Goal: Task Accomplishment & Management: Use online tool/utility

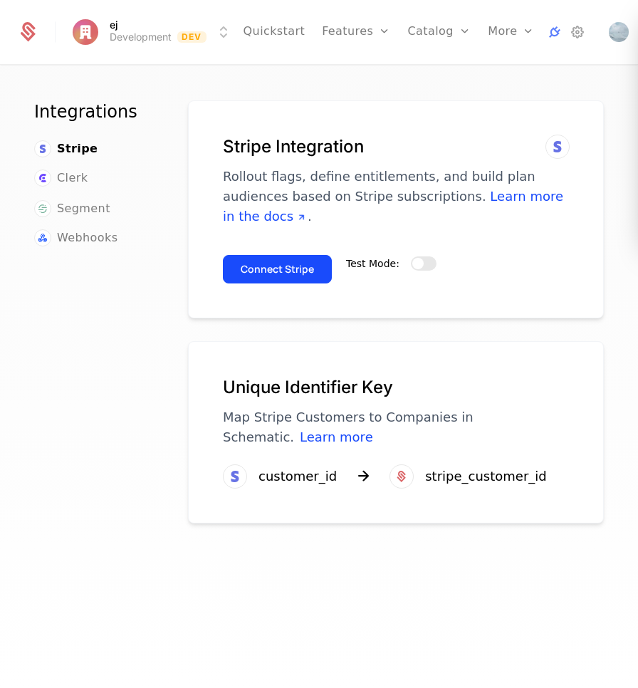
click at [415, 270] on div "Test Mode:" at bounding box center [391, 264] width 90 height 40
click at [419, 265] on span "button" at bounding box center [417, 263] width 11 height 11
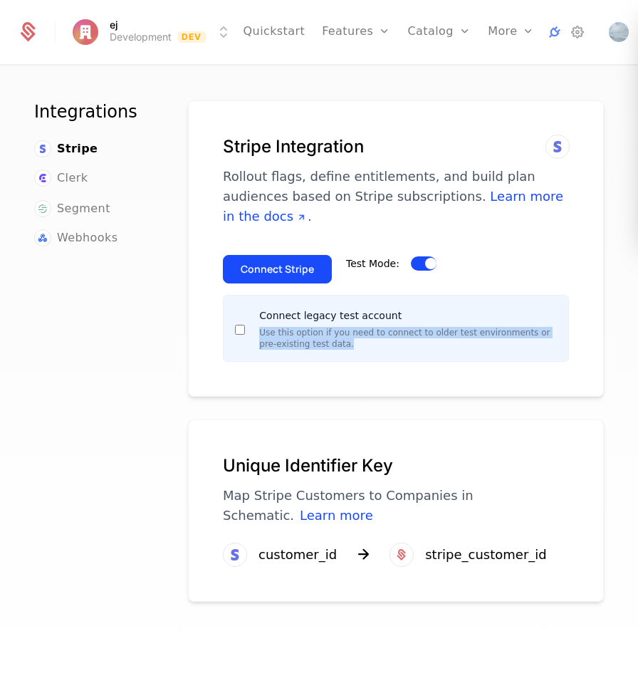
drag, startPoint x: 350, startPoint y: 351, endPoint x: 287, endPoint y: 321, distance: 70.1
click at [293, 323] on div "Connect legacy test account Use this option if you need to connect to older tes…" at bounding box center [396, 328] width 346 height 67
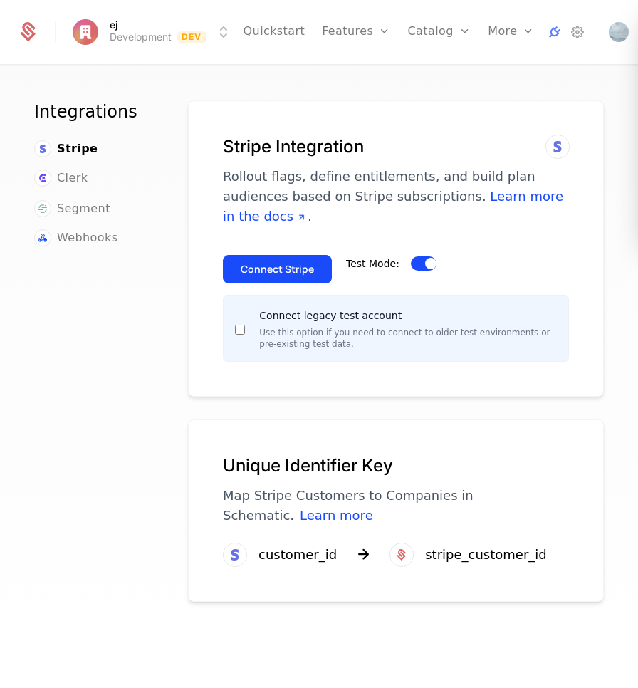
drag, startPoint x: 287, startPoint y: 321, endPoint x: 307, endPoint y: 332, distance: 22.6
click at [289, 322] on div "Connect legacy test account Use this option if you need to connect to older tes…" at bounding box center [408, 328] width 298 height 43
click at [298, 262] on button "Connect Stripe" at bounding box center [277, 269] width 109 height 28
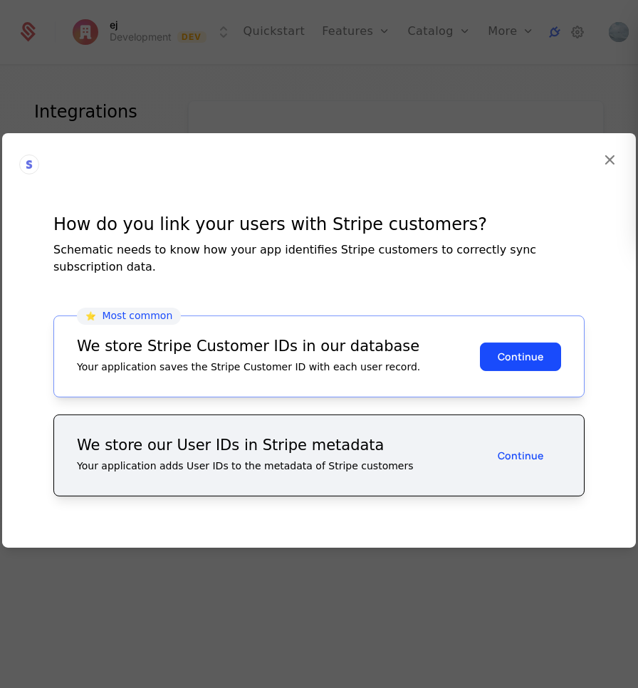
click at [608, 169] on icon at bounding box center [610, 159] width 19 height 19
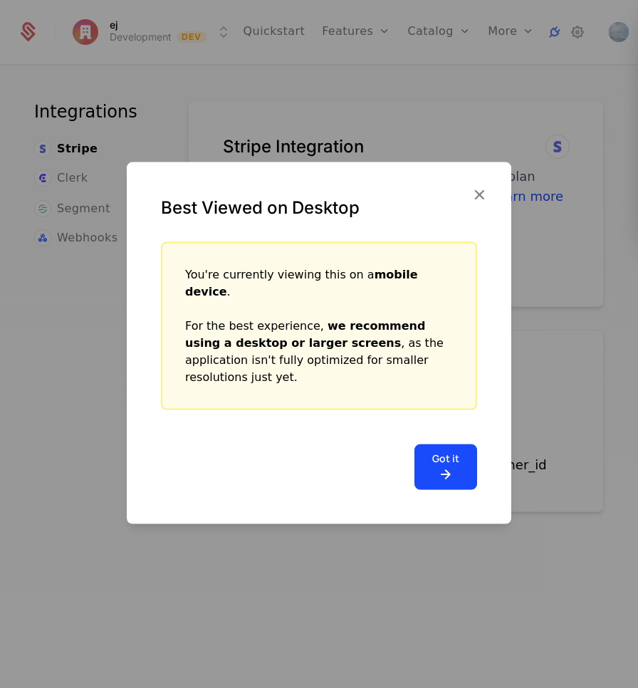
drag, startPoint x: 479, startPoint y: 199, endPoint x: 479, endPoint y: 209, distance: 10.0
click at [479, 199] on div "Best Viewed on Desktop" at bounding box center [319, 202] width 385 height 80
click at [479, 204] on icon "button" at bounding box center [479, 194] width 19 height 19
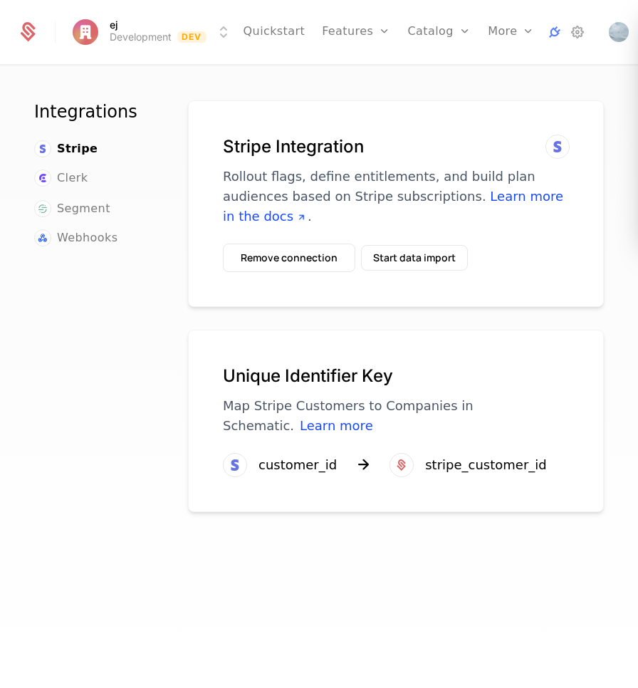
click at [316, 262] on button "Remove connection" at bounding box center [289, 258] width 133 height 28
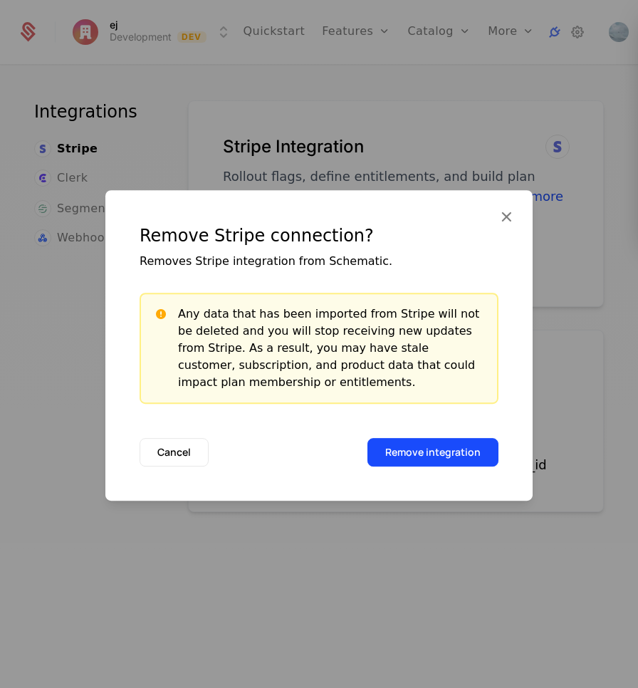
click at [435, 445] on button "Remove integration" at bounding box center [433, 452] width 131 height 28
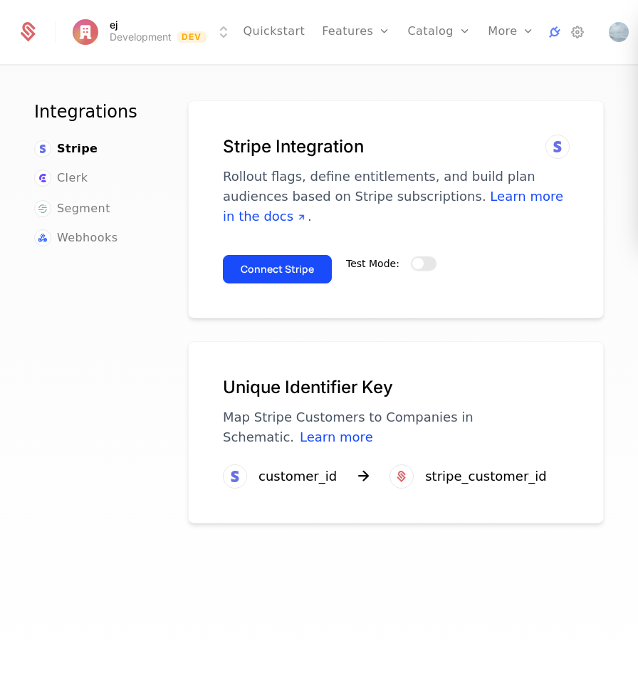
click at [412, 266] on span "button" at bounding box center [417, 263] width 11 height 11
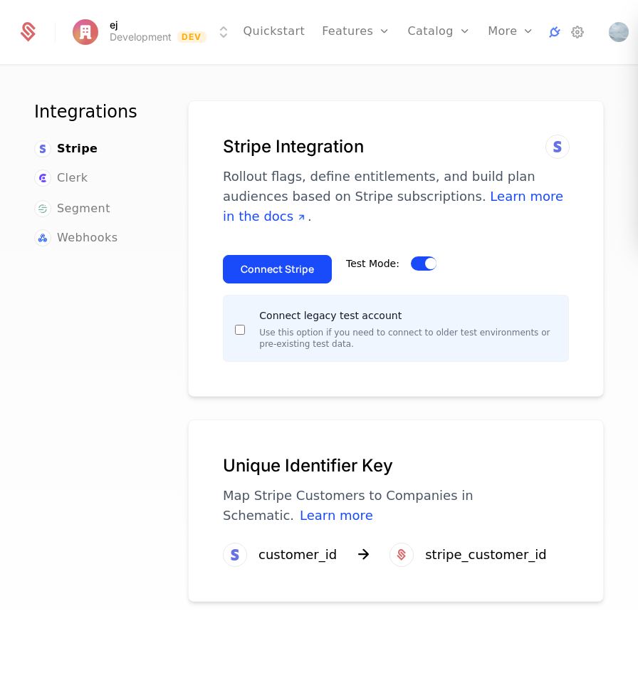
click at [311, 269] on button "Connect Stripe" at bounding box center [277, 269] width 109 height 28
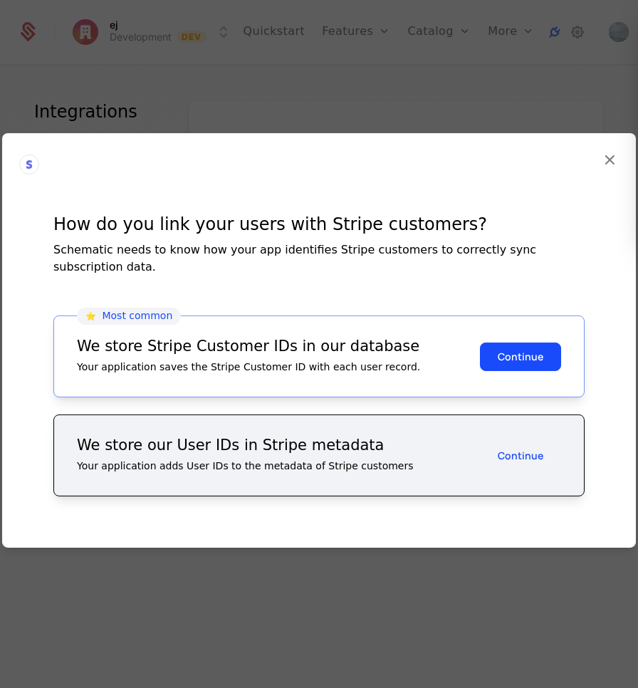
click at [521, 353] on button "Continue" at bounding box center [520, 356] width 81 height 28
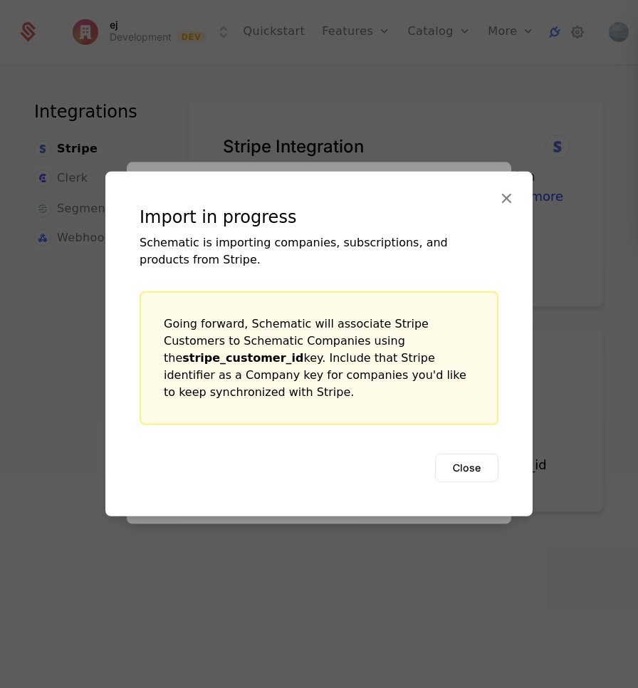
click at [459, 459] on button "Close" at bounding box center [466, 468] width 63 height 28
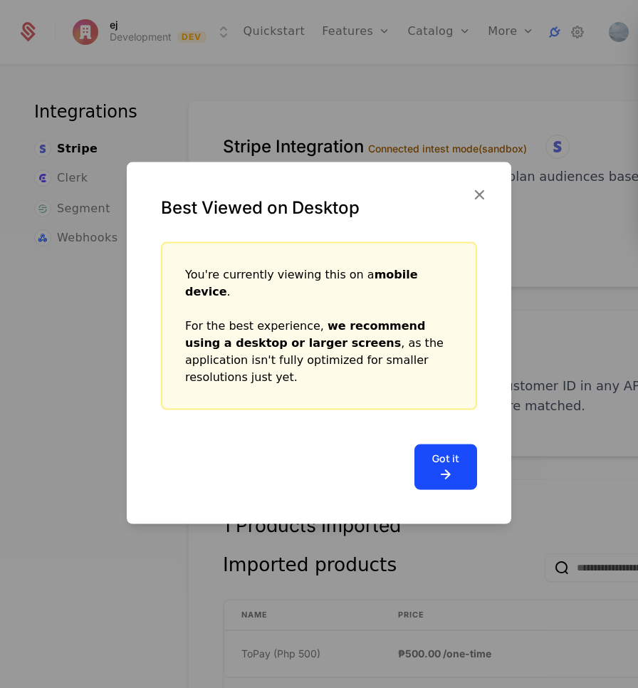
click at [452, 445] on button "Got it" at bounding box center [446, 468] width 63 height 46
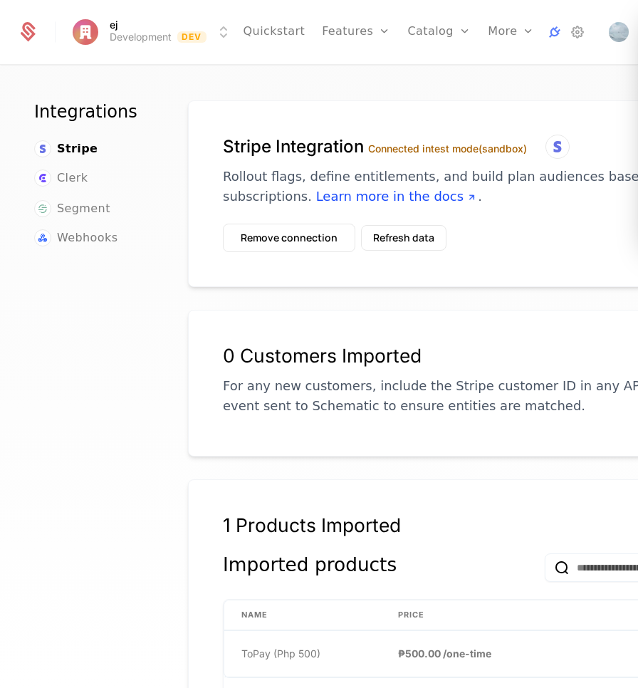
click at [2, 265] on div "Integrations Stripe Clerk Segment Webhooks Stripe Integration Connected in test…" at bounding box center [319, 381] width 638 height 630
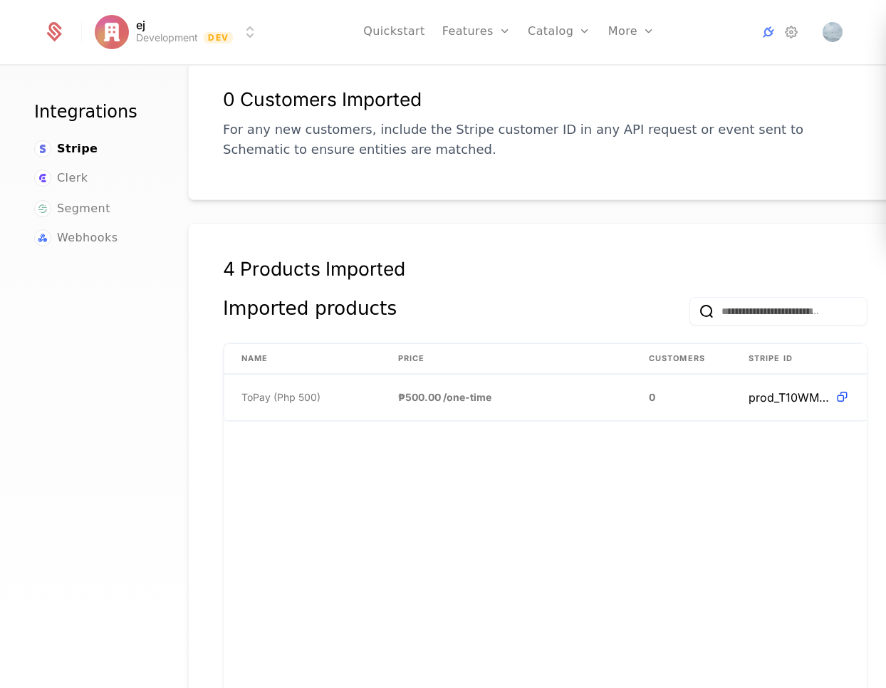
drag, startPoint x: 550, startPoint y: 291, endPoint x: 545, endPoint y: 298, distance: 8.1
click at [548, 294] on div "4 Products Imported" at bounding box center [545, 278] width 645 height 40
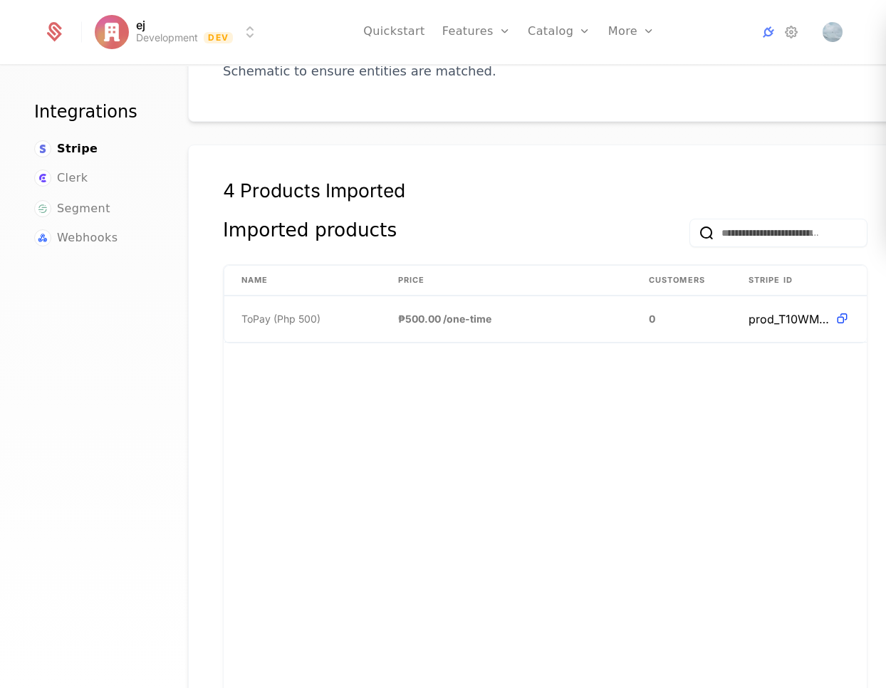
scroll to position [328, 0]
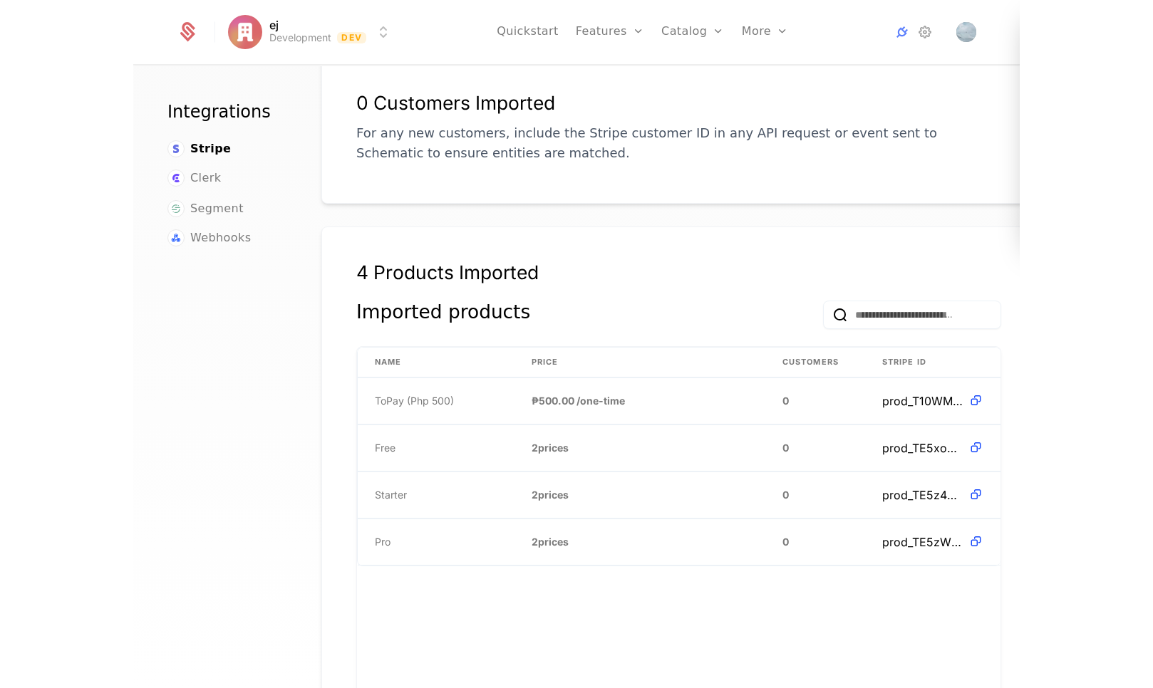
scroll to position [256, 0]
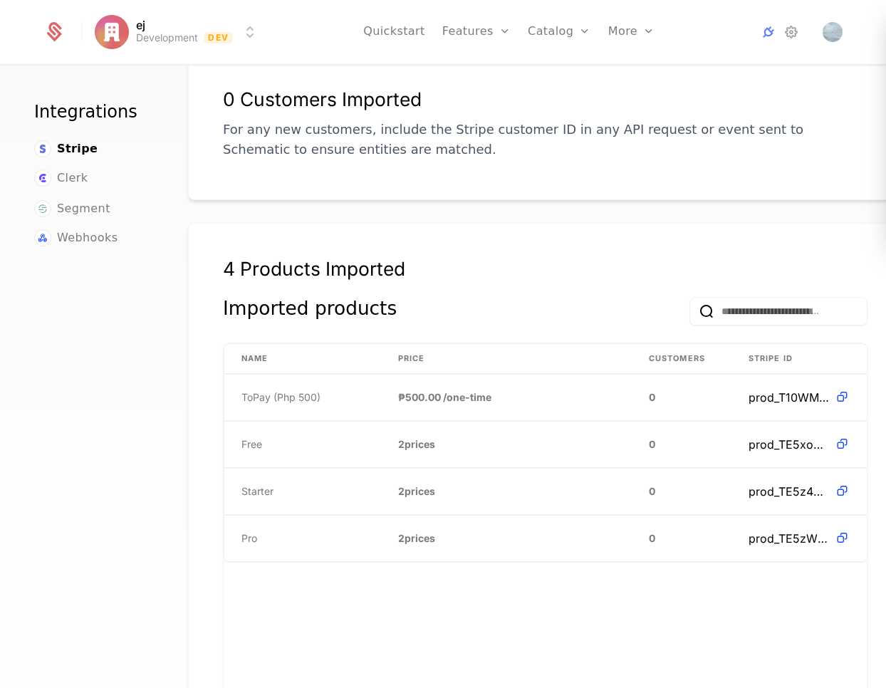
click at [630, 32] on div "More" at bounding box center [631, 32] width 47 height 64
click at [573, 39] on link "Catalog" at bounding box center [559, 32] width 63 height 64
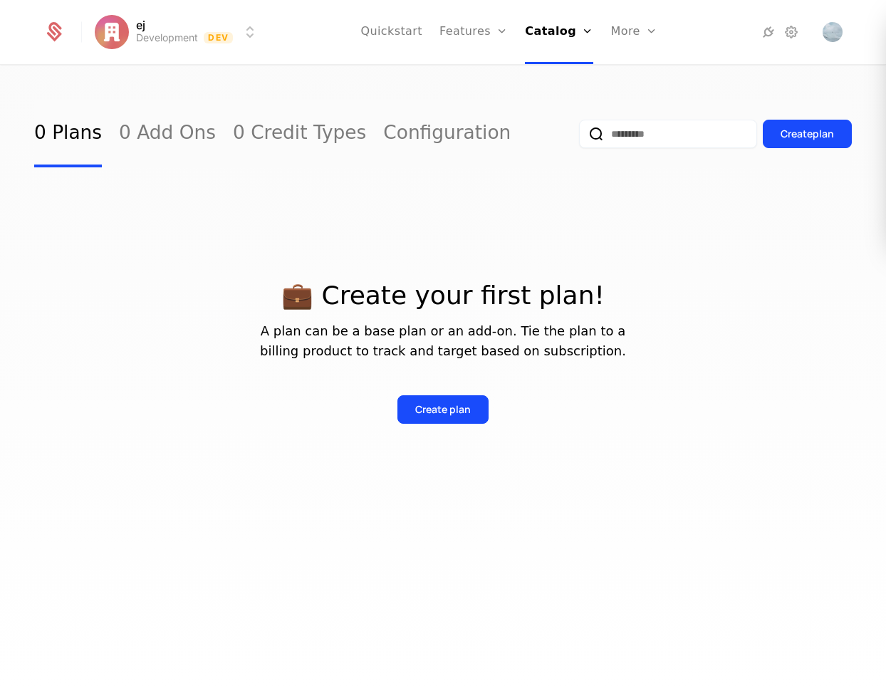
click at [372, 31] on link "Quickstart" at bounding box center [391, 32] width 62 height 64
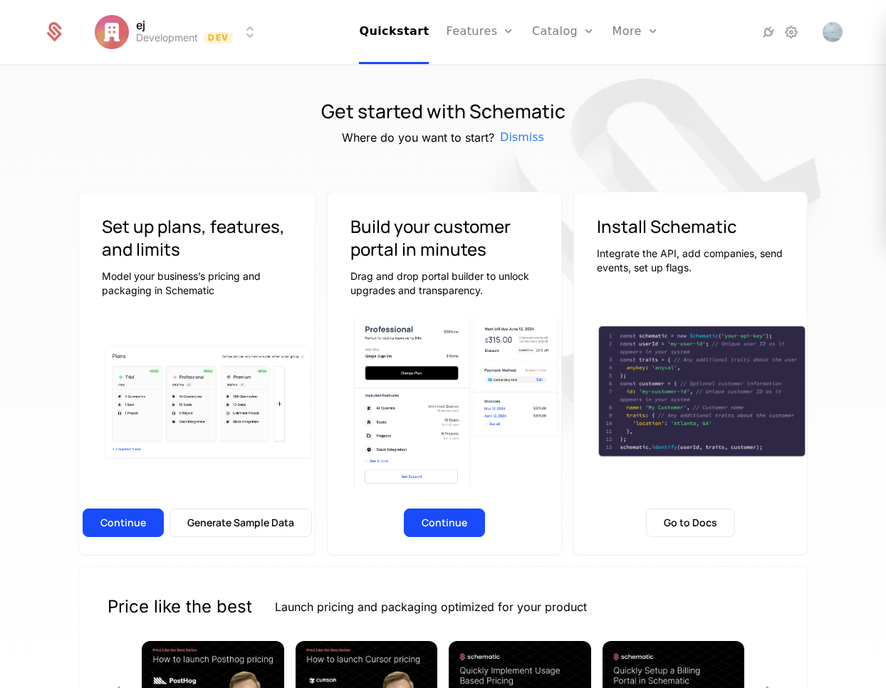
click at [454, 31] on link "Features" at bounding box center [480, 32] width 68 height 64
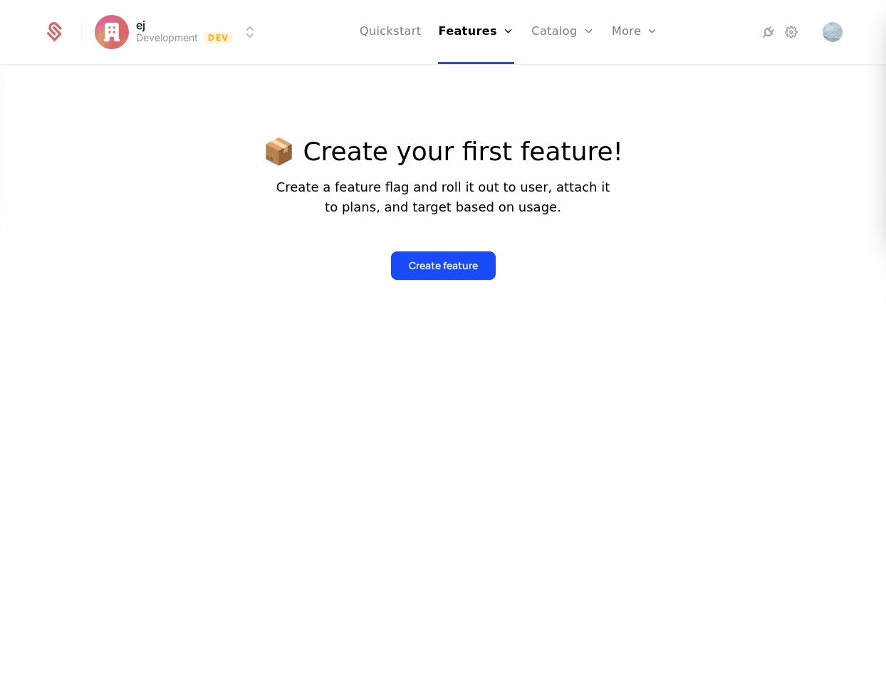
click at [411, 32] on link "Quickstart" at bounding box center [391, 32] width 62 height 64
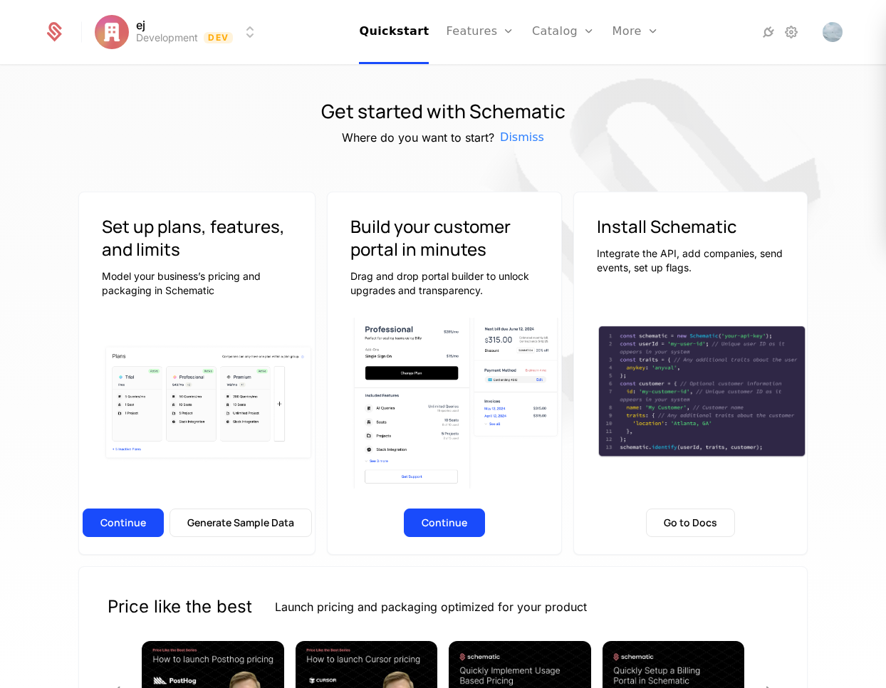
click at [547, 39] on link "Catalog" at bounding box center [563, 32] width 63 height 64
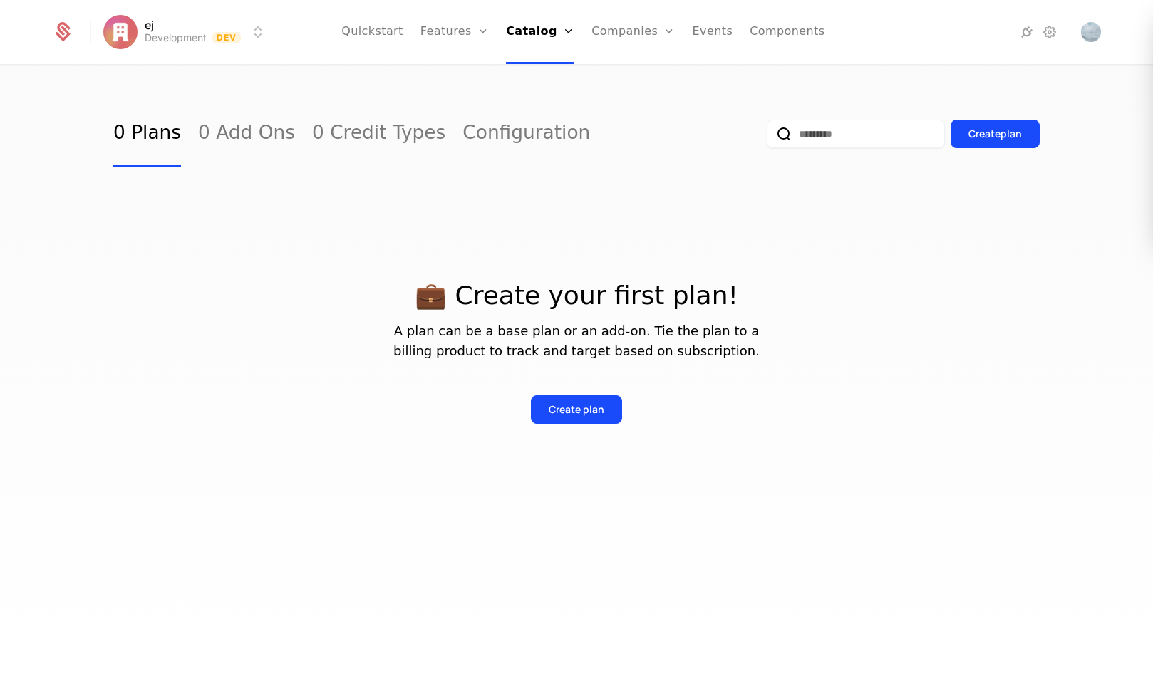
click at [199, 29] on html "ej Development Dev Quickstart Features Features Flags Catalog Plans Add Ons Cre…" at bounding box center [576, 344] width 1153 height 688
click at [766, 33] on link "Components" at bounding box center [786, 32] width 75 height 64
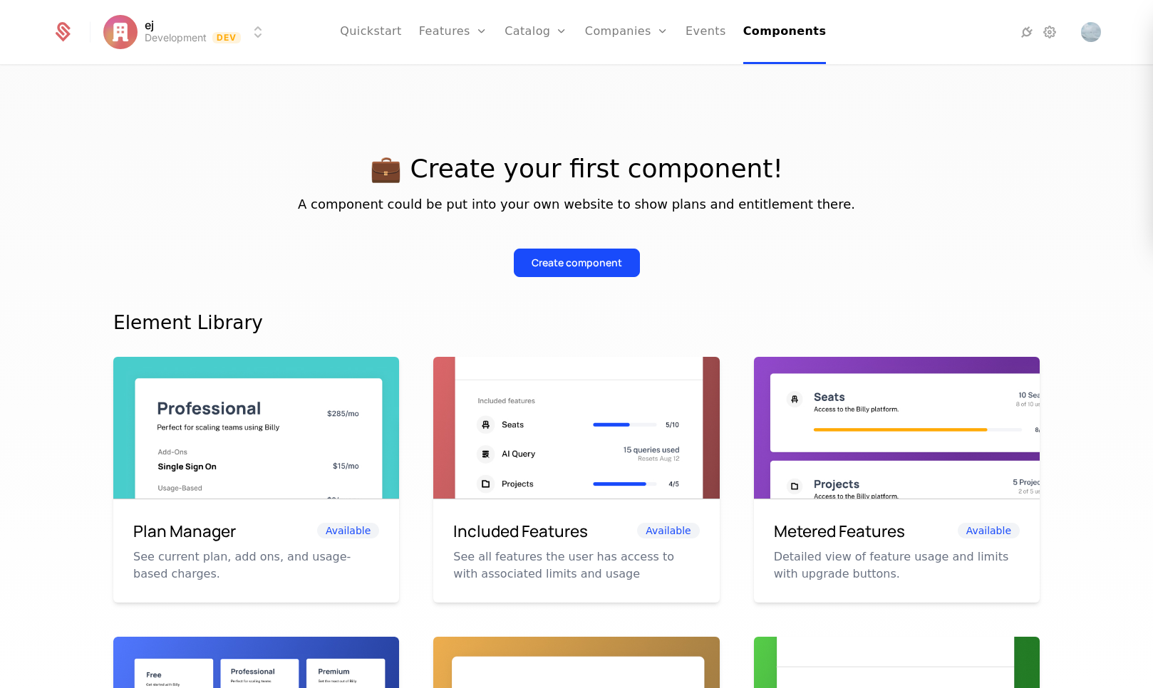
click at [697, 33] on link "Events" at bounding box center [705, 32] width 41 height 64
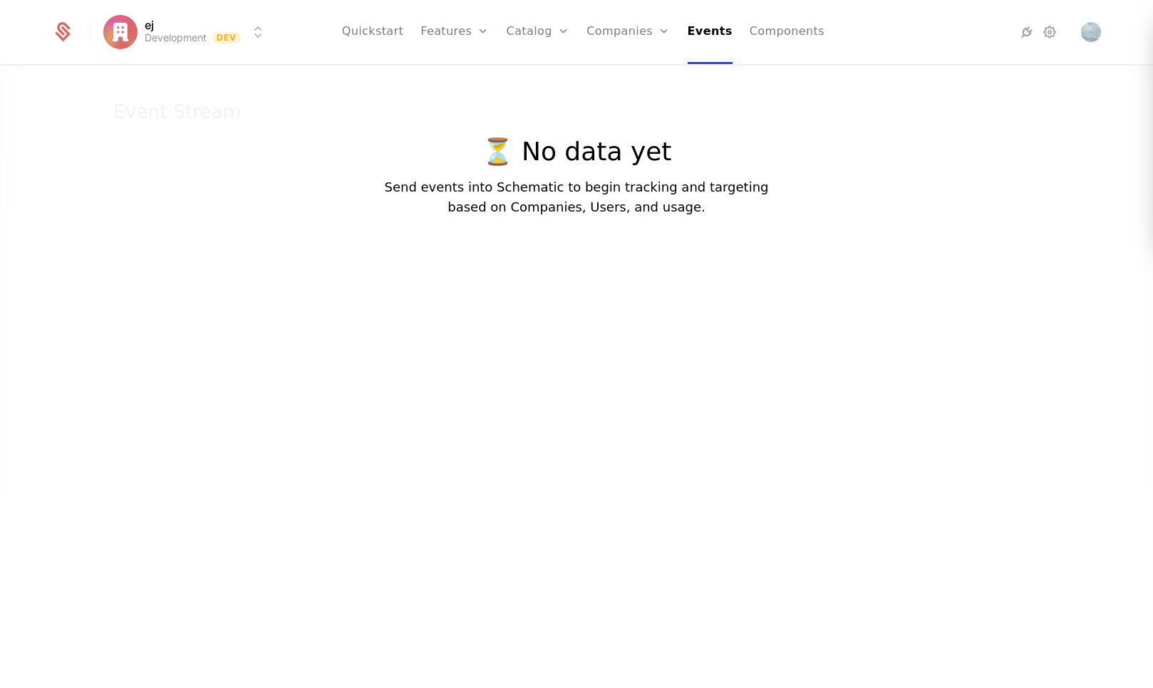
click at [628, 38] on link "Companies" at bounding box center [627, 32] width 83 height 64
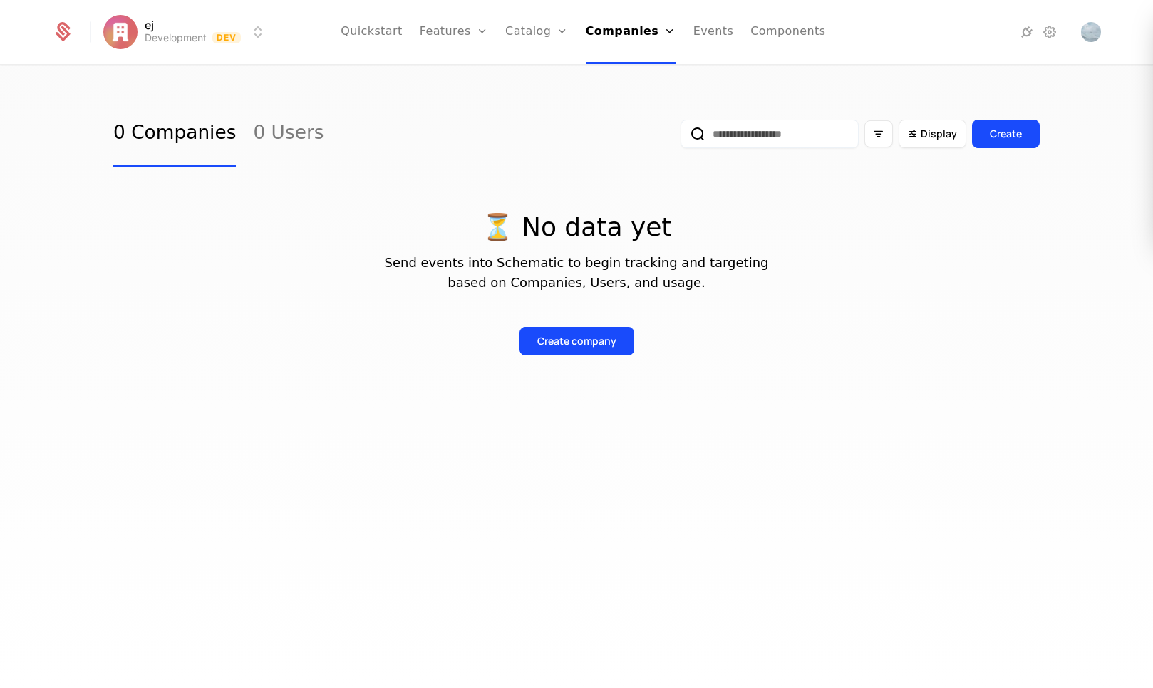
click at [400, 34] on link "Quickstart" at bounding box center [372, 32] width 62 height 64
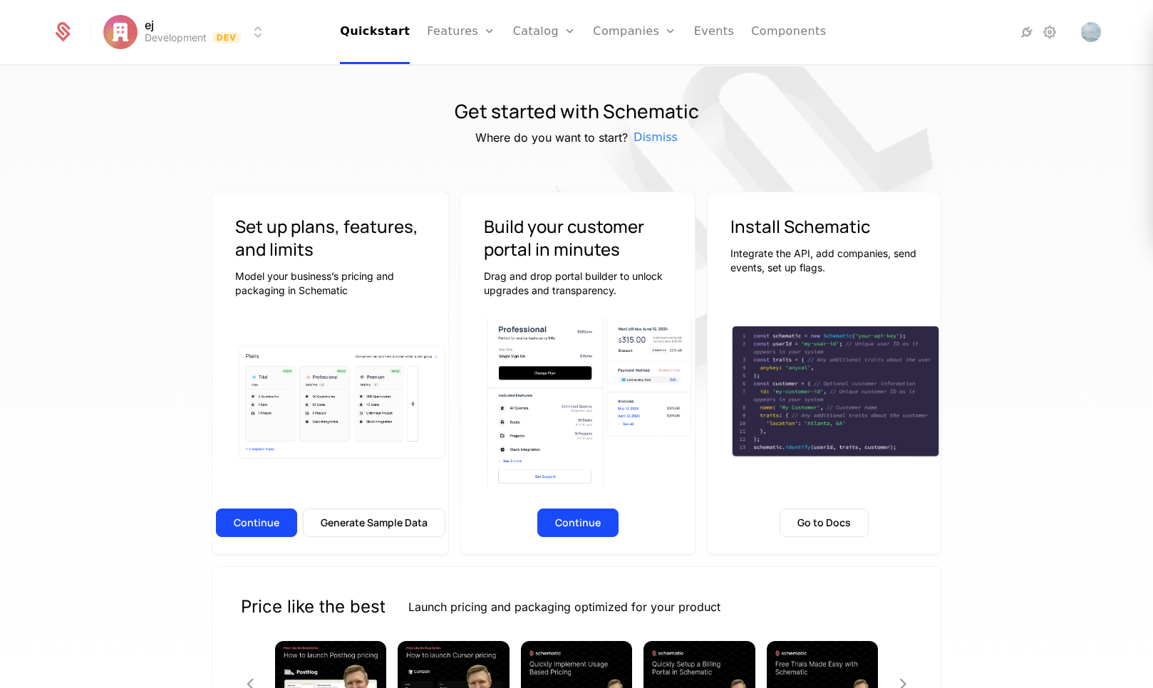
click at [455, 33] on link "Features" at bounding box center [461, 32] width 68 height 64
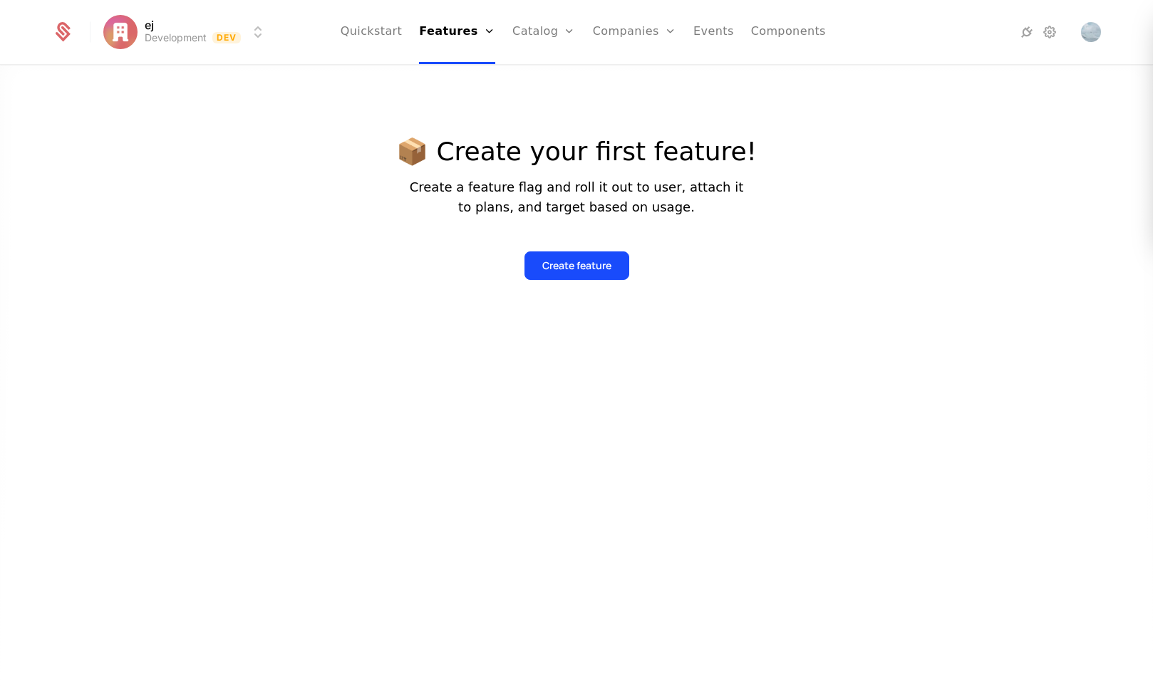
click at [477, 66] on div "Features Flags" at bounding box center [469, 81] width 100 height 68
click at [502, 75] on link "Features" at bounding box center [469, 69] width 66 height 11
click at [542, 42] on link "Catalog" at bounding box center [543, 32] width 63 height 64
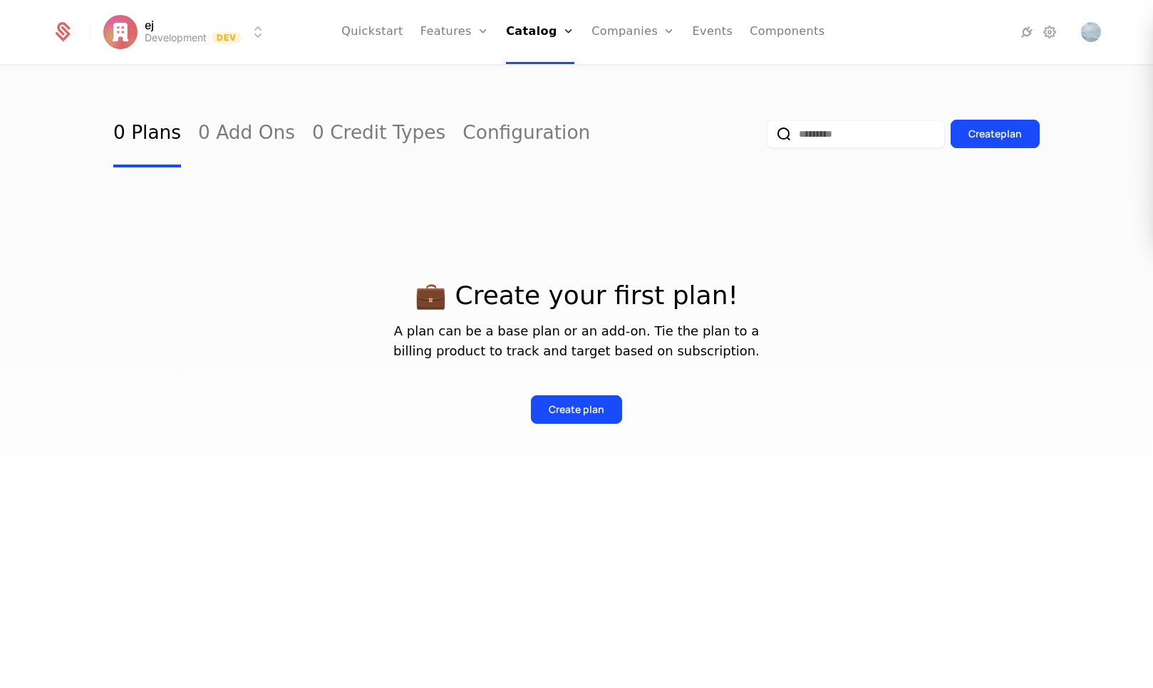
click at [543, 76] on link "Plans" at bounding box center [559, 69] width 73 height 11
drag, startPoint x: 556, startPoint y: 103, endPoint x: 563, endPoint y: 127, distance: 25.5
click at [556, 98] on link "Add Ons" at bounding box center [559, 92] width 73 height 11
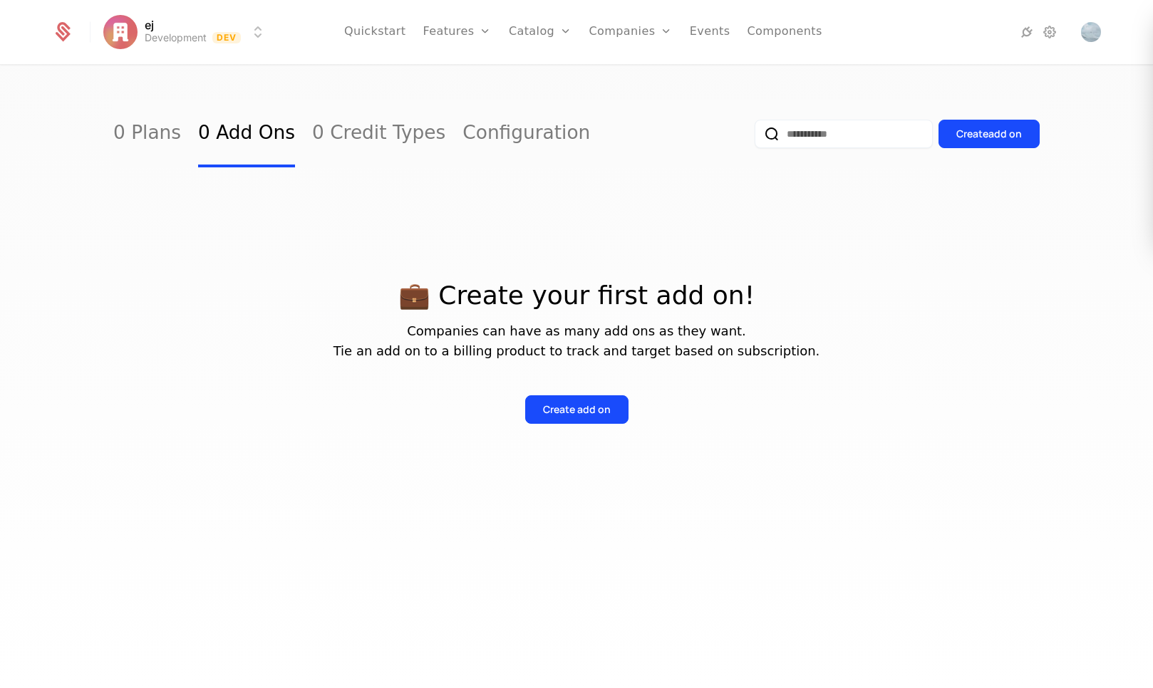
click at [552, 121] on link "Credits" at bounding box center [562, 115] width 73 height 11
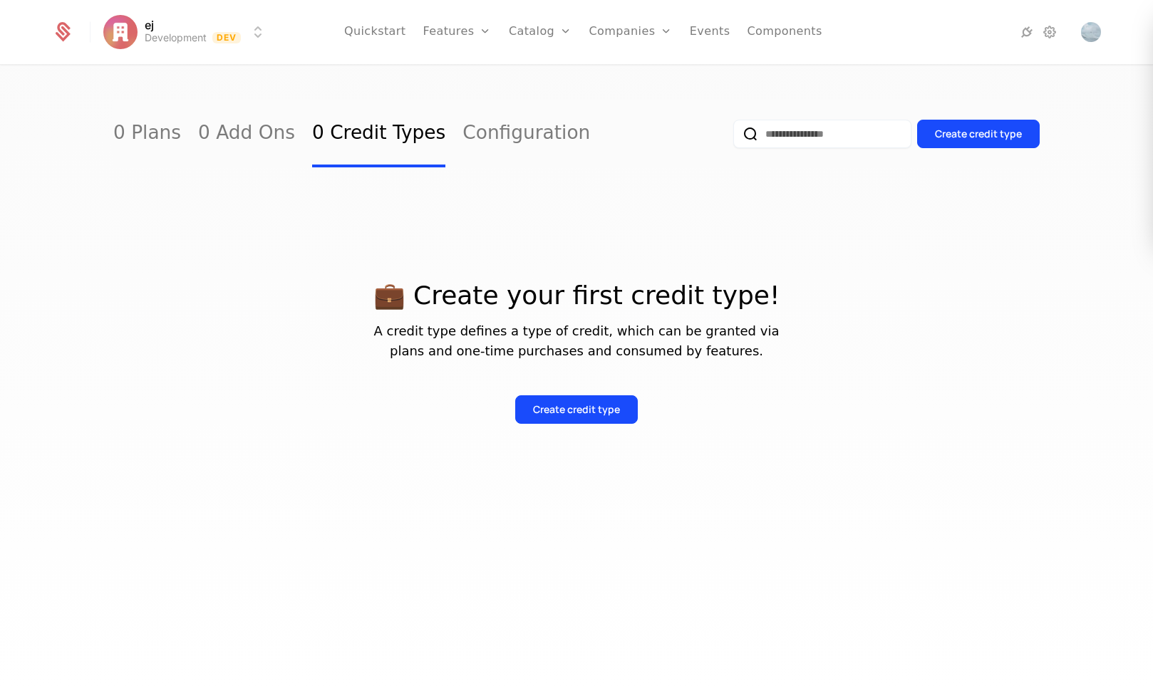
click at [558, 144] on link "Configuration" at bounding box center [562, 138] width 73 height 11
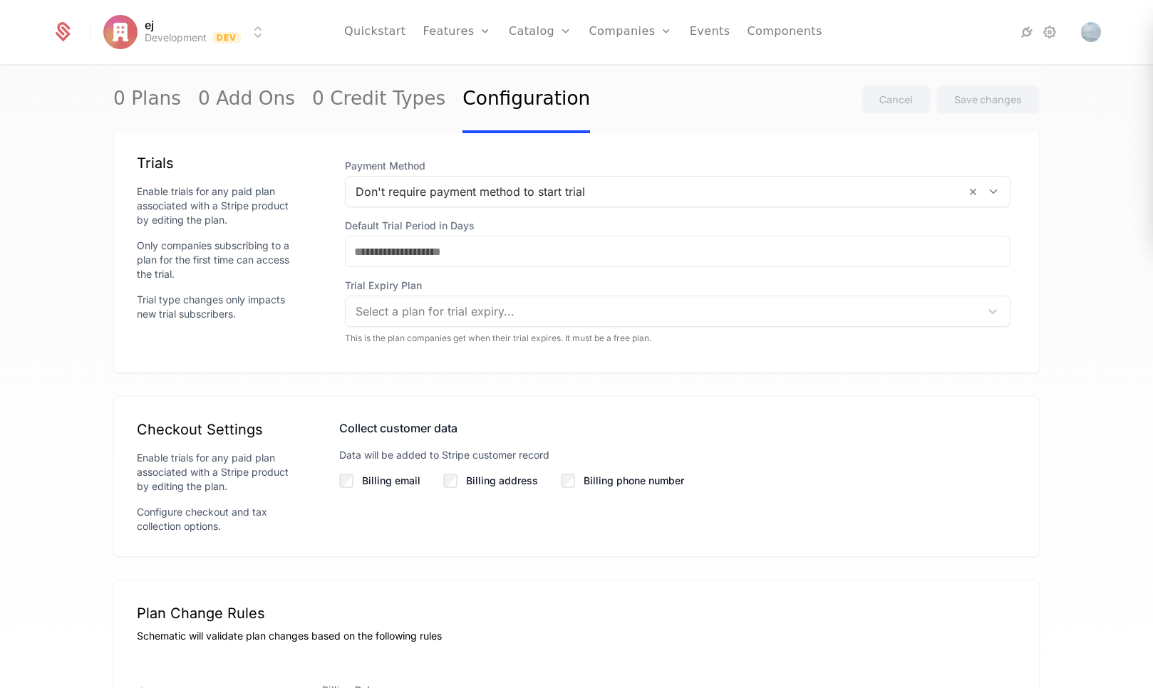
scroll to position [854, 0]
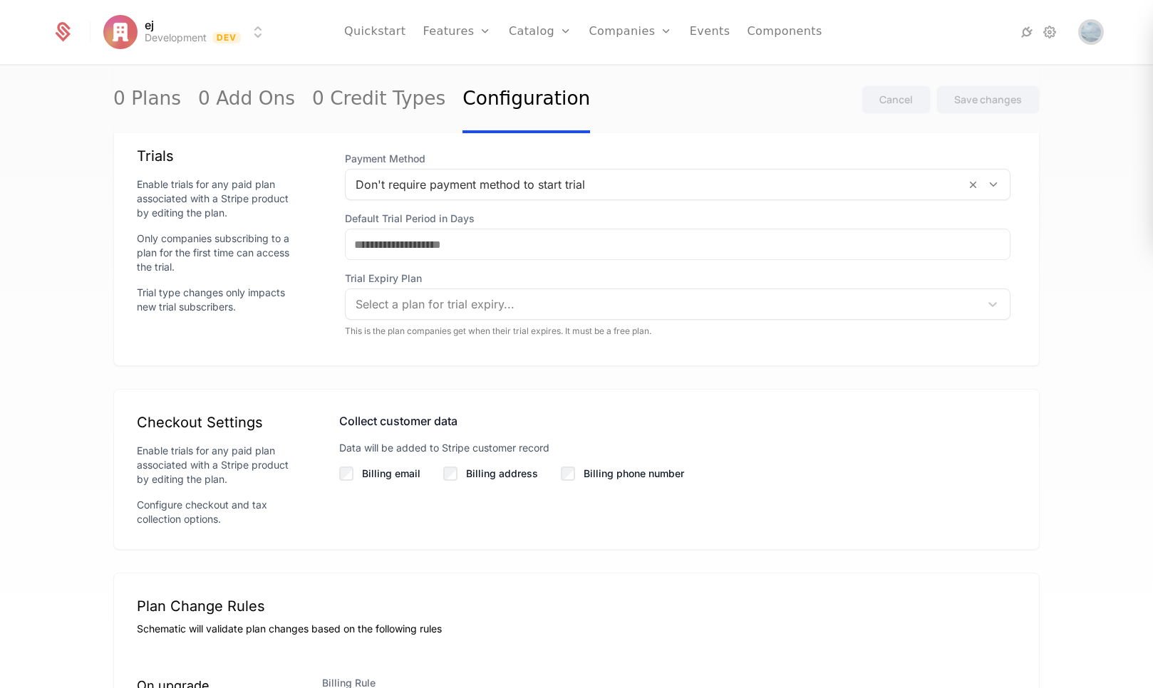
click at [885, 41] on span "Open user button" at bounding box center [1091, 32] width 20 height 20
drag, startPoint x: 690, startPoint y: 40, endPoint x: 650, endPoint y: 36, distance: 40.8
click at [690, 40] on link "Events" at bounding box center [710, 32] width 41 height 64
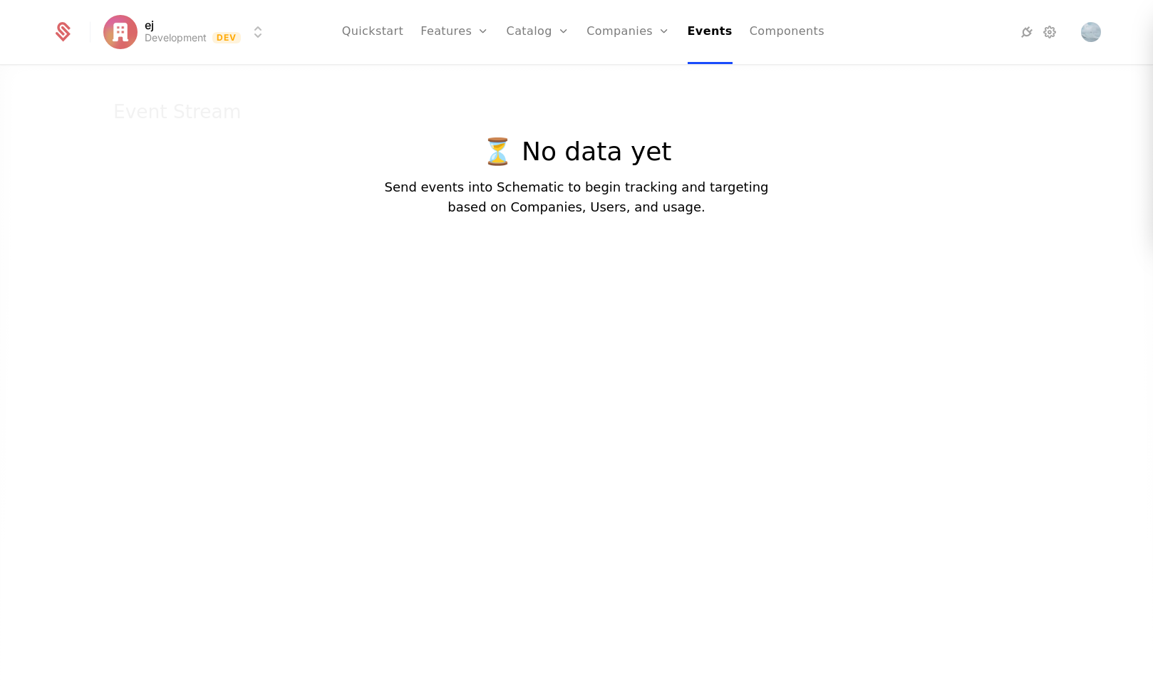
click at [621, 36] on link "Companies" at bounding box center [627, 32] width 83 height 64
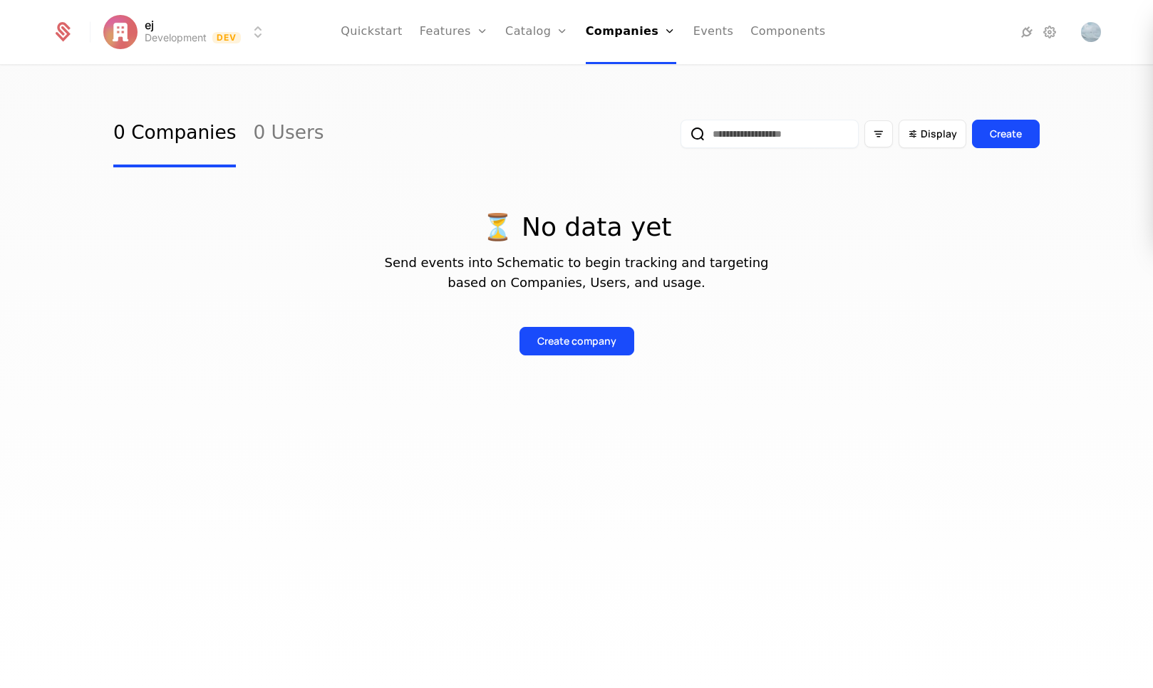
click at [169, 34] on html "ej Development Dev Quickstart Features Features Flags Catalog Plans Add Ons Cre…" at bounding box center [576, 344] width 1153 height 688
drag, startPoint x: 79, startPoint y: 33, endPoint x: 67, endPoint y: 32, distance: 12.1
click at [79, 33] on html "ej Development Dev Quickstart Features Features Flags Catalog Plans Add Ons Cre…" at bounding box center [576, 344] width 1153 height 688
click at [64, 31] on icon at bounding box center [63, 34] width 15 height 16
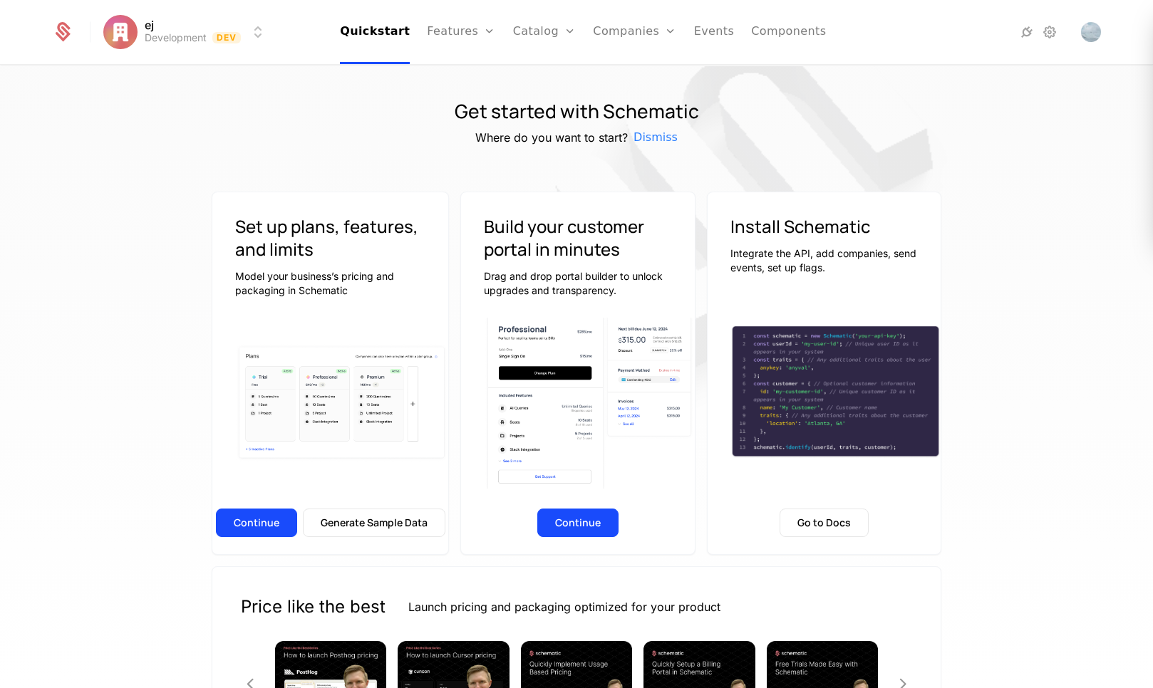
click at [417, 33] on ul "Quickstart Features Features Flags Catalog Plans Add Ons Credits Configuration …" at bounding box center [583, 32] width 486 height 64
click at [457, 38] on link "Features" at bounding box center [461, 32] width 68 height 64
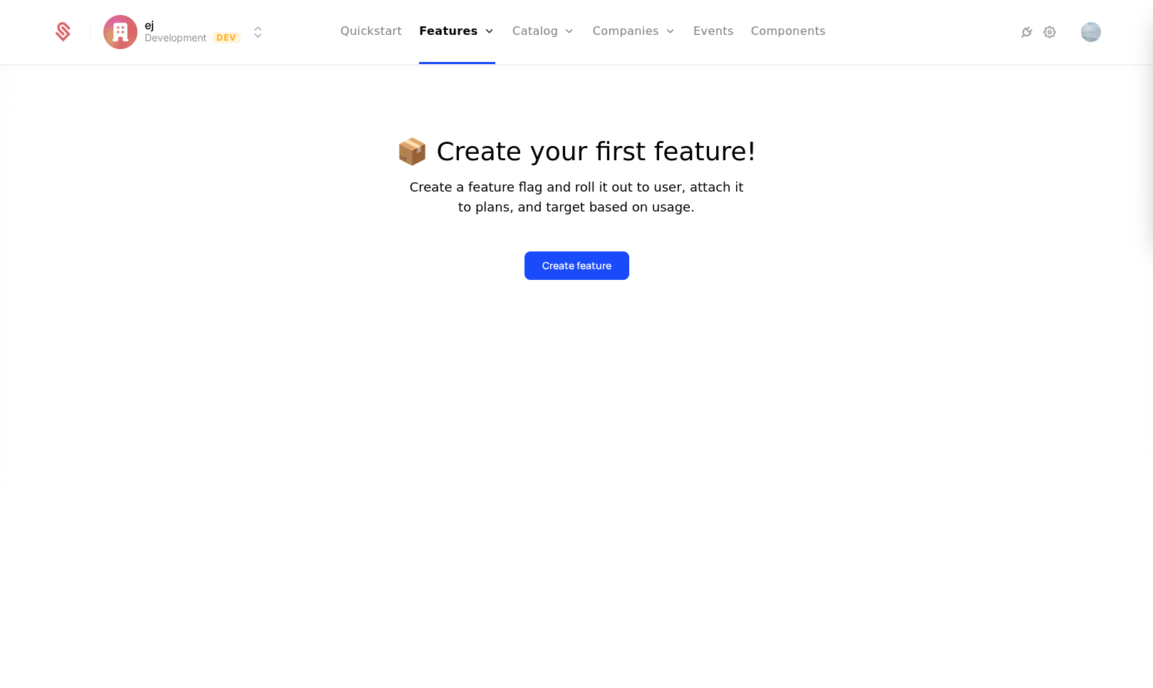
click at [546, 31] on link "Catalog" at bounding box center [543, 32] width 63 height 64
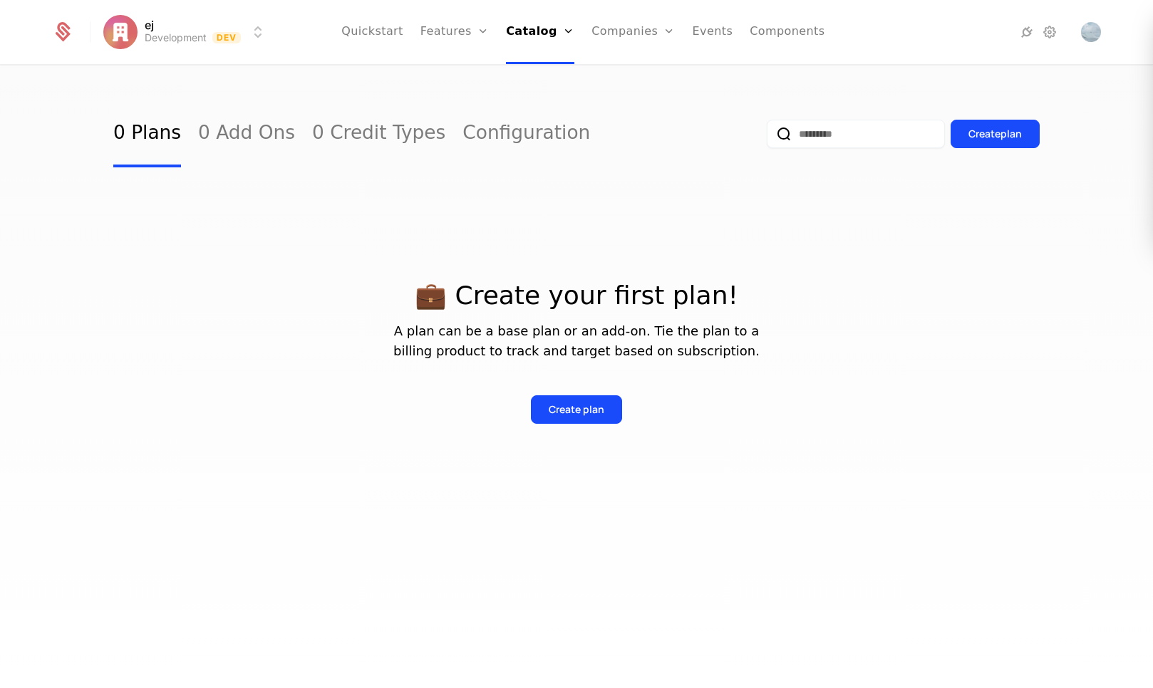
click at [633, 122] on div "0 Plans 0 Add Ons 0 Credit Types Configuration Create plan" at bounding box center [576, 133] width 926 height 67
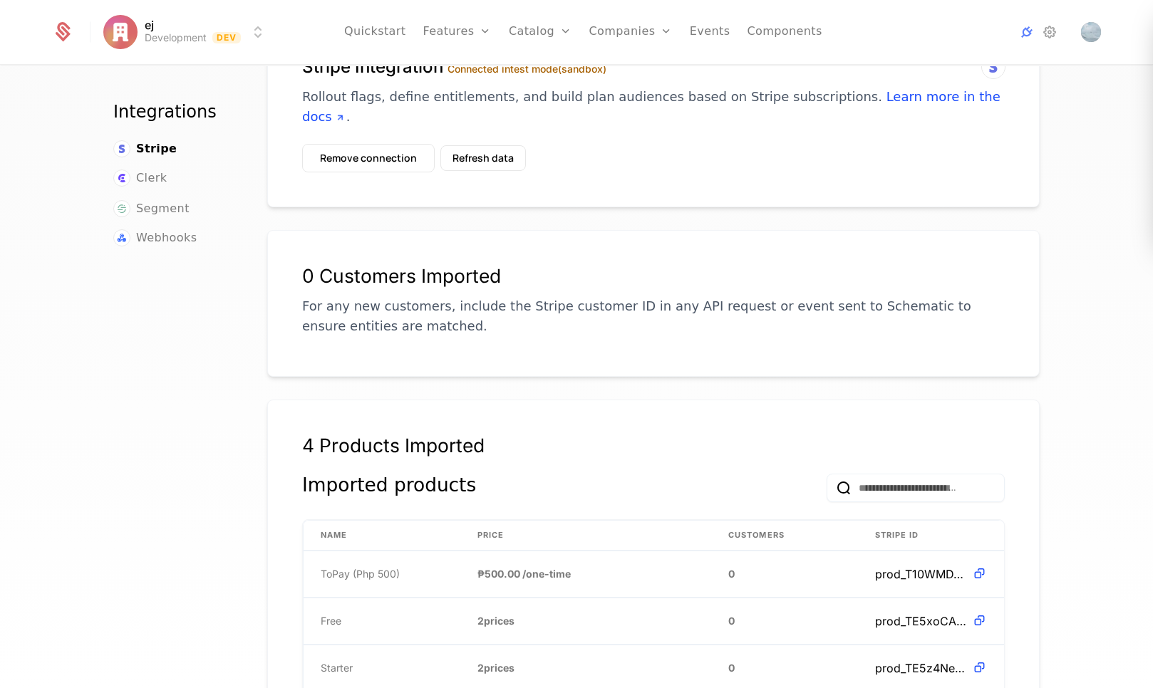
scroll to position [276, 0]
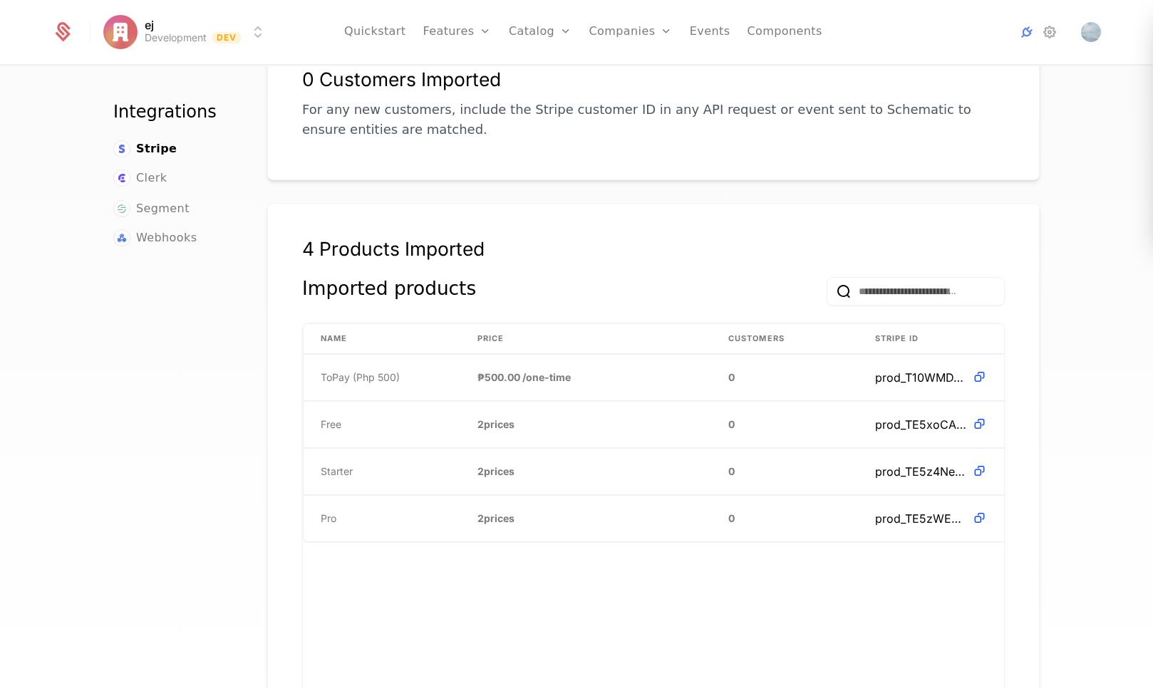
click at [529, 28] on link "Catalog" at bounding box center [540, 32] width 63 height 64
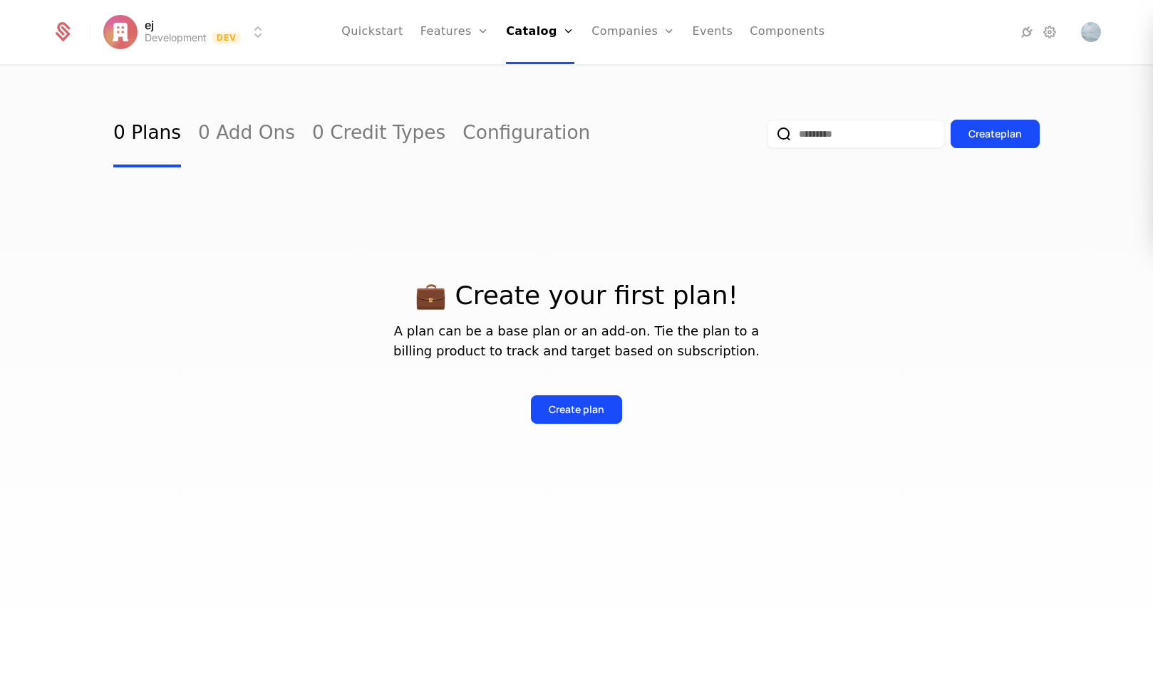
drag, startPoint x: 421, startPoint y: 222, endPoint x: 420, endPoint y: 214, distance: 8.0
click at [422, 222] on div "💼 Create your first plan! A plan can be a base plan or an add-on. Tie the plan …" at bounding box center [576, 335] width 926 height 336
drag, startPoint x: 599, startPoint y: 424, endPoint x: 584, endPoint y: 414, distance: 18.0
click at [597, 424] on div "💼 Create your first plan! A plan can be a base plan or an add-on. Tie the plan …" at bounding box center [576, 335] width 926 height 336
click at [581, 412] on div "Create plan" at bounding box center [577, 409] width 56 height 14
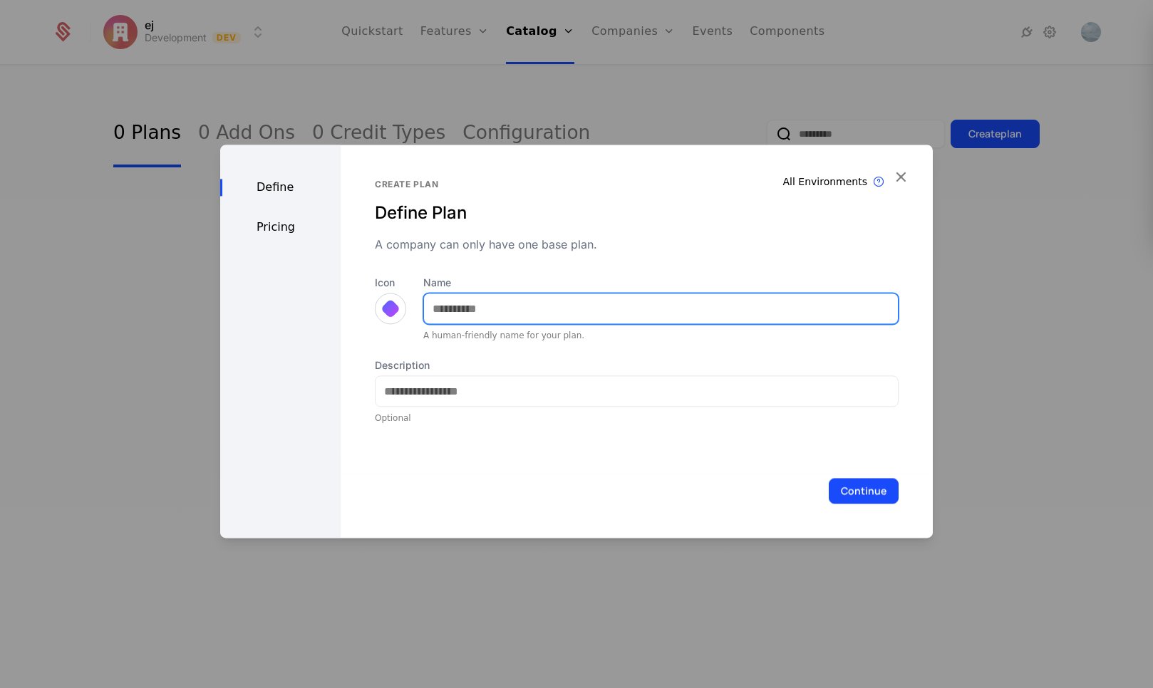
click at [521, 323] on input "Name" at bounding box center [661, 309] width 474 height 30
type input "****"
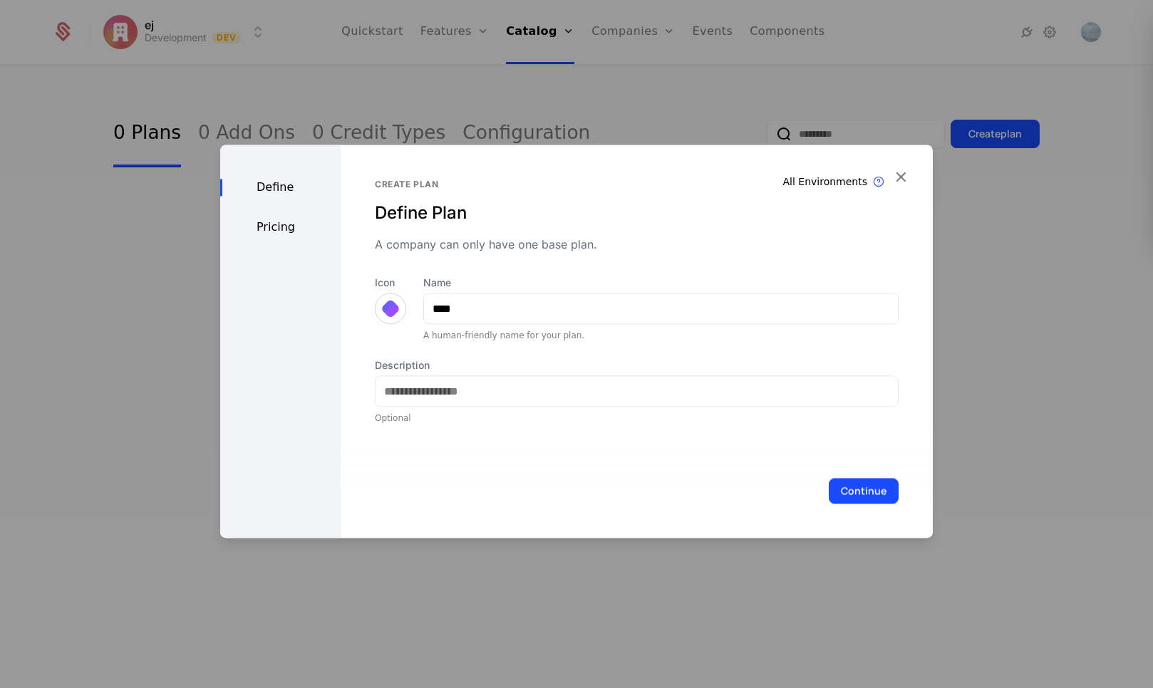
click at [387, 310] on div at bounding box center [390, 308] width 20 height 20
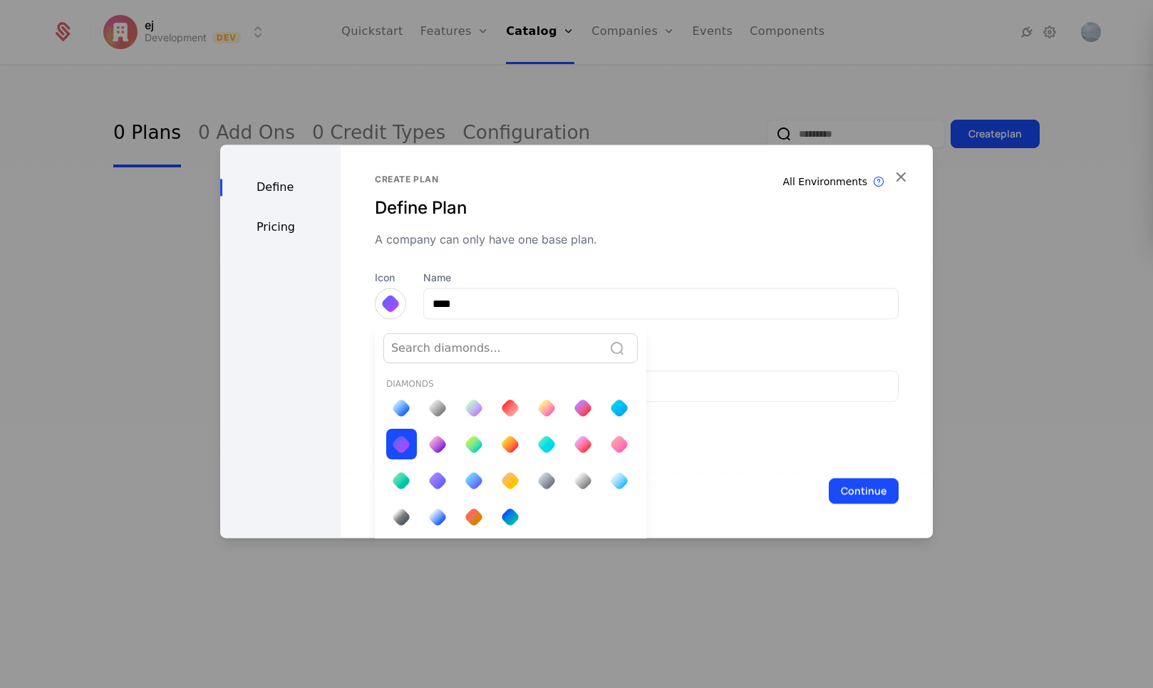
click at [437, 408] on div at bounding box center [437, 408] width 20 height 20
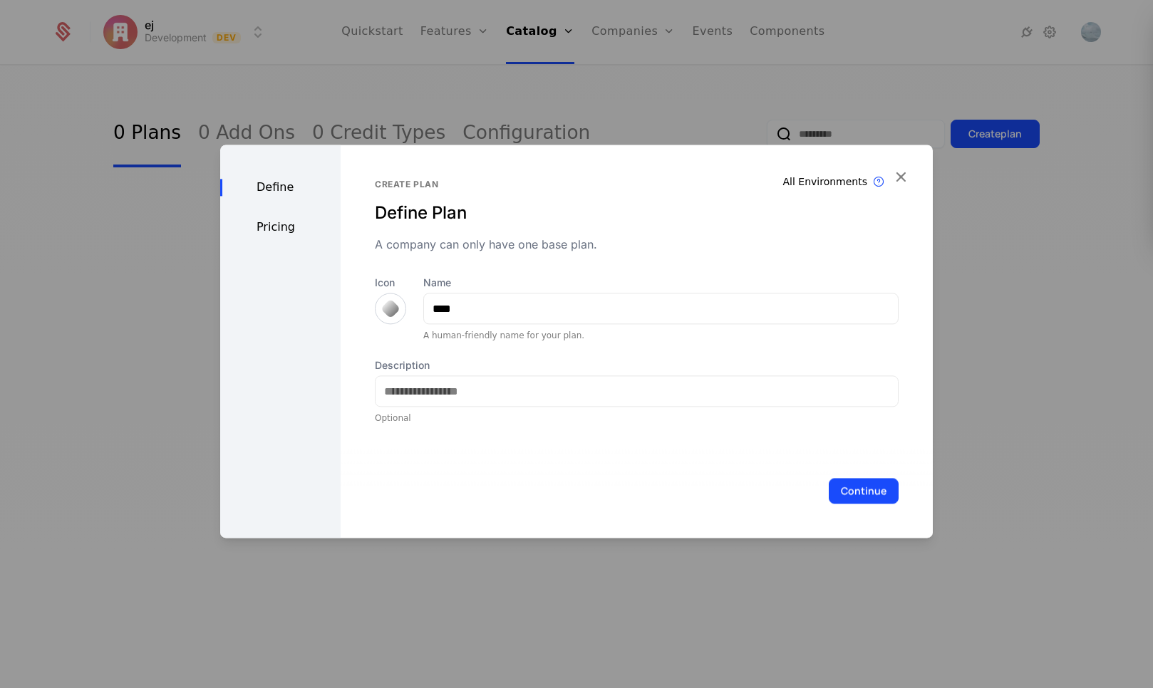
scroll to position [0, 0]
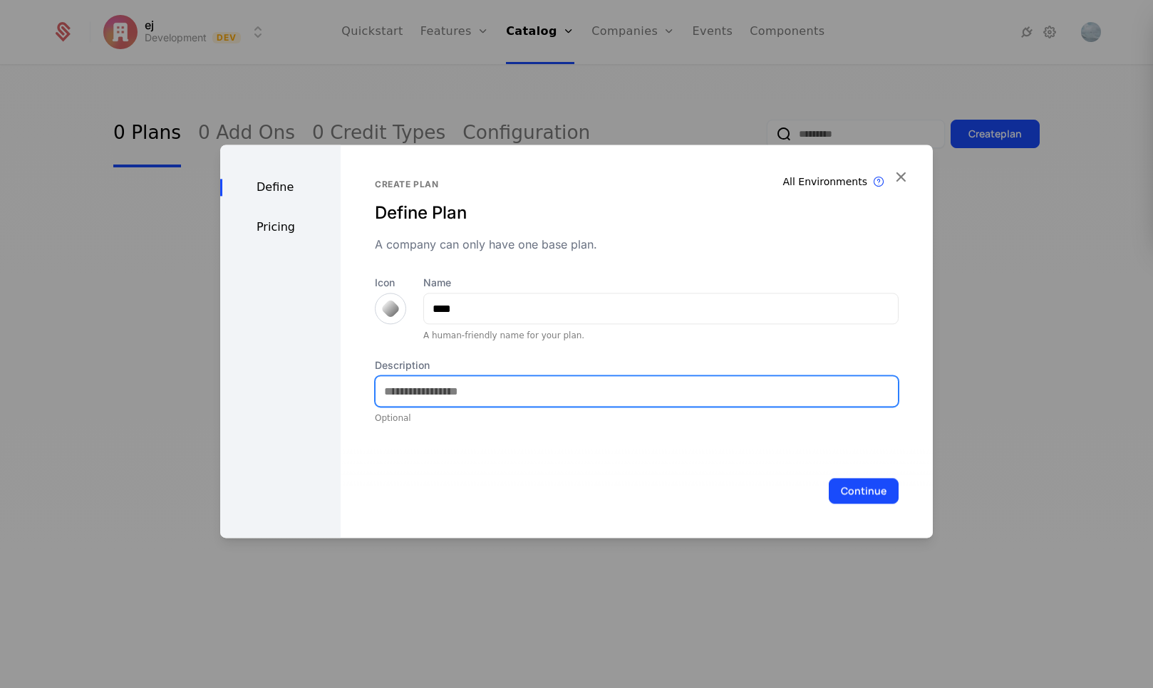
click at [570, 395] on input "Description" at bounding box center [636, 391] width 522 height 30
type input "**********"
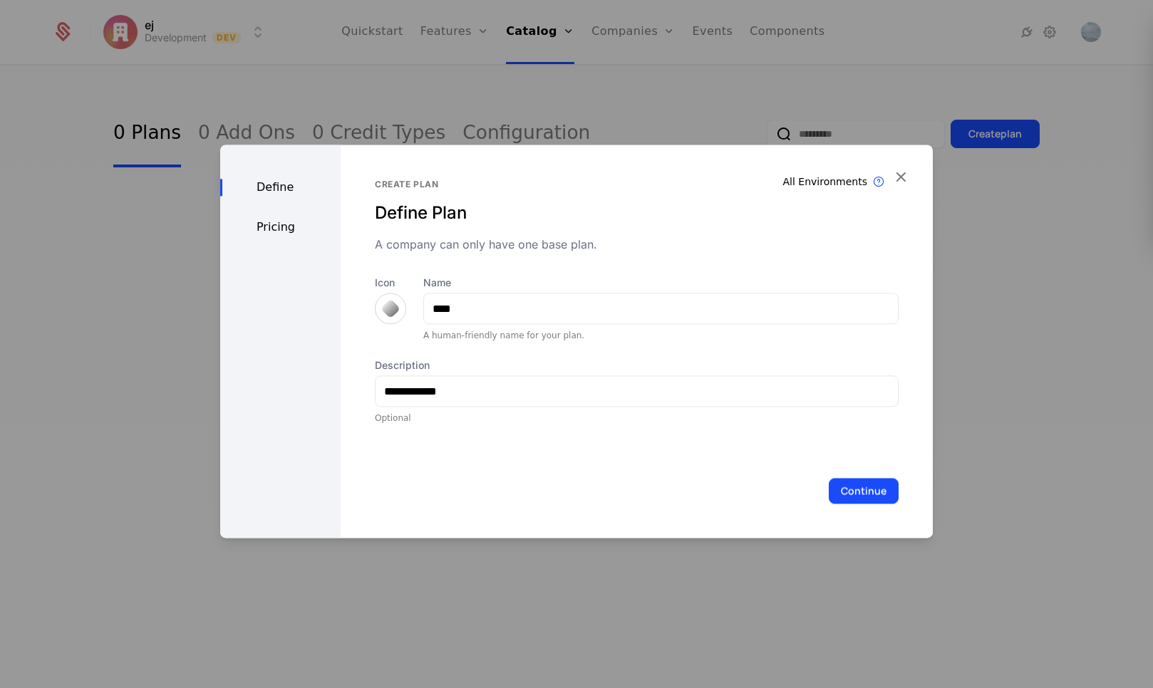
click at [653, 429] on div "**********" at bounding box center [637, 341] width 592 height 393
click at [848, 485] on button "Continue" at bounding box center [864, 491] width 70 height 26
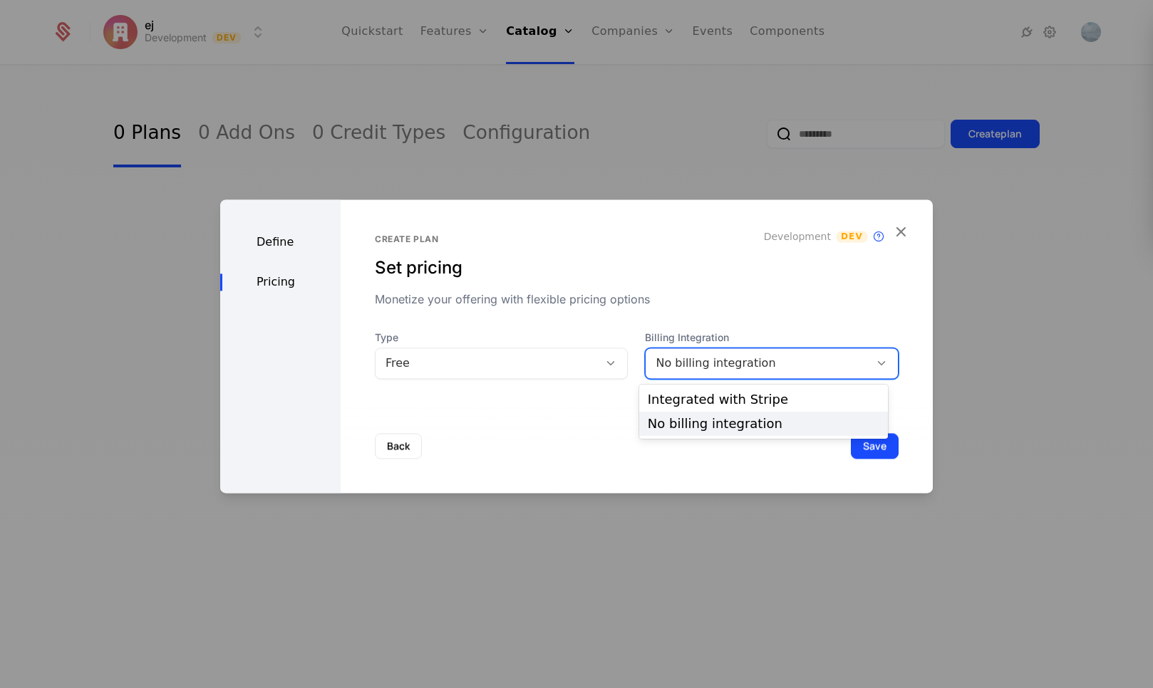
click at [702, 370] on div "No billing integration" at bounding box center [757, 363] width 204 height 17
click at [703, 406] on div "Integrated with Stripe" at bounding box center [764, 399] width 232 height 13
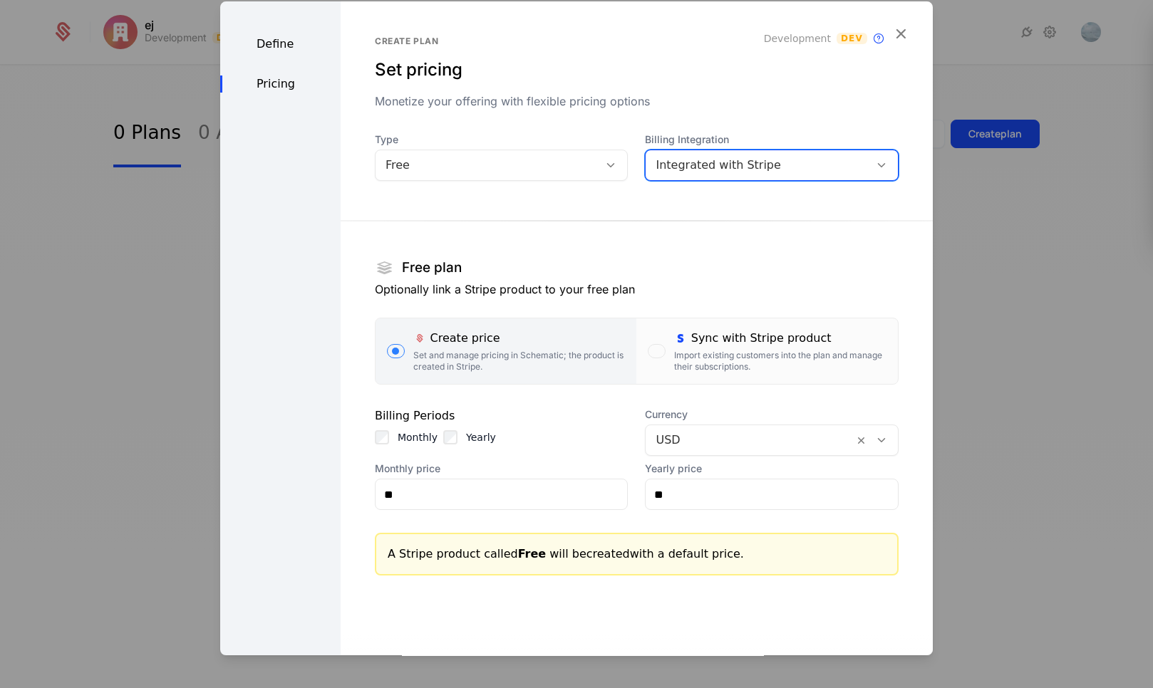
click at [552, 167] on div "Free" at bounding box center [487, 165] width 204 height 17
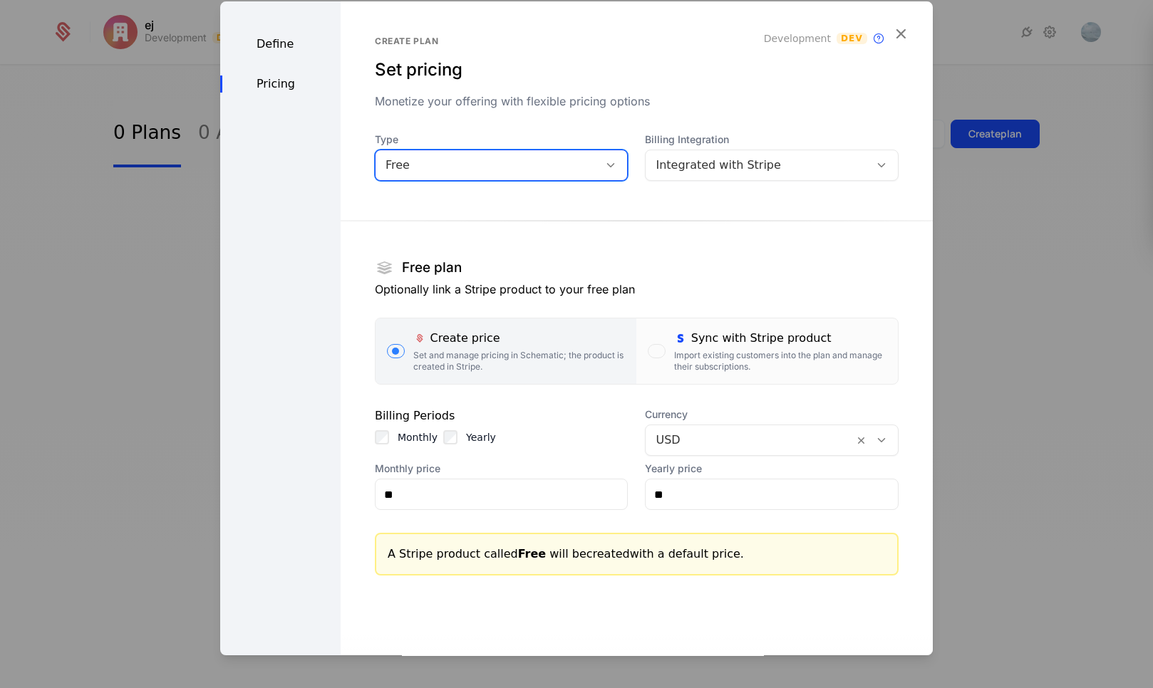
click at [554, 172] on div "Free" at bounding box center [487, 165] width 204 height 17
click at [685, 360] on div "Import existing customers into the plan and manage their subscriptions." at bounding box center [780, 361] width 212 height 23
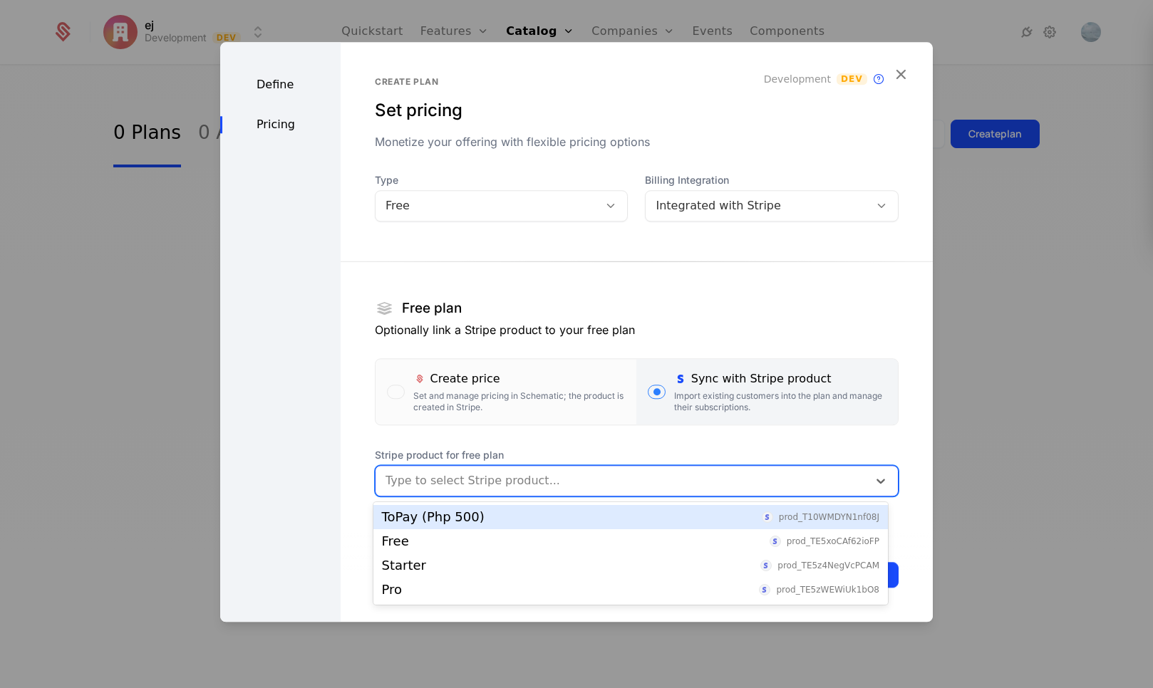
drag, startPoint x: 586, startPoint y: 479, endPoint x: 591, endPoint y: 492, distance: 12.8
click at [586, 483] on div at bounding box center [621, 481] width 472 height 20
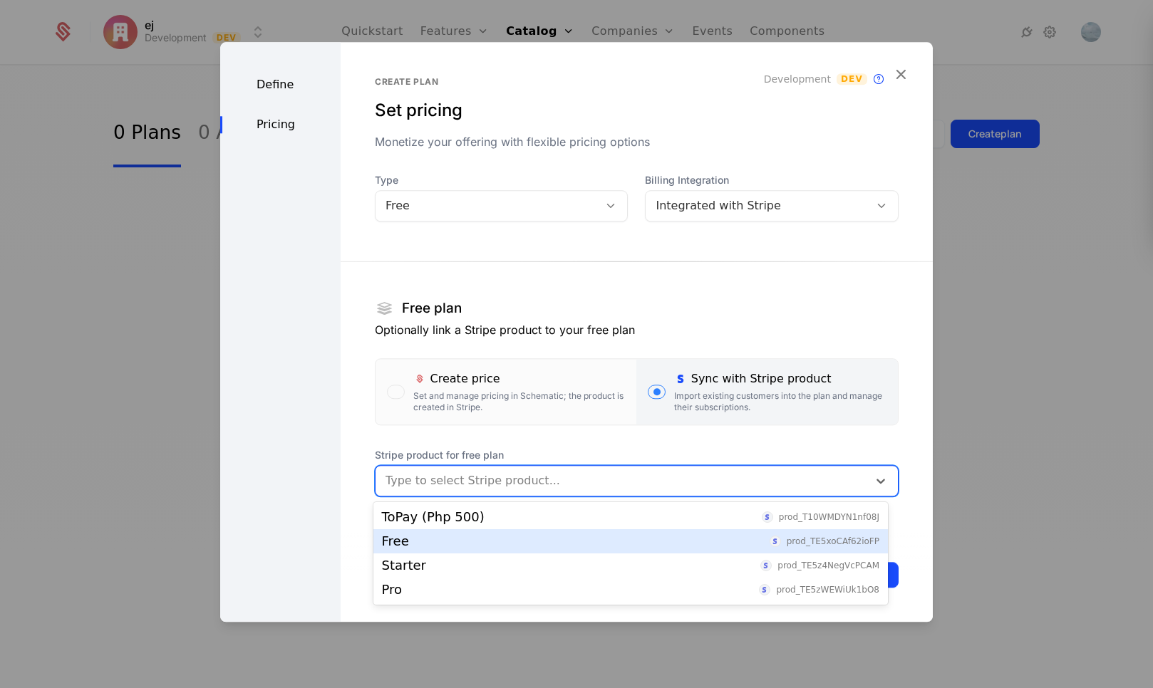
click at [542, 546] on div "Free prod_TE5xoCAf62ioFP" at bounding box center [630, 541] width 497 height 13
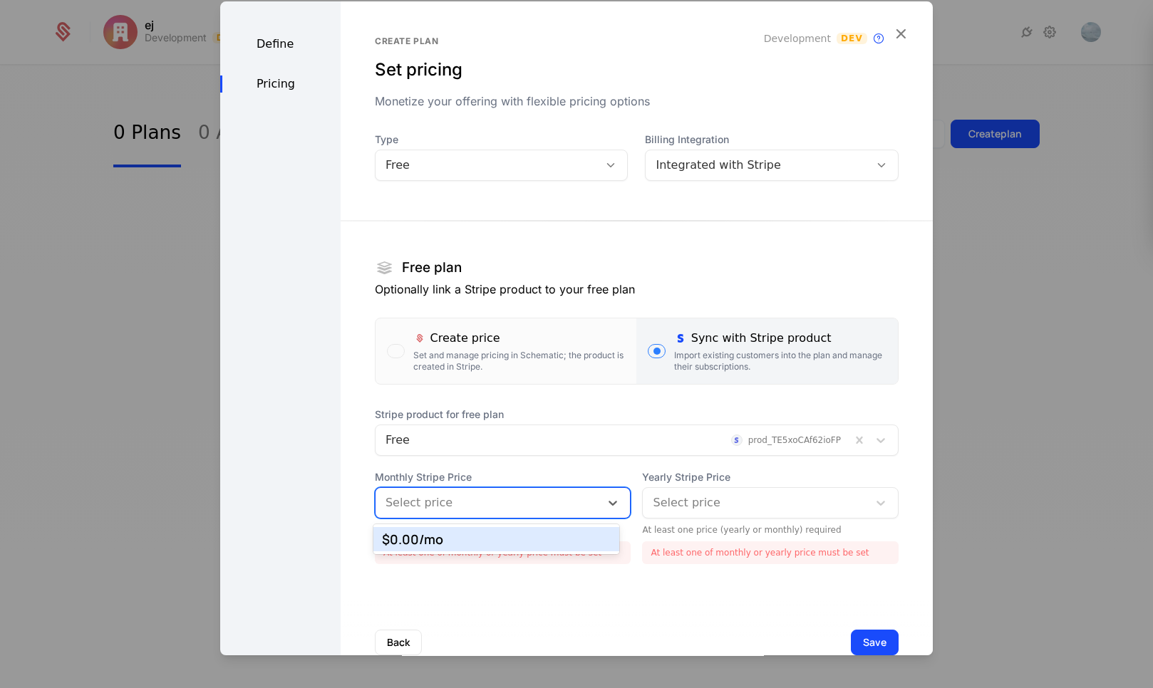
click at [457, 512] on div at bounding box center [487, 503] width 205 height 20
click at [461, 536] on div "$0.00 /mo" at bounding box center [496, 539] width 229 height 13
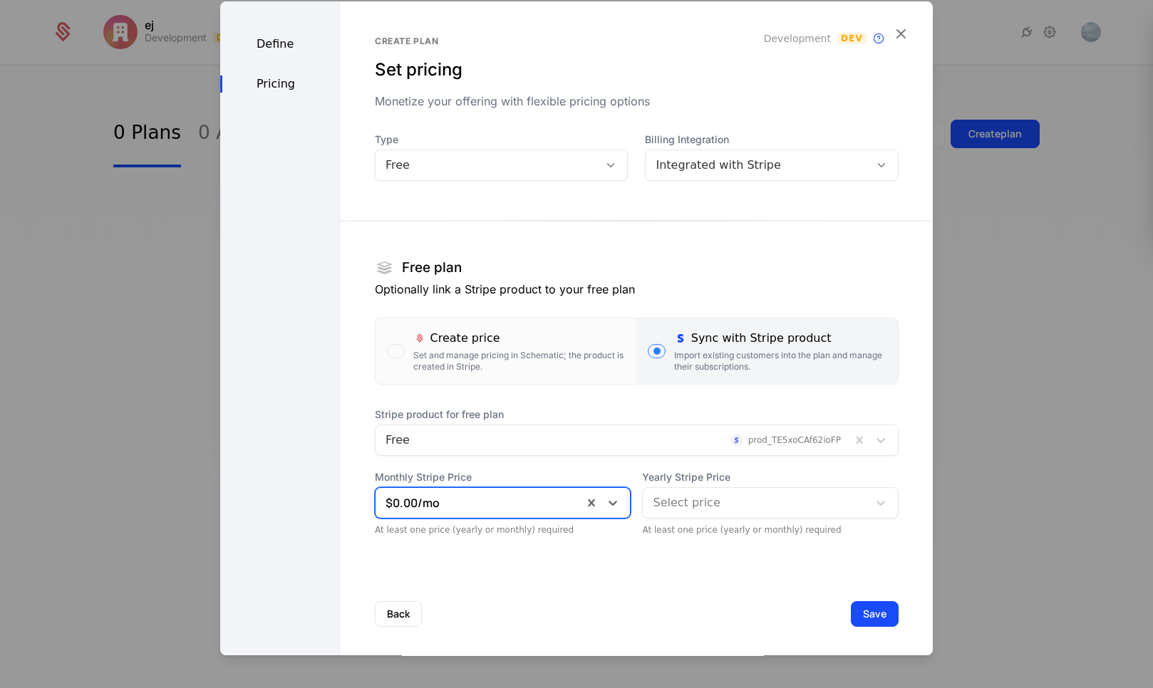
drag, startPoint x: 697, startPoint y: 511, endPoint x: 702, endPoint y: 519, distance: 9.9
click at [697, 511] on div at bounding box center [755, 503] width 205 height 20
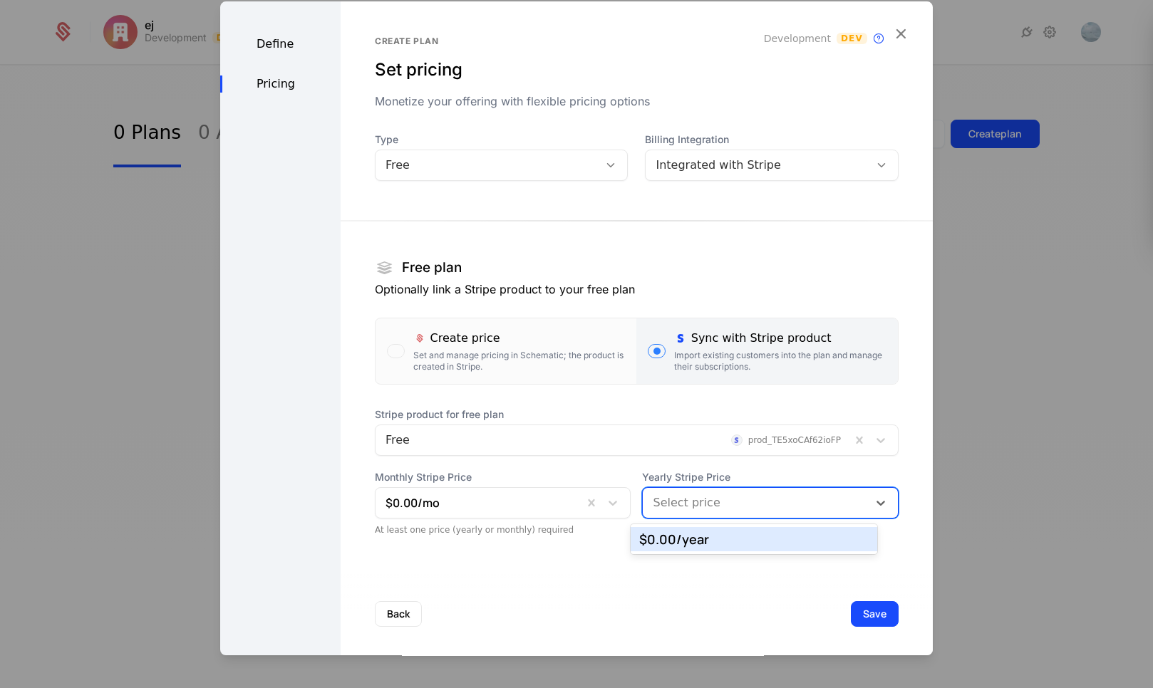
drag, startPoint x: 699, startPoint y: 539, endPoint x: 714, endPoint y: 547, distance: 17.2
click at [699, 540] on div "$0.00 /year" at bounding box center [753, 539] width 229 height 13
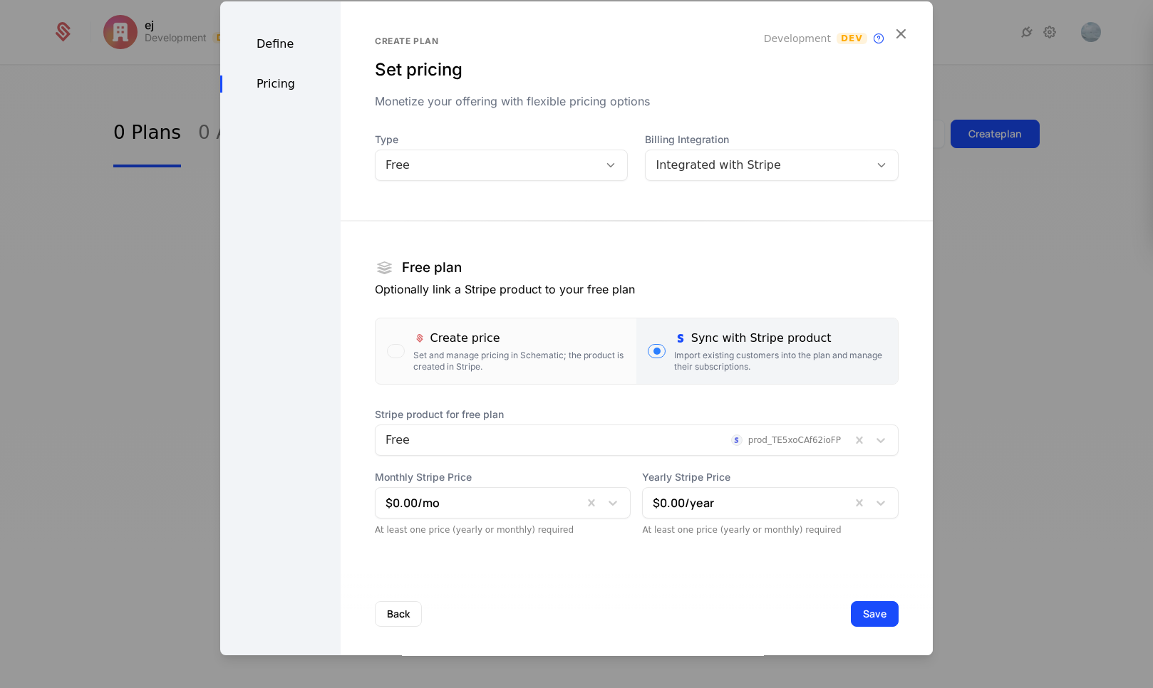
click at [860, 614] on button "Save" at bounding box center [875, 614] width 48 height 26
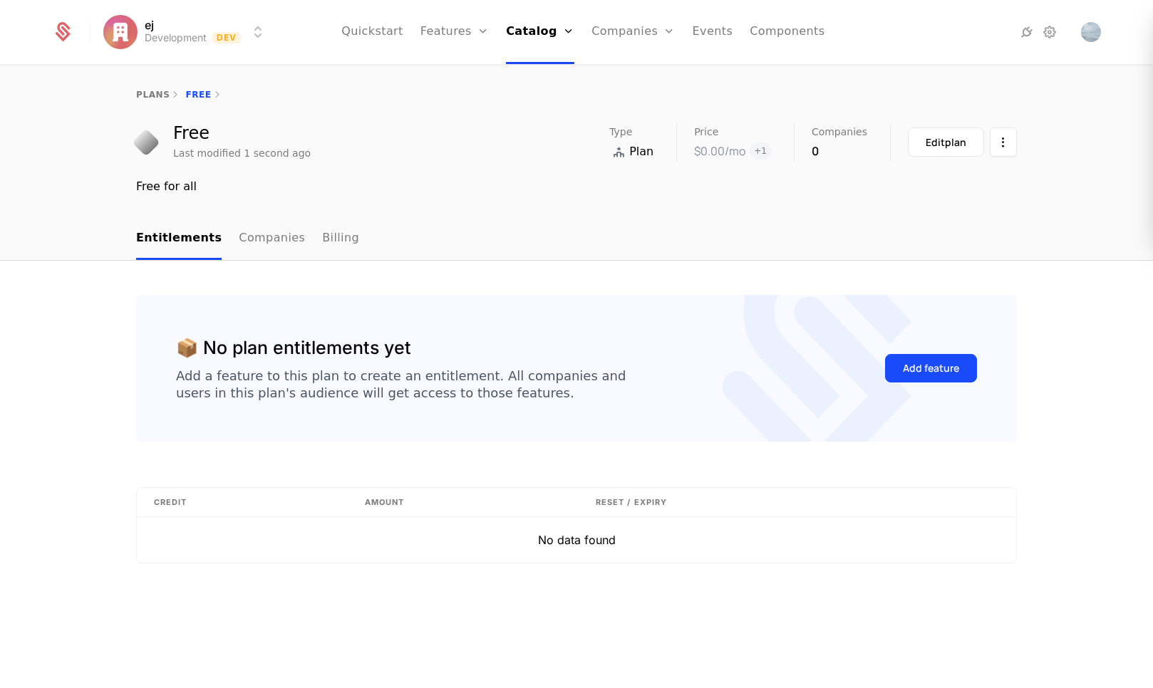
click at [545, 76] on link "Plans" at bounding box center [559, 69] width 73 height 11
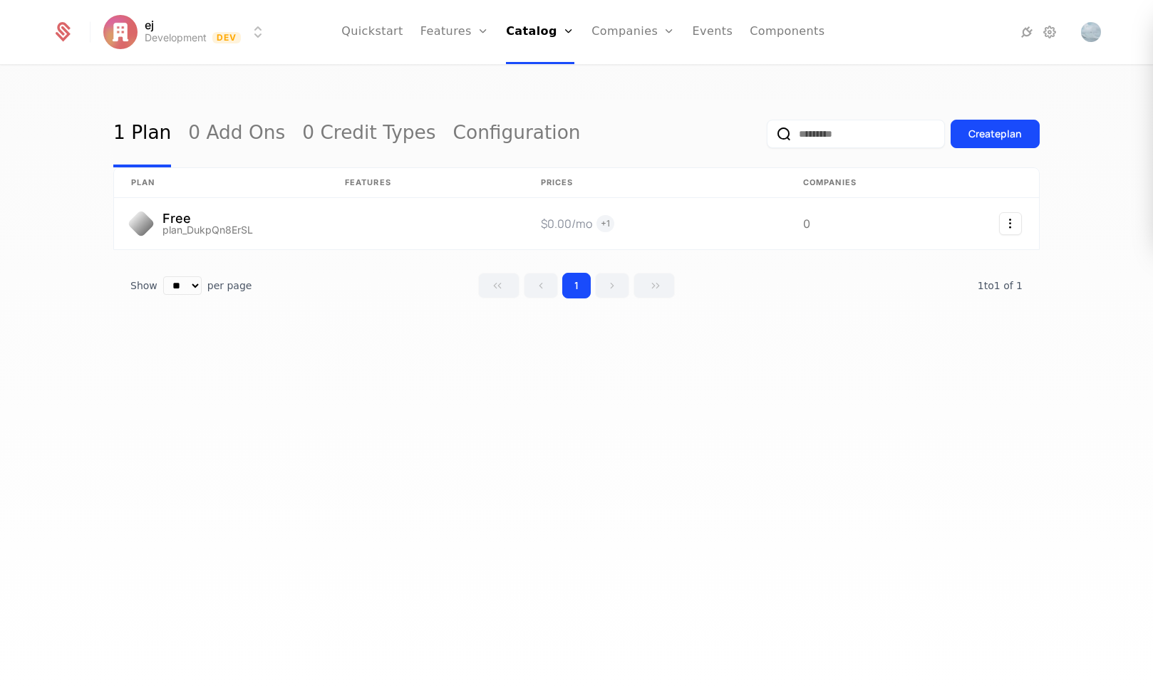
click at [1015, 127] on button "Create plan" at bounding box center [994, 134] width 89 height 28
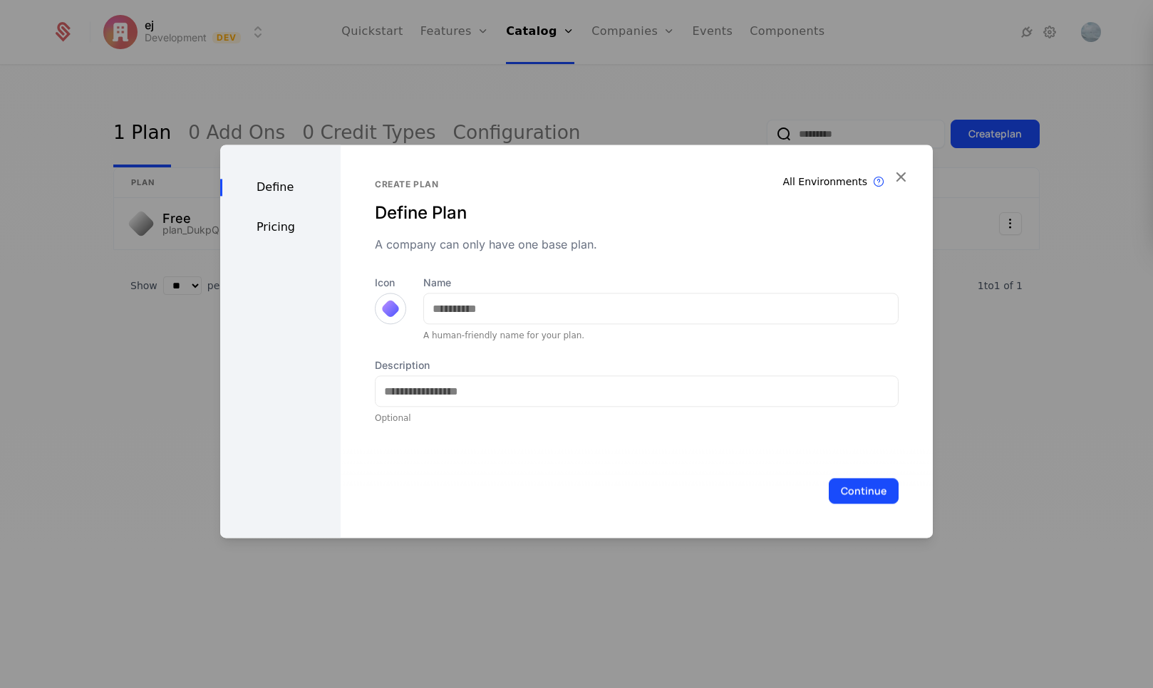
click at [385, 315] on div at bounding box center [390, 308] width 20 height 20
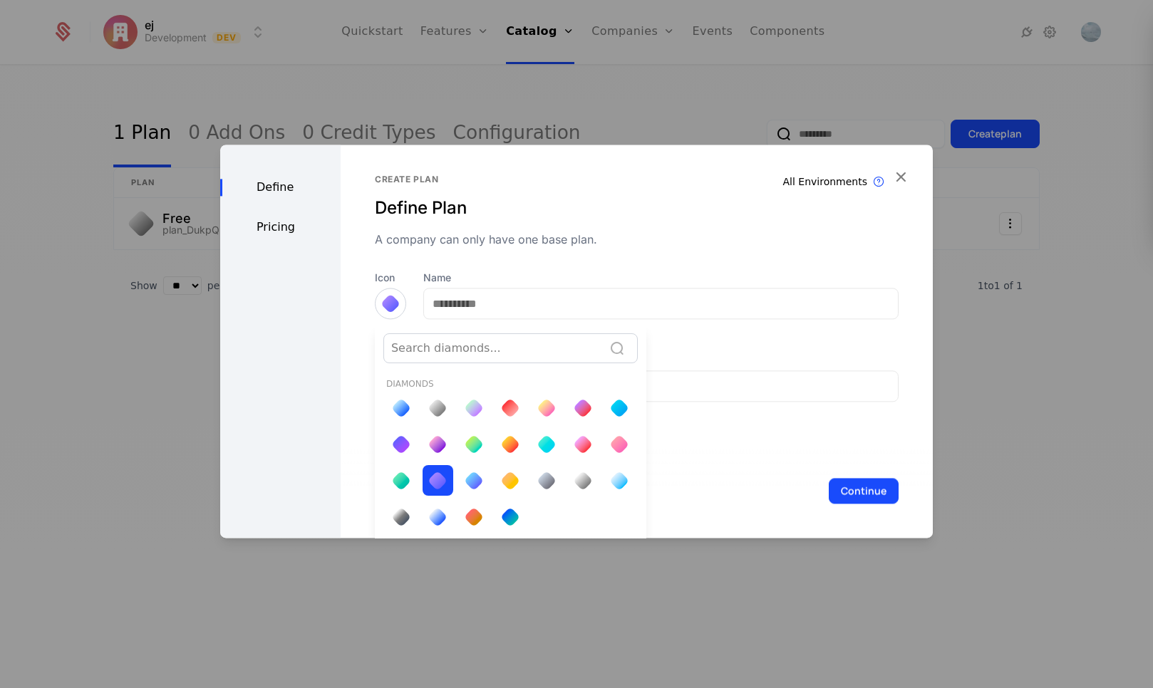
click at [478, 484] on div at bounding box center [474, 481] width 14 height 14
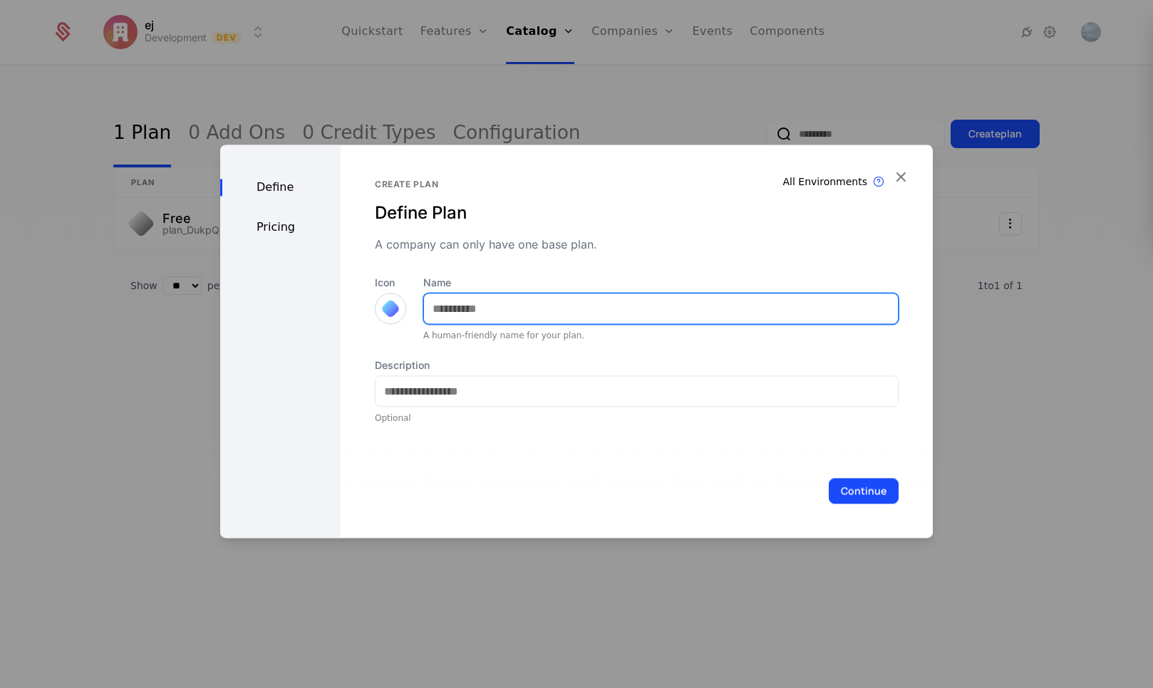
click at [526, 323] on div at bounding box center [660, 308] width 475 height 31
type input "*******"
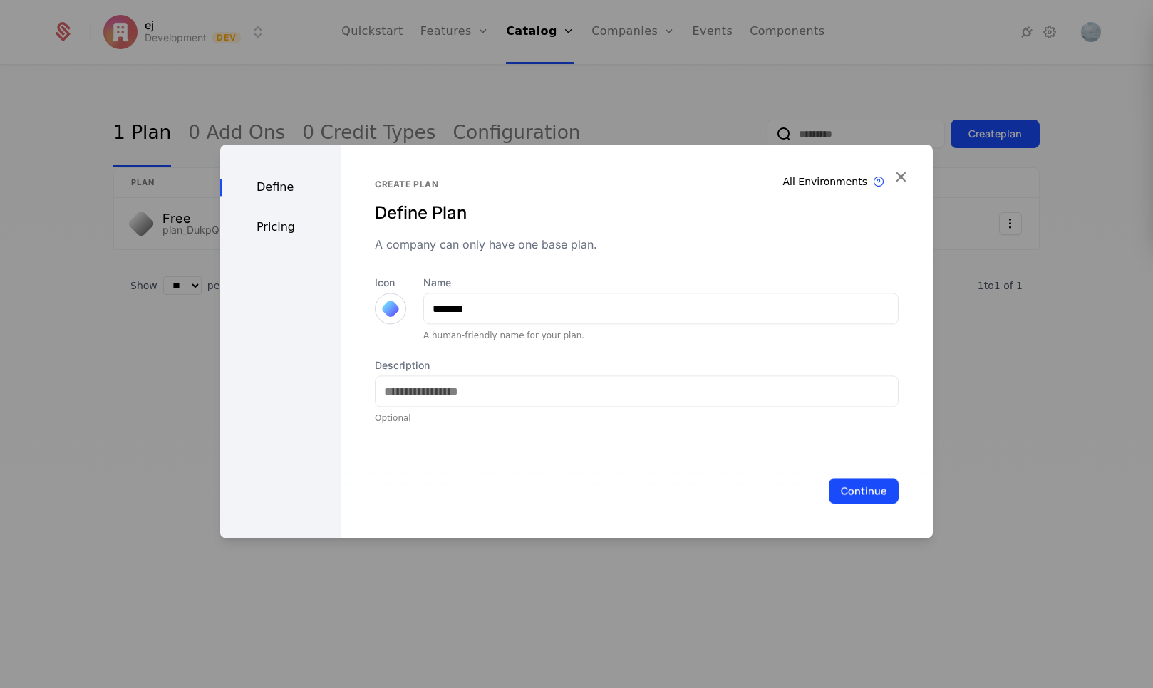
click at [843, 494] on button "Continue" at bounding box center [864, 491] width 70 height 26
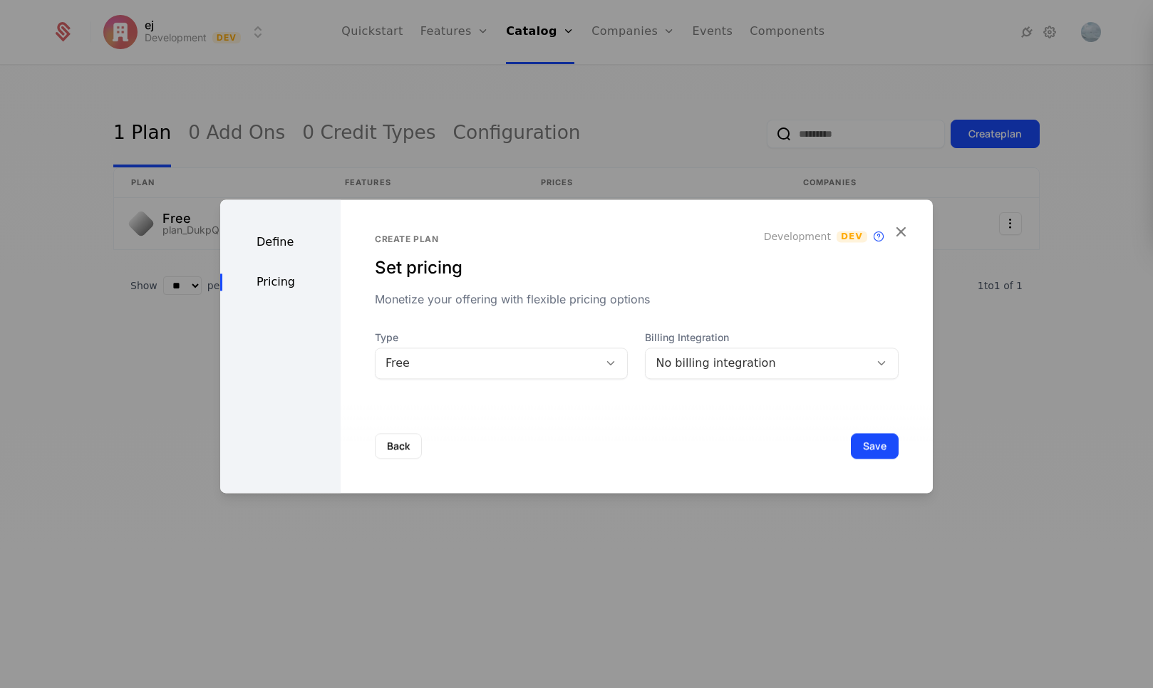
click at [521, 363] on div "Free" at bounding box center [487, 363] width 204 height 17
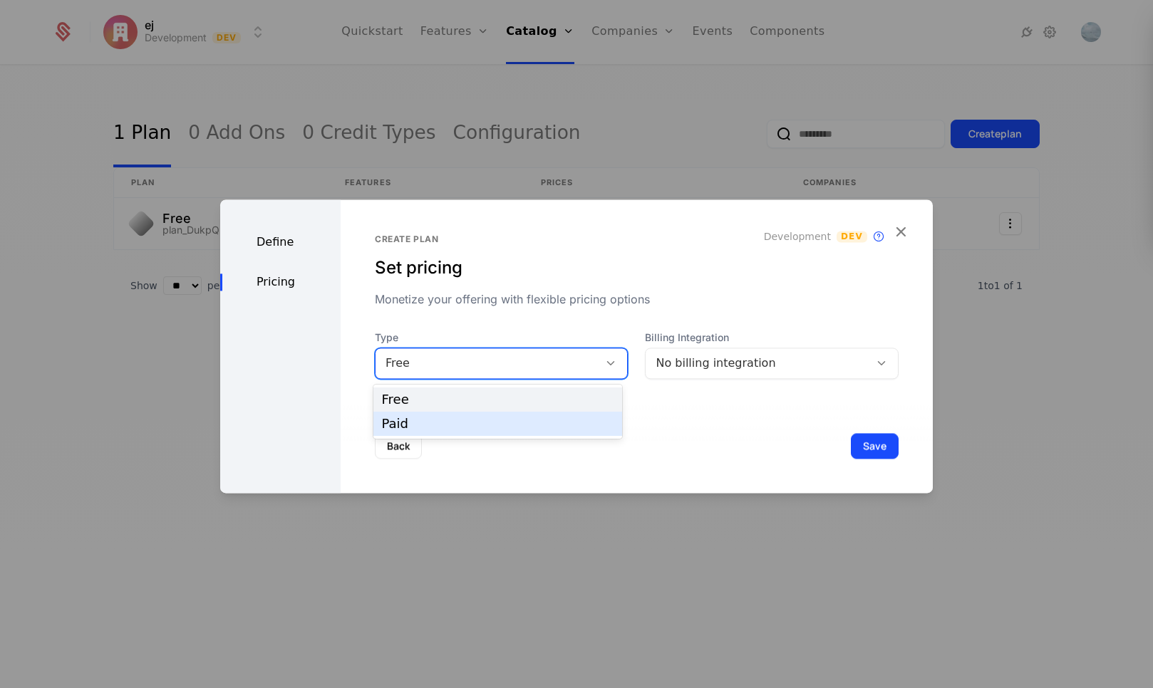
click at [510, 424] on div "Paid" at bounding box center [498, 423] width 232 height 13
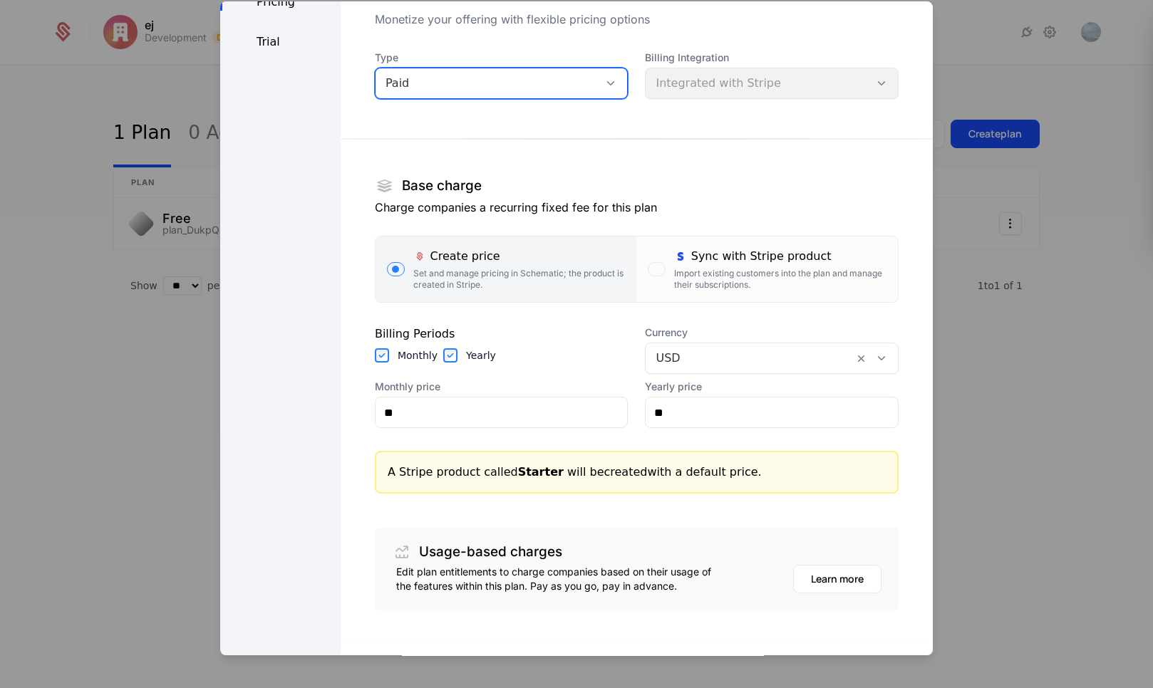
scroll to position [85, 0]
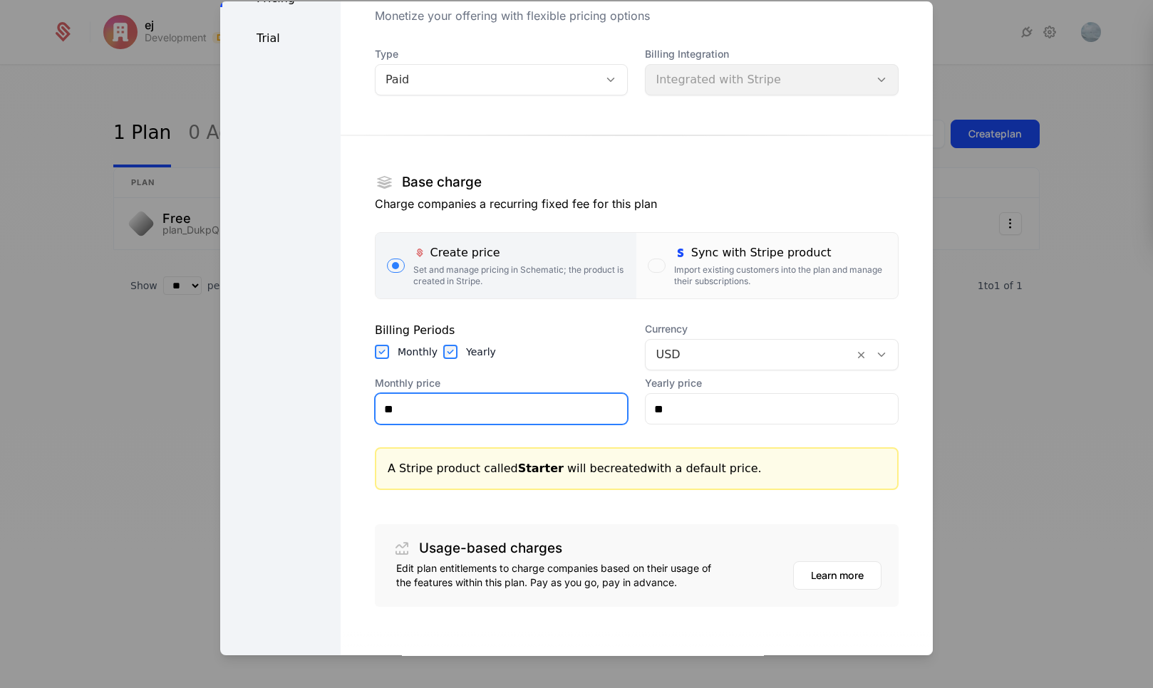
click at [565, 415] on input "**" at bounding box center [501, 409] width 252 height 30
click at [648, 267] on div "button" at bounding box center [656, 266] width 17 height 14
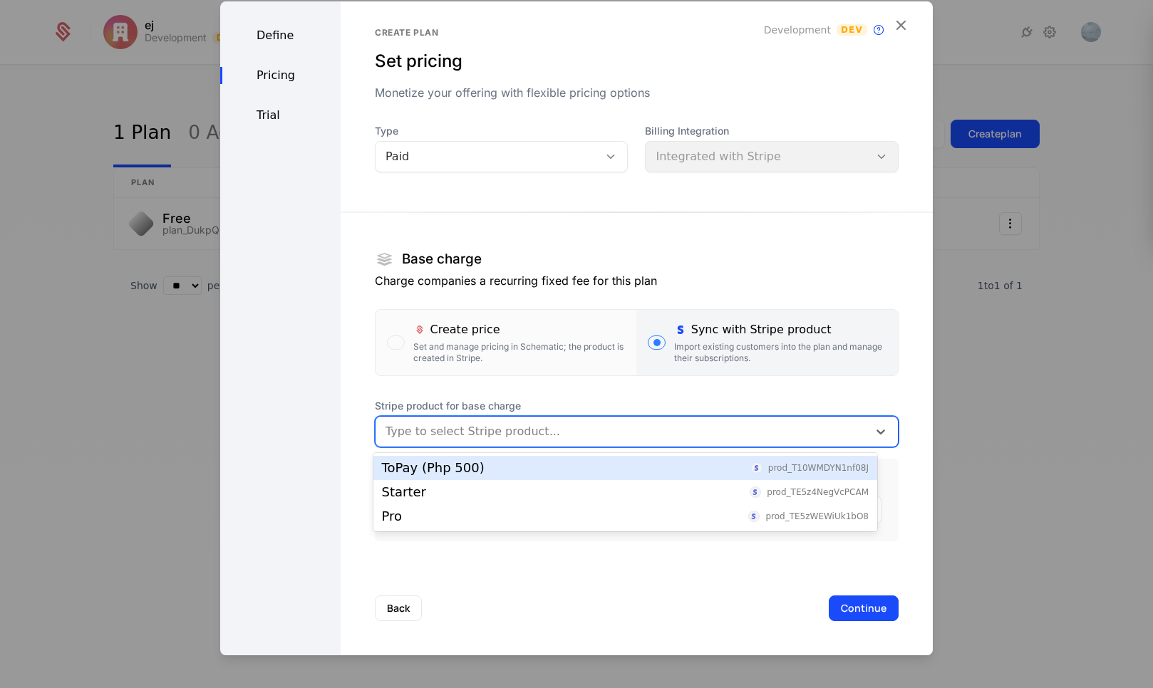
click at [539, 436] on div at bounding box center [621, 432] width 472 height 20
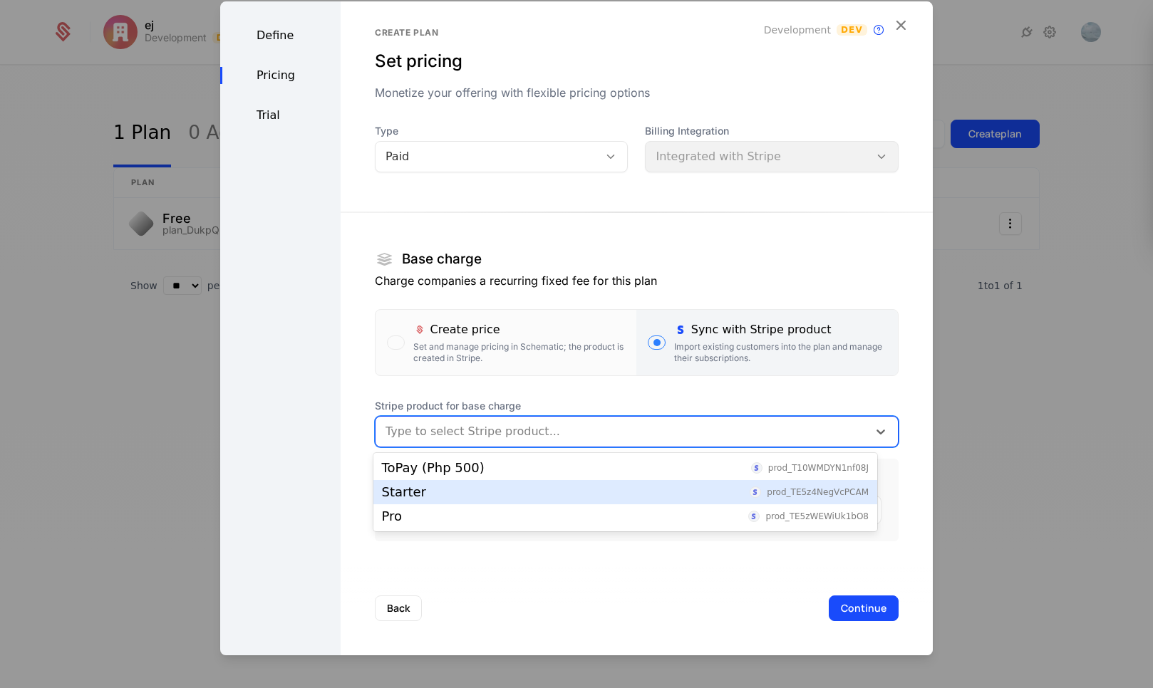
click at [479, 494] on div "Starter prod_TE5z4NegVcPCAM" at bounding box center [625, 492] width 487 height 13
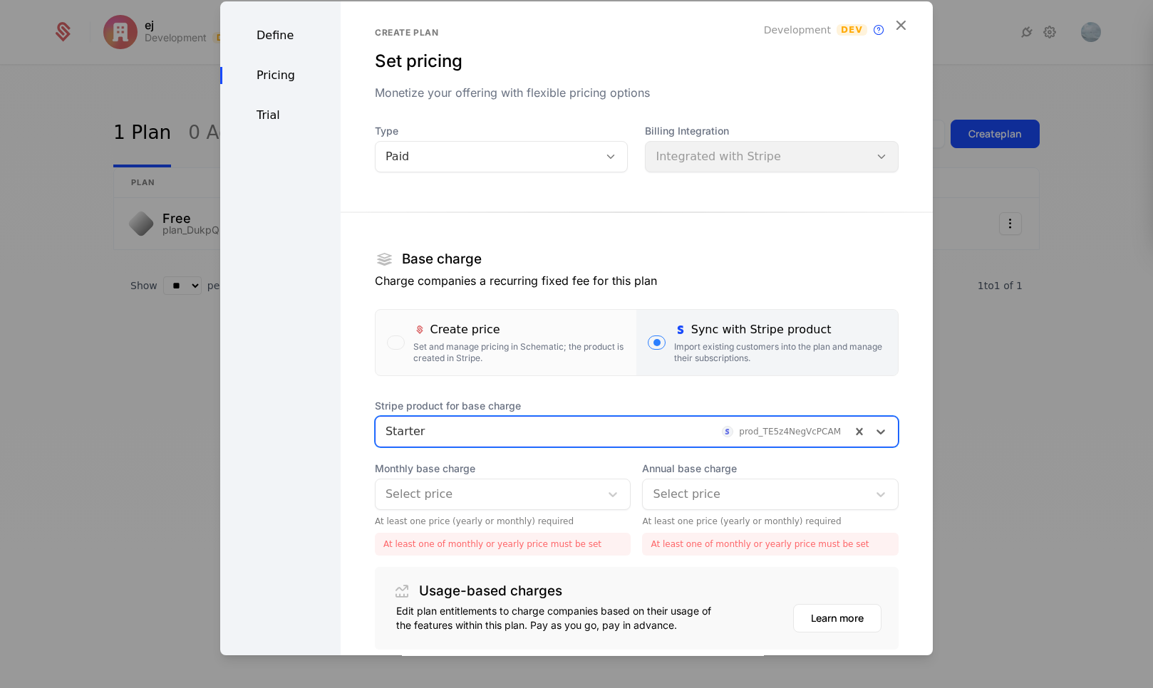
click at [556, 442] on div "Starter prod_TE5z4NegVcPCAM" at bounding box center [612, 432] width 475 height 26
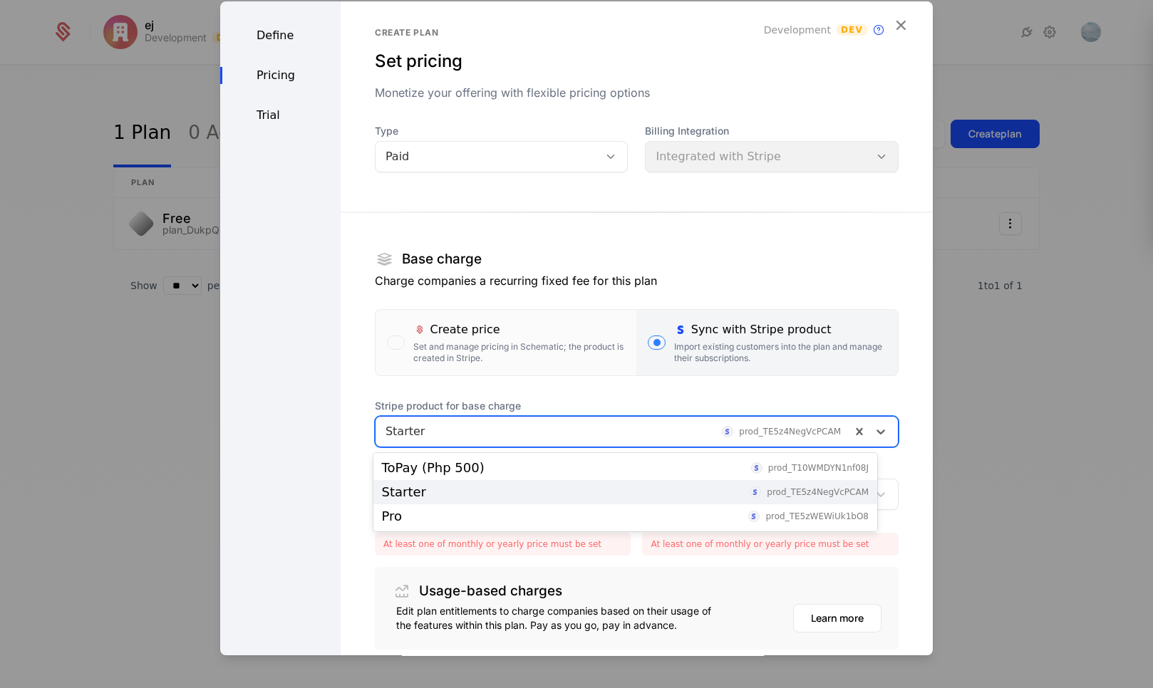
click at [665, 392] on section "Base charge Charge companies a recurring fixed fee for this plan Create price S…" at bounding box center [637, 419] width 524 height 460
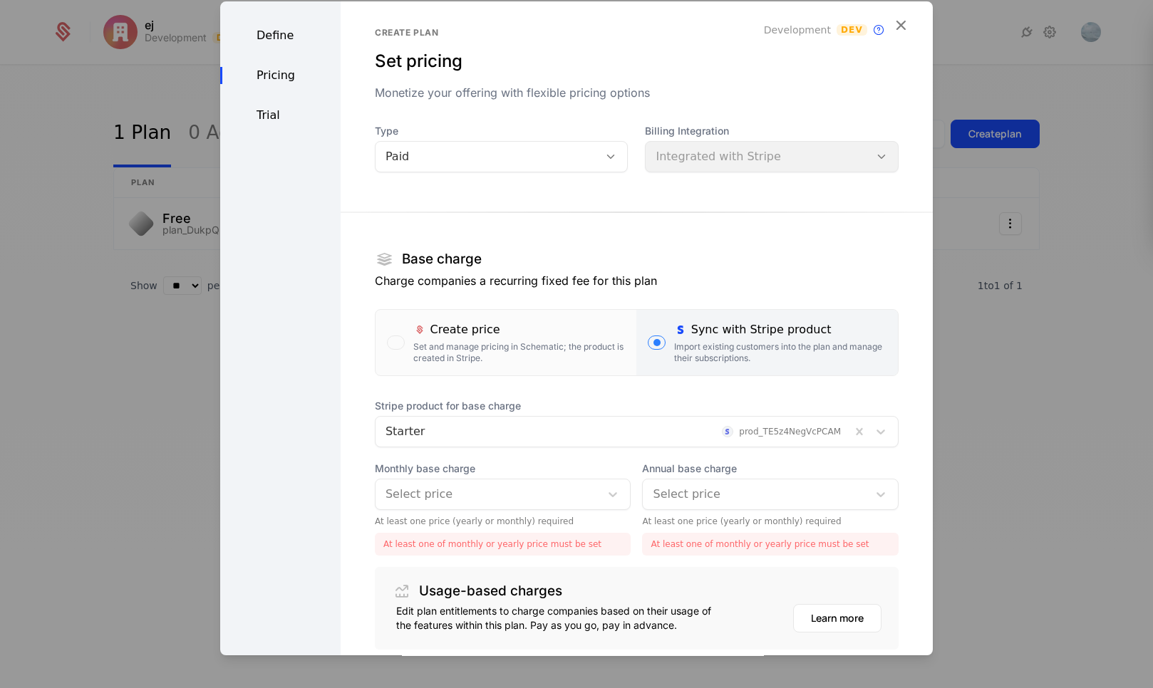
click at [589, 437] on div at bounding box center [612, 432] width 455 height 20
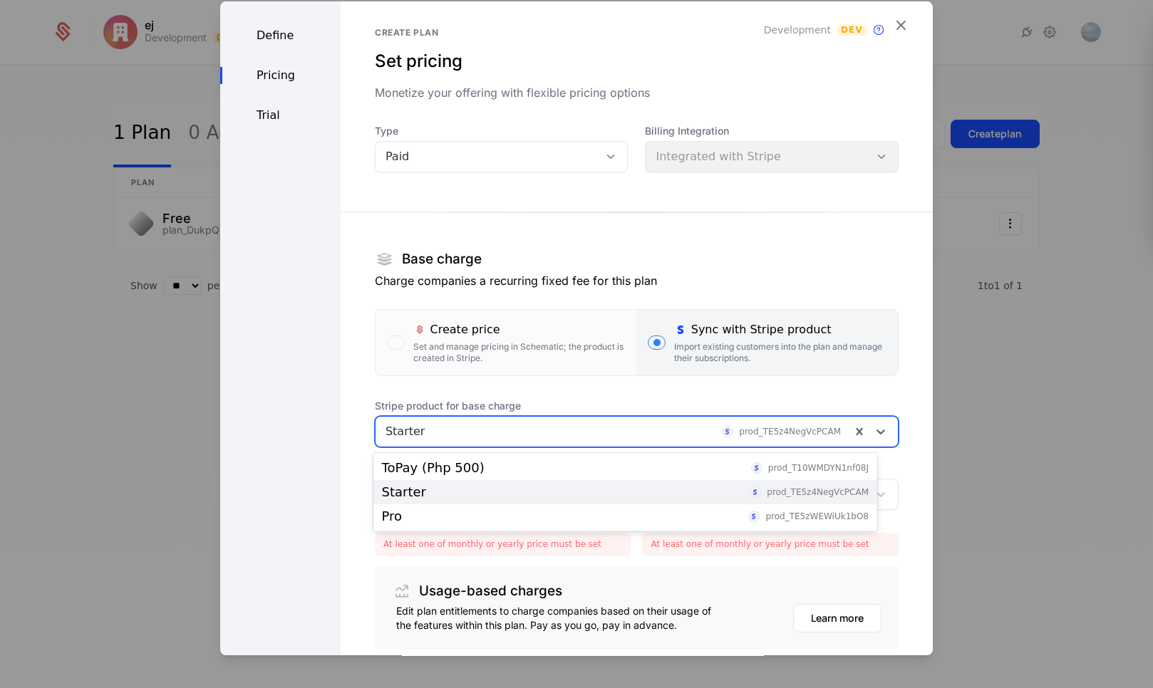
click at [502, 484] on div "Starter prod_TE5z4NegVcPCAM" at bounding box center [625, 492] width 504 height 24
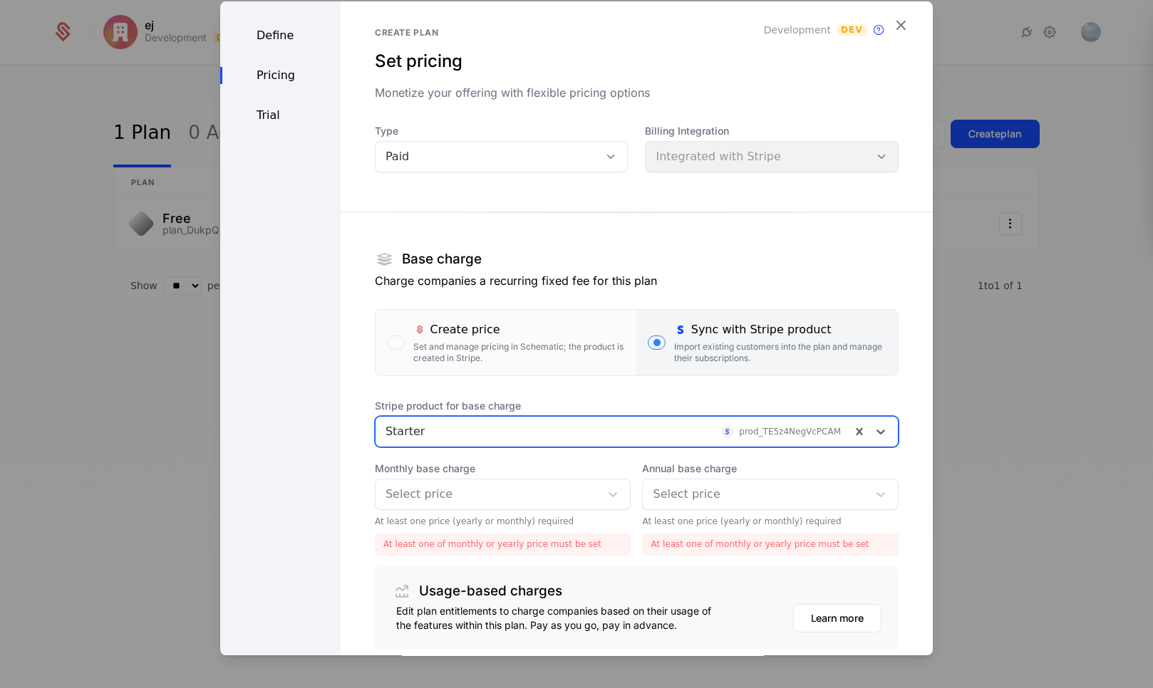
drag, startPoint x: 502, startPoint y: 489, endPoint x: 499, endPoint y: 504, distance: 16.1
click at [502, 489] on div at bounding box center [487, 494] width 205 height 20
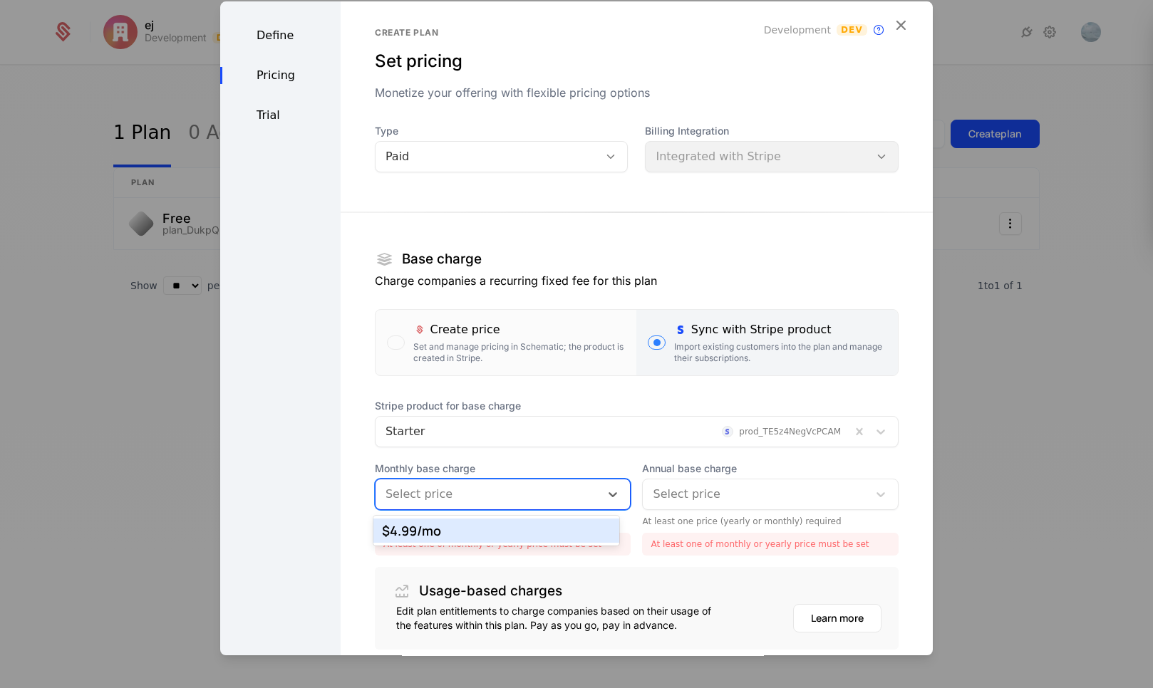
drag, startPoint x: 480, startPoint y: 530, endPoint x: 730, endPoint y: 486, distance: 253.9
click at [484, 529] on div "$4.99 /mo" at bounding box center [496, 530] width 229 height 13
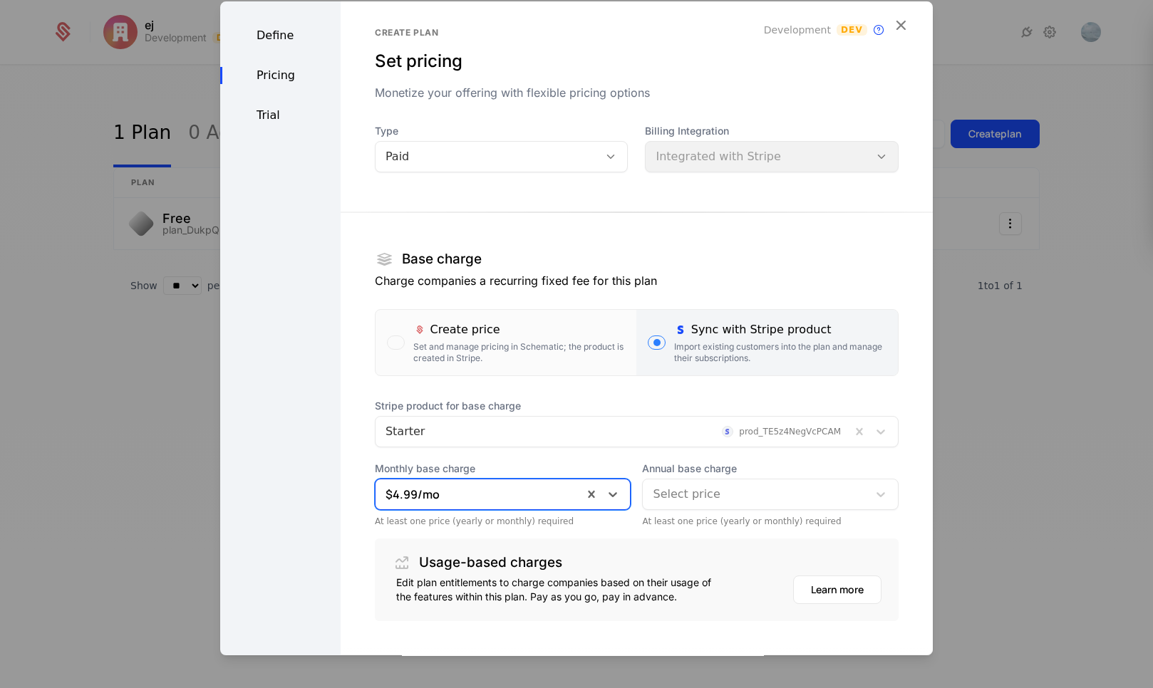
click at [734, 486] on div at bounding box center [755, 494] width 205 height 20
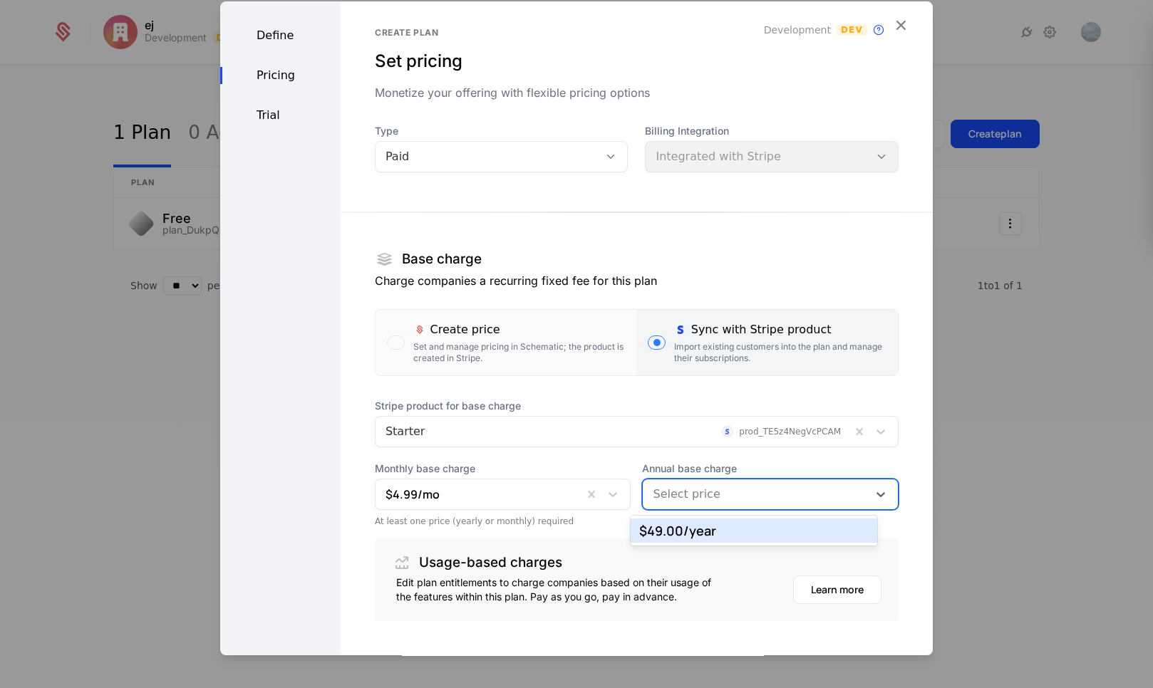
click at [705, 527] on div "$49.00 /year" at bounding box center [753, 530] width 229 height 13
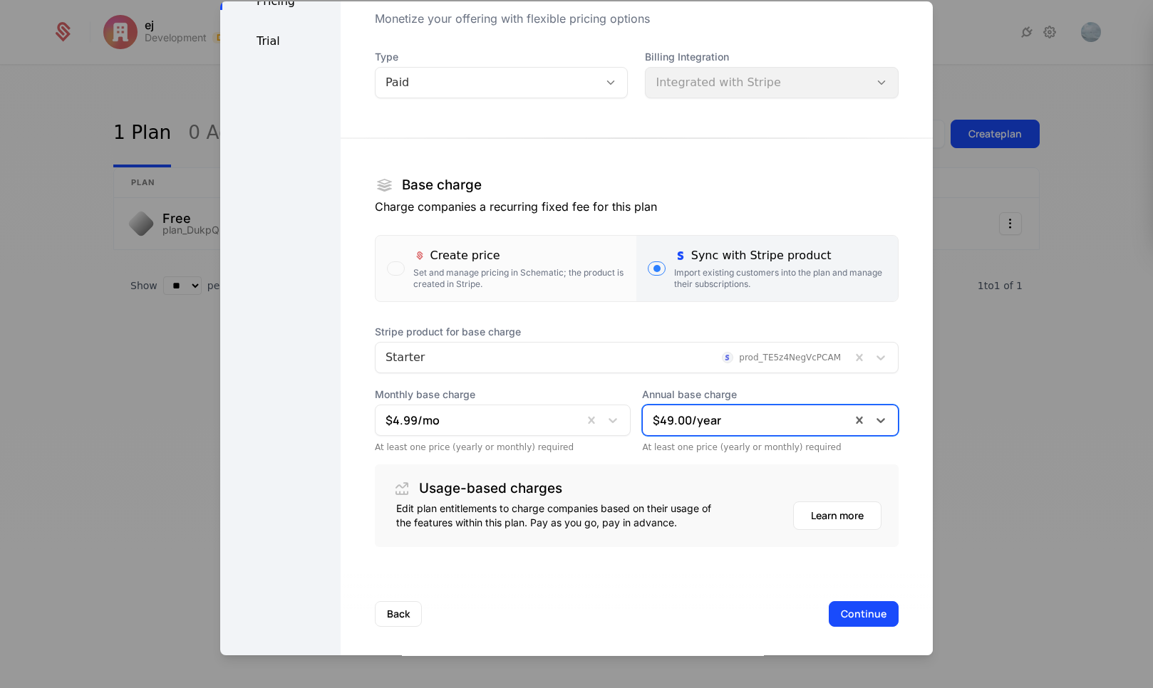
scroll to position [88, 0]
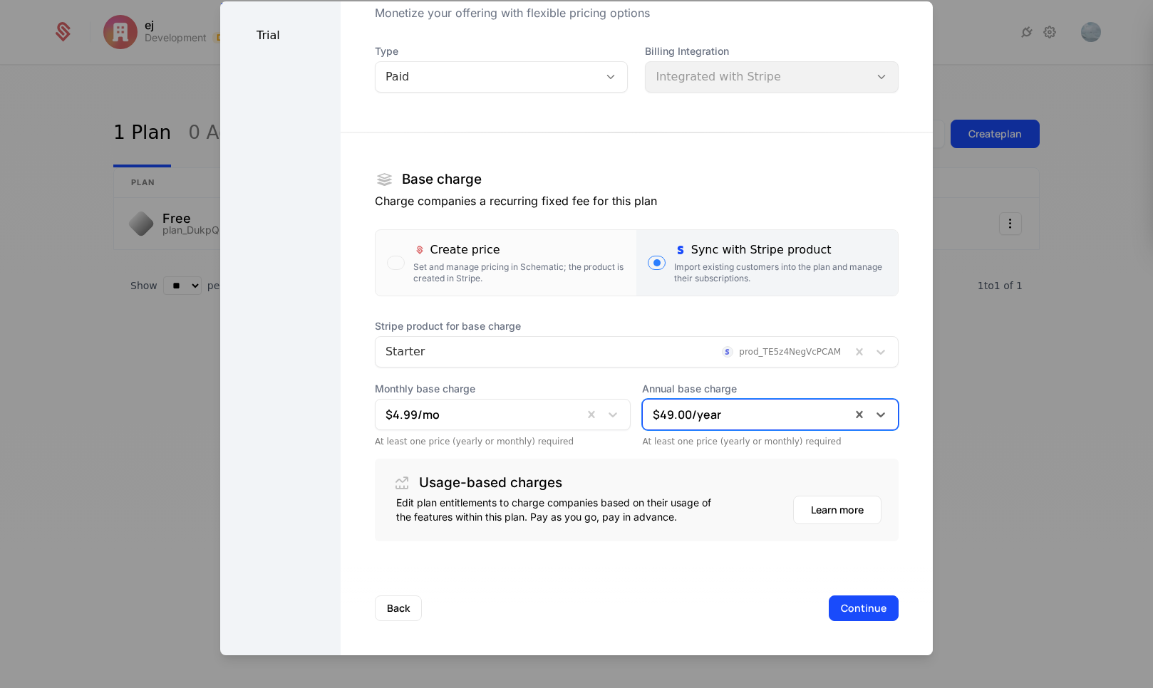
click at [850, 603] on button "Continue" at bounding box center [864, 609] width 70 height 26
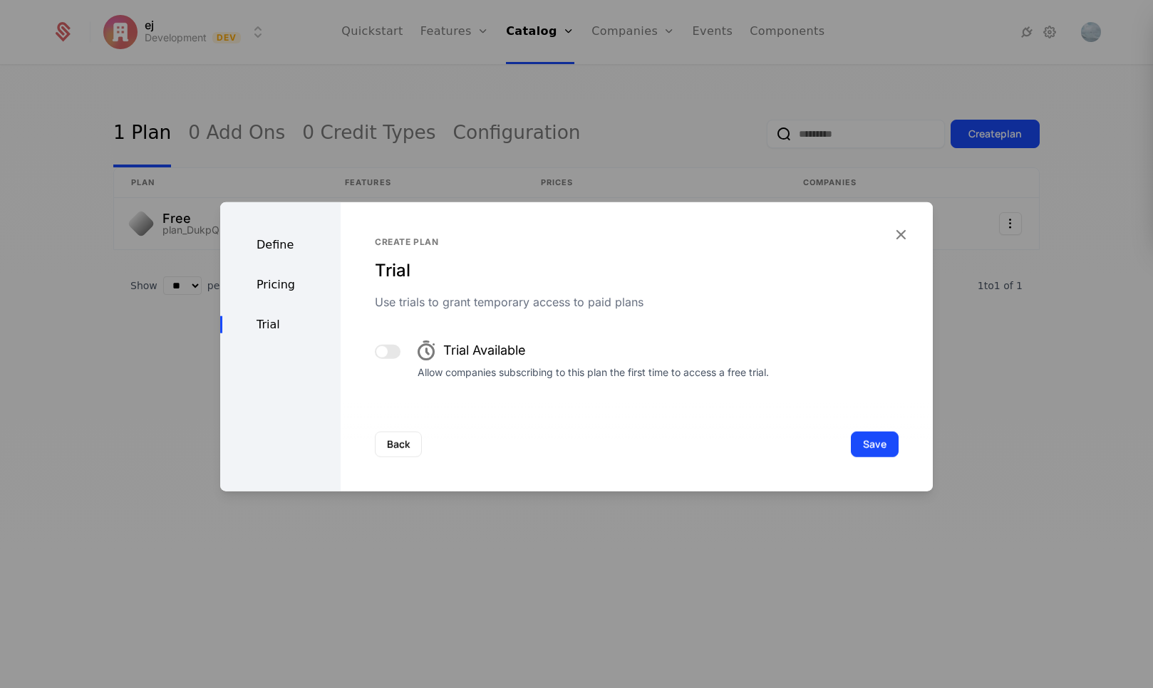
scroll to position [0, 0]
click at [379, 348] on span "button" at bounding box center [381, 351] width 11 height 11
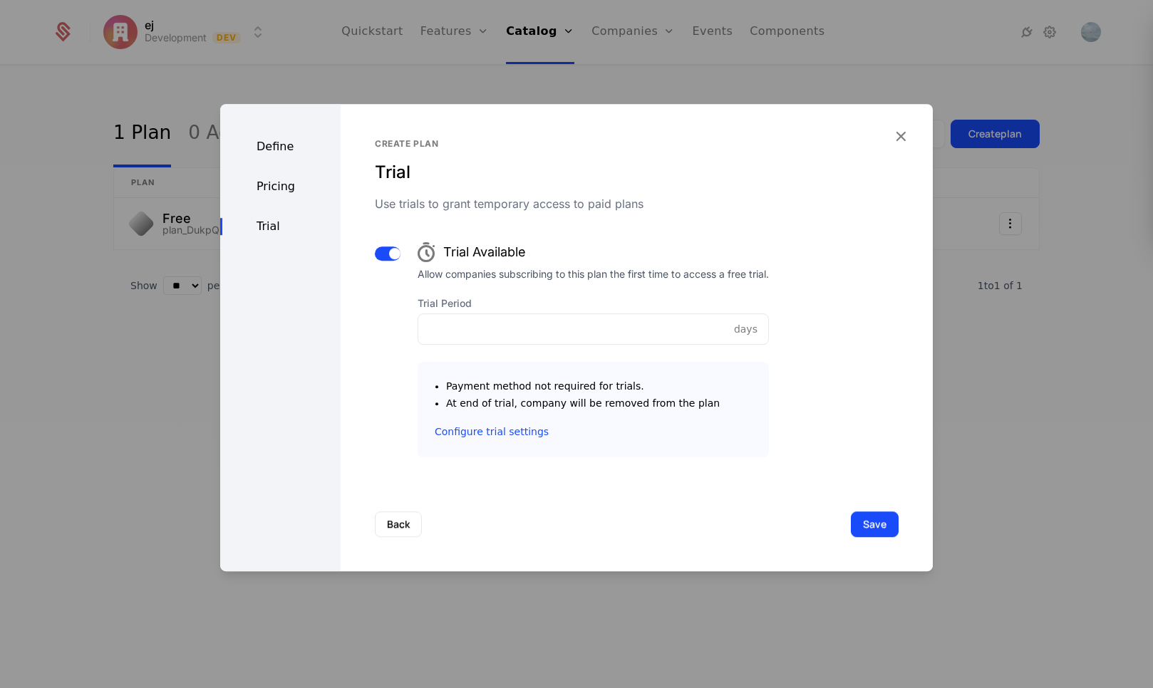
click at [389, 256] on span "button" at bounding box center [394, 253] width 11 height 11
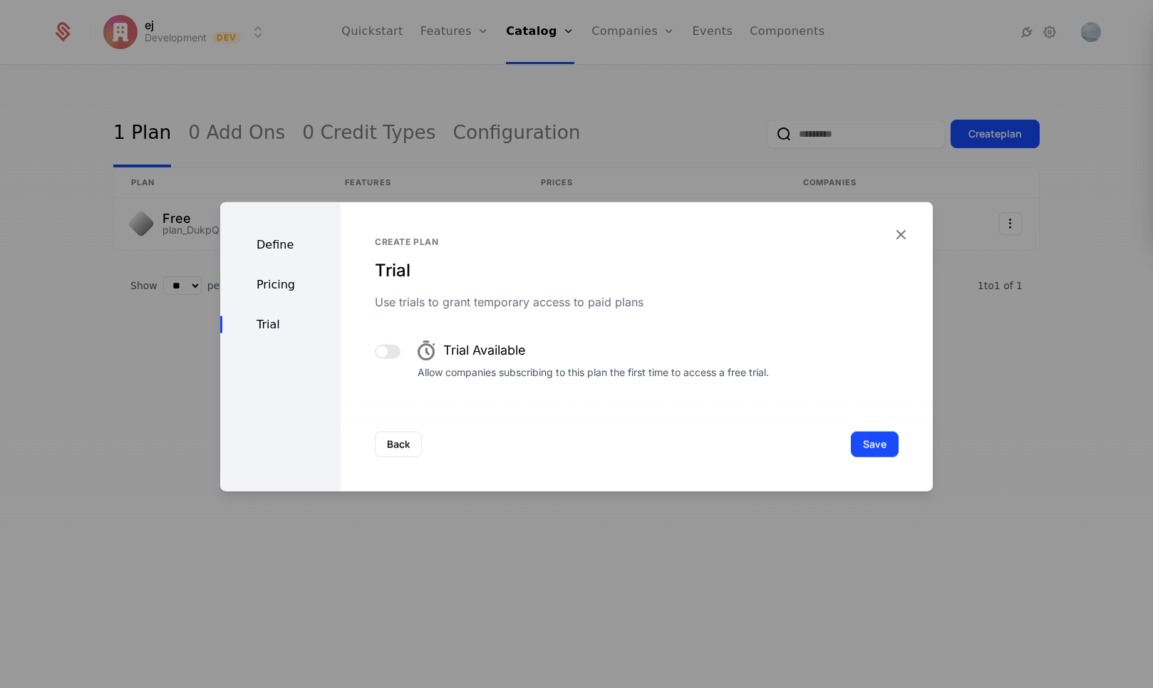
click at [866, 435] on button "Save" at bounding box center [875, 445] width 48 height 26
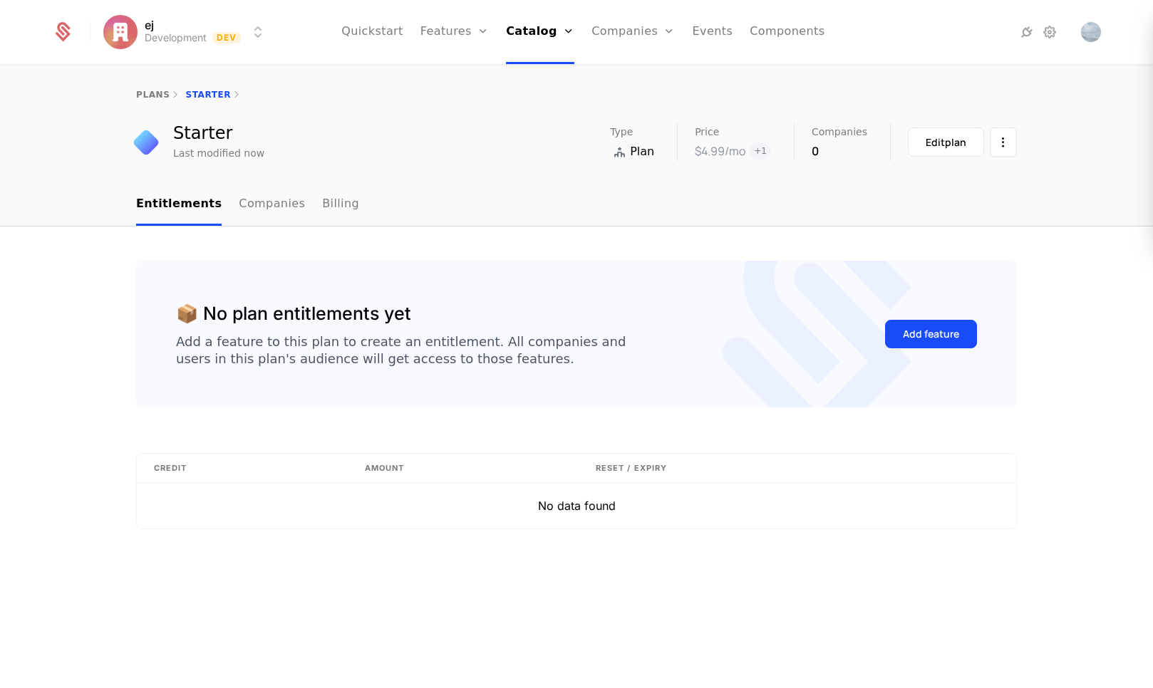
click at [537, 61] on div "Plans Add Ons Credits Configuration" at bounding box center [560, 104] width 108 height 114
click at [539, 68] on div "Plans Add Ons Credits Configuration" at bounding box center [560, 104] width 108 height 114
drag, startPoint x: 541, startPoint y: 71, endPoint x: 601, endPoint y: 82, distance: 61.6
click at [541, 71] on link "Plans" at bounding box center [559, 69] width 73 height 11
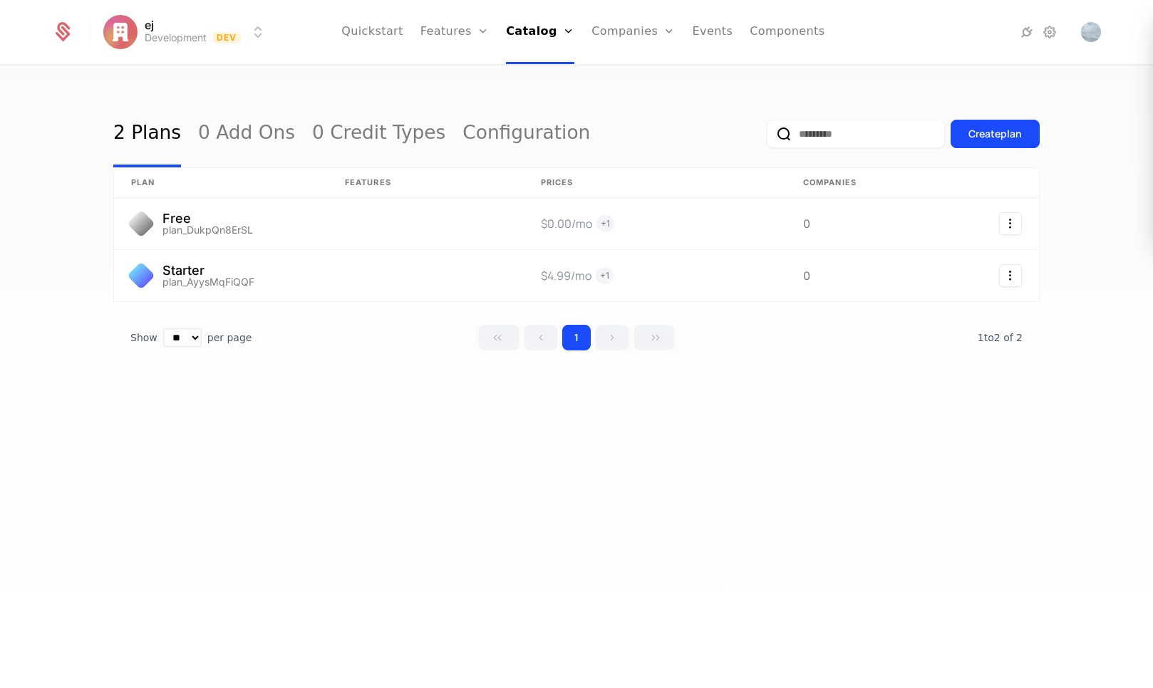
click at [997, 137] on div "Create plan" at bounding box center [994, 134] width 53 height 14
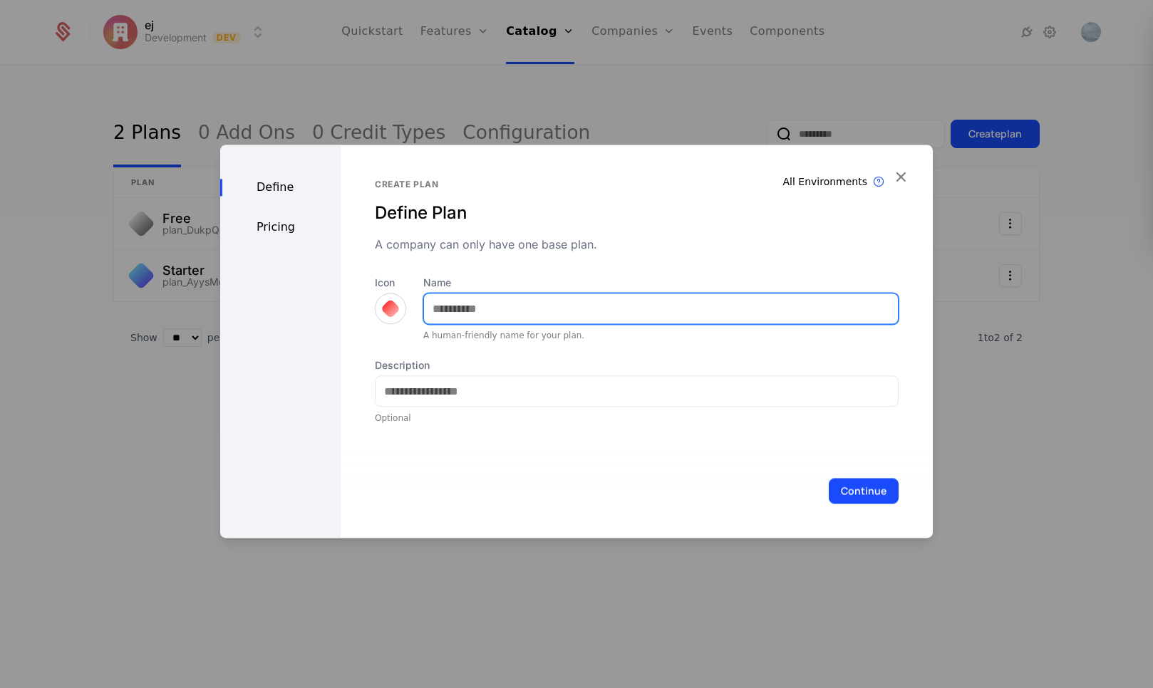
click at [537, 306] on input "Name" at bounding box center [661, 309] width 474 height 30
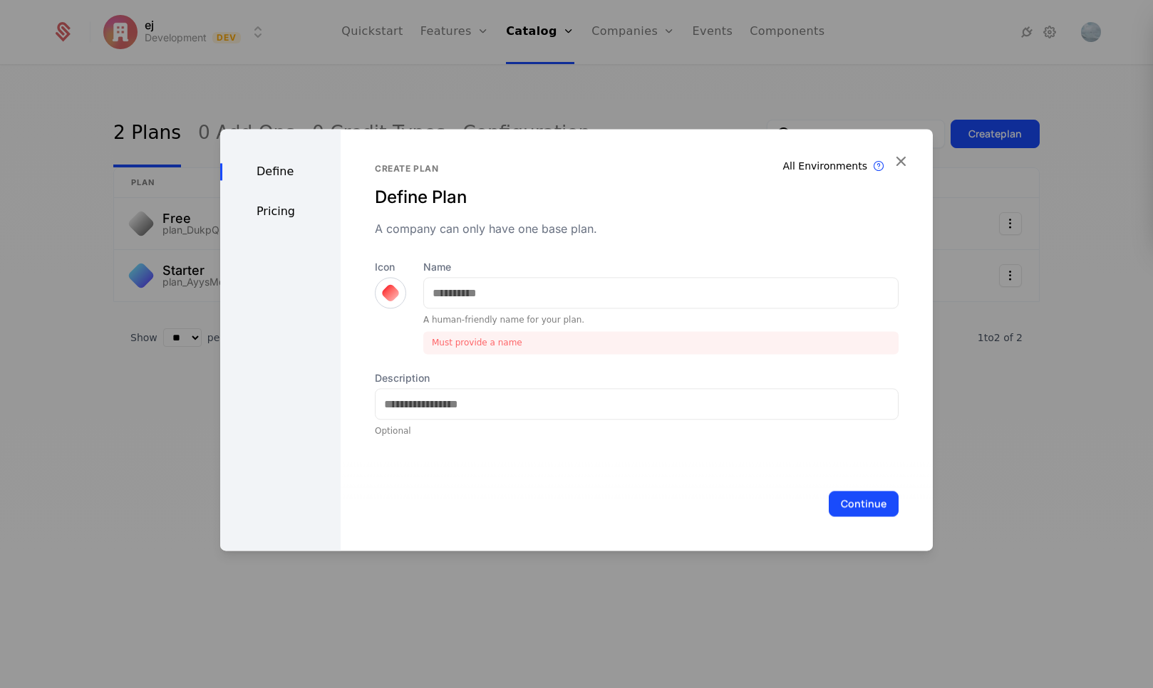
click at [399, 308] on div "Icon" at bounding box center [390, 284] width 31 height 48
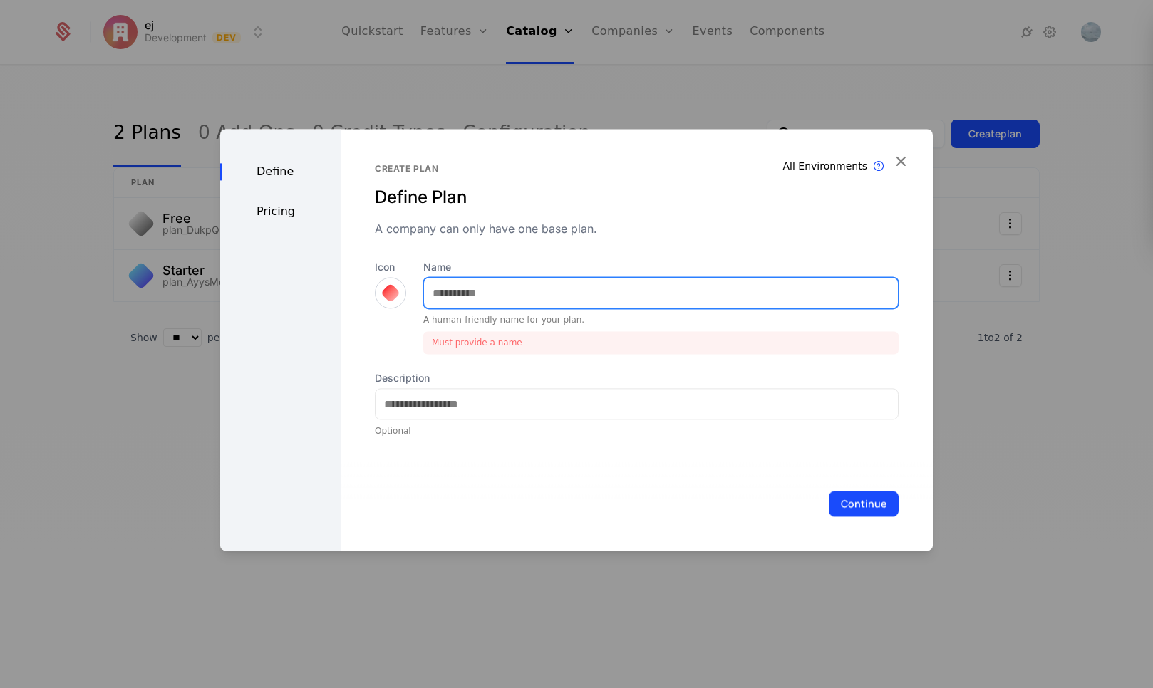
click at [491, 293] on input "Name" at bounding box center [661, 293] width 474 height 30
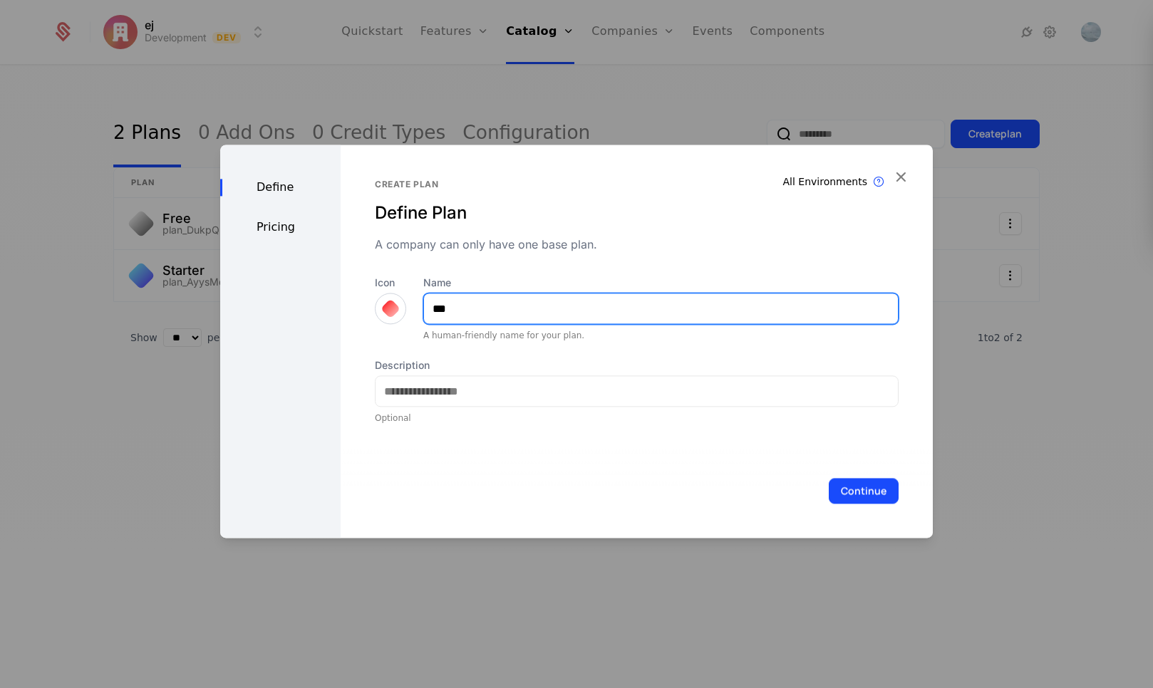
type input "***"
drag, startPoint x: 586, startPoint y: 508, endPoint x: 965, endPoint y: 485, distance: 379.7
click at [605, 505] on div "Continue" at bounding box center [637, 491] width 592 height 94
click at [846, 485] on button "Continue" at bounding box center [864, 491] width 70 height 26
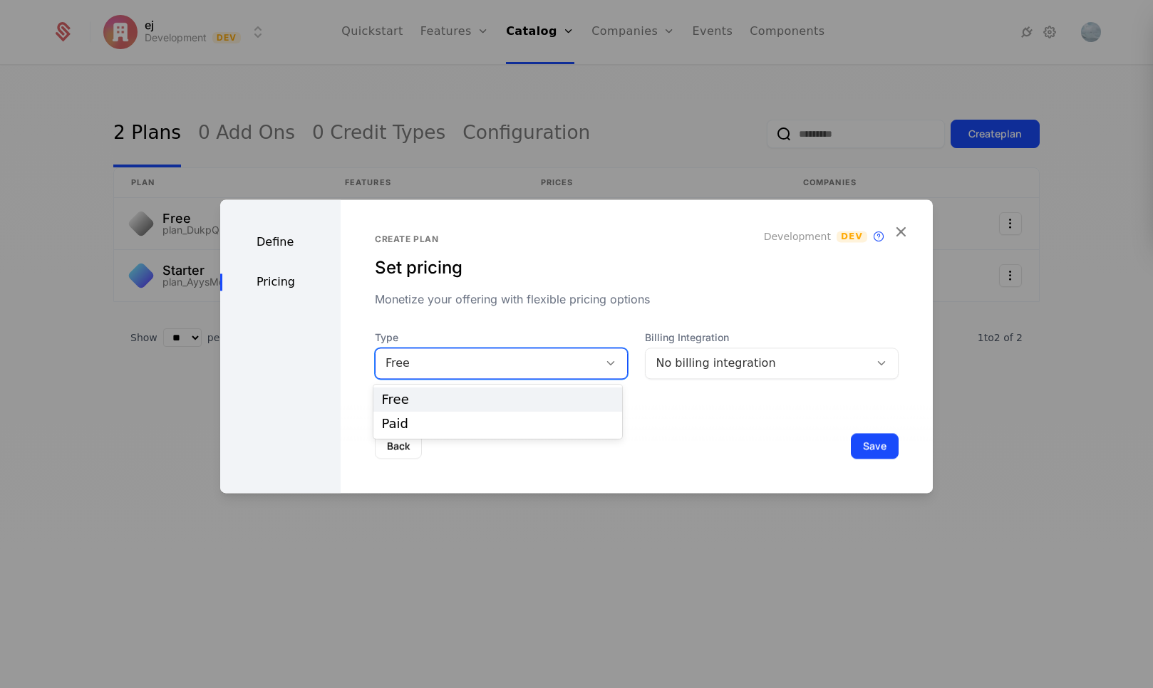
click at [539, 374] on div "Free" at bounding box center [502, 363] width 254 height 31
click at [487, 421] on div "Paid" at bounding box center [498, 423] width 232 height 13
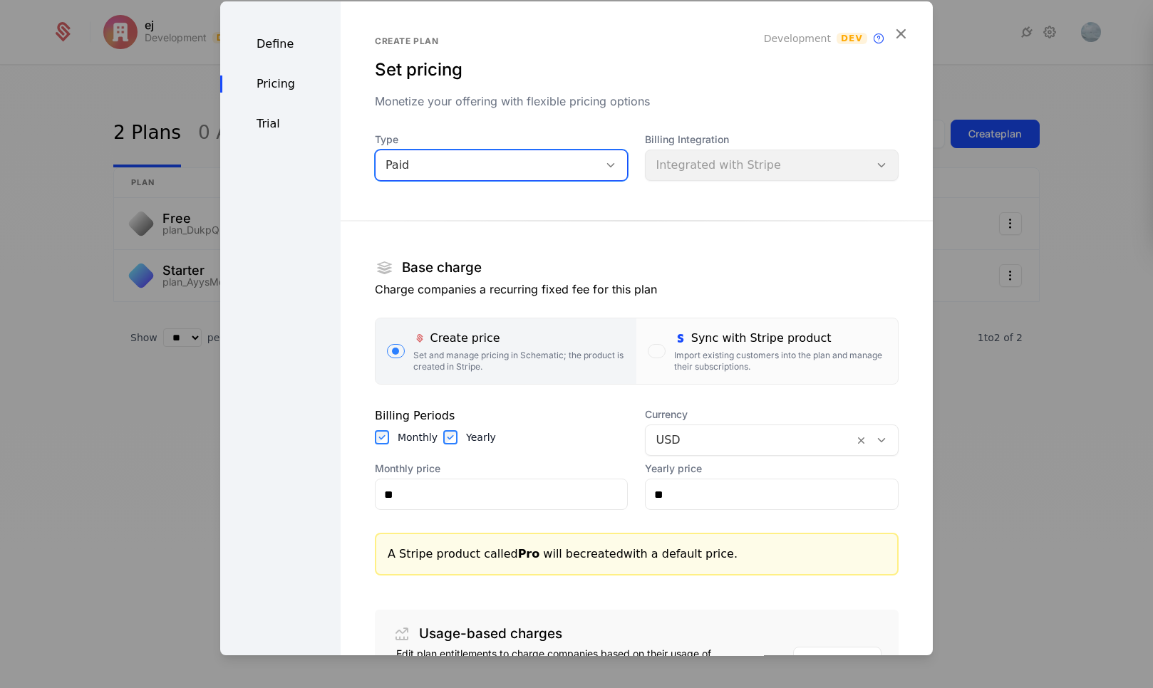
click at [690, 341] on div "Sync with Stripe product" at bounding box center [780, 338] width 212 height 17
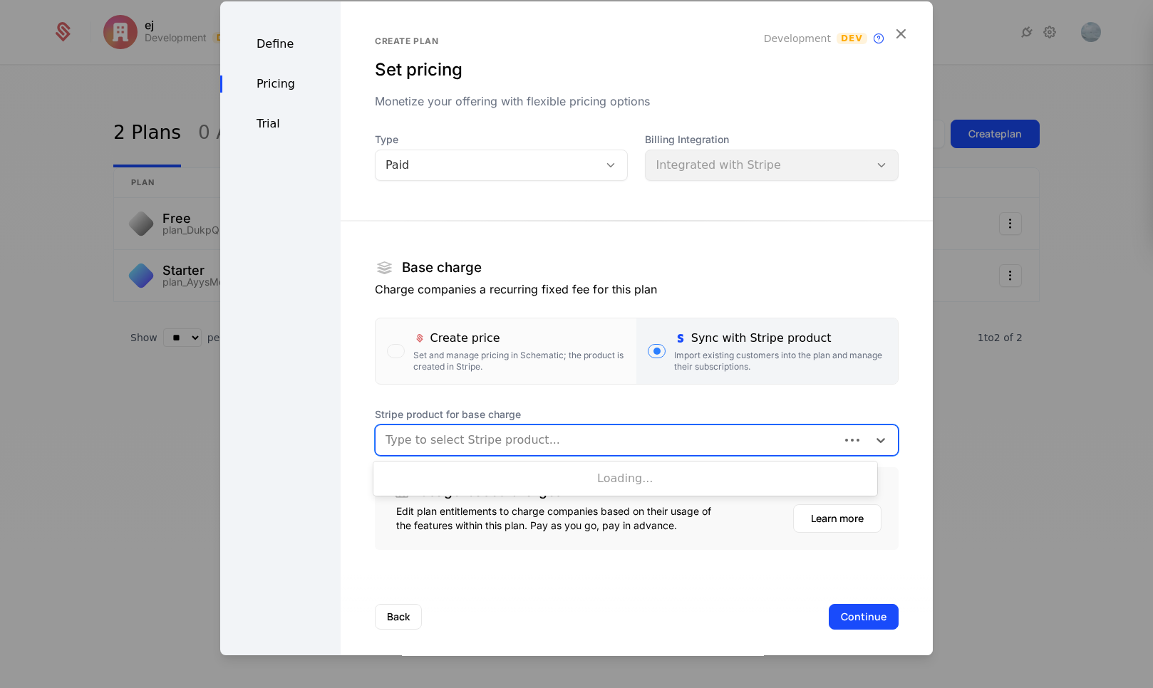
drag, startPoint x: 569, startPoint y: 440, endPoint x: 548, endPoint y: 461, distance: 29.7
click at [569, 440] on div at bounding box center [607, 440] width 444 height 20
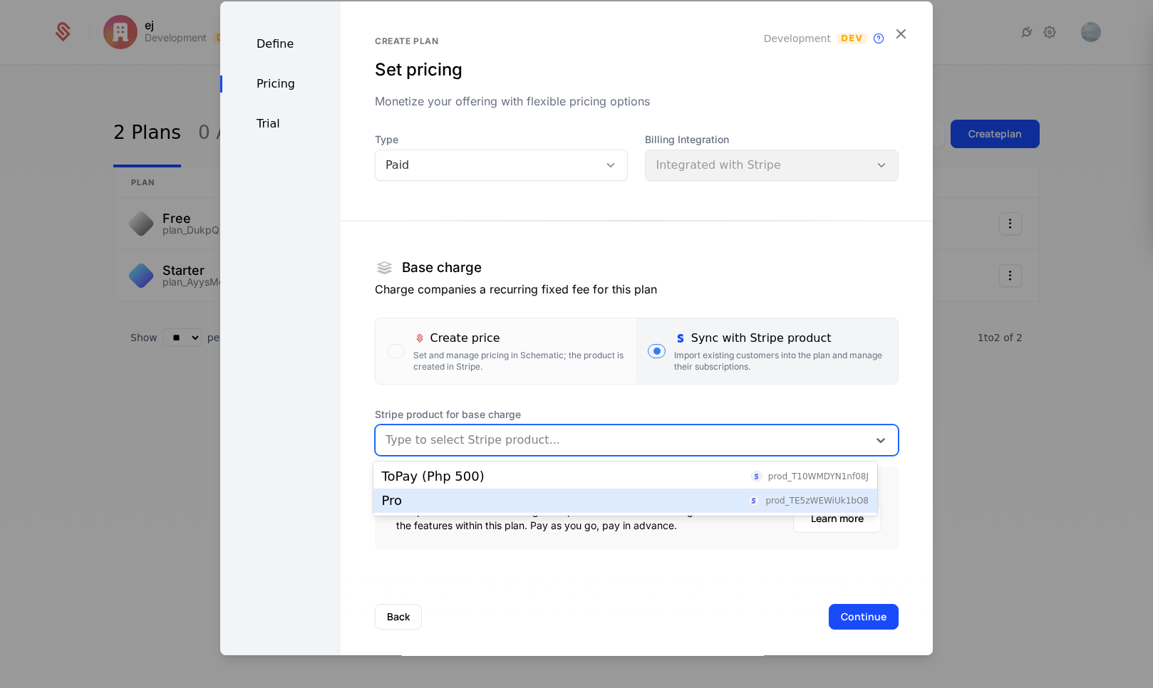
click at [511, 494] on div "Pro prod_TE5zWEWiUk1bO8" at bounding box center [625, 500] width 487 height 13
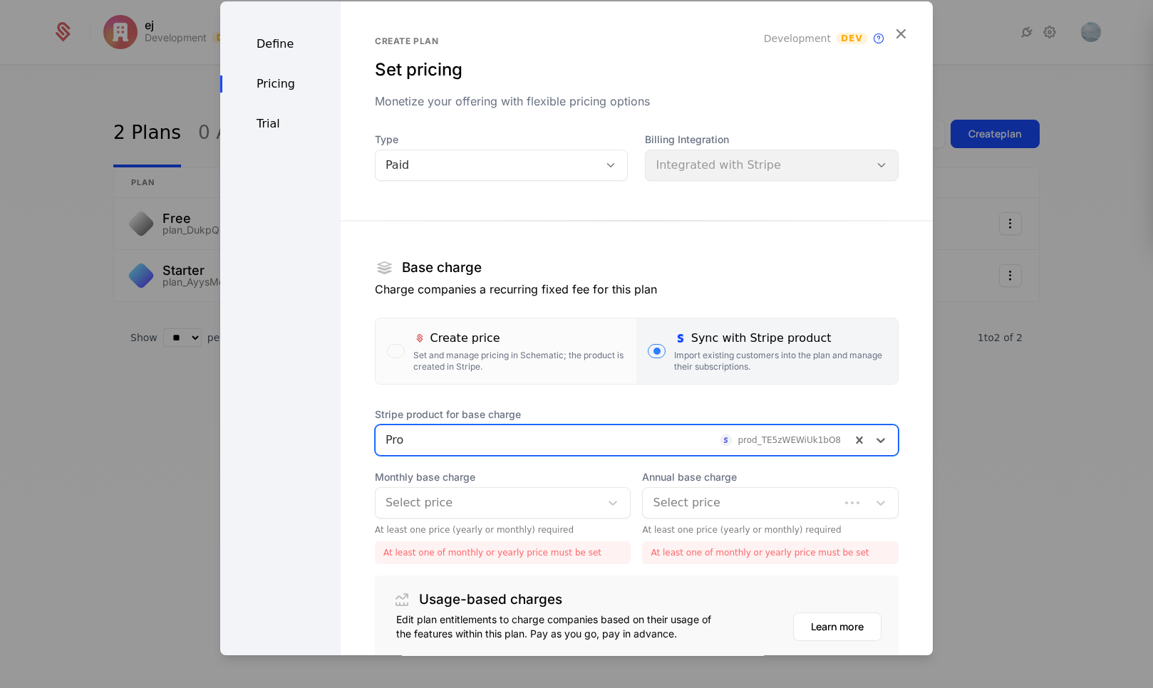
drag, startPoint x: 549, startPoint y: 502, endPoint x: 547, endPoint y: 514, distance: 12.9
click at [548, 502] on div at bounding box center [487, 503] width 205 height 20
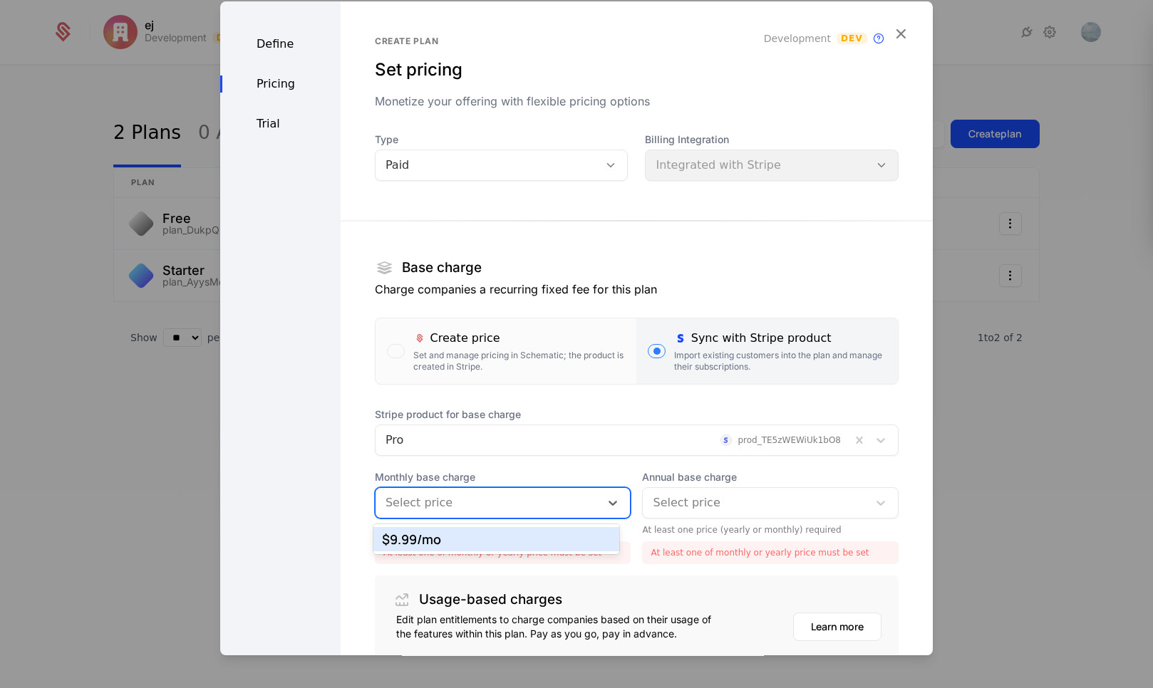
click at [516, 544] on div "$9.99 /mo" at bounding box center [496, 539] width 229 height 13
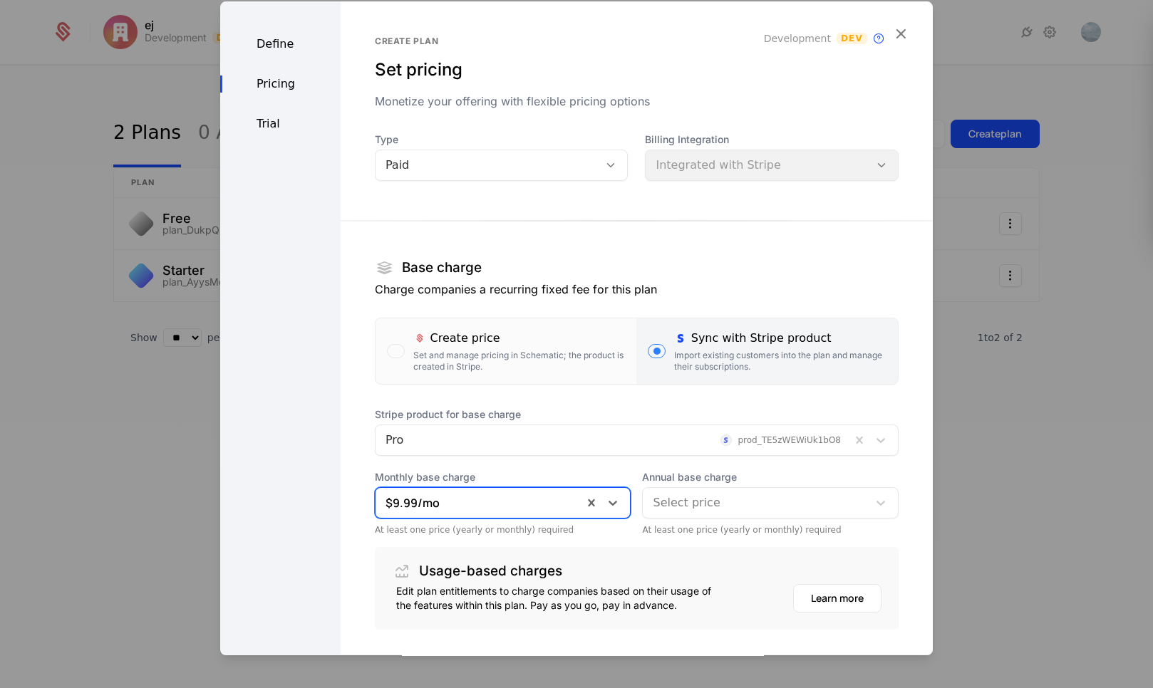
click at [665, 511] on div at bounding box center [755, 503] width 205 height 20
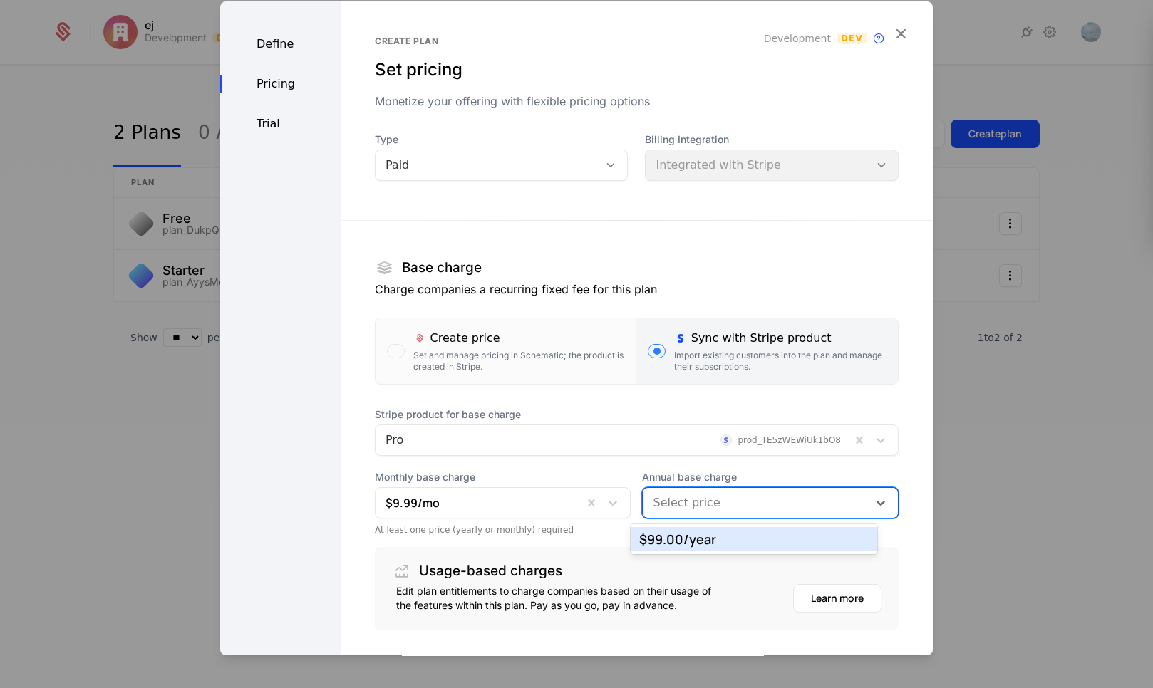
click at [660, 544] on div "$99.00 /year" at bounding box center [753, 539] width 229 height 13
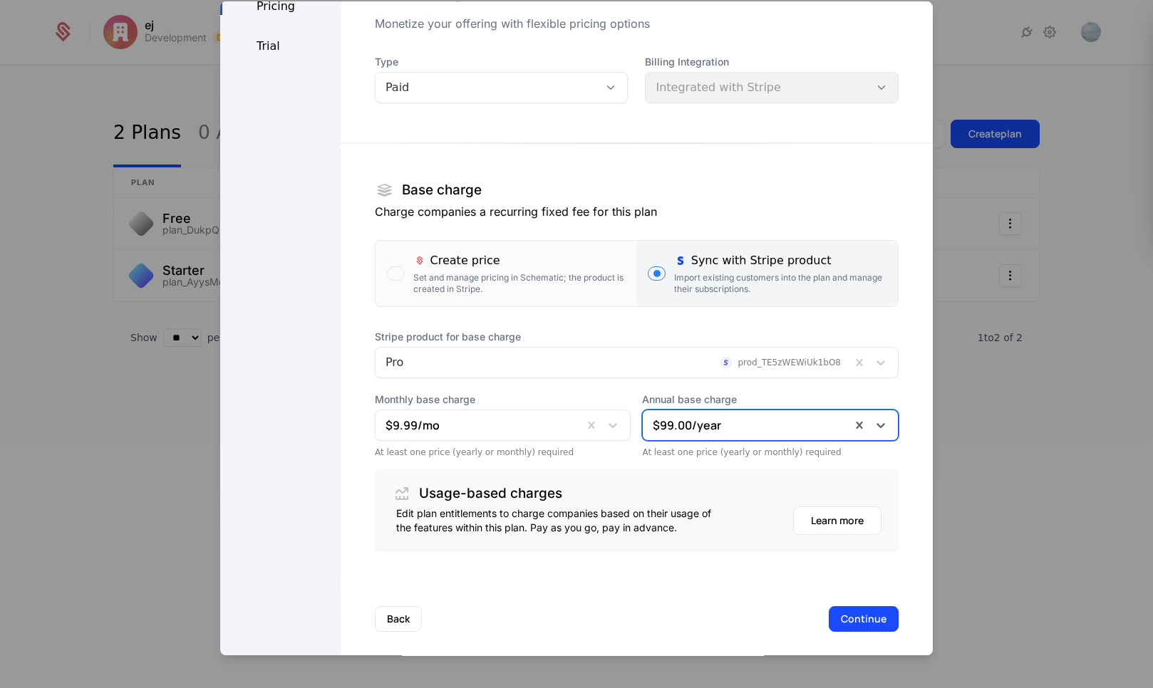
scroll to position [88, 0]
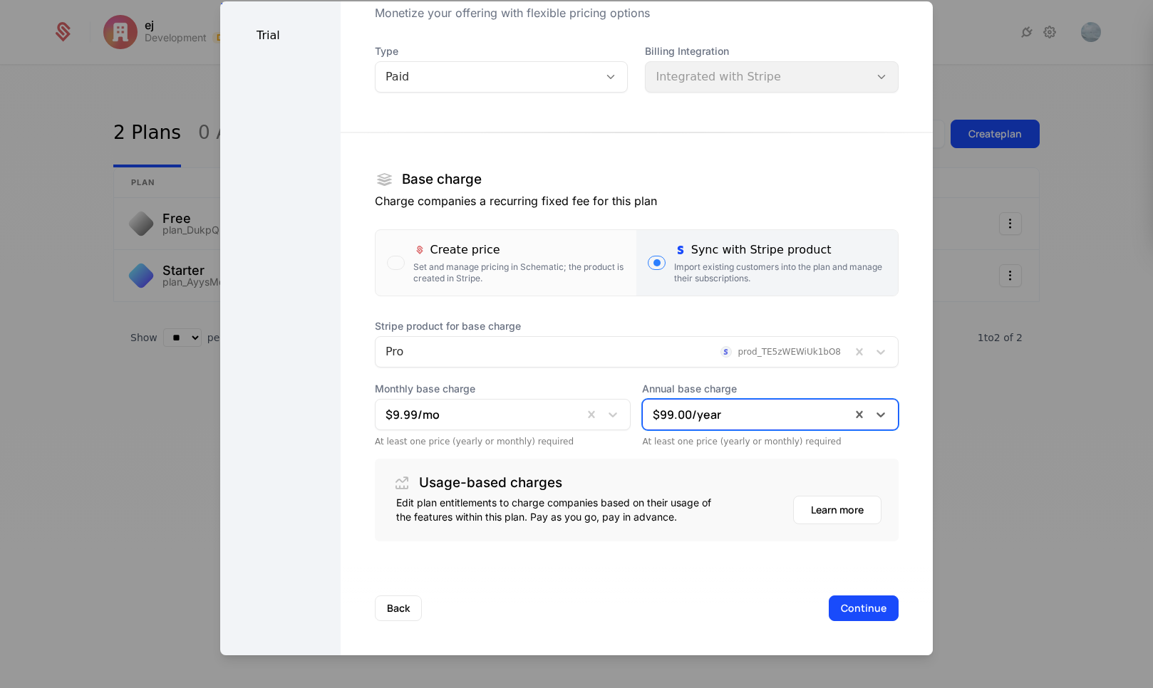
click at [829, 601] on button "Continue" at bounding box center [864, 609] width 70 height 26
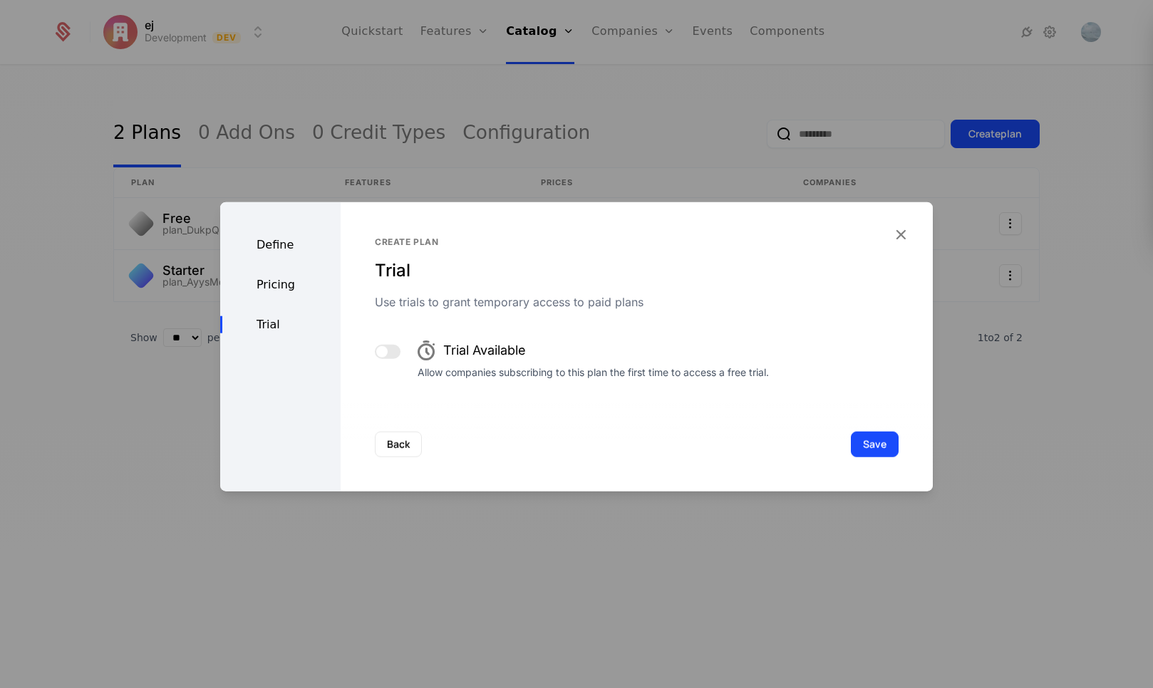
scroll to position [0, 0]
click at [872, 425] on div "Back Save" at bounding box center [637, 445] width 592 height 94
click at [871, 453] on button "Save" at bounding box center [875, 445] width 48 height 26
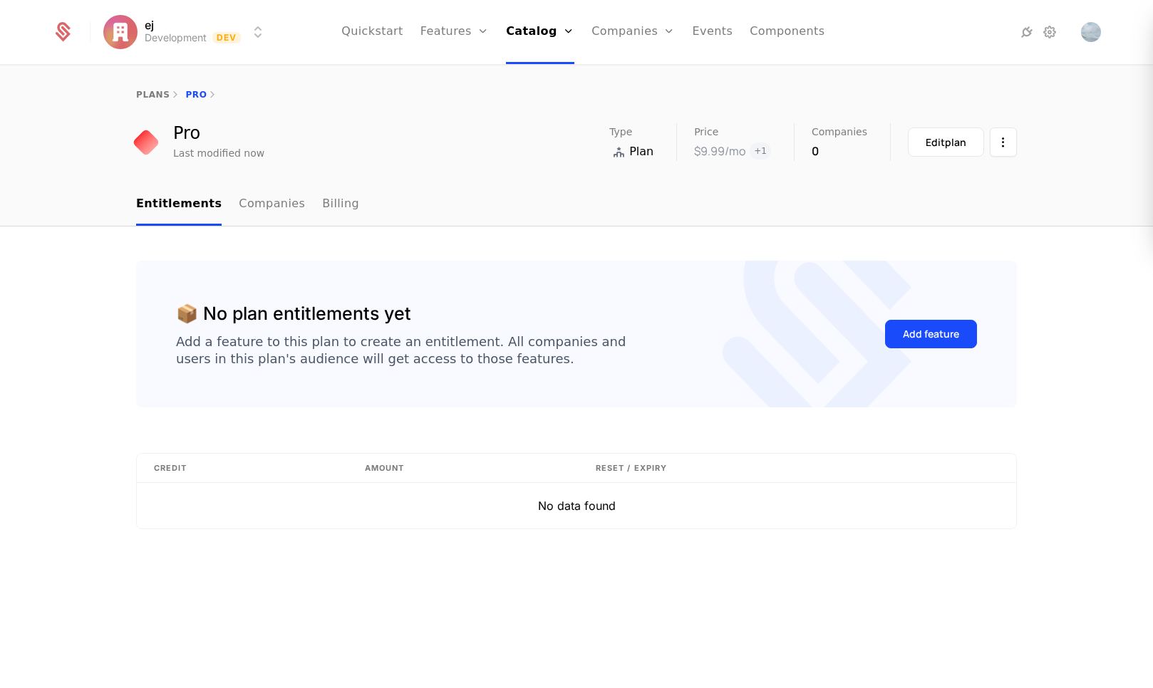
click at [544, 76] on link "Plans" at bounding box center [559, 69] width 73 height 11
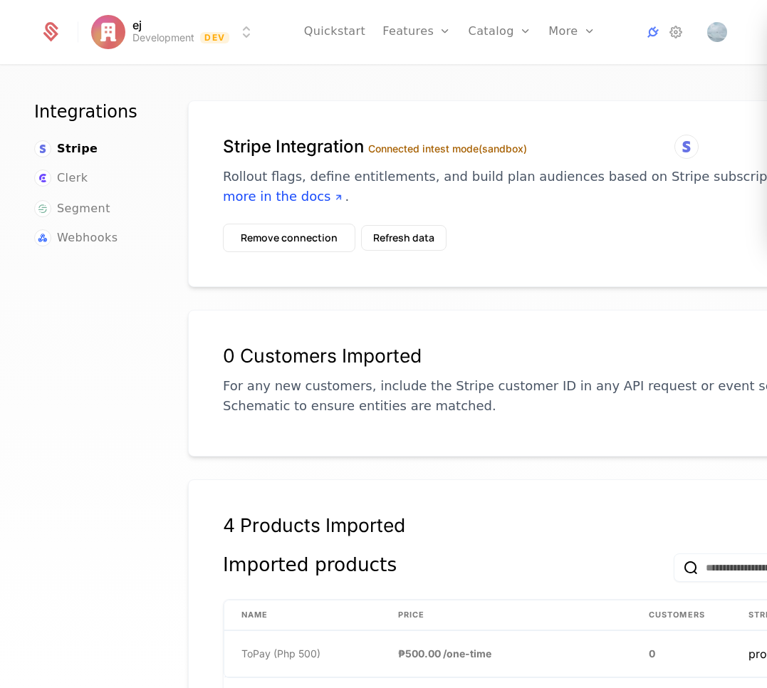
click at [410, 34] on link "Features" at bounding box center [417, 32] width 68 height 64
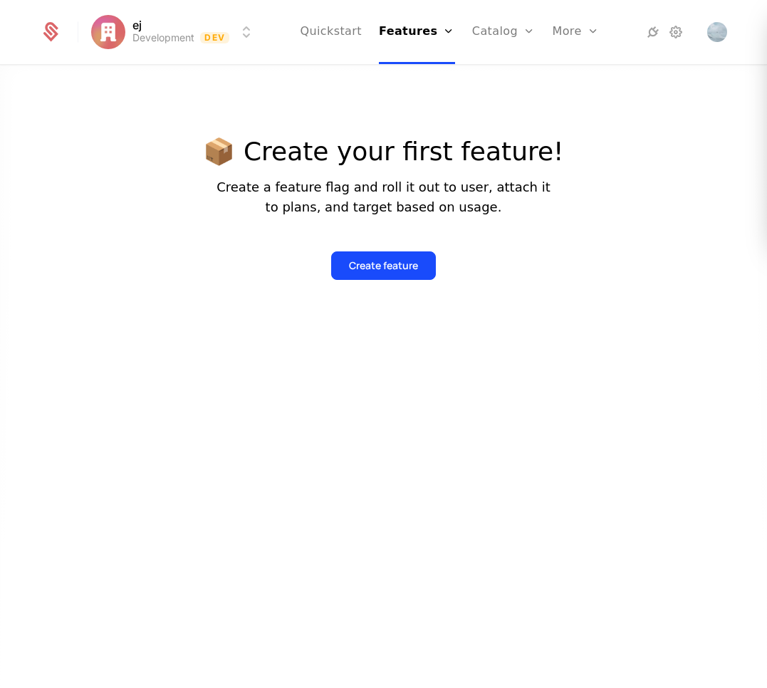
click at [412, 68] on link "Features" at bounding box center [429, 69] width 66 height 11
click at [398, 256] on button "Create feature" at bounding box center [383, 265] width 105 height 28
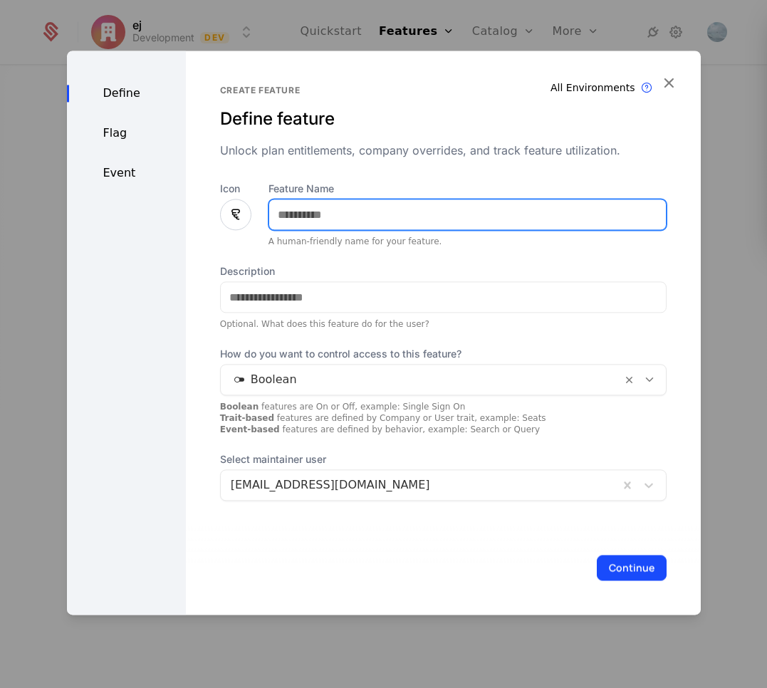
click at [346, 218] on input "Feature Name" at bounding box center [467, 214] width 397 height 30
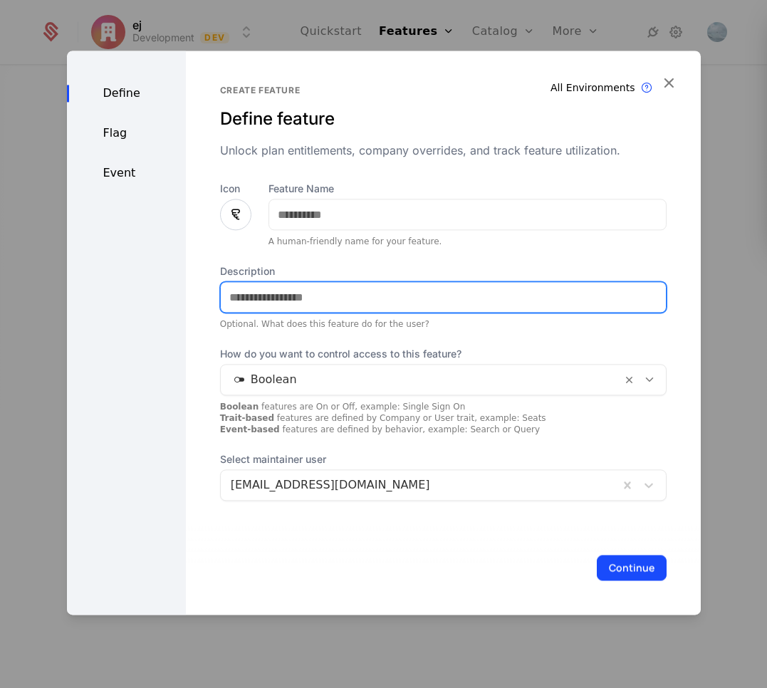
click at [261, 297] on input "Description" at bounding box center [443, 297] width 445 height 30
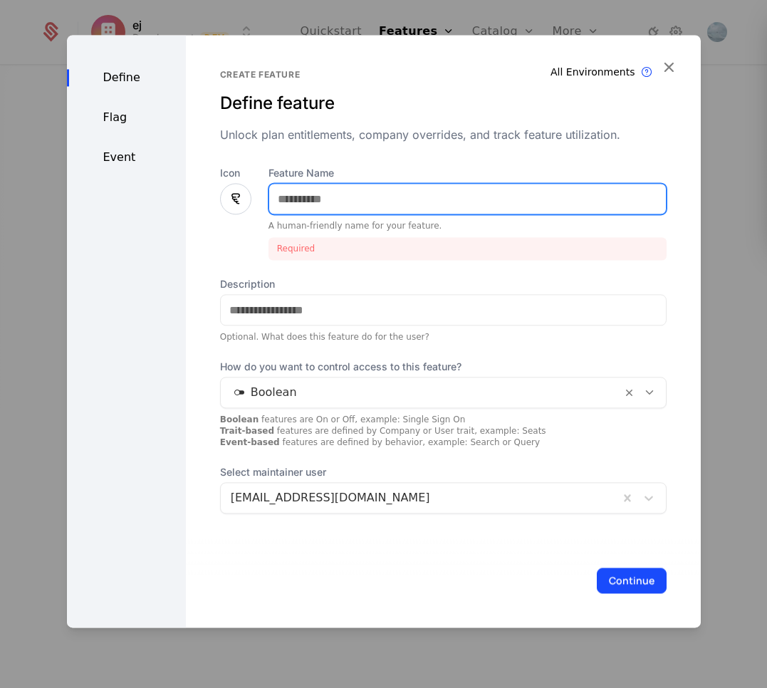
click at [289, 203] on input "Feature Name" at bounding box center [467, 199] width 397 height 30
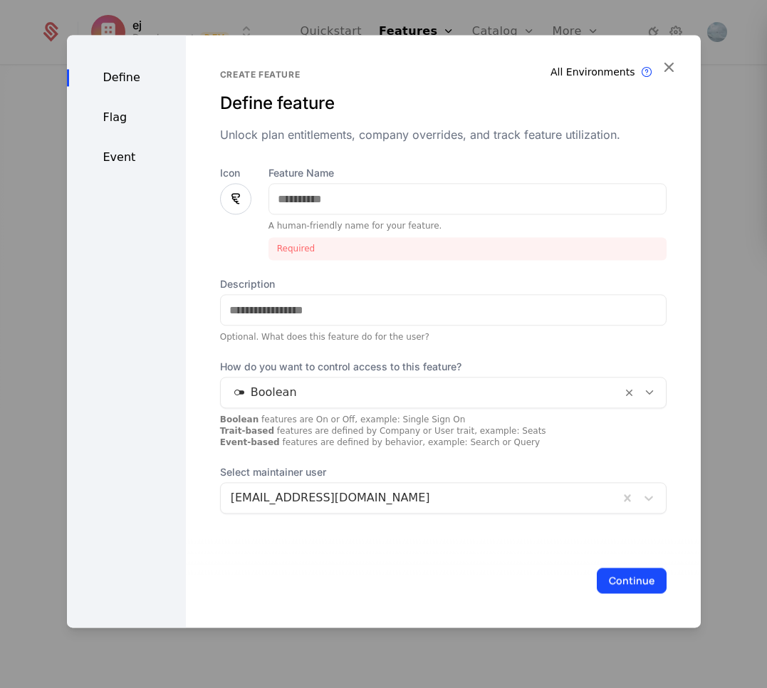
drag, startPoint x: 208, startPoint y: 192, endPoint x: 219, endPoint y: 194, distance: 11.6
click at [213, 192] on div "Create feature Define feature Unlock plan entitlements, company overrides, and …" at bounding box center [443, 331] width 515 height 593
click at [220, 195] on div at bounding box center [235, 198] width 31 height 31
click at [246, 192] on div at bounding box center [235, 198] width 31 height 31
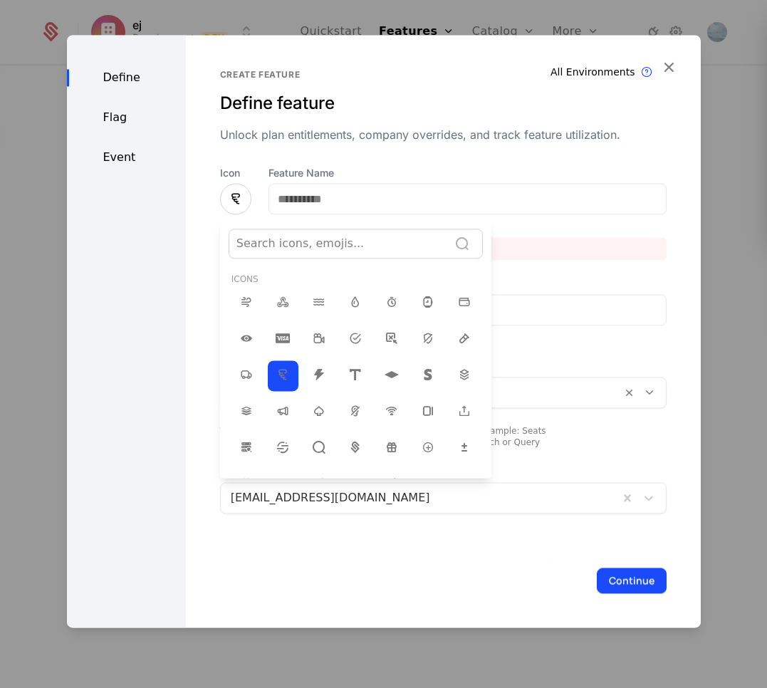
click at [243, 204] on div at bounding box center [384, 331] width 634 height 593
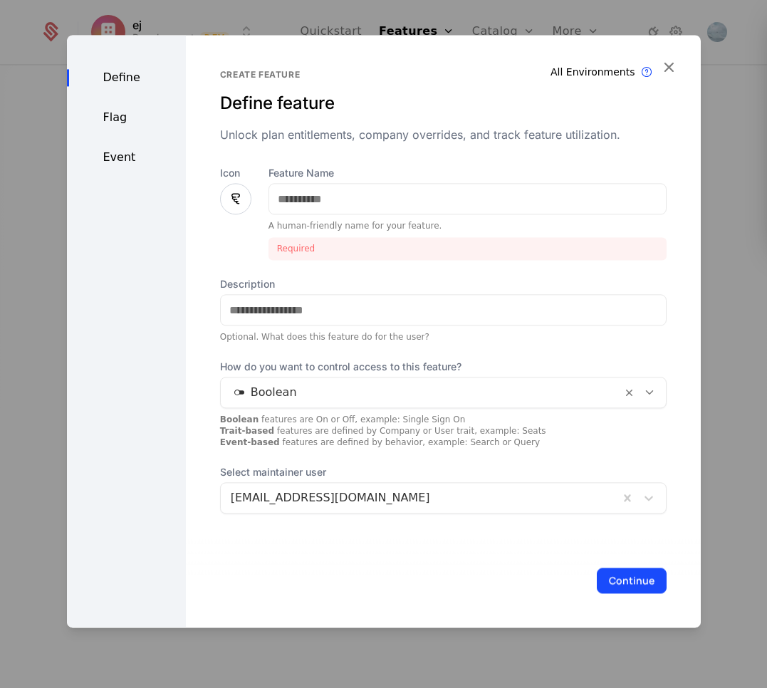
click at [242, 204] on div at bounding box center [235, 198] width 31 height 31
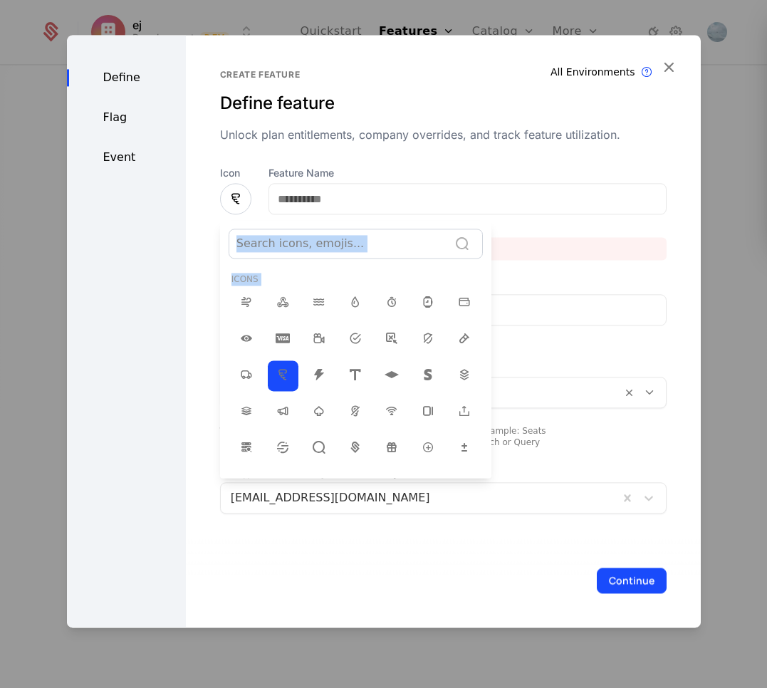
click at [300, 249] on div at bounding box center [339, 244] width 204 height 20
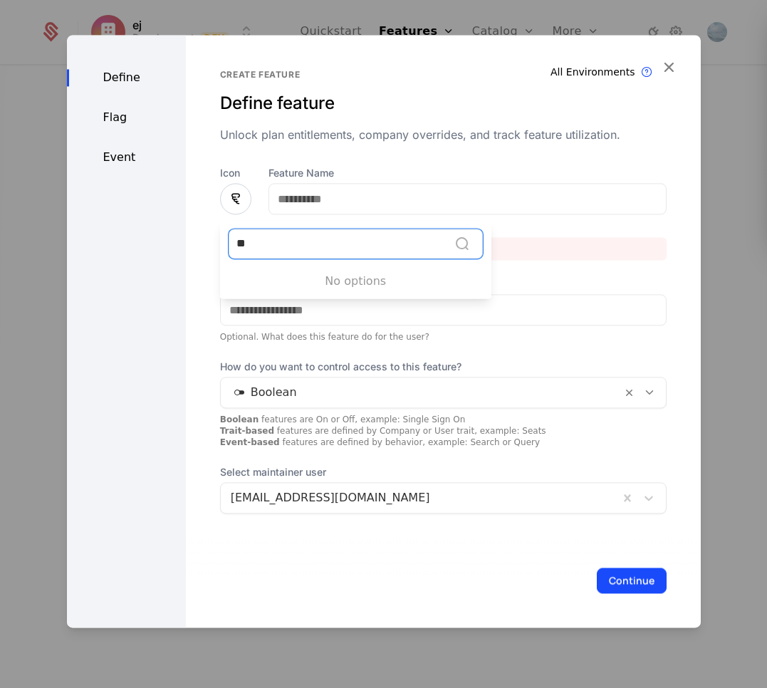
type input "*"
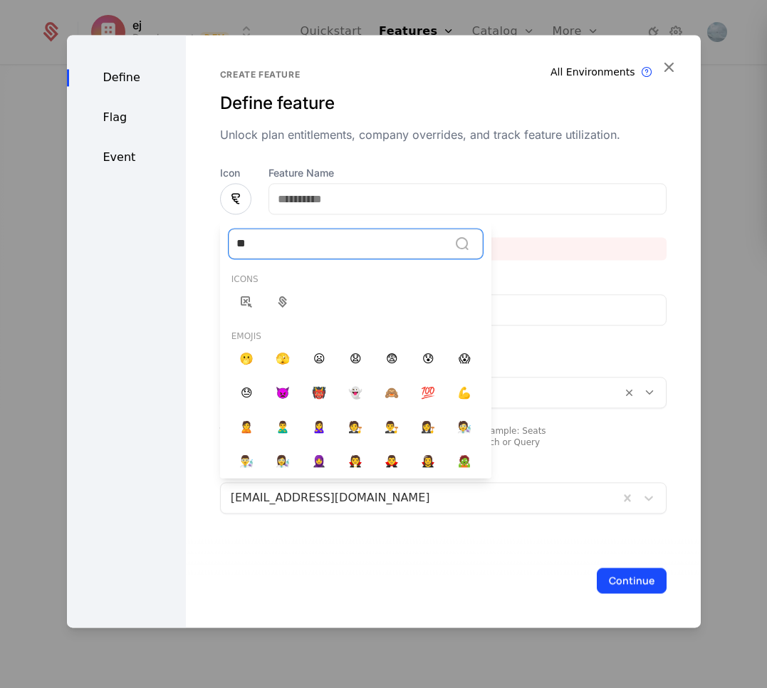
type input "*"
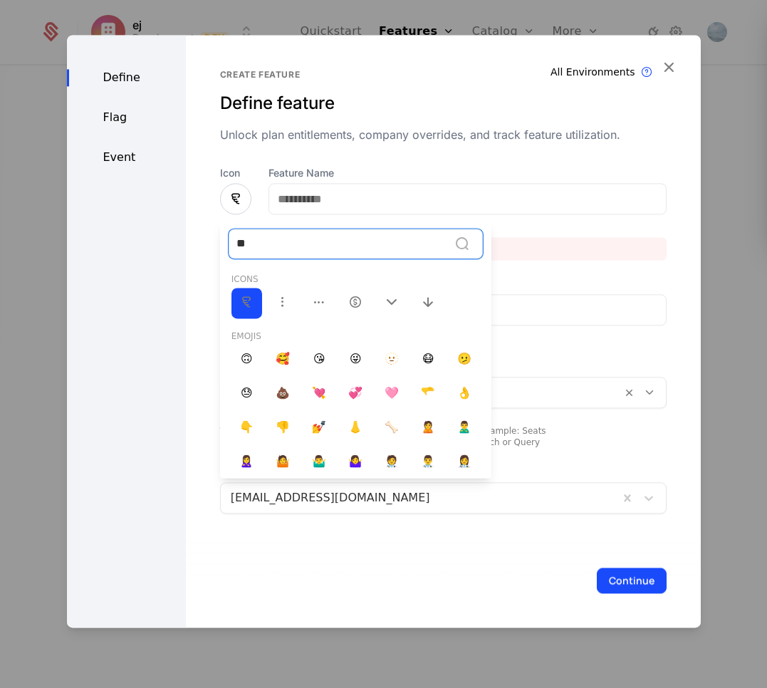
type input "*"
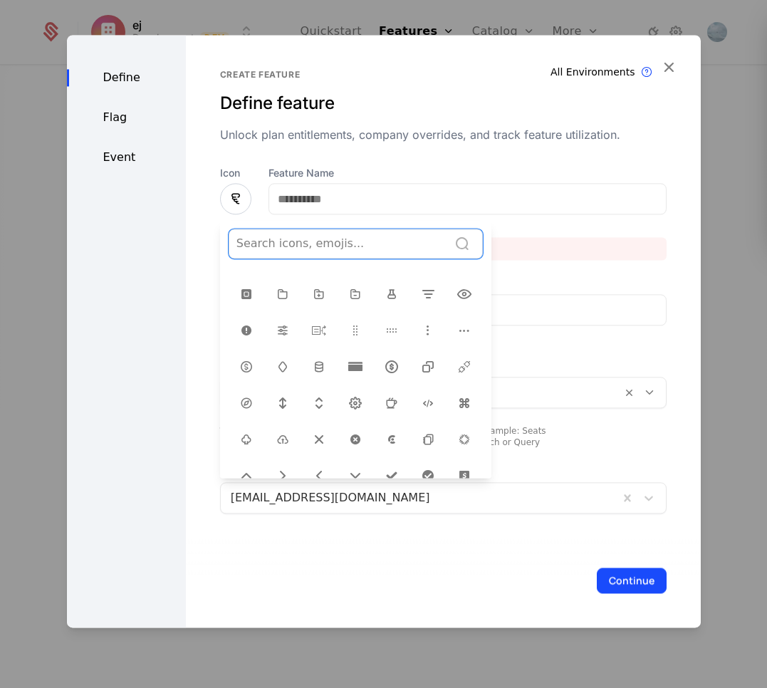
scroll to position [342, 0]
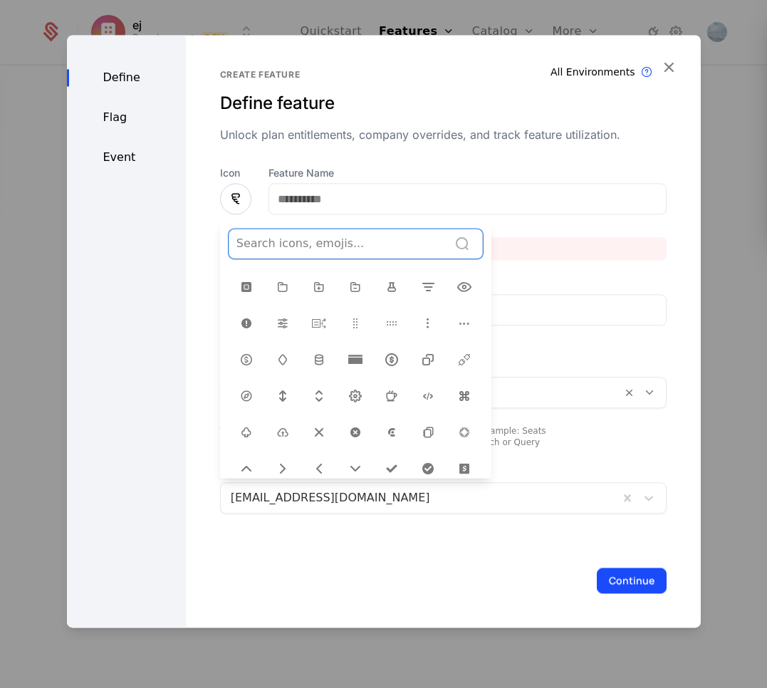
click at [311, 316] on icon at bounding box center [319, 323] width 17 height 17
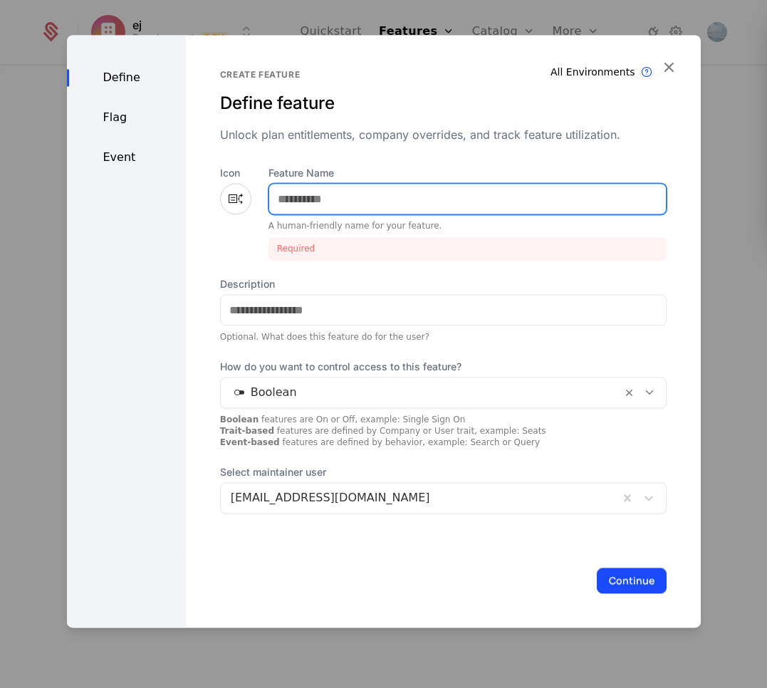
click at [327, 197] on input "Feature Name" at bounding box center [467, 199] width 397 height 30
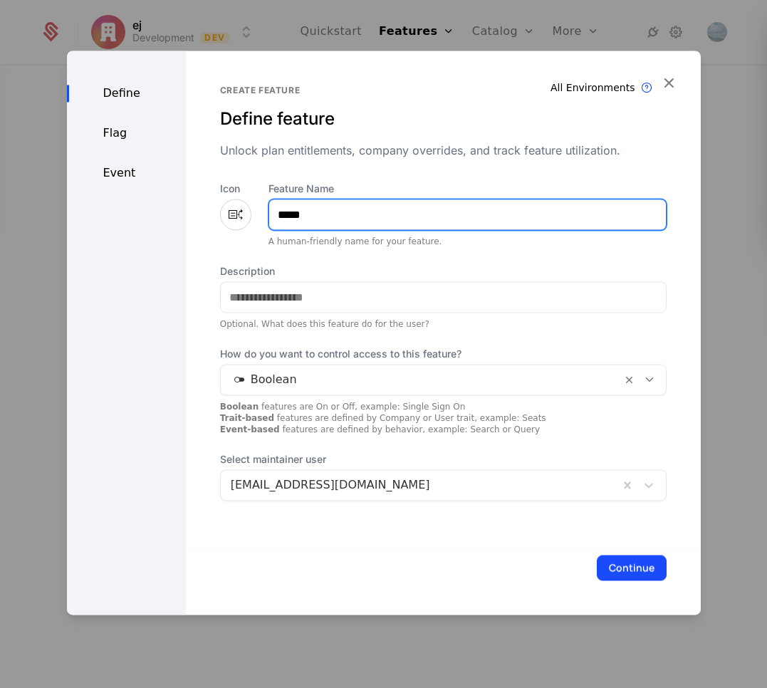
type input "*****"
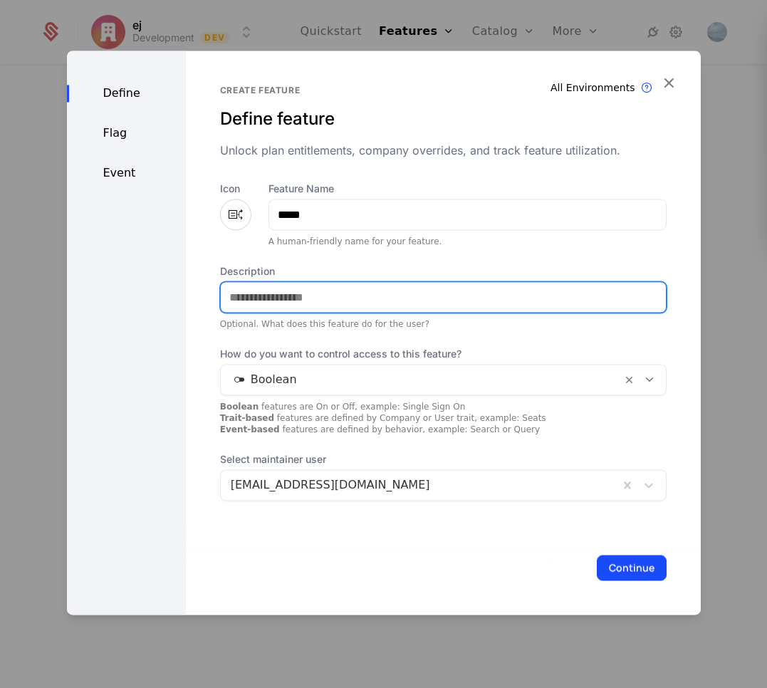
click at [325, 295] on input "Description" at bounding box center [443, 297] width 445 height 30
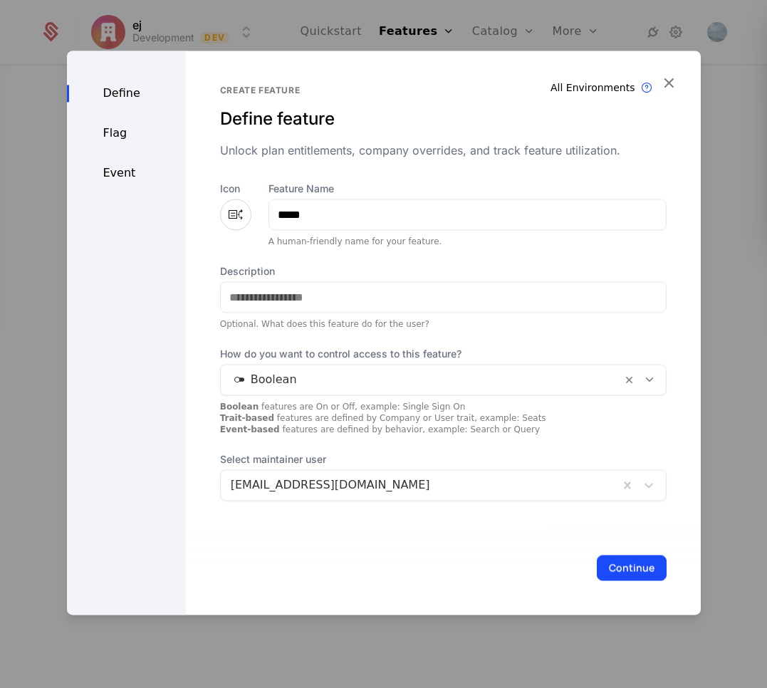
click at [265, 381] on div at bounding box center [421, 380] width 381 height 20
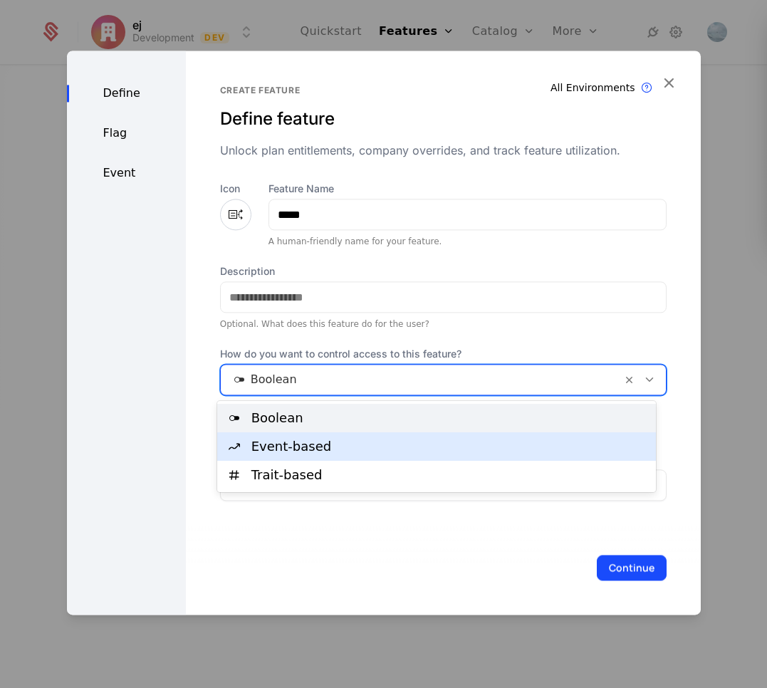
click at [294, 456] on div "Event-based" at bounding box center [436, 446] width 439 height 28
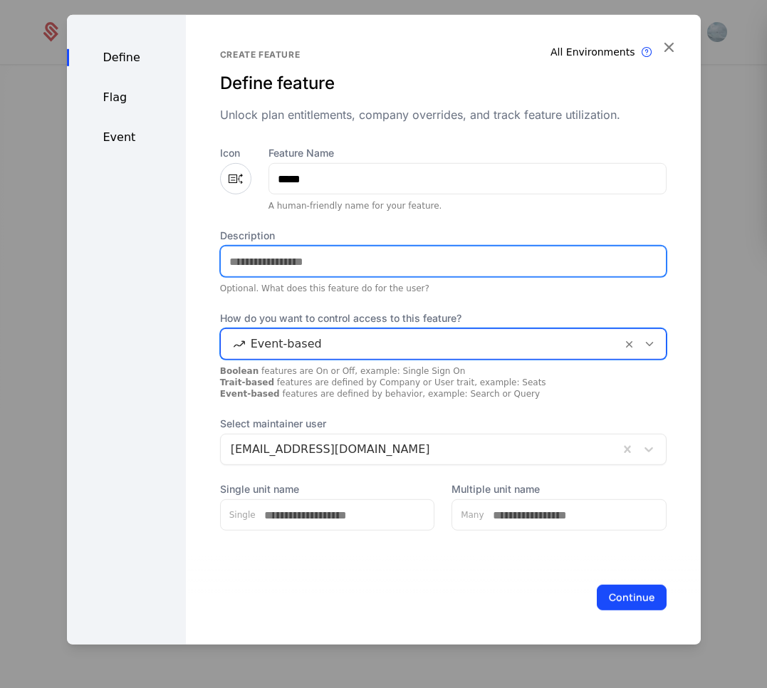
click at [292, 269] on input "Description" at bounding box center [443, 261] width 445 height 30
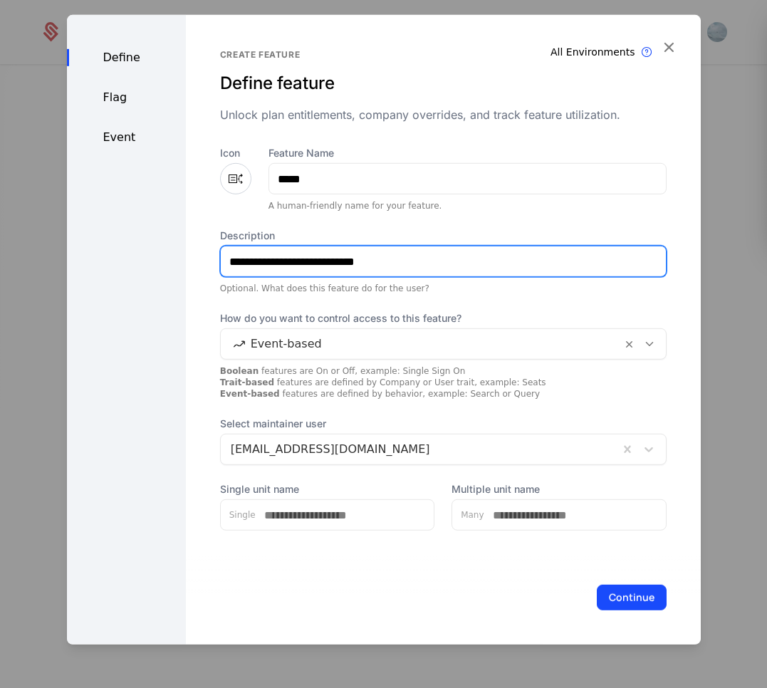
type input "**********"
click at [618, 597] on button "Continue" at bounding box center [632, 598] width 70 height 26
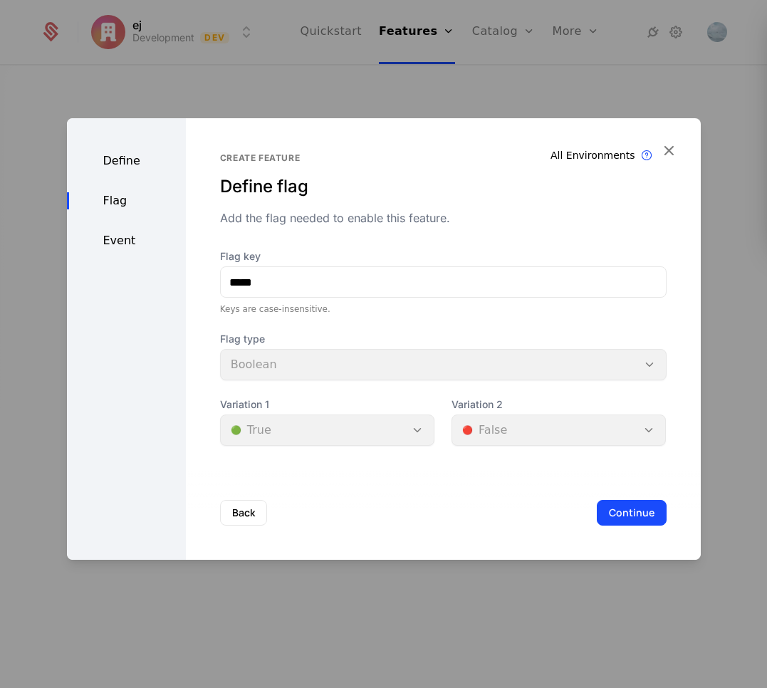
click at [229, 521] on button "Back" at bounding box center [243, 513] width 47 height 26
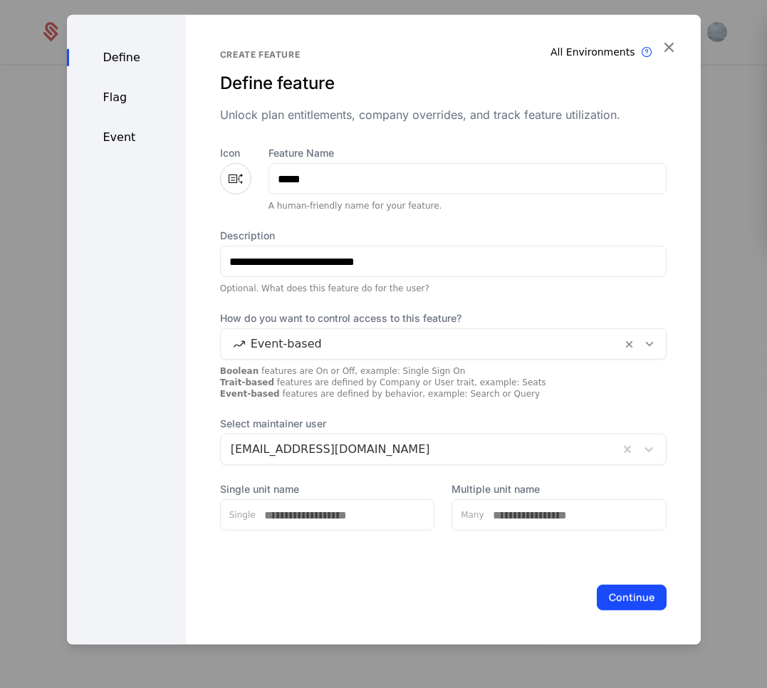
click at [620, 597] on button "Continue" at bounding box center [632, 598] width 70 height 26
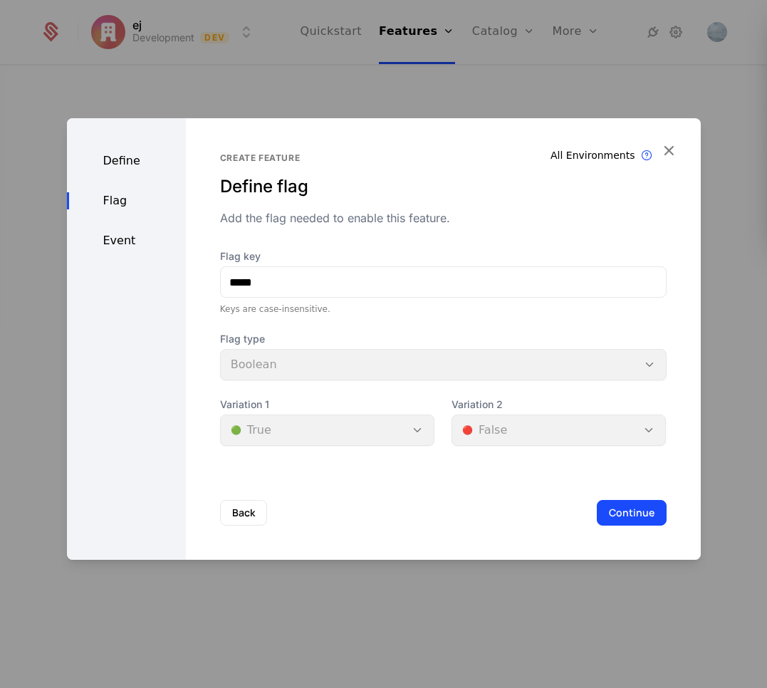
click at [640, 506] on button "Continue" at bounding box center [632, 513] width 70 height 26
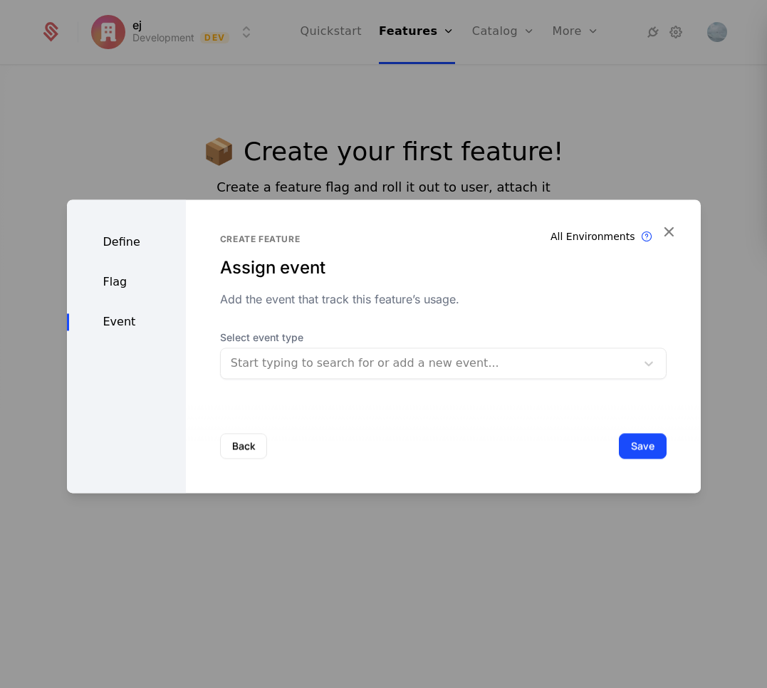
click at [357, 371] on div at bounding box center [428, 363] width 395 height 20
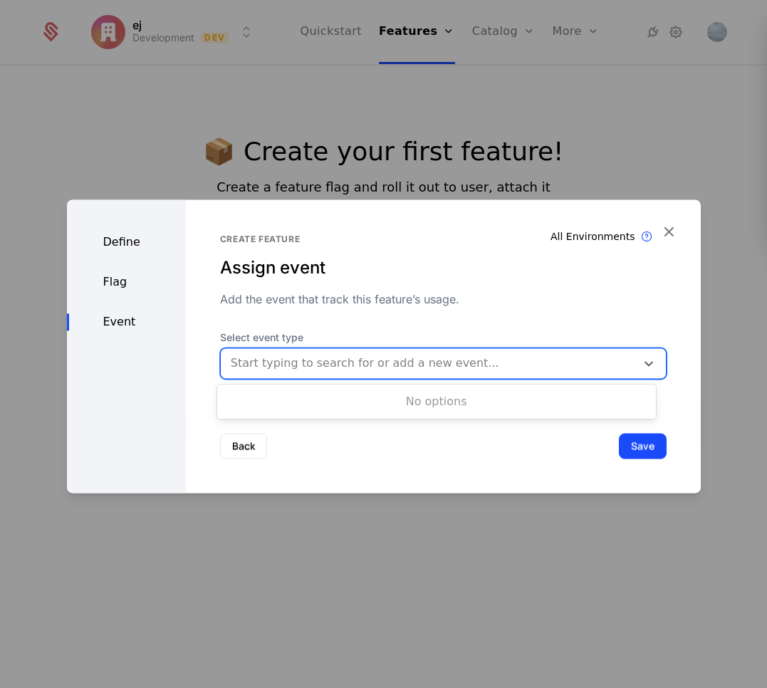
click at [328, 372] on div at bounding box center [428, 363] width 395 height 20
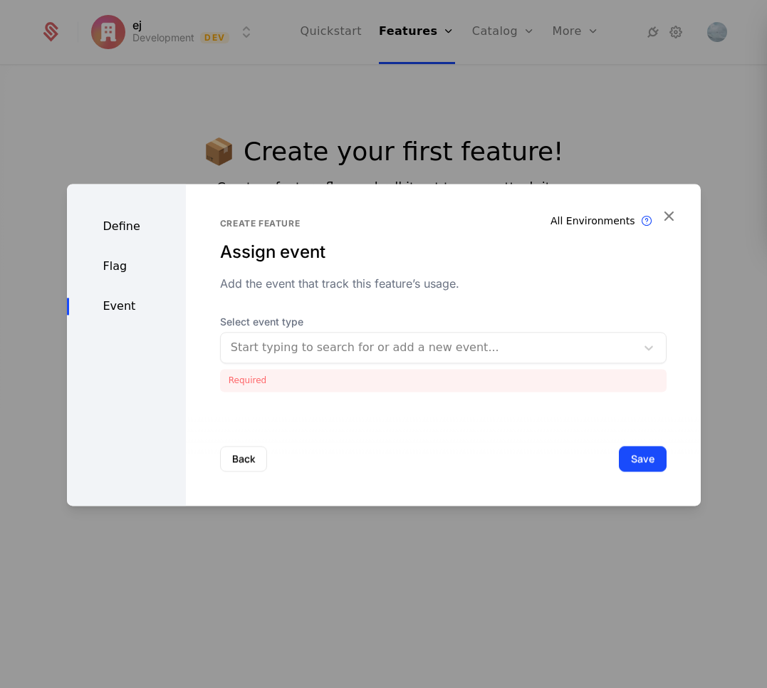
click at [249, 435] on div "Back Save" at bounding box center [443, 459] width 515 height 94
click at [240, 459] on button "Back" at bounding box center [243, 459] width 47 height 26
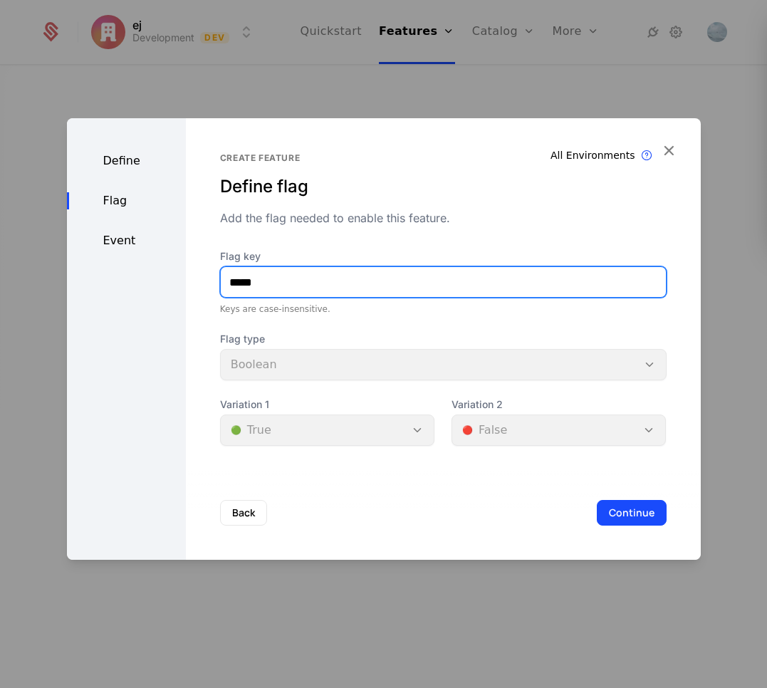
click at [316, 285] on input "*****" at bounding box center [443, 282] width 445 height 30
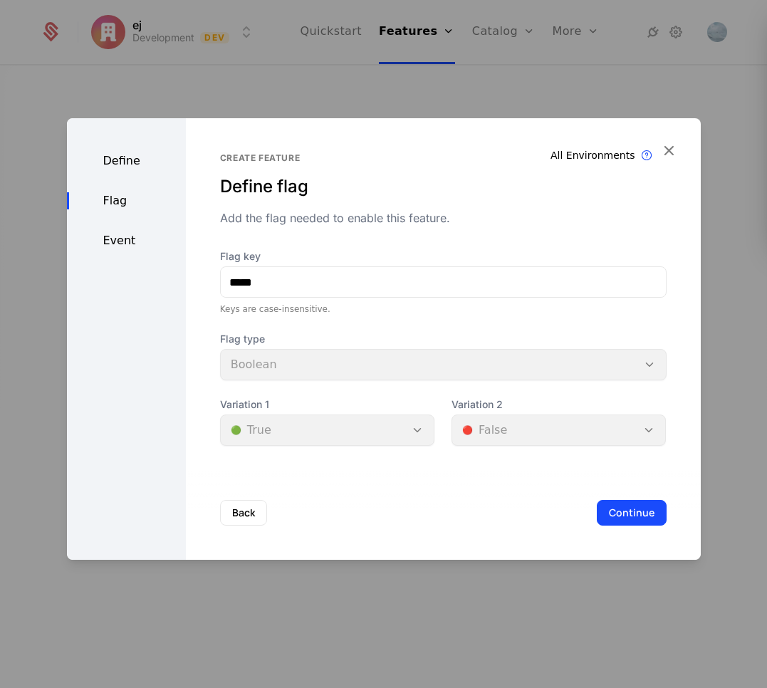
click at [601, 518] on button "Continue" at bounding box center [632, 513] width 70 height 26
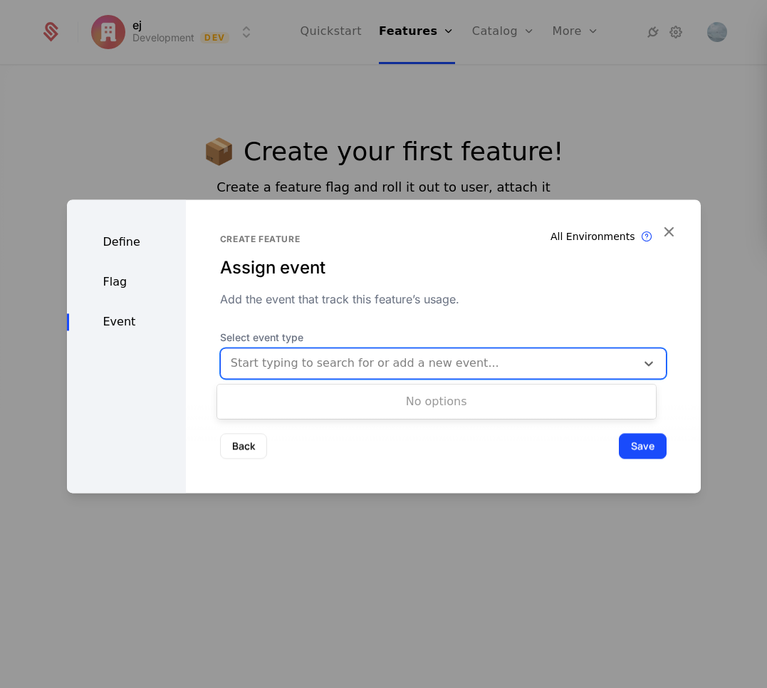
click at [262, 360] on div at bounding box center [428, 363] width 395 height 20
click at [264, 364] on div at bounding box center [428, 363] width 395 height 20
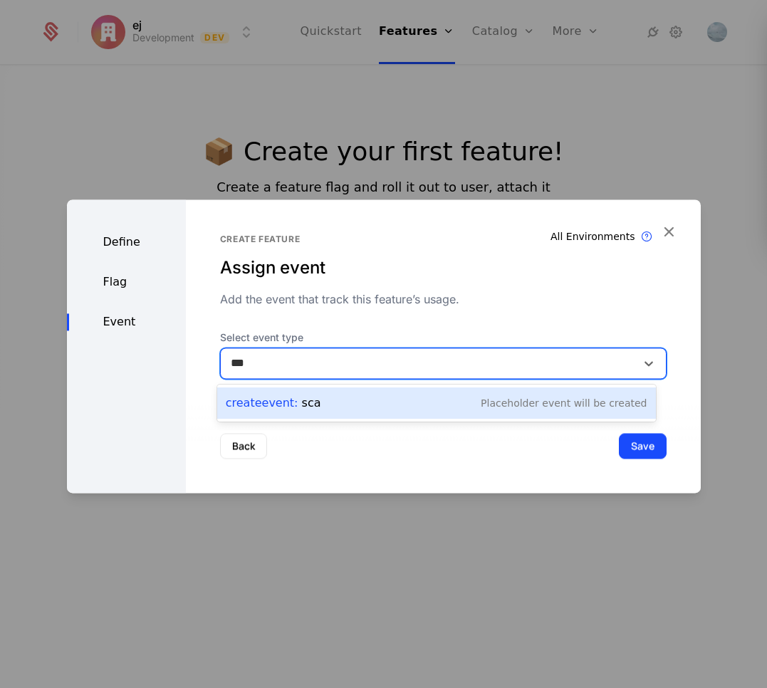
type input "****"
click at [467, 412] on div "Create Event : scan Placeholder Event will be created" at bounding box center [437, 403] width 422 height 20
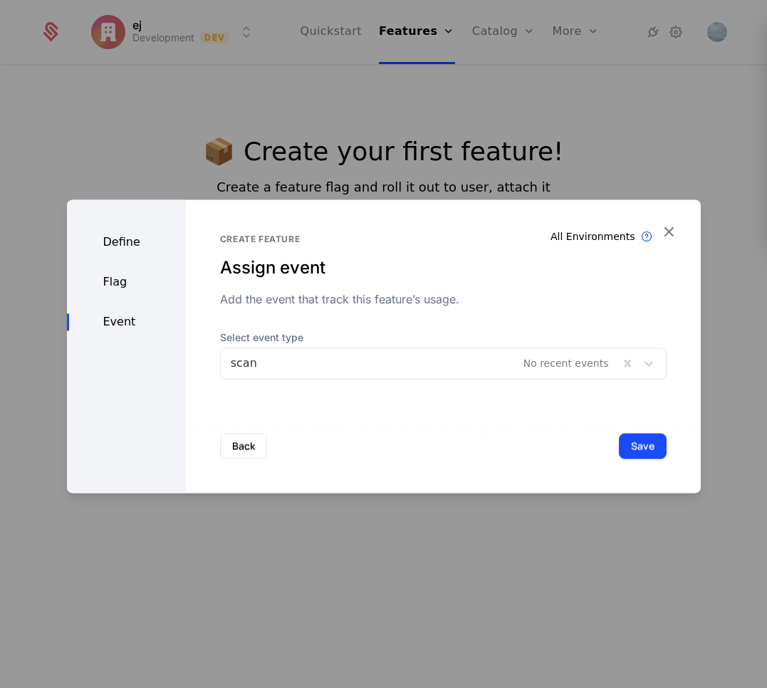
click at [624, 448] on button "Save" at bounding box center [643, 446] width 48 height 26
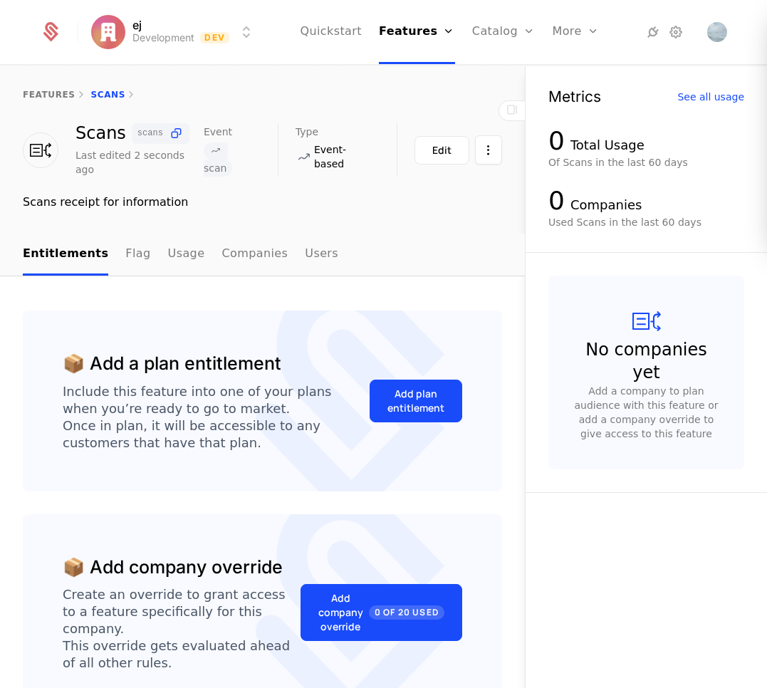
click at [388, 339] on icon at bounding box center [361, 363] width 168 height 175
click at [397, 402] on div "Add plan entitlement" at bounding box center [416, 401] width 57 height 28
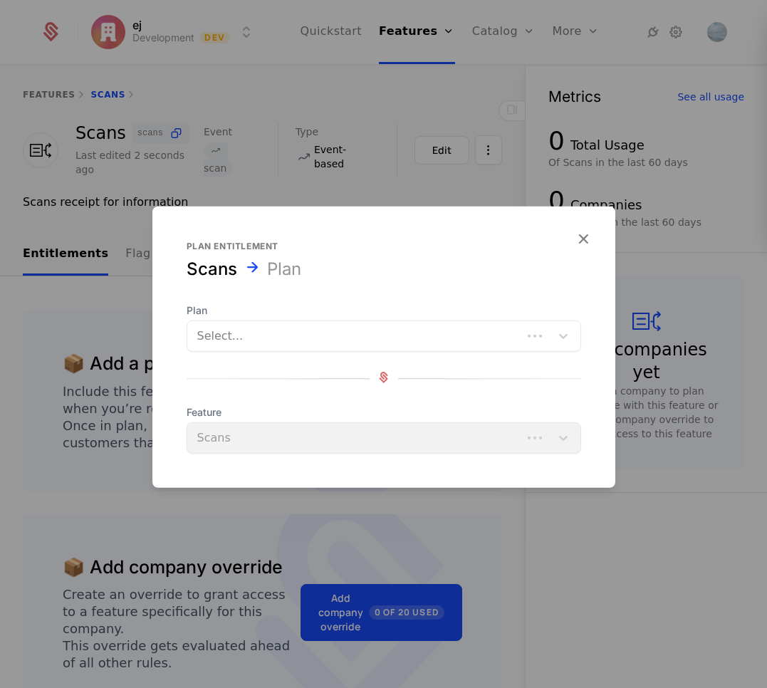
click at [278, 335] on div at bounding box center [354, 336] width 315 height 20
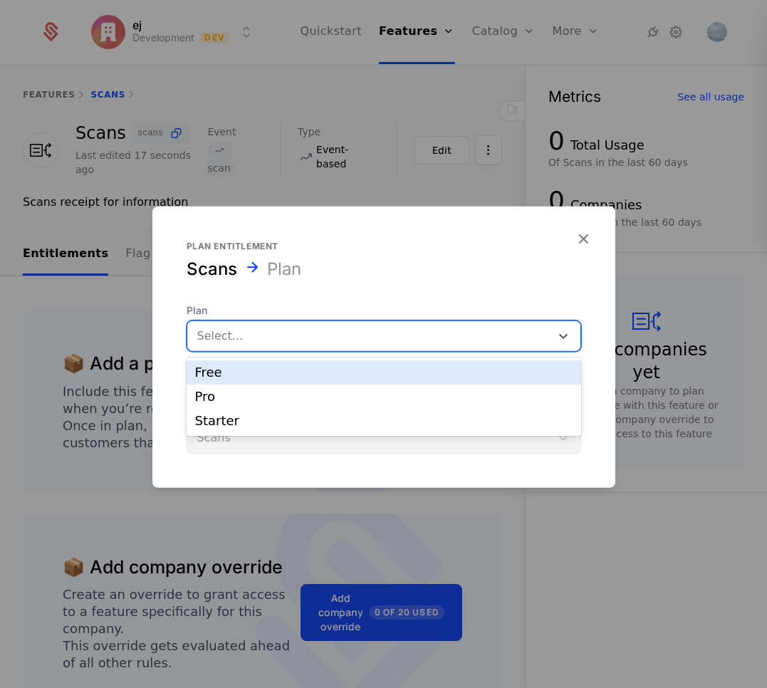
click at [264, 373] on div "Free" at bounding box center [384, 372] width 378 height 13
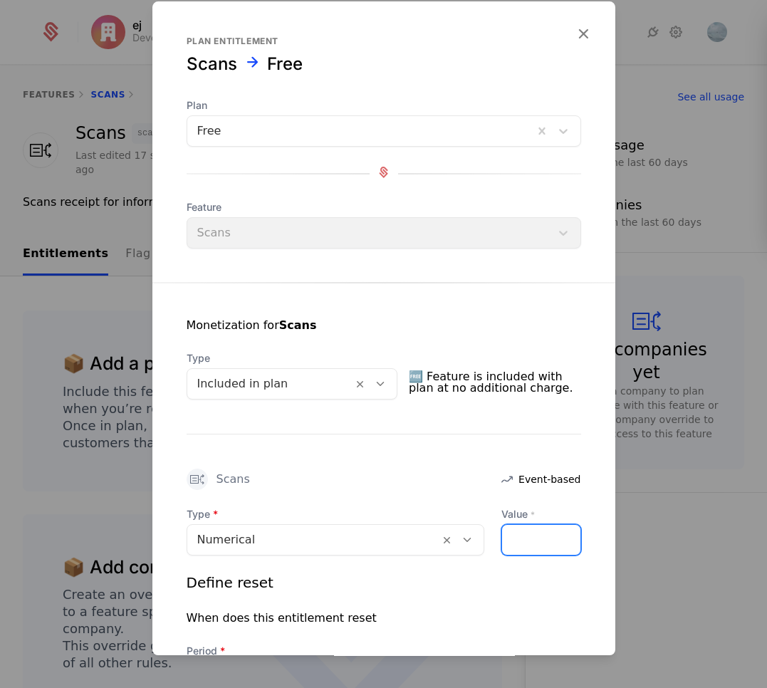
click at [535, 546] on input "Value *" at bounding box center [541, 540] width 78 height 30
type input "*"
click at [503, 576] on div "Define reset" at bounding box center [384, 583] width 395 height 20
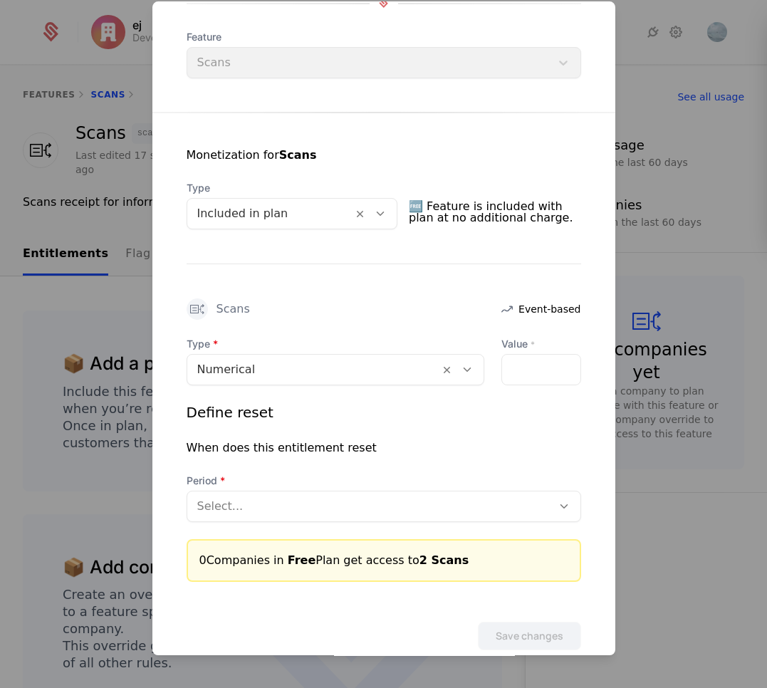
scroll to position [171, 0]
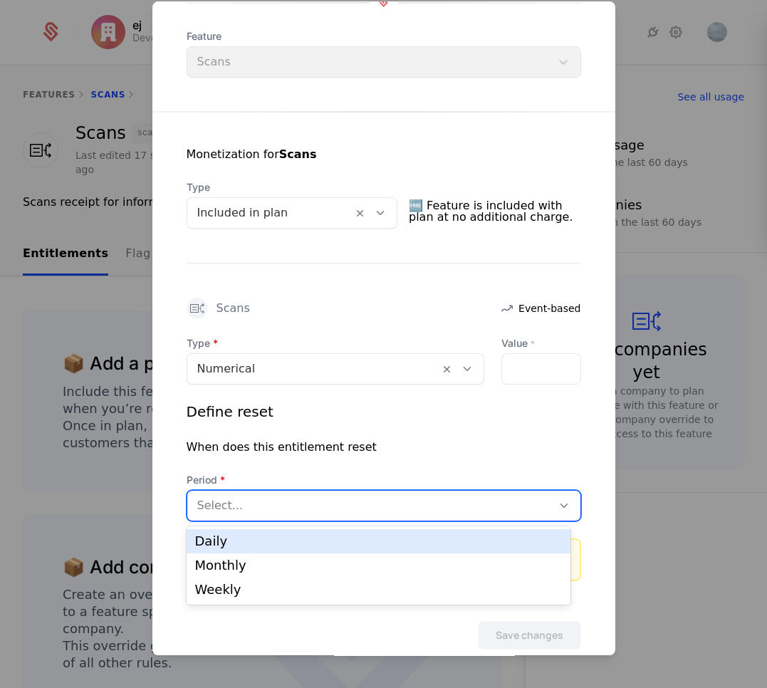
click at [349, 502] on div at bounding box center [369, 506] width 345 height 20
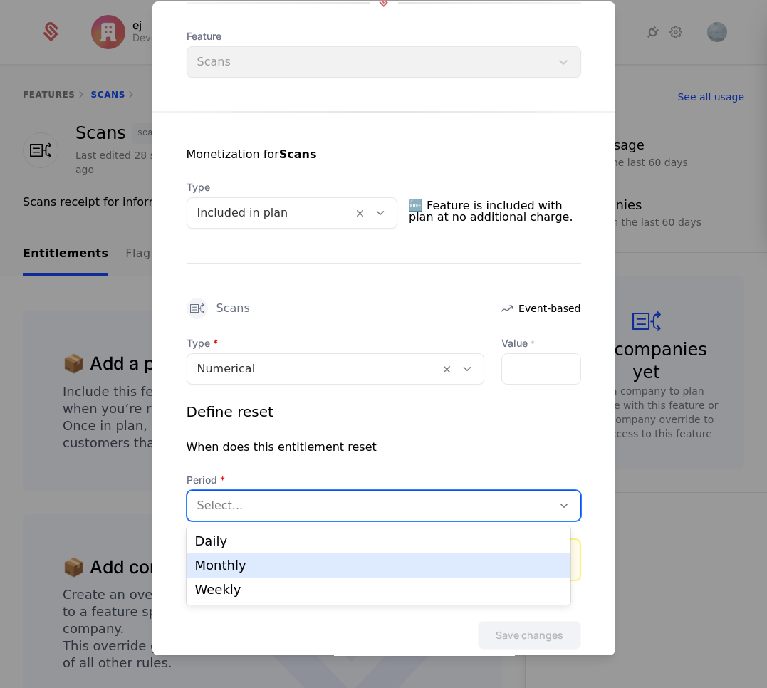
drag, startPoint x: 263, startPoint y: 561, endPoint x: 293, endPoint y: 565, distance: 30.1
click at [264, 565] on div "Monthly" at bounding box center [378, 565] width 367 height 13
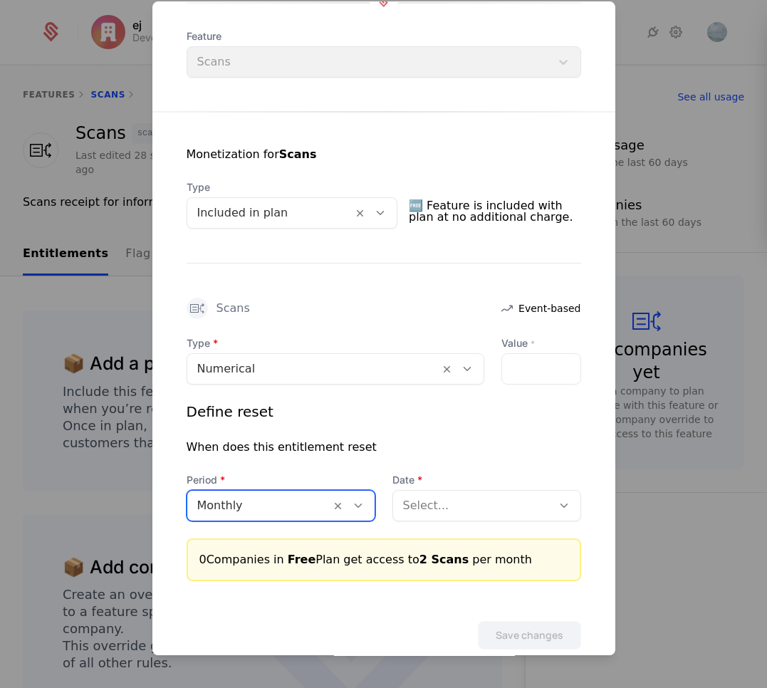
click at [410, 512] on div at bounding box center [472, 506] width 139 height 20
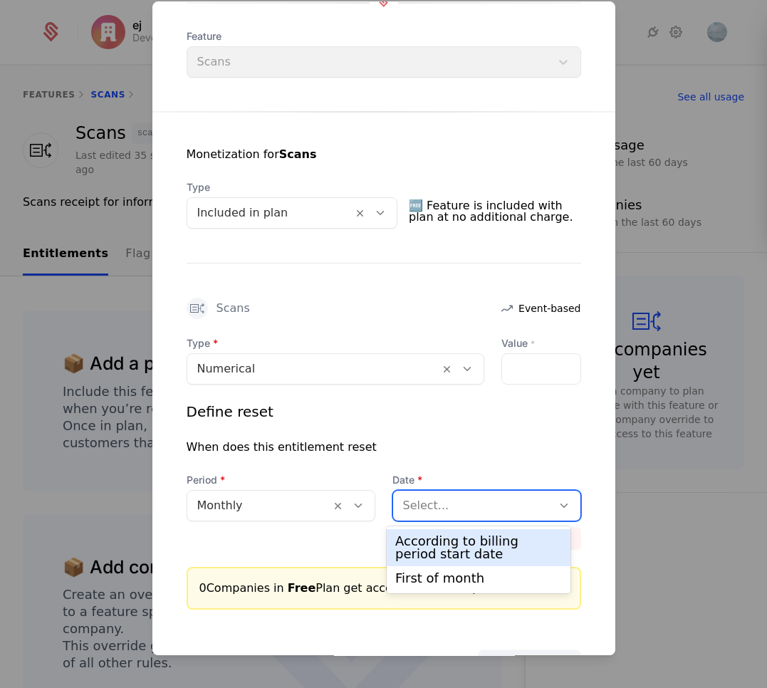
click at [448, 507] on div at bounding box center [472, 506] width 139 height 20
click at [465, 549] on div "According to billing period start date" at bounding box center [478, 548] width 167 height 26
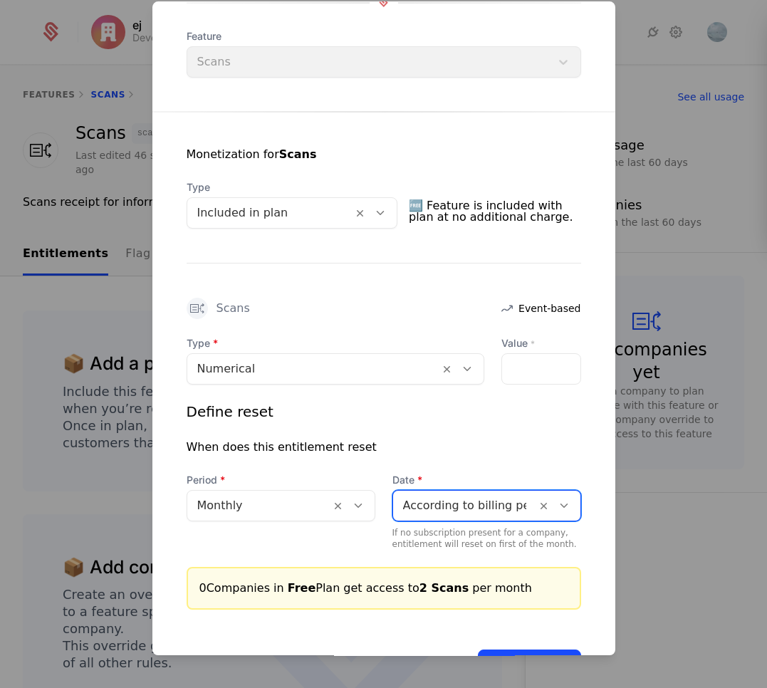
scroll to position [227, 0]
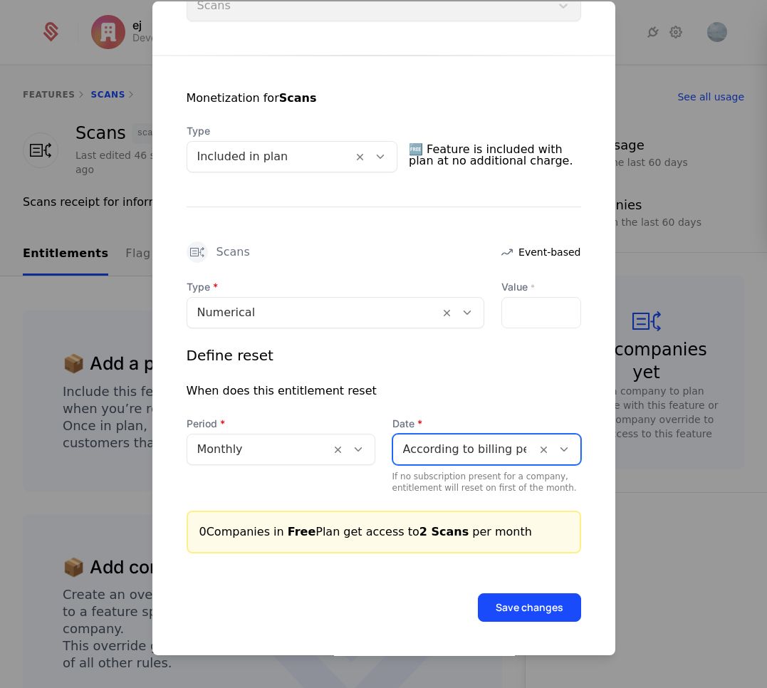
click at [546, 610] on button "Save changes" at bounding box center [529, 607] width 103 height 28
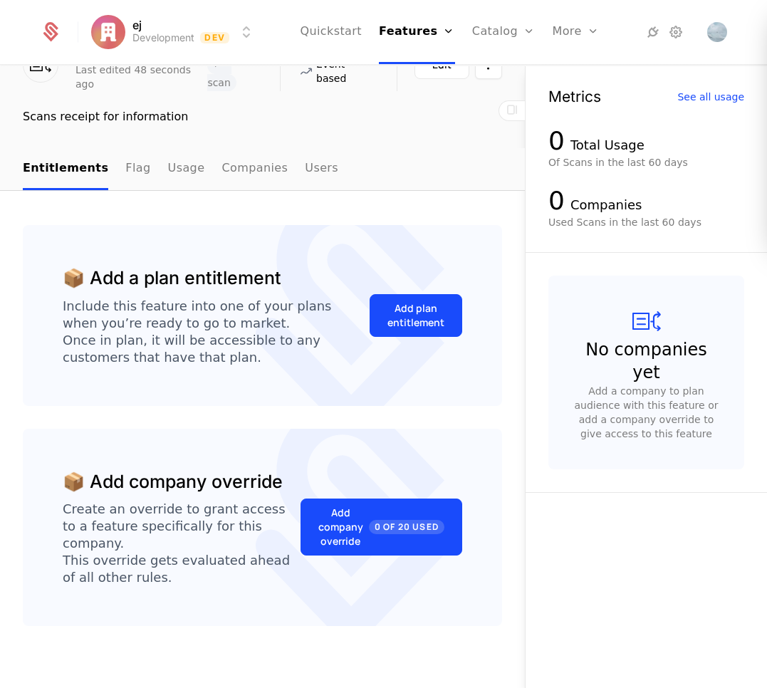
scroll to position [86, 0]
click at [137, 174] on ul "Entitlements Flag Usage Companies Users" at bounding box center [181, 168] width 316 height 42
click at [125, 173] on link "Flag" at bounding box center [137, 168] width 25 height 42
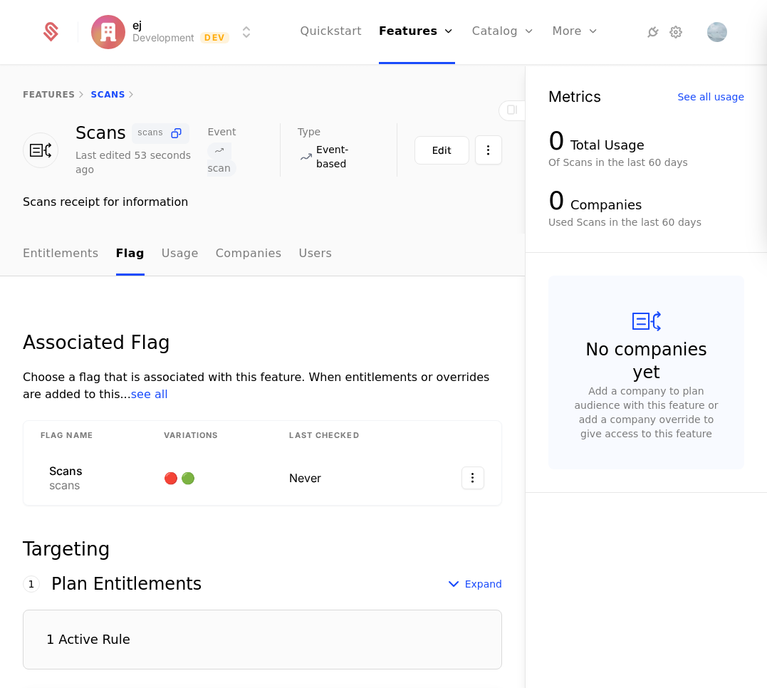
click at [55, 249] on link "Entitlements" at bounding box center [61, 255] width 76 height 42
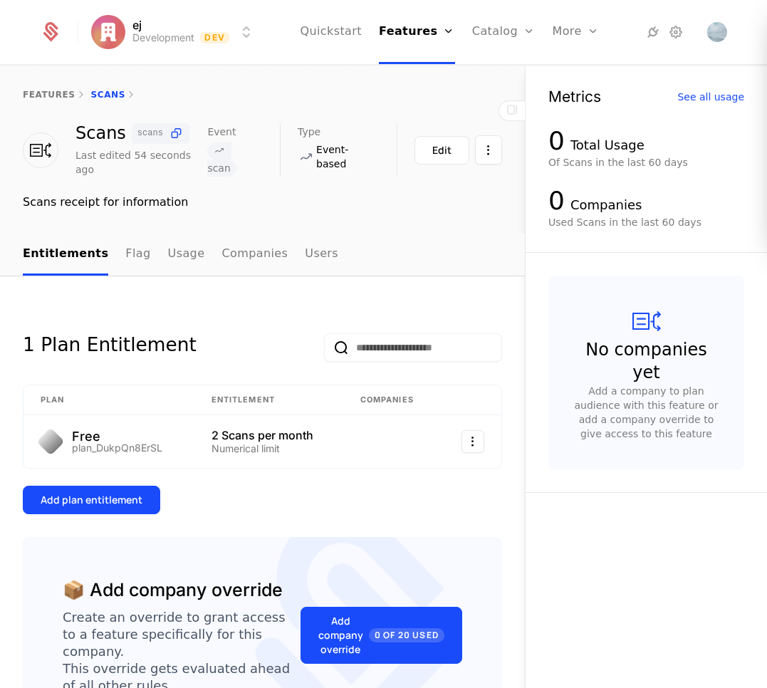
click at [142, 495] on button "Add plan entitlement" at bounding box center [91, 500] width 137 height 28
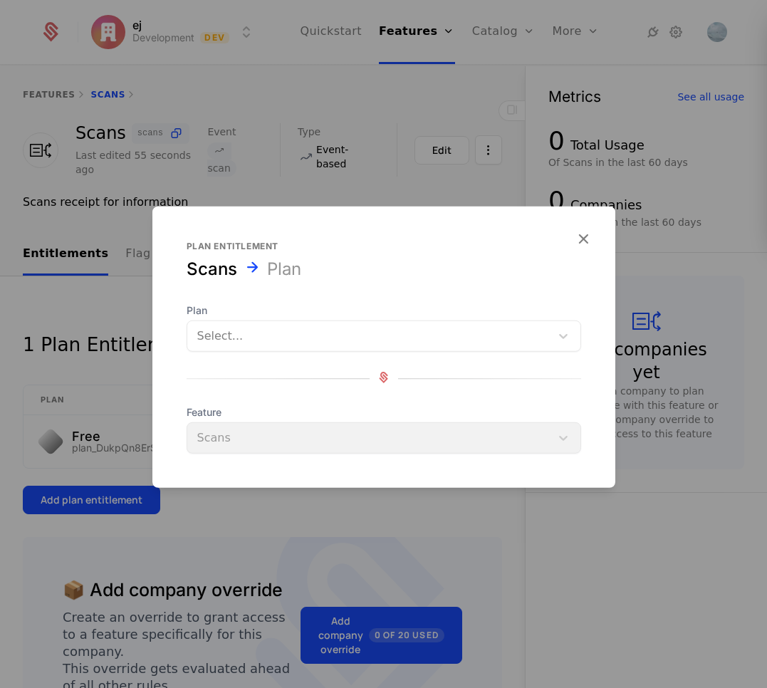
click at [296, 338] on div at bounding box center [368, 336] width 343 height 20
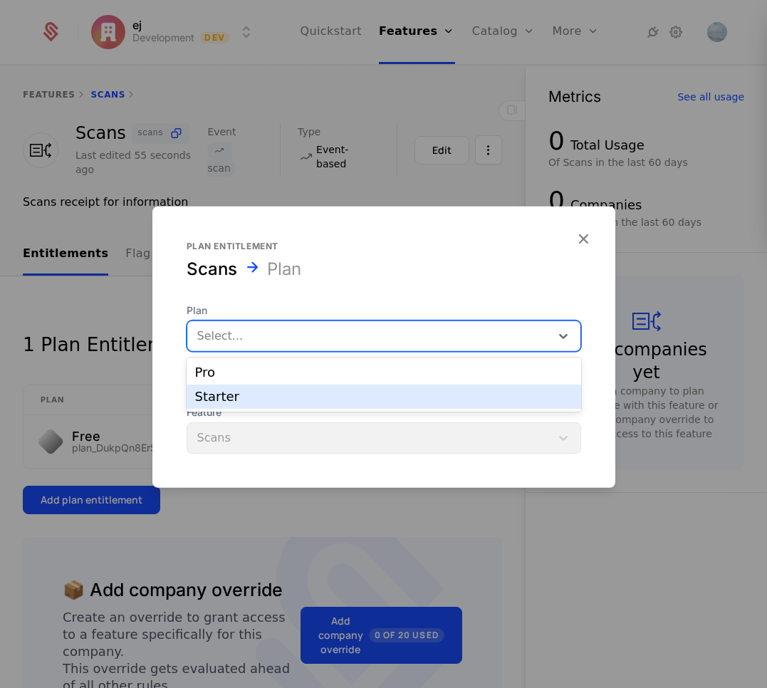
click at [275, 393] on div "Starter" at bounding box center [384, 396] width 378 height 13
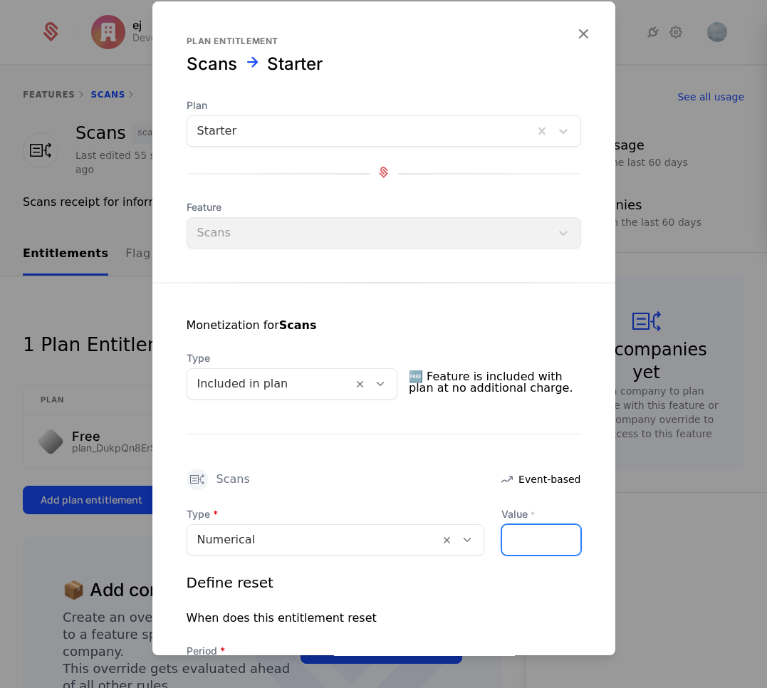
drag, startPoint x: 534, startPoint y: 542, endPoint x: 537, endPoint y: 551, distance: 9.0
click at [534, 542] on input "Value *" at bounding box center [541, 540] width 78 height 30
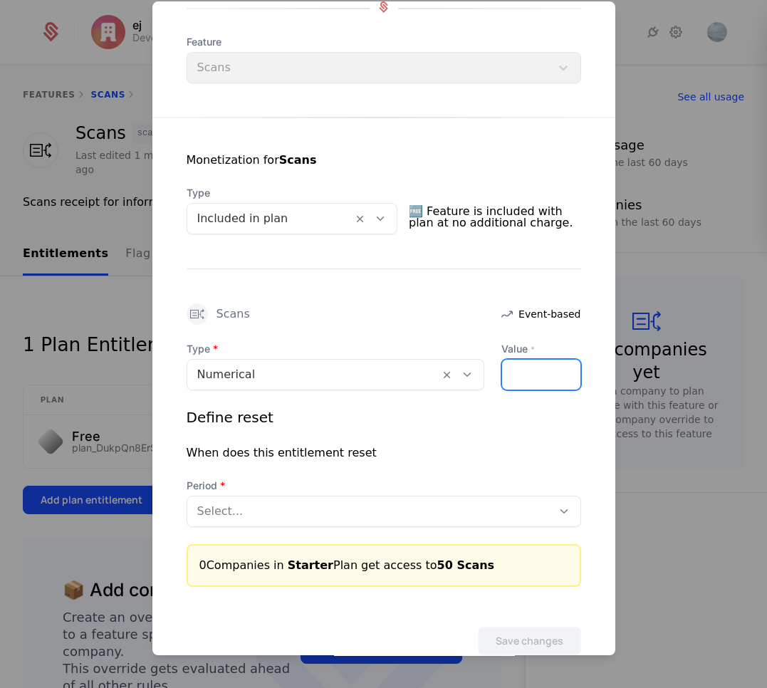
scroll to position [171, 0]
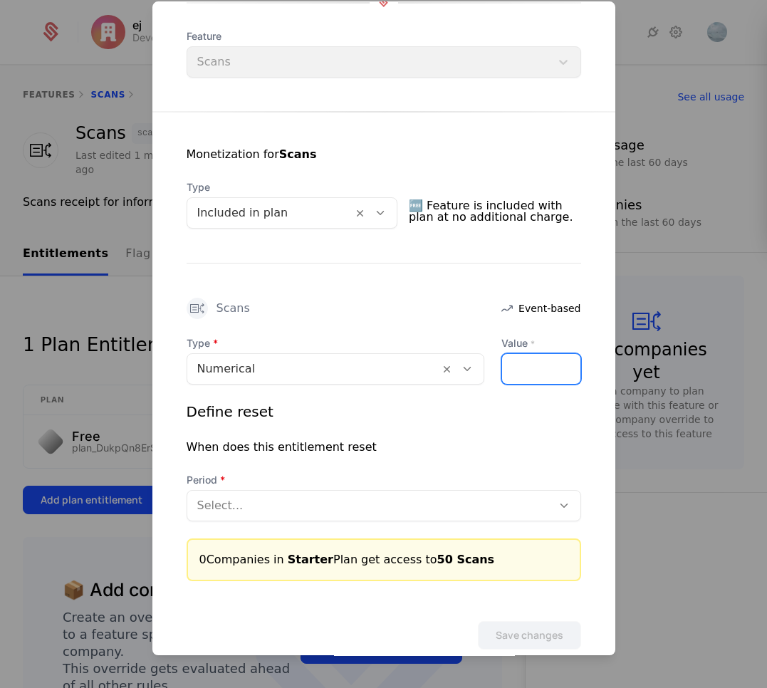
type input "**"
click at [304, 512] on div at bounding box center [369, 506] width 345 height 20
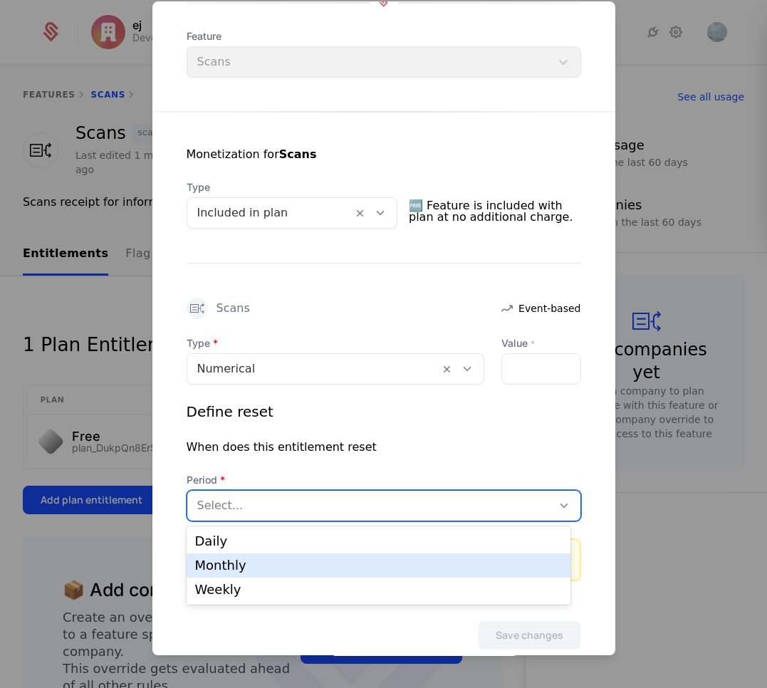
click at [266, 563] on div "Monthly" at bounding box center [378, 565] width 367 height 13
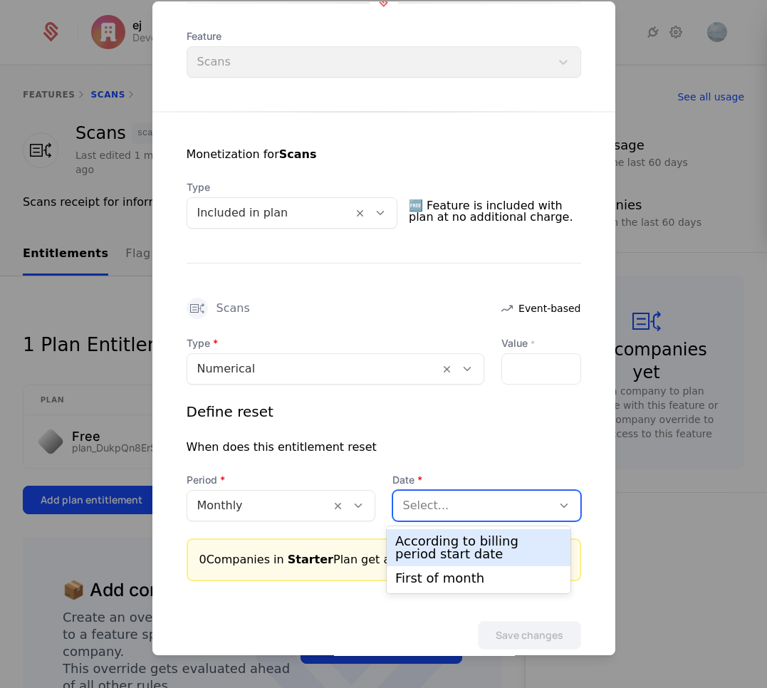
click at [477, 512] on div at bounding box center [472, 506] width 139 height 20
click at [447, 547] on div "According to billing period start date" at bounding box center [478, 548] width 167 height 26
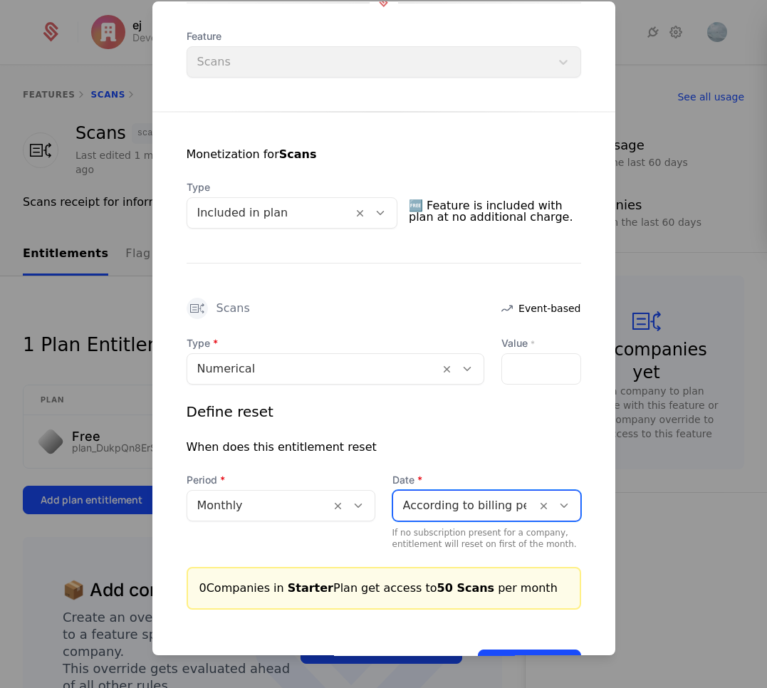
scroll to position [227, 0]
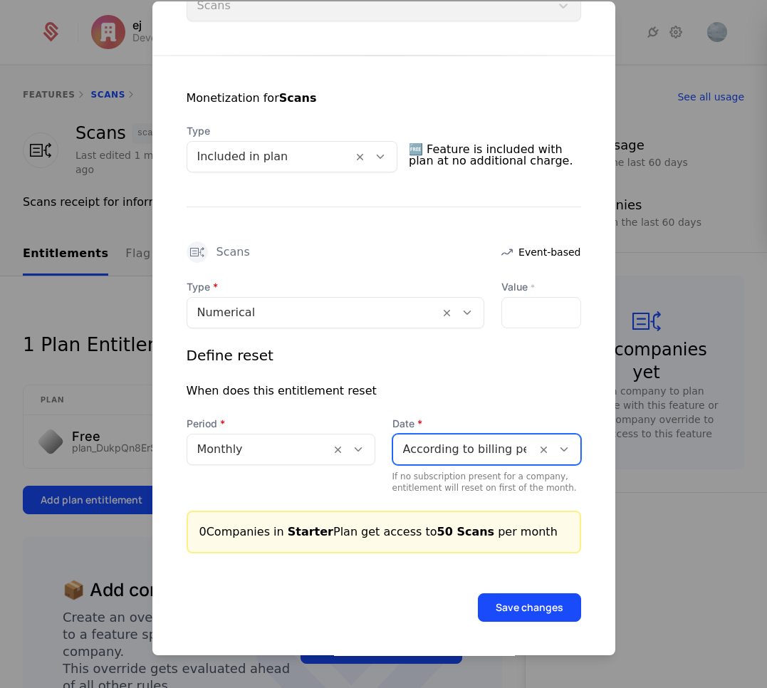
click at [507, 604] on button "Save changes" at bounding box center [529, 607] width 103 height 28
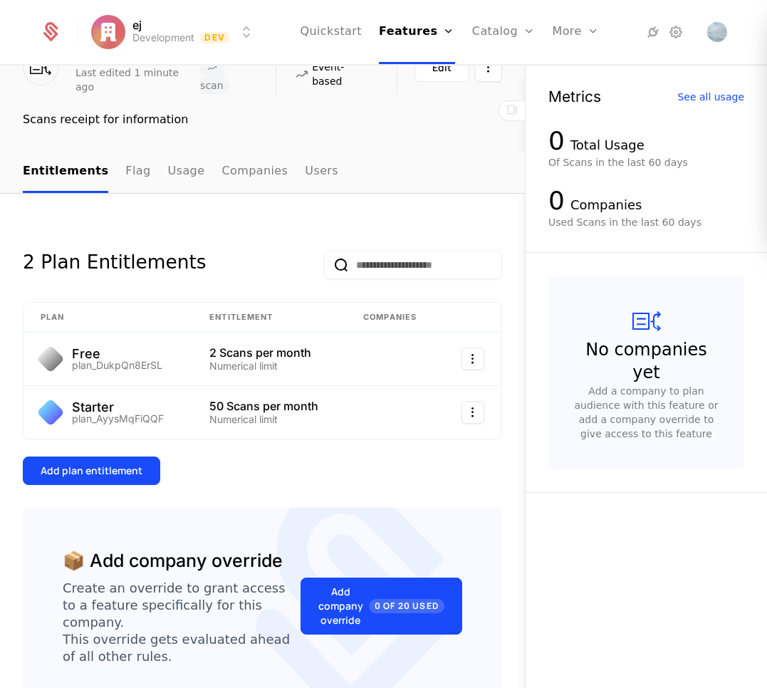
scroll to position [85, 0]
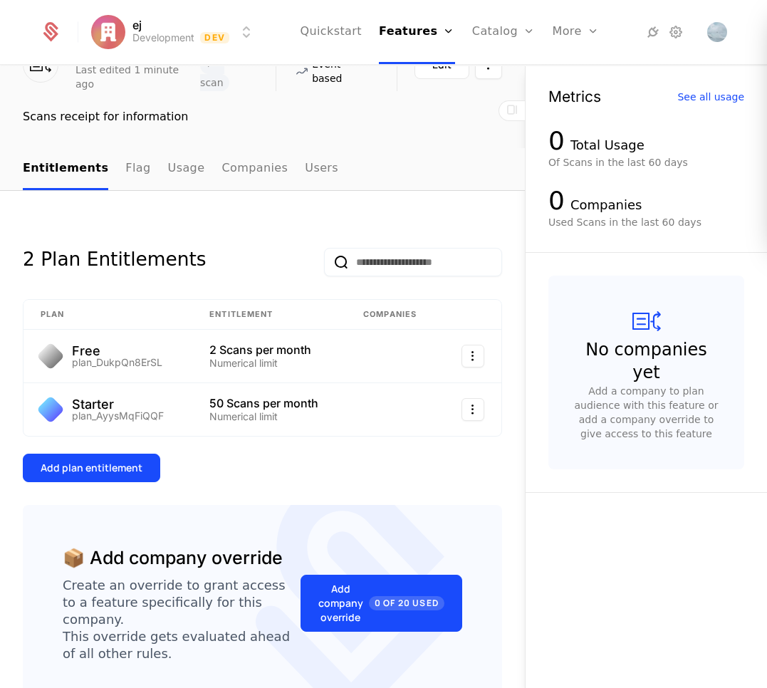
click at [125, 464] on div "Add plan entitlement" at bounding box center [92, 468] width 102 height 14
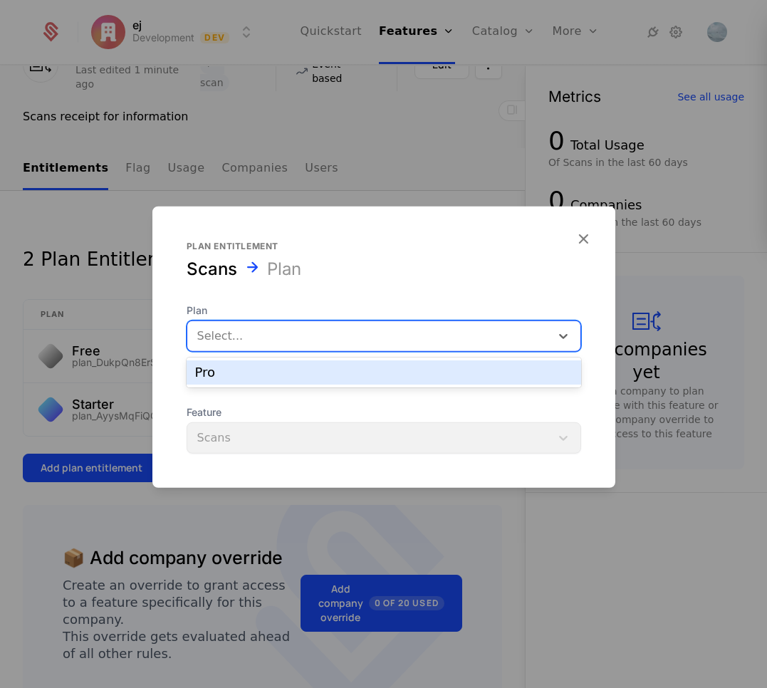
click at [244, 336] on div at bounding box center [368, 336] width 343 height 20
click at [256, 374] on div "Pro" at bounding box center [384, 372] width 378 height 13
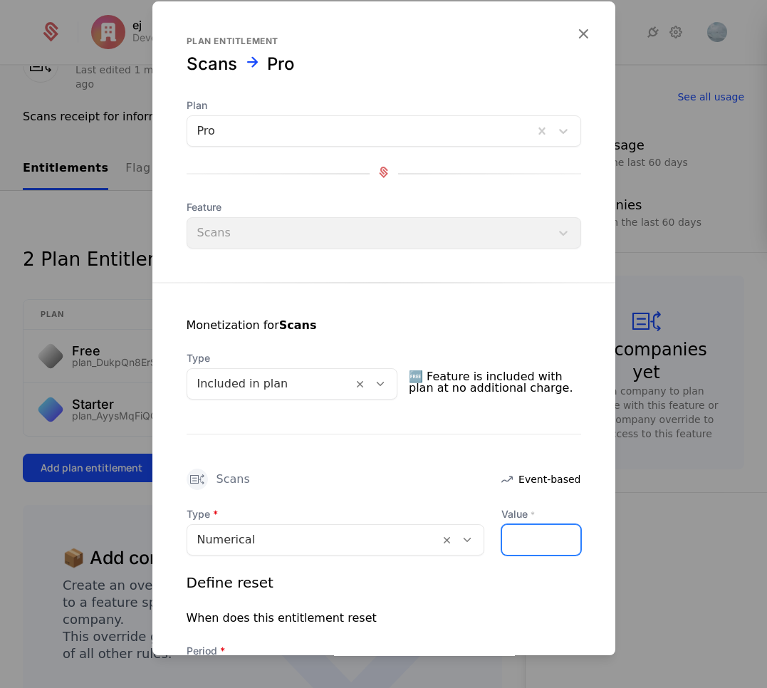
click at [504, 546] on input "Value *" at bounding box center [541, 540] width 78 height 30
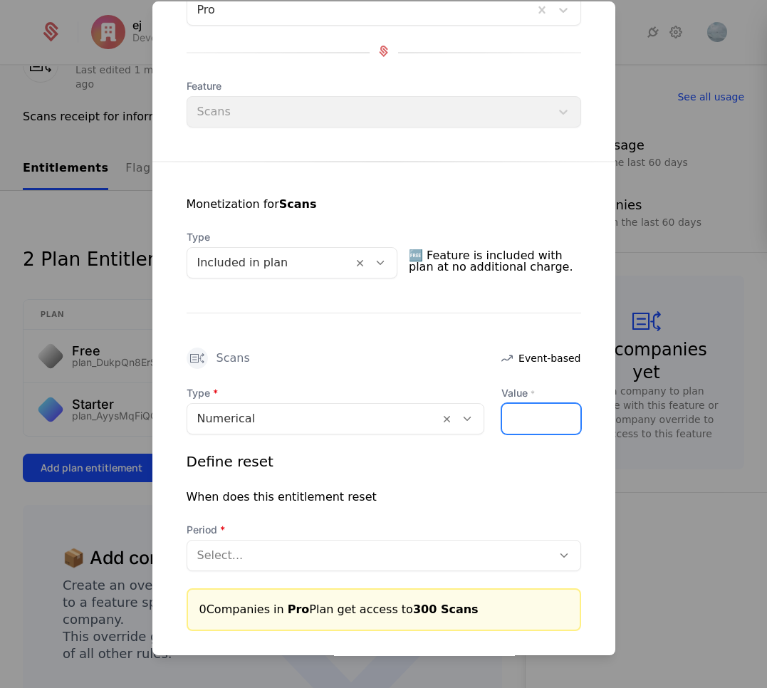
scroll to position [171, 0]
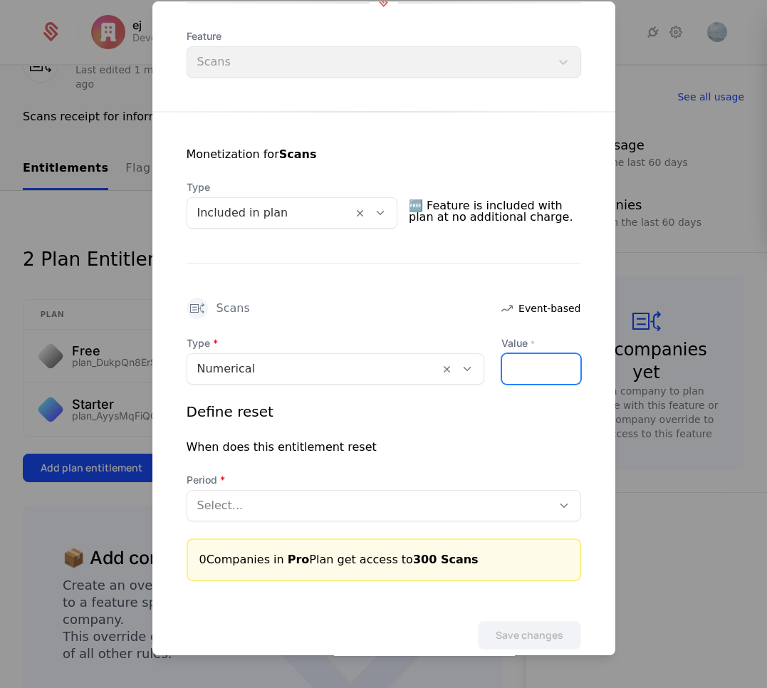
type input "***"
drag, startPoint x: 260, startPoint y: 507, endPoint x: 255, endPoint y: 522, distance: 16.4
click at [261, 507] on div at bounding box center [369, 506] width 345 height 20
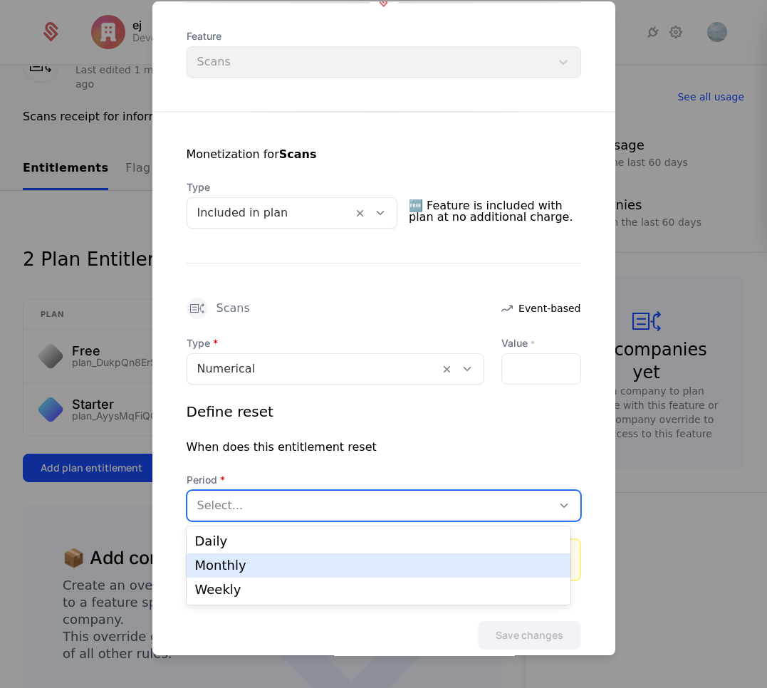
drag, startPoint x: 239, startPoint y: 557, endPoint x: 257, endPoint y: 568, distance: 21.7
click at [238, 558] on div "Monthly" at bounding box center [379, 566] width 384 height 24
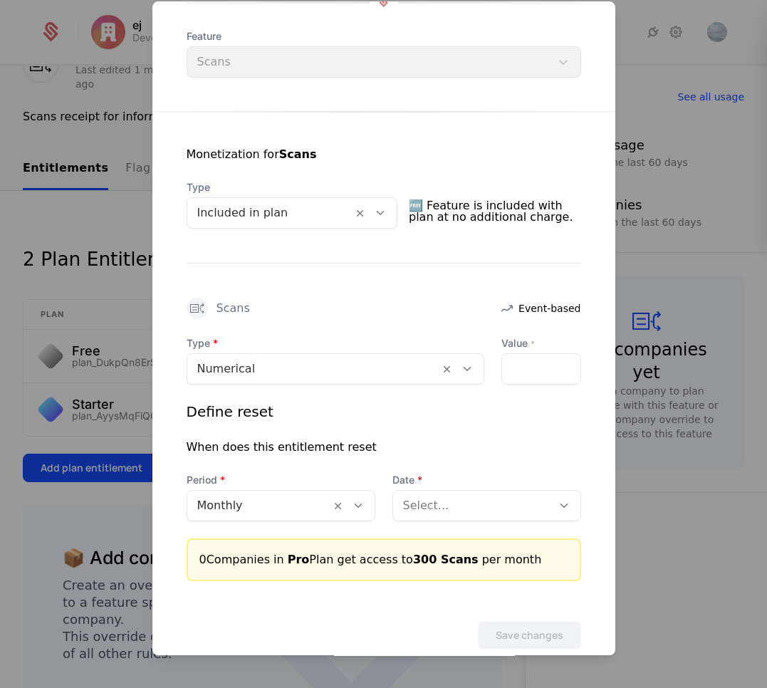
drag, startPoint x: 394, startPoint y: 613, endPoint x: 444, endPoint y: 559, distance: 73.1
click at [395, 613] on div "Save changes" at bounding box center [383, 615] width 463 height 68
drag, startPoint x: 453, startPoint y: 505, endPoint x: 447, endPoint y: 524, distance: 20.1
click at [453, 504] on div at bounding box center [472, 506] width 139 height 20
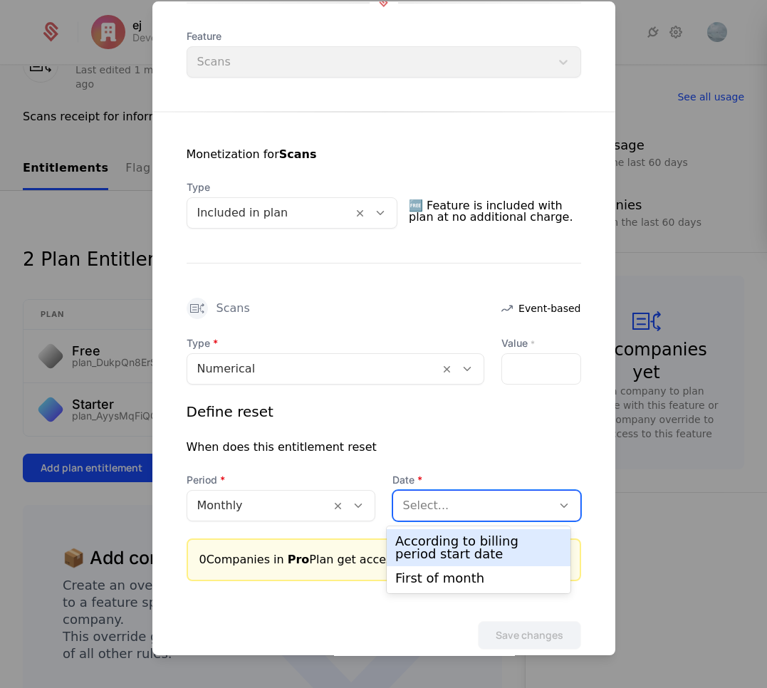
click at [433, 553] on div "According to billing period start date" at bounding box center [478, 548] width 167 height 26
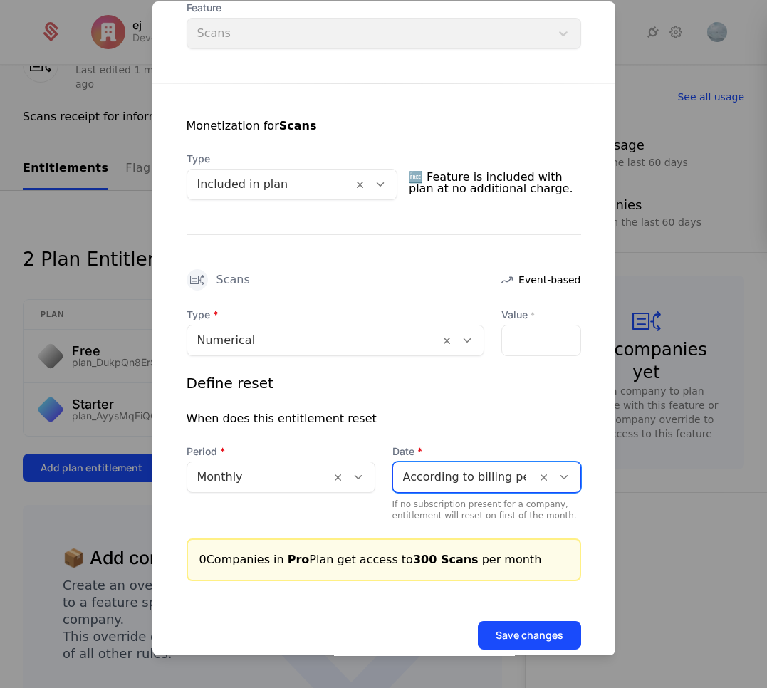
scroll to position [227, 0]
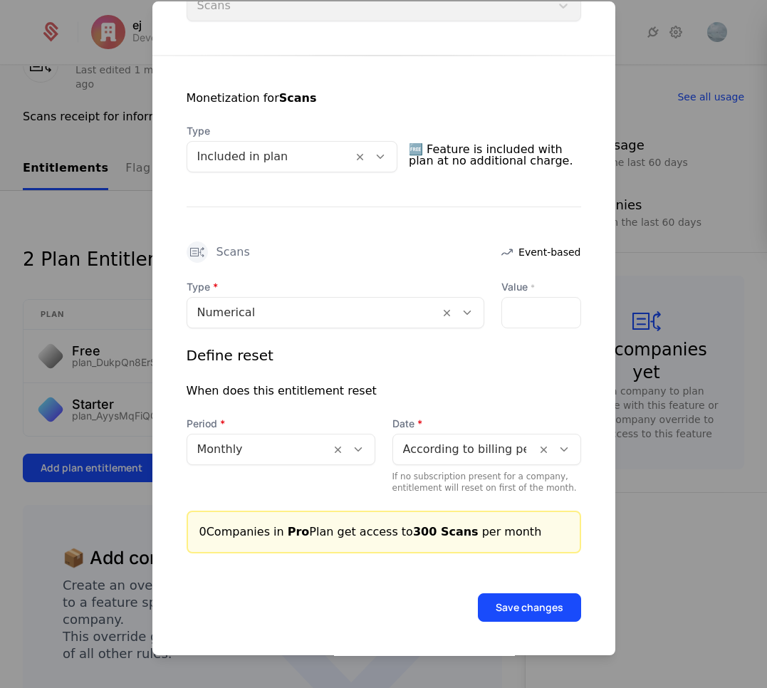
click at [502, 619] on button "Save changes" at bounding box center [529, 607] width 103 height 28
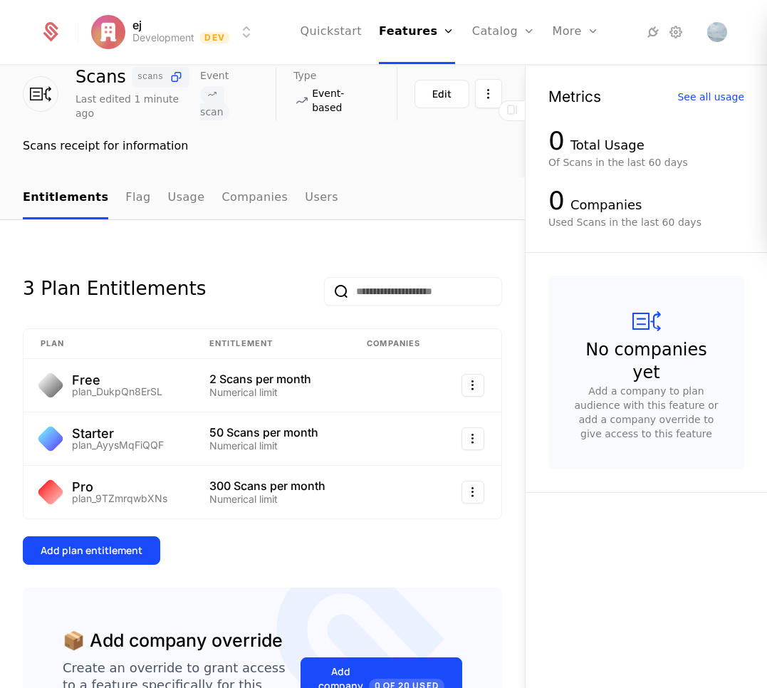
scroll to position [0, 0]
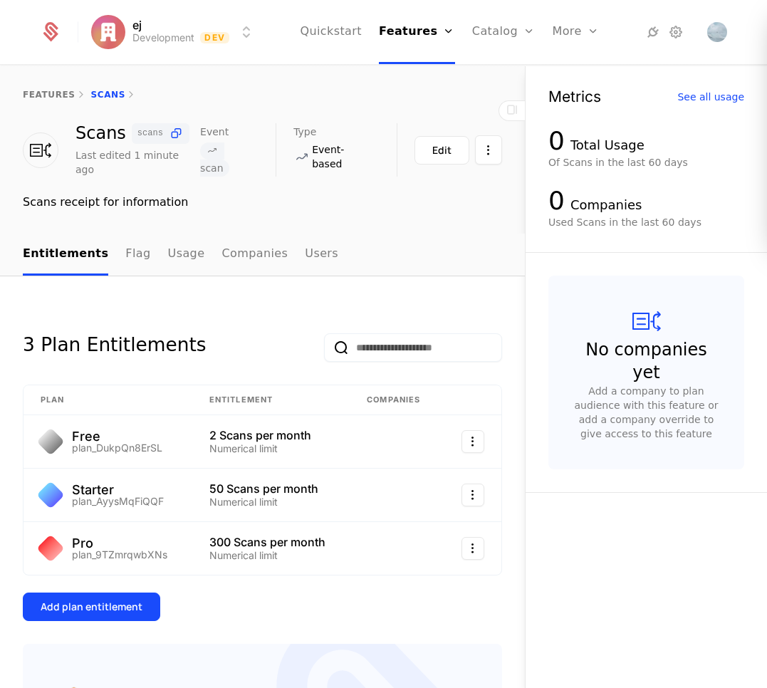
click at [505, 144] on link "Configuration" at bounding box center [525, 138] width 73 height 11
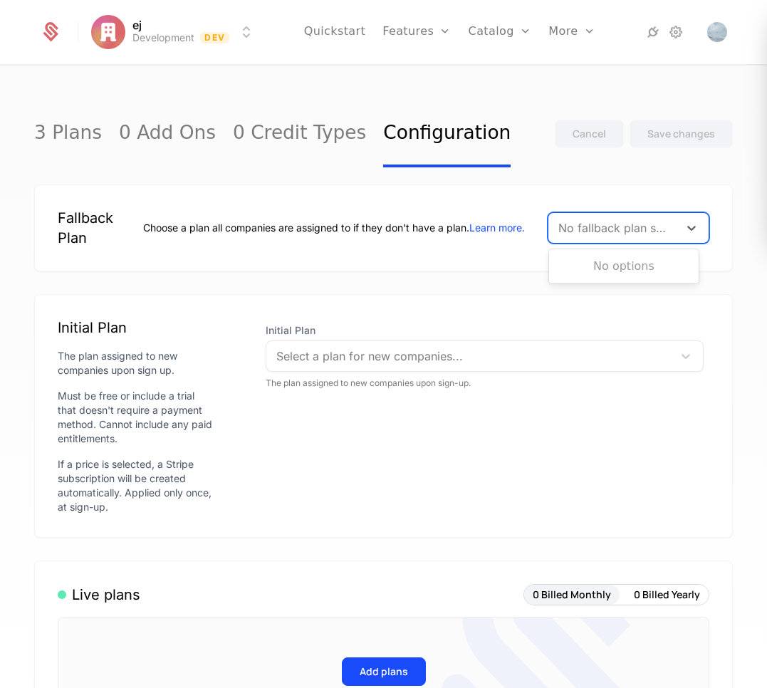
click at [615, 236] on div at bounding box center [614, 228] width 110 height 20
click at [445, 380] on body "ej Development Dev Quickstart Features Features Flags Catalog Plans Add Ons Cre…" at bounding box center [383, 344] width 767 height 688
drag, startPoint x: 401, startPoint y: 468, endPoint x: 389, endPoint y: 465, distance: 12.4
click at [401, 468] on div "Initial Plan Select a plan for new companies... The plan assigned to new compan…" at bounding box center [485, 416] width 450 height 197
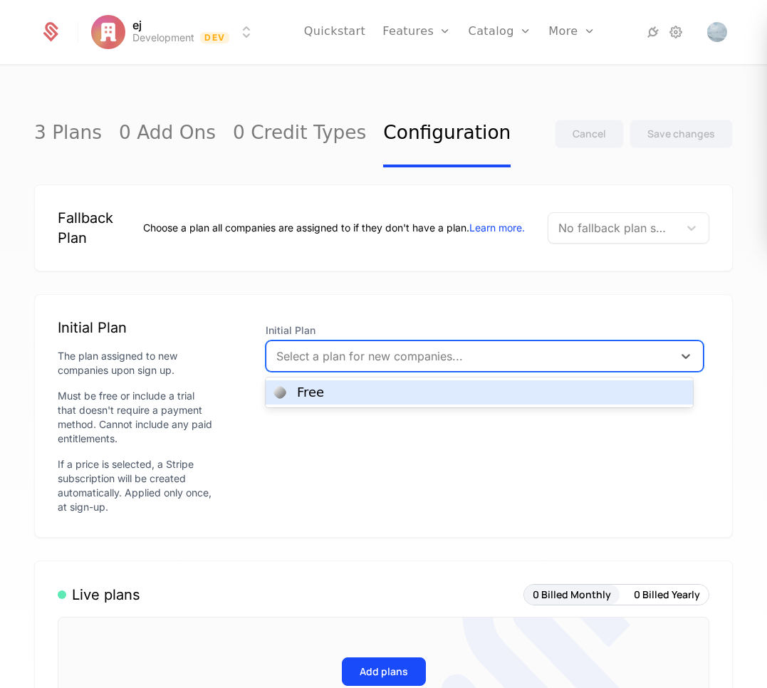
drag, startPoint x: 371, startPoint y: 355, endPoint x: 355, endPoint y: 389, distance: 37.0
click at [370, 356] on div at bounding box center [469, 356] width 387 height 20
click at [352, 393] on div "Free" at bounding box center [479, 392] width 410 height 13
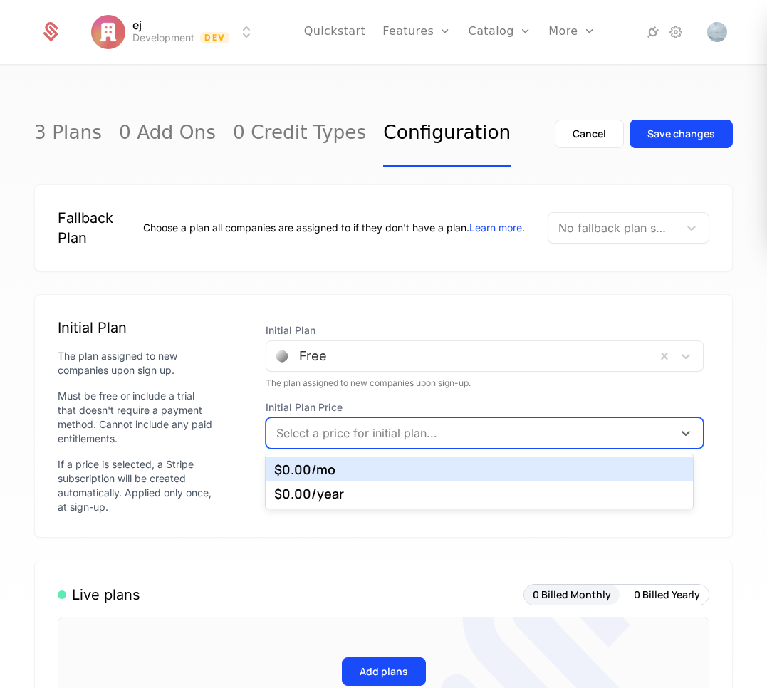
click at [328, 441] on div at bounding box center [469, 433] width 387 height 20
click at [310, 476] on div "$0.00 /mo" at bounding box center [479, 469] width 410 height 13
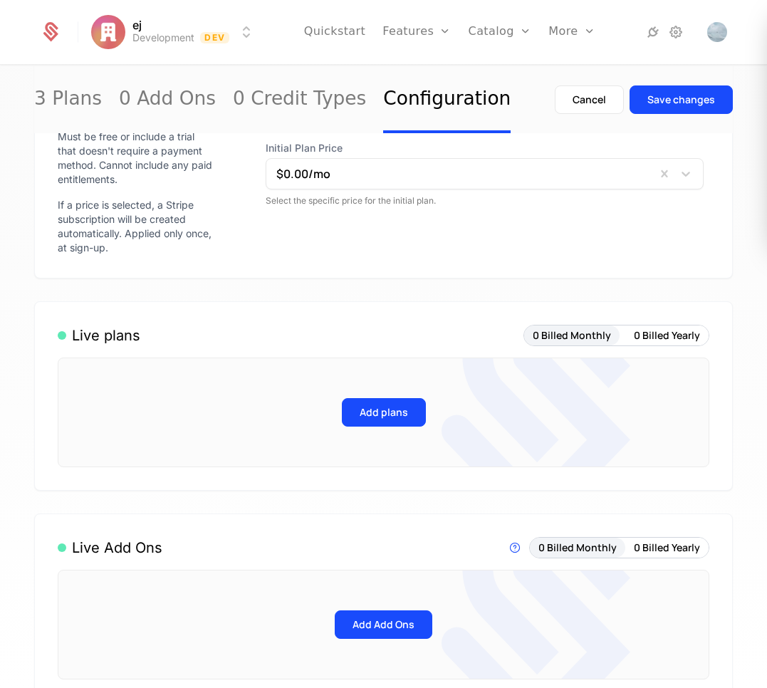
scroll to position [256, 0]
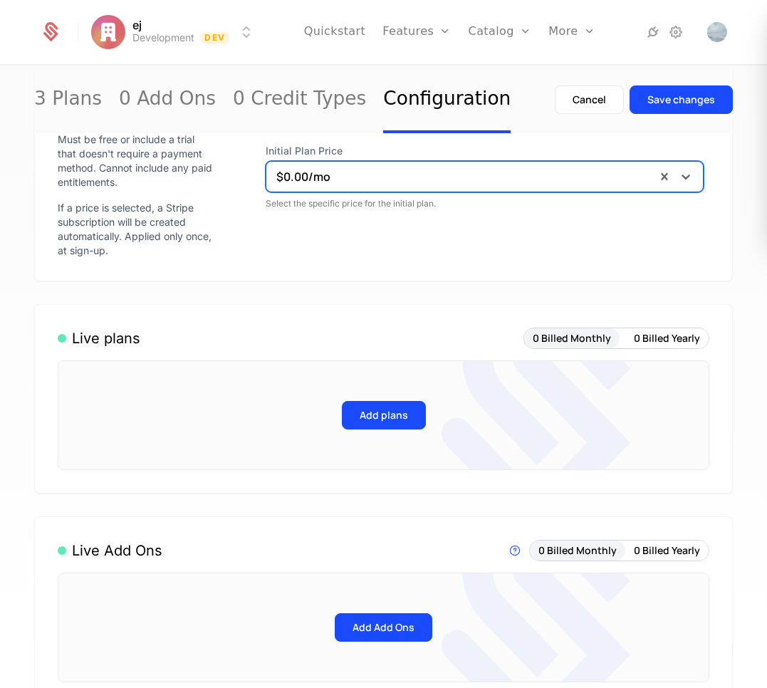
click at [383, 418] on button "Add plans" at bounding box center [384, 415] width 84 height 28
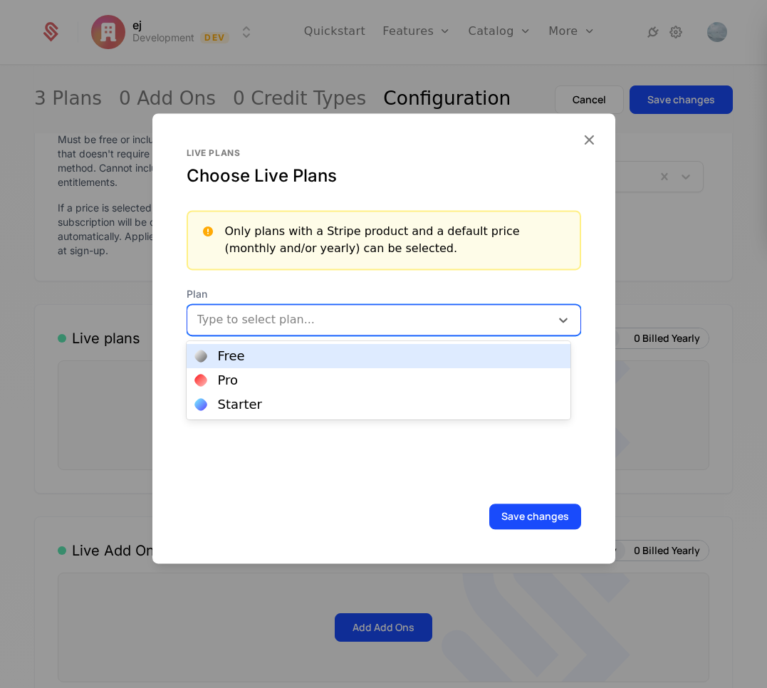
drag, startPoint x: 301, startPoint y: 329, endPoint x: 276, endPoint y: 363, distance: 41.7
click at [301, 329] on div at bounding box center [369, 320] width 346 height 20
drag, startPoint x: 257, startPoint y: 358, endPoint x: 297, endPoint y: 368, distance: 41.3
click at [257, 358] on div "Free" at bounding box center [378, 356] width 367 height 13
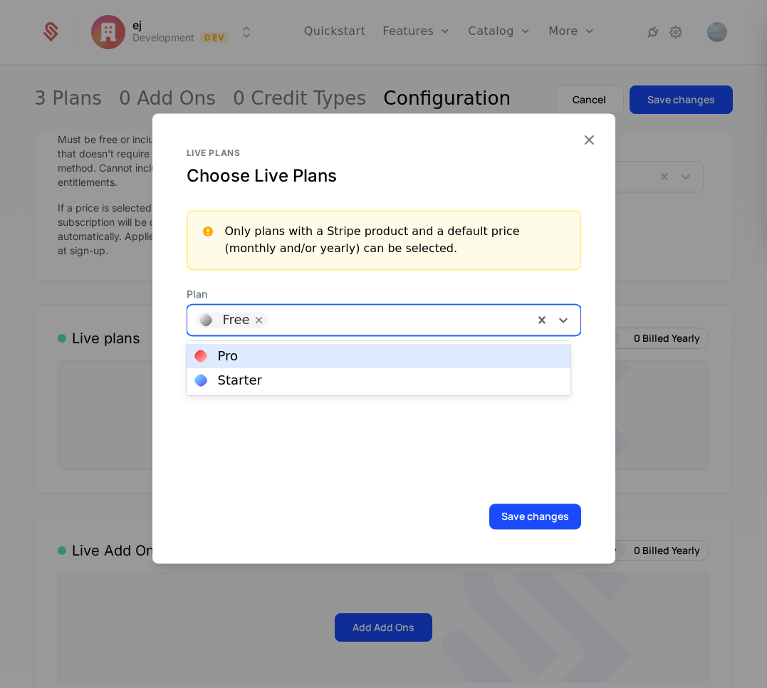
drag, startPoint x: 450, startPoint y: 326, endPoint x: 435, endPoint y: 346, distance: 24.5
click at [449, 327] on div at bounding box center [399, 320] width 252 height 20
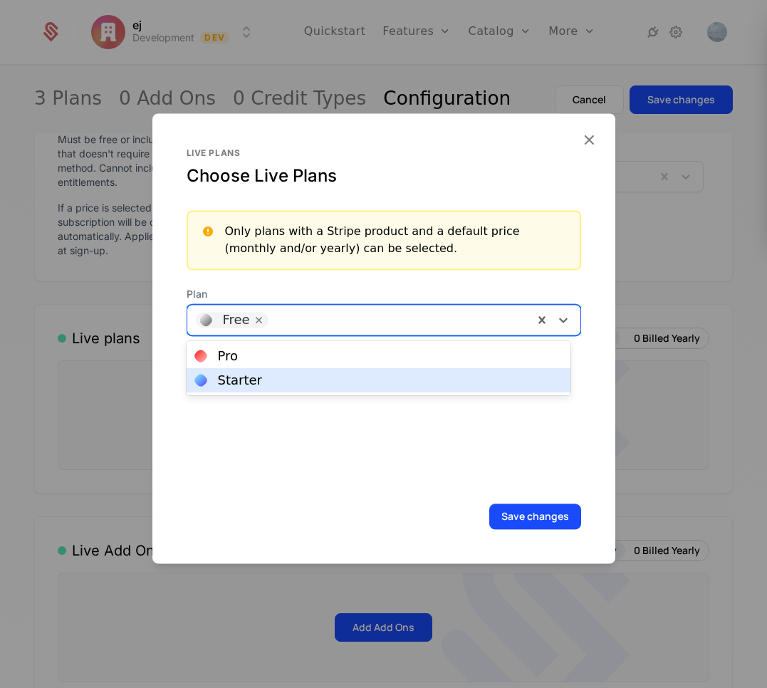
click at [360, 382] on div "Starter" at bounding box center [378, 380] width 367 height 13
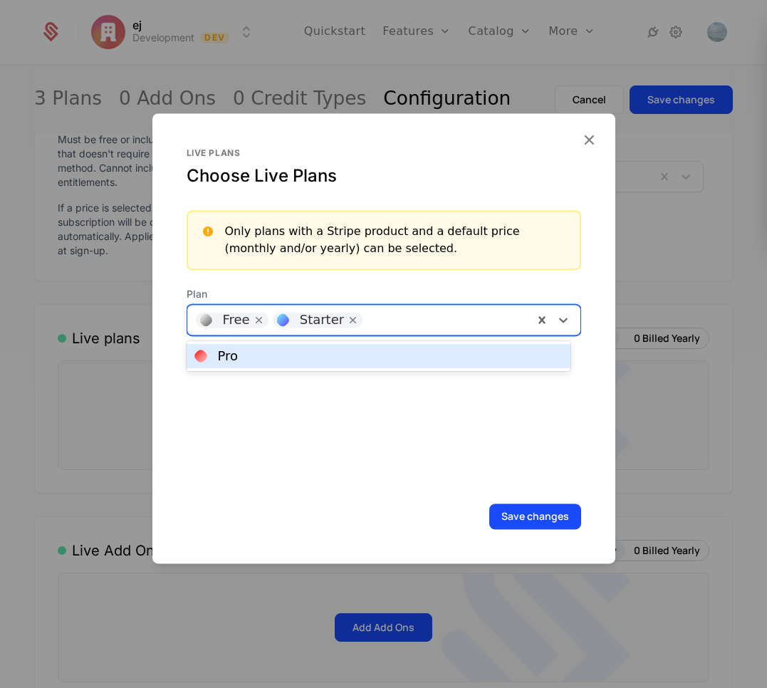
click at [406, 330] on div at bounding box center [445, 320] width 157 height 20
click at [352, 365] on div "Pro" at bounding box center [379, 356] width 384 height 24
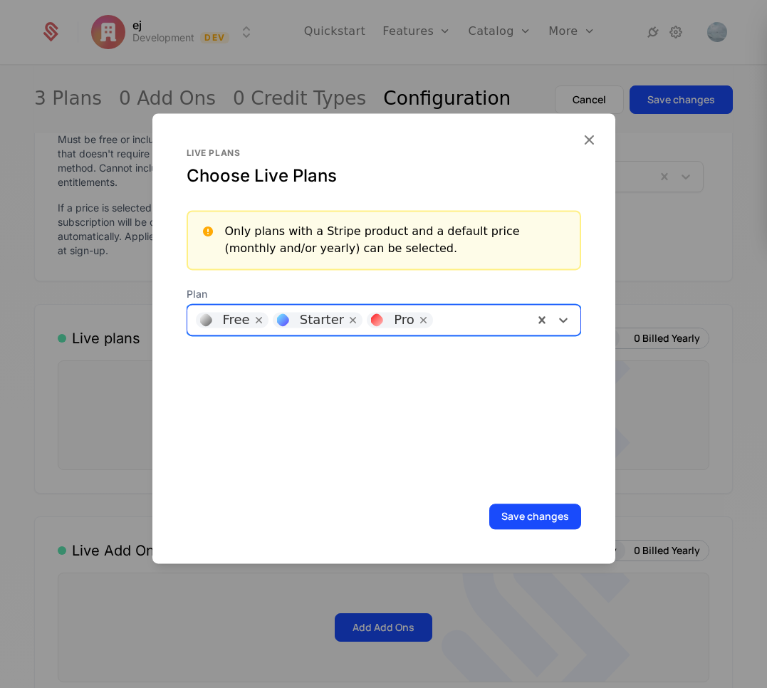
click at [504, 517] on button "Save changes" at bounding box center [535, 517] width 92 height 26
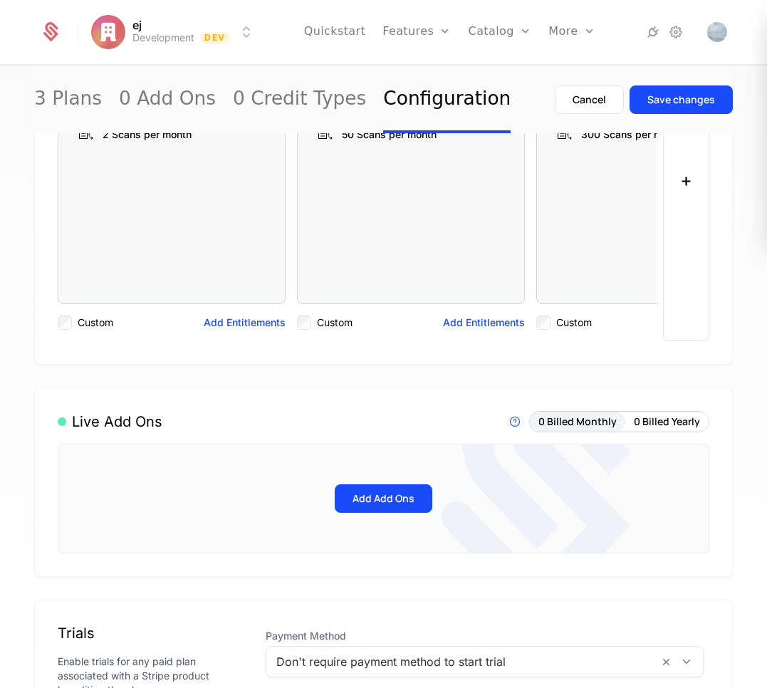
scroll to position [608, 0]
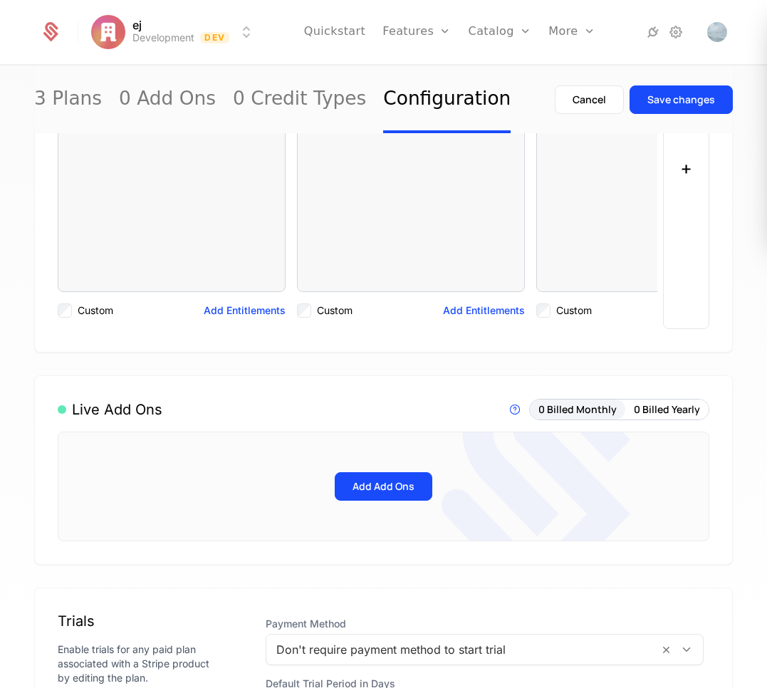
click at [638, 107] on button "Save changes" at bounding box center [681, 99] width 103 height 28
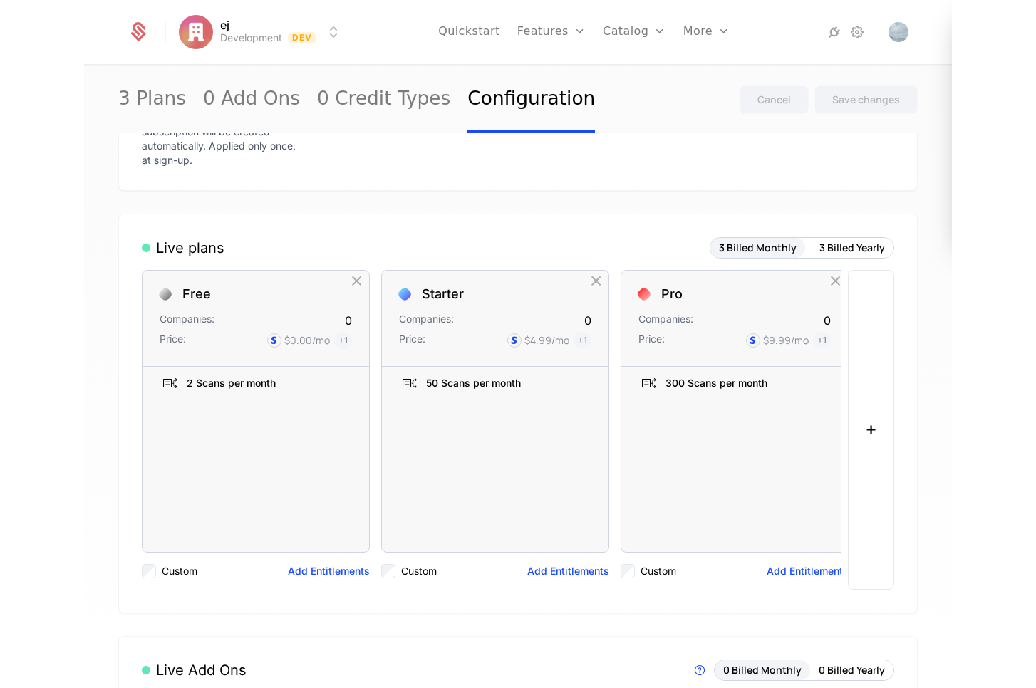
scroll to position [330, 0]
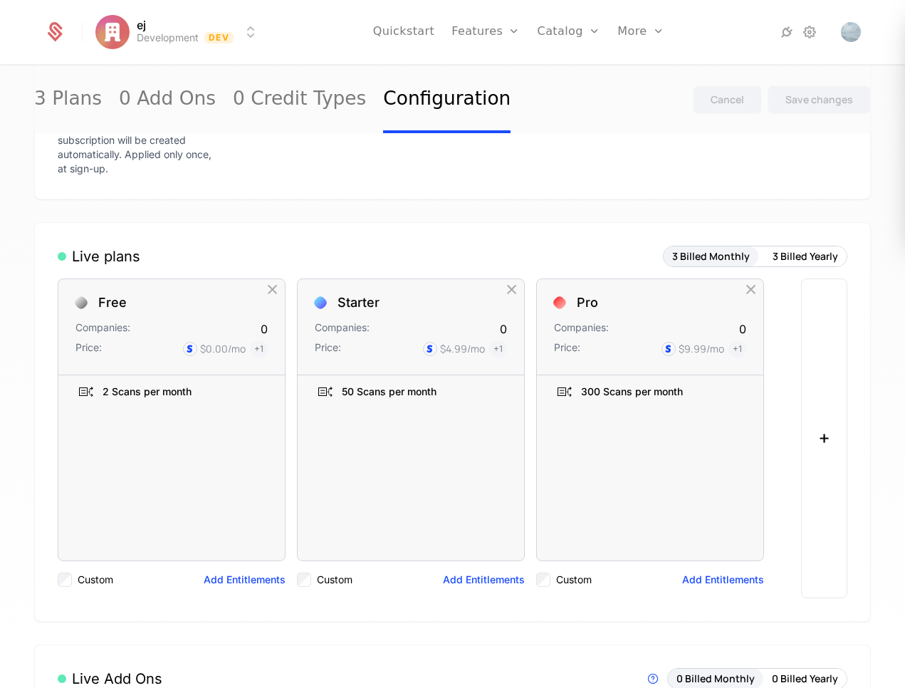
click at [568, 76] on link "Plans" at bounding box center [591, 69] width 73 height 11
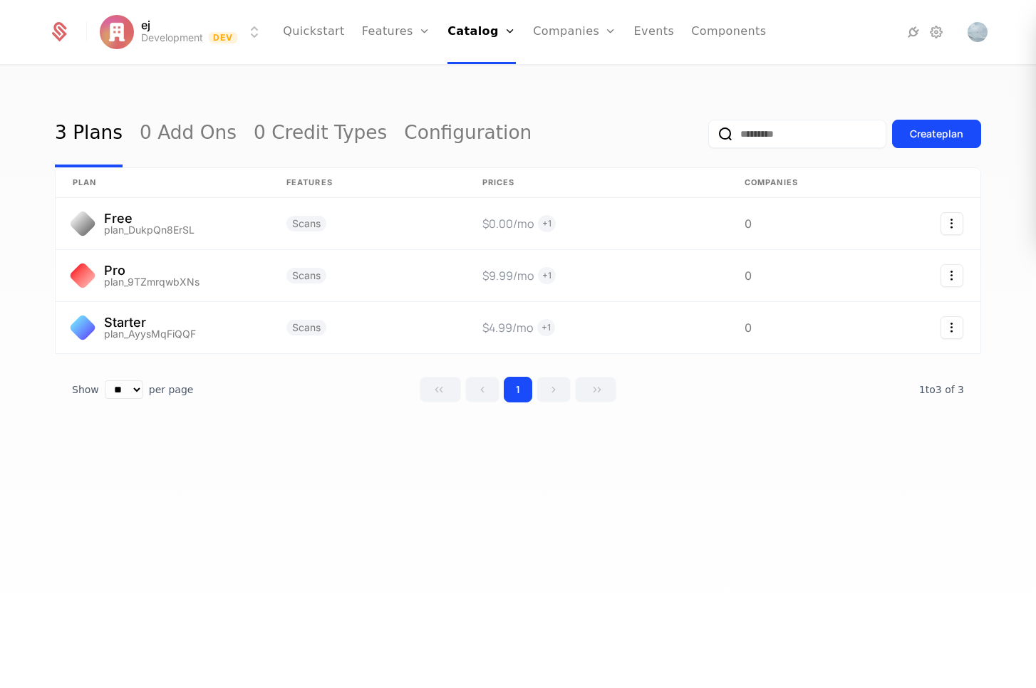
click at [655, 115] on div "3 Plans 0 Add Ons 0 Credit Types Configuration Create plan" at bounding box center [518, 133] width 926 height 67
click at [396, 69] on link "Features" at bounding box center [412, 69] width 66 height 11
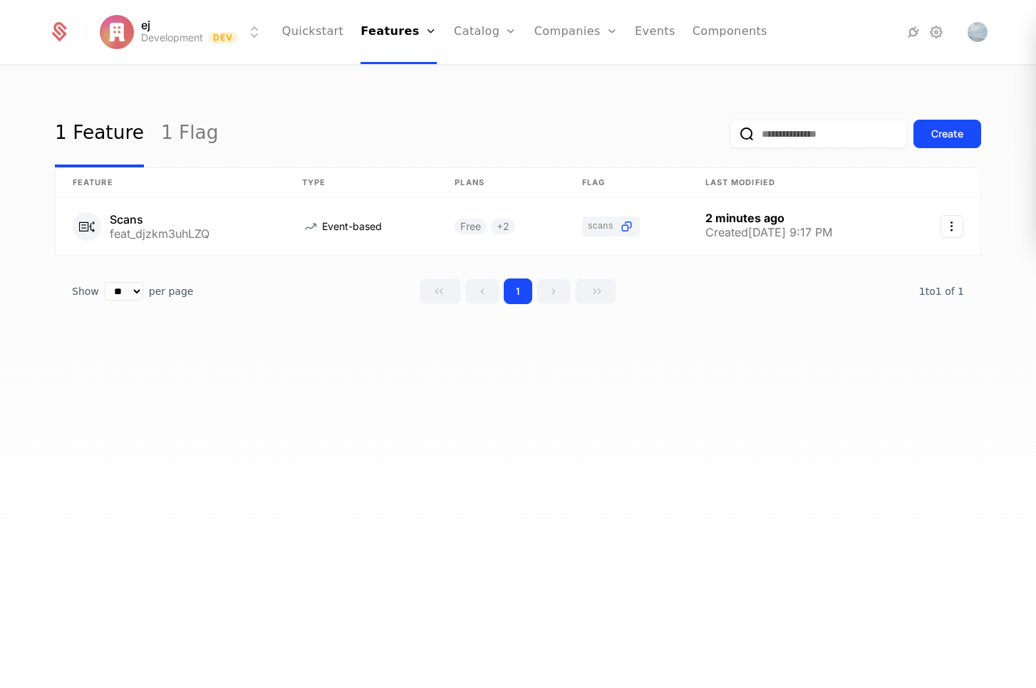
click at [767, 130] on button "Create" at bounding box center [947, 134] width 68 height 28
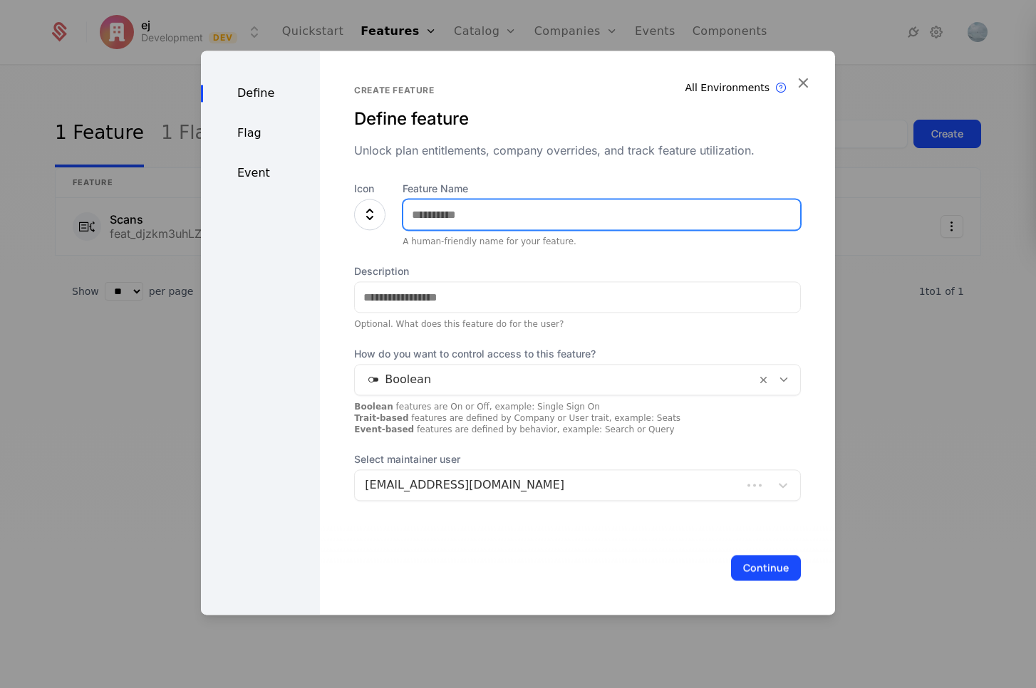
click at [466, 224] on input "Feature Name" at bounding box center [601, 214] width 397 height 30
click at [435, 224] on input "Feature Name" at bounding box center [601, 214] width 397 height 30
type input "**********"
click at [370, 203] on div at bounding box center [369, 214] width 31 height 31
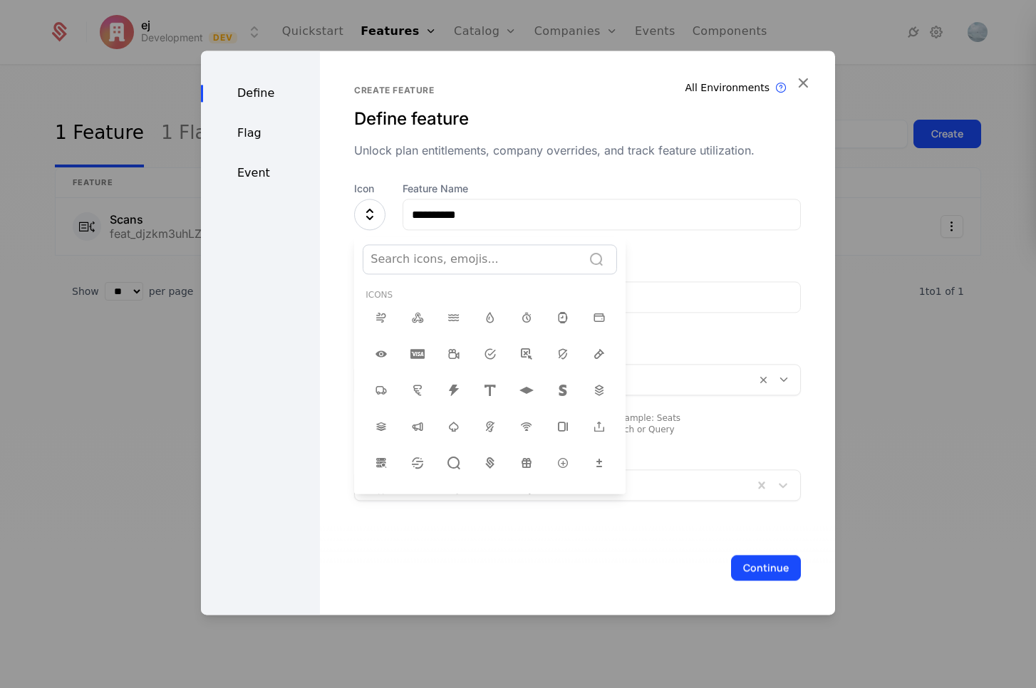
click at [366, 223] on div at bounding box center [518, 333] width 634 height 564
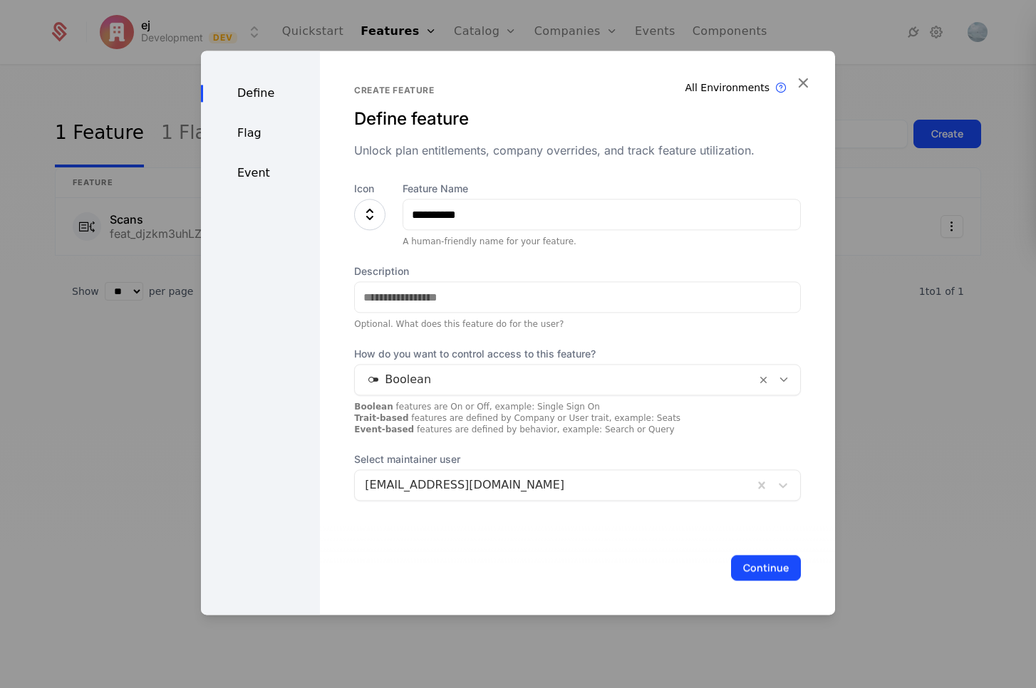
click at [380, 212] on div "**********" at bounding box center [577, 215] width 447 height 66
click at [373, 217] on div at bounding box center [369, 214] width 31 height 31
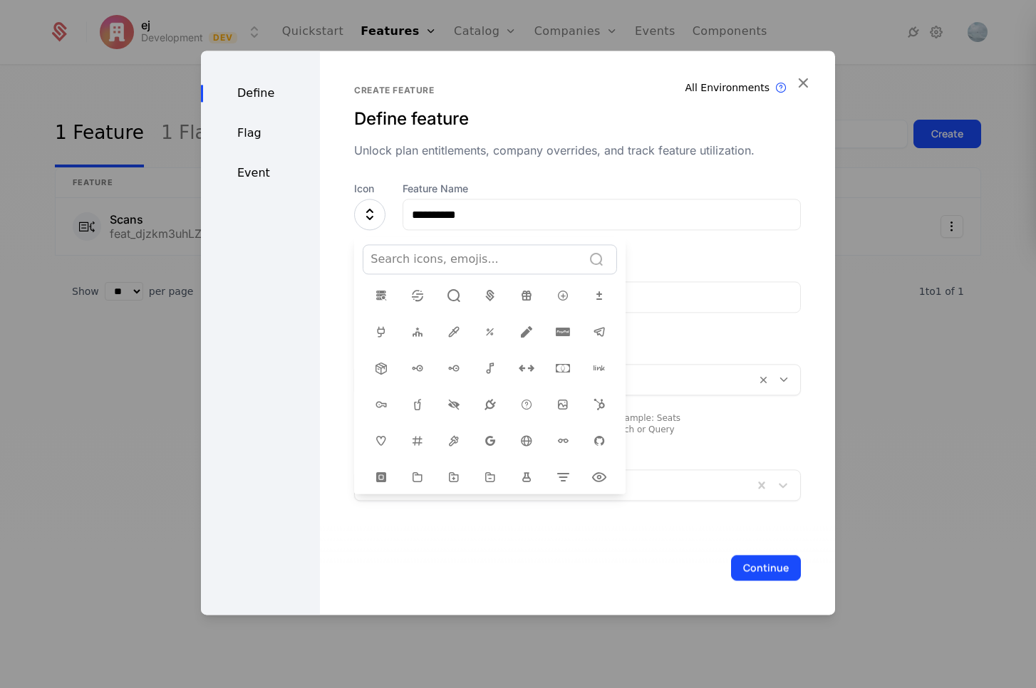
scroll to position [168, 0]
click at [554, 434] on icon at bounding box center [562, 440] width 17 height 17
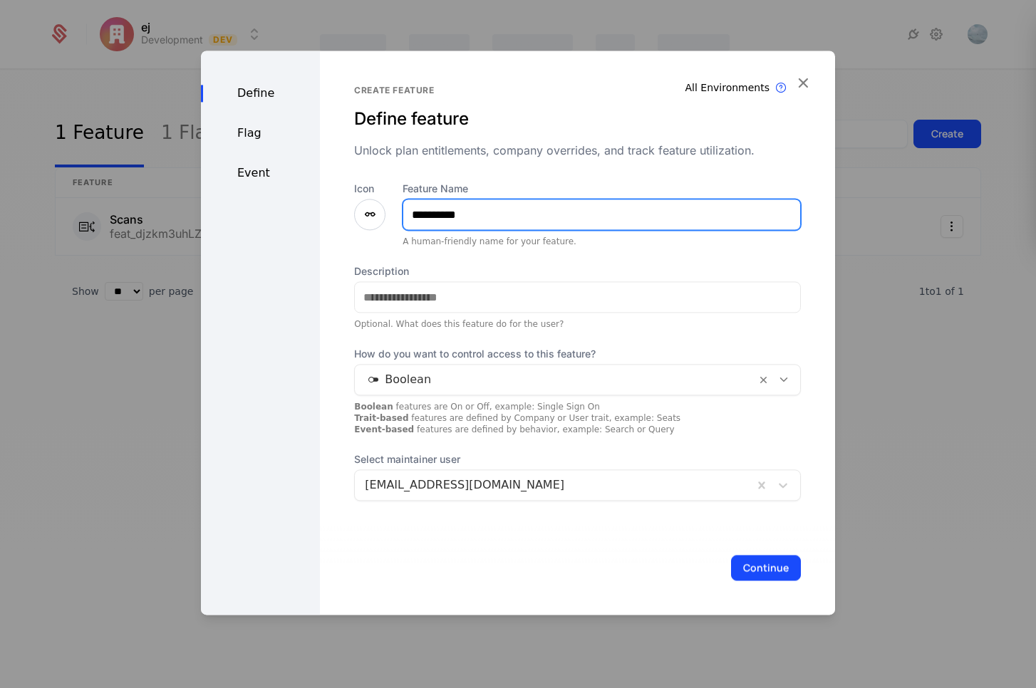
click at [611, 213] on input "**********" at bounding box center [601, 214] width 397 height 30
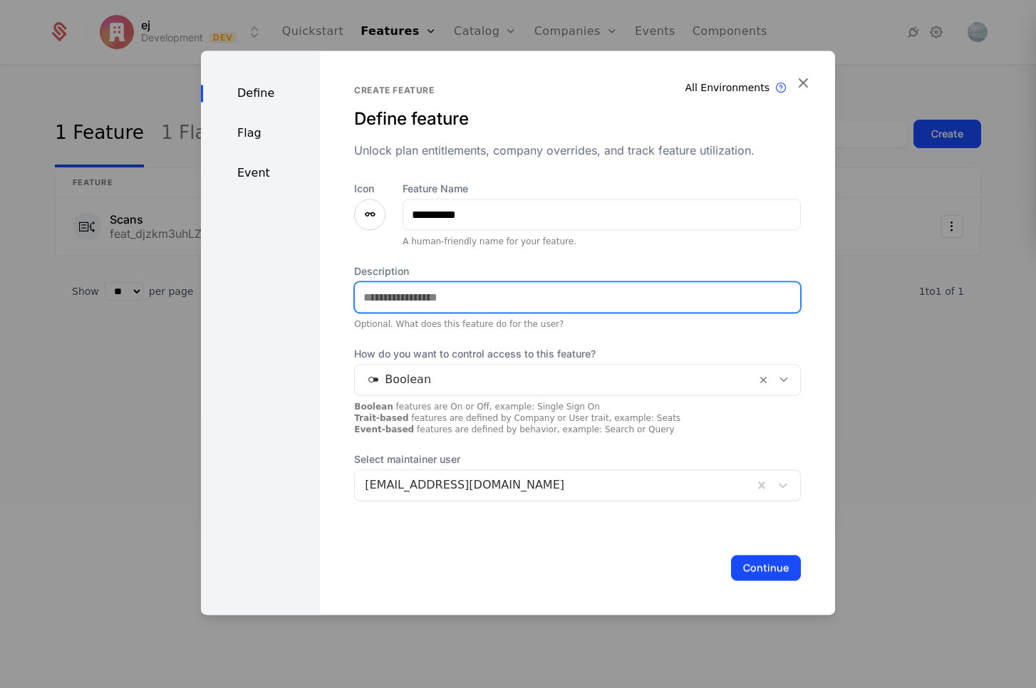
click at [503, 289] on input "Description" at bounding box center [577, 297] width 445 height 30
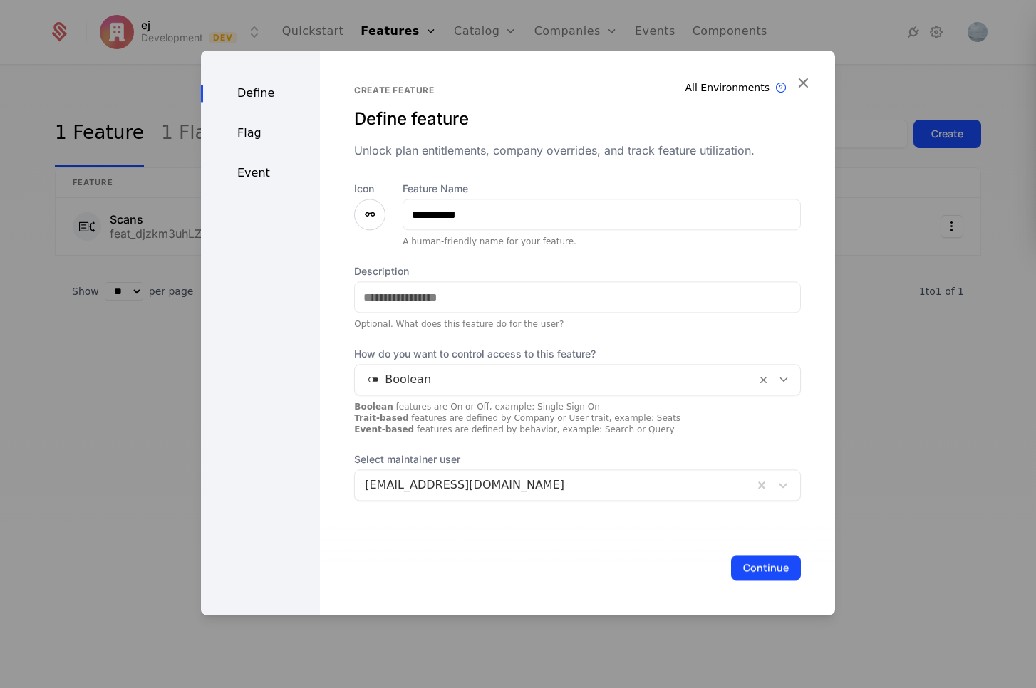
click at [523, 269] on label "Description" at bounding box center [577, 271] width 447 height 14
click at [523, 282] on input "Description" at bounding box center [577, 297] width 445 height 30
click at [519, 280] on div "Description Optional. What does this feature do for the user?" at bounding box center [577, 297] width 447 height 66
click at [482, 246] on div "A human-friendly name for your feature." at bounding box center [601, 241] width 398 height 11
drag, startPoint x: 559, startPoint y: 244, endPoint x: 393, endPoint y: 243, distance: 166.0
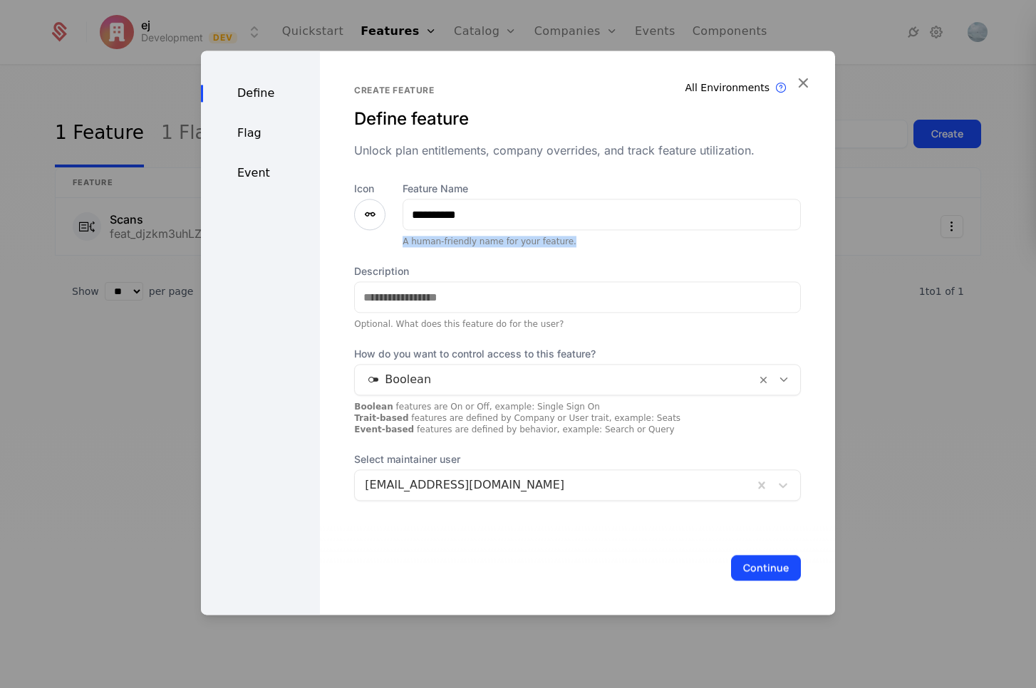
click at [394, 243] on div "**********" at bounding box center [577, 215] width 447 height 66
click at [389, 246] on div "**********" at bounding box center [577, 215] width 447 height 66
drag, startPoint x: 397, startPoint y: 240, endPoint x: 554, endPoint y: 246, distance: 156.8
click at [552, 246] on div "**********" at bounding box center [577, 215] width 447 height 66
drag, startPoint x: 554, startPoint y: 246, endPoint x: 573, endPoint y: 246, distance: 19.2
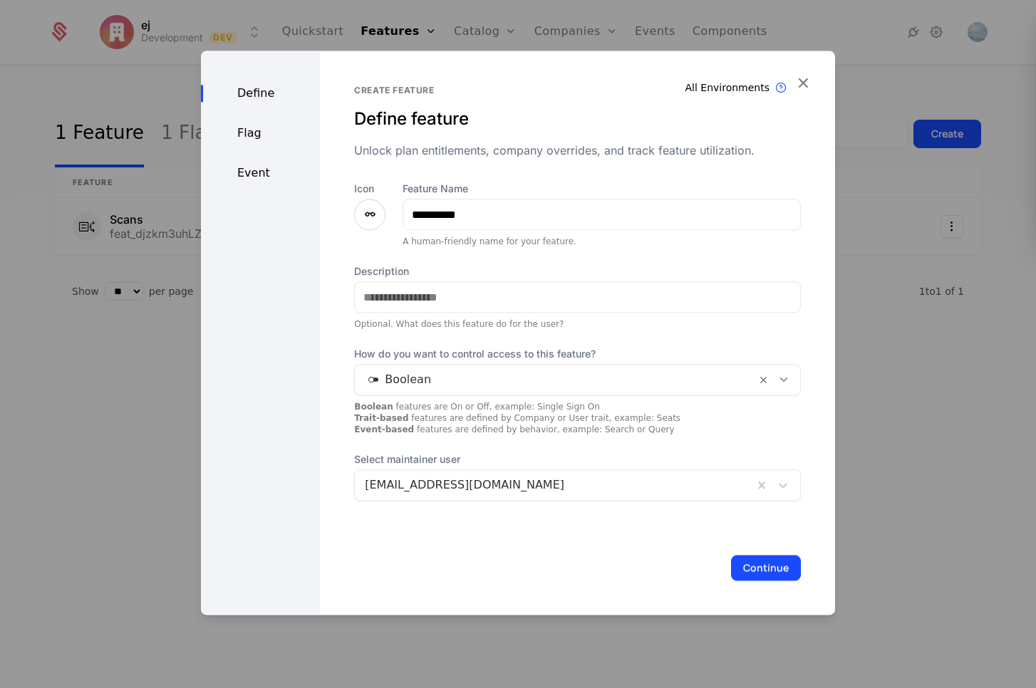
click at [559, 246] on div "A human-friendly name for your feature." at bounding box center [601, 241] width 398 height 11
drag, startPoint x: 536, startPoint y: 246, endPoint x: 378, endPoint y: 231, distance: 158.9
click at [378, 231] on div "**********" at bounding box center [577, 215] width 447 height 66
click at [402, 237] on div "A human-friendly name for your feature." at bounding box center [601, 241] width 398 height 11
drag, startPoint x: 404, startPoint y: 239, endPoint x: 597, endPoint y: 249, distance: 193.4
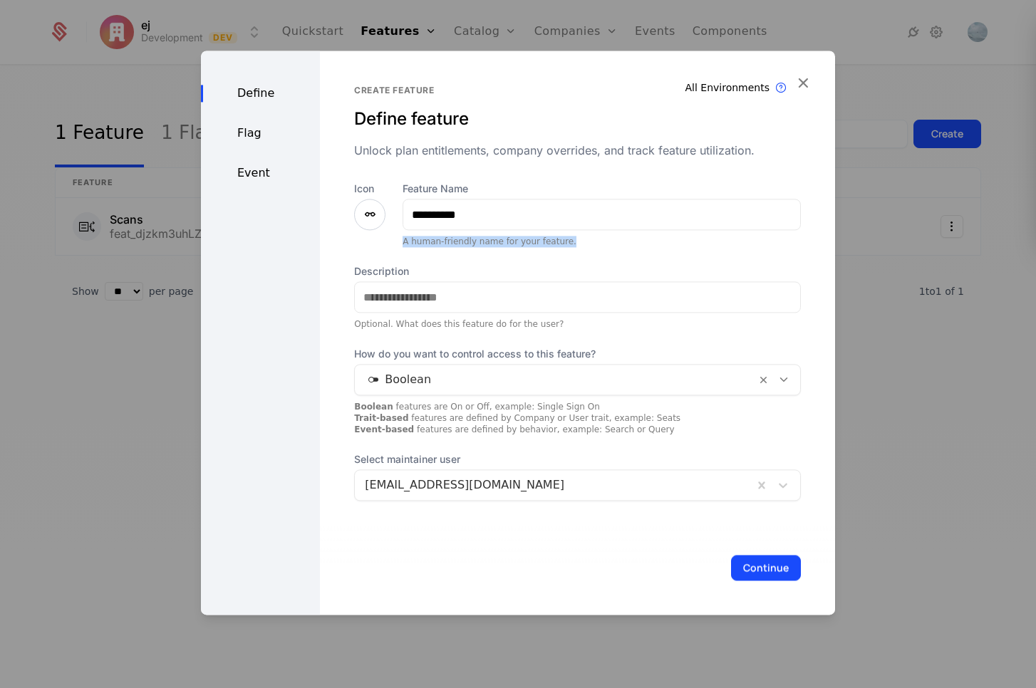
click at [598, 249] on div "**********" at bounding box center [577, 341] width 447 height 319
click at [596, 249] on div "**********" at bounding box center [577, 341] width 447 height 319
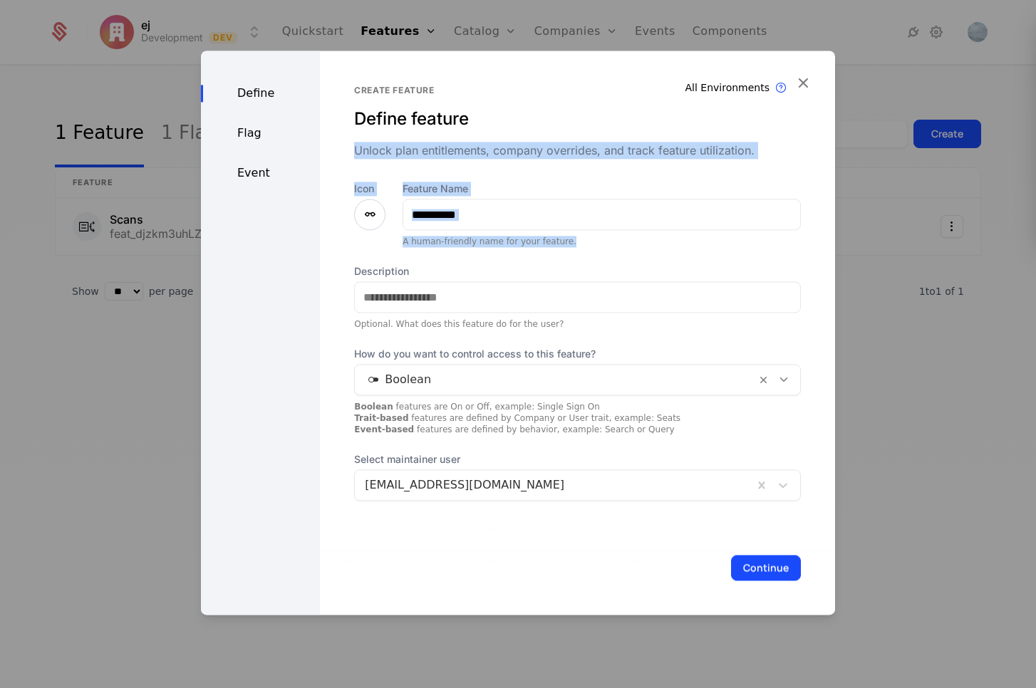
drag, startPoint x: 530, startPoint y: 236, endPoint x: 348, endPoint y: 137, distance: 207.2
click at [349, 138] on div "**********" at bounding box center [577, 333] width 515 height 564
click at [347, 137] on div "**********" at bounding box center [577, 333] width 515 height 564
drag, startPoint x: 373, startPoint y: 134, endPoint x: 522, endPoint y: 268, distance: 200.8
click at [520, 269] on div "**********" at bounding box center [577, 333] width 515 height 564
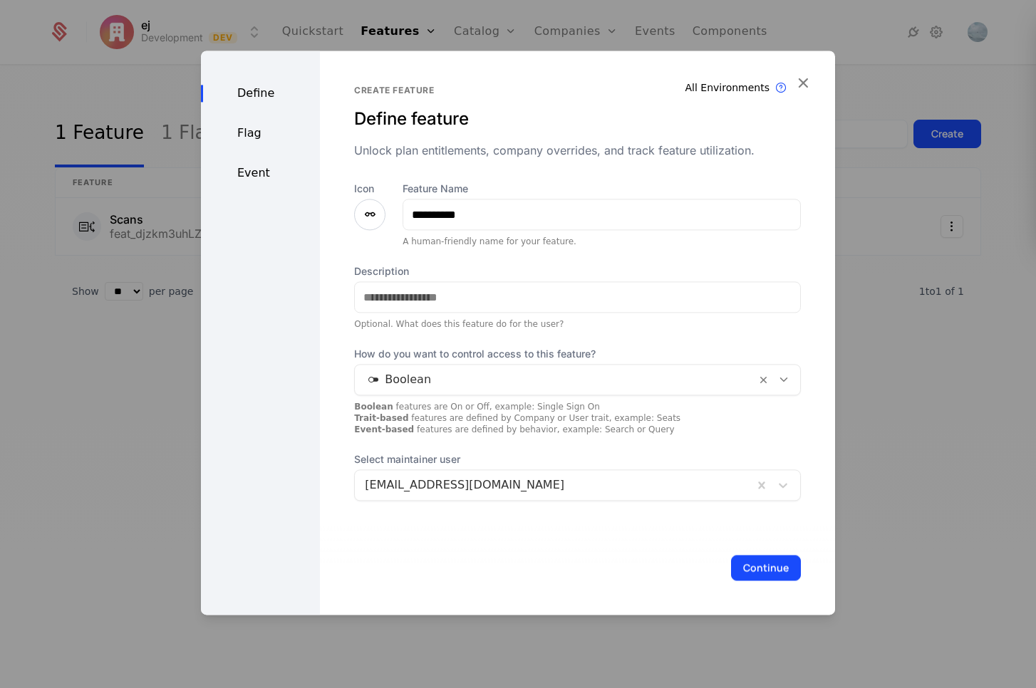
click at [561, 250] on div "**********" at bounding box center [577, 341] width 447 height 319
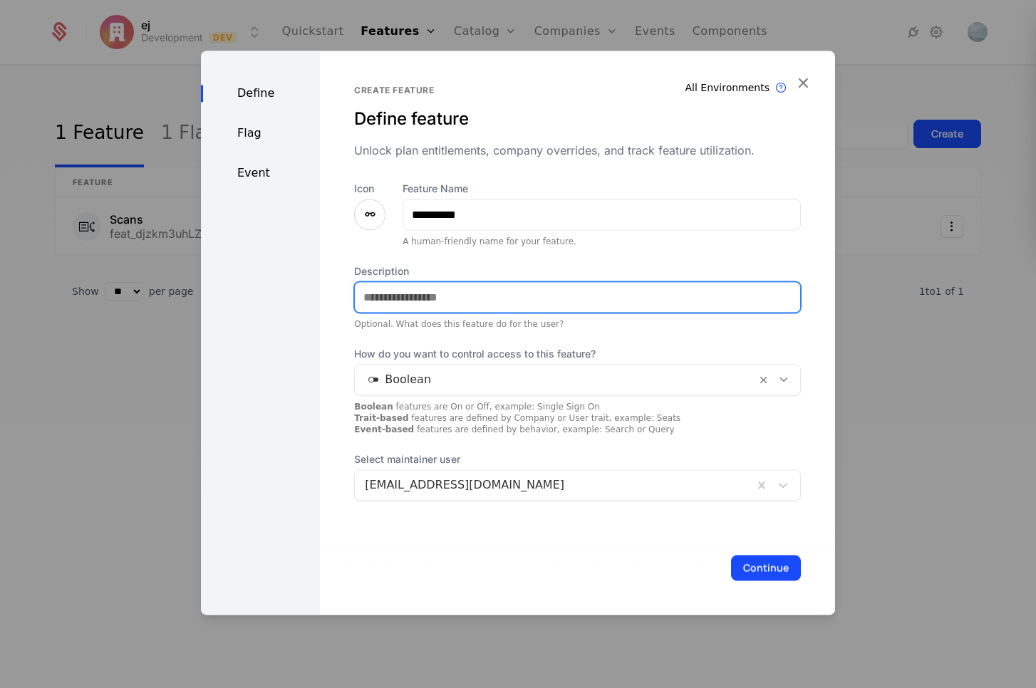
drag, startPoint x: 488, startPoint y: 284, endPoint x: 394, endPoint y: 125, distance: 184.0
click at [395, 125] on div "**********" at bounding box center [577, 293] width 447 height 416
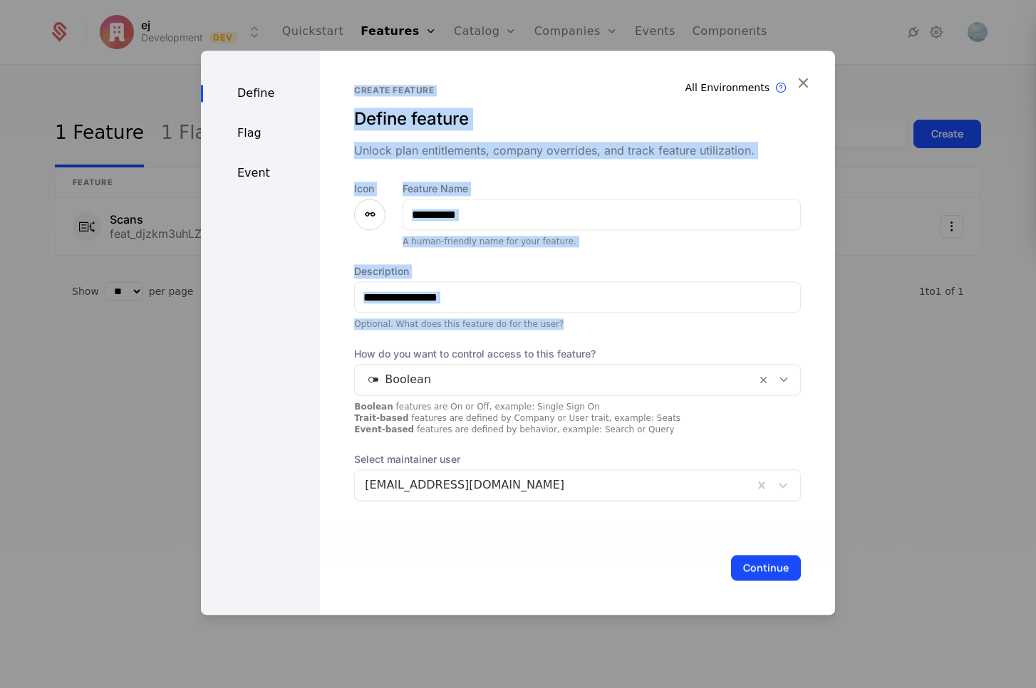
drag, startPoint x: 378, startPoint y: 115, endPoint x: 502, endPoint y: 332, distance: 249.2
click at [502, 332] on div "**********" at bounding box center [577, 333] width 515 height 564
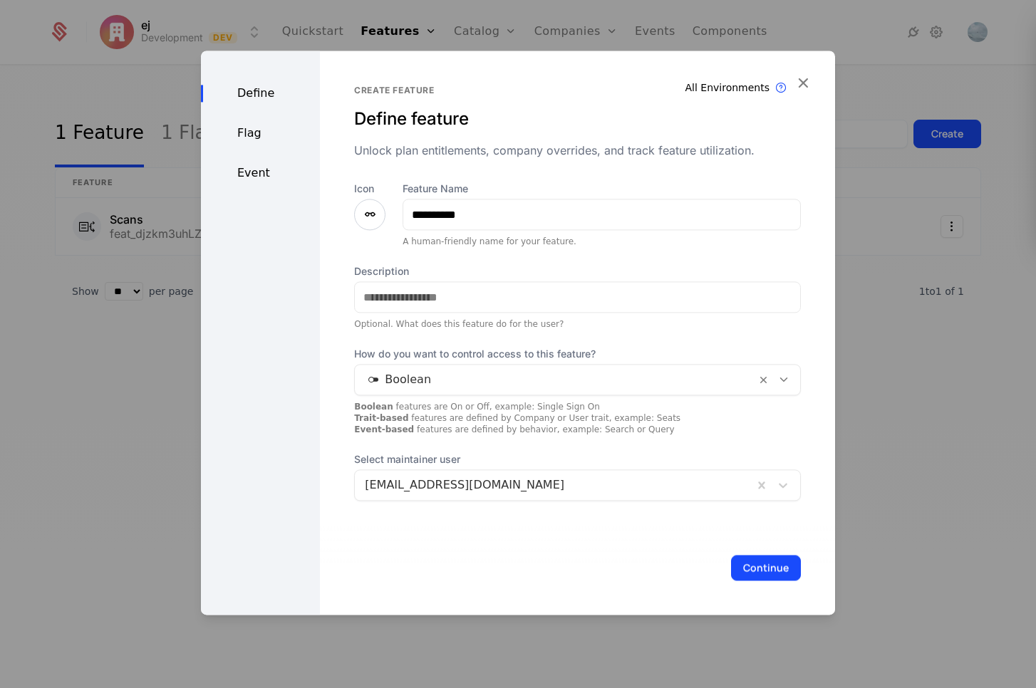
click at [538, 324] on div "Optional. What does this feature do for the user?" at bounding box center [577, 323] width 447 height 11
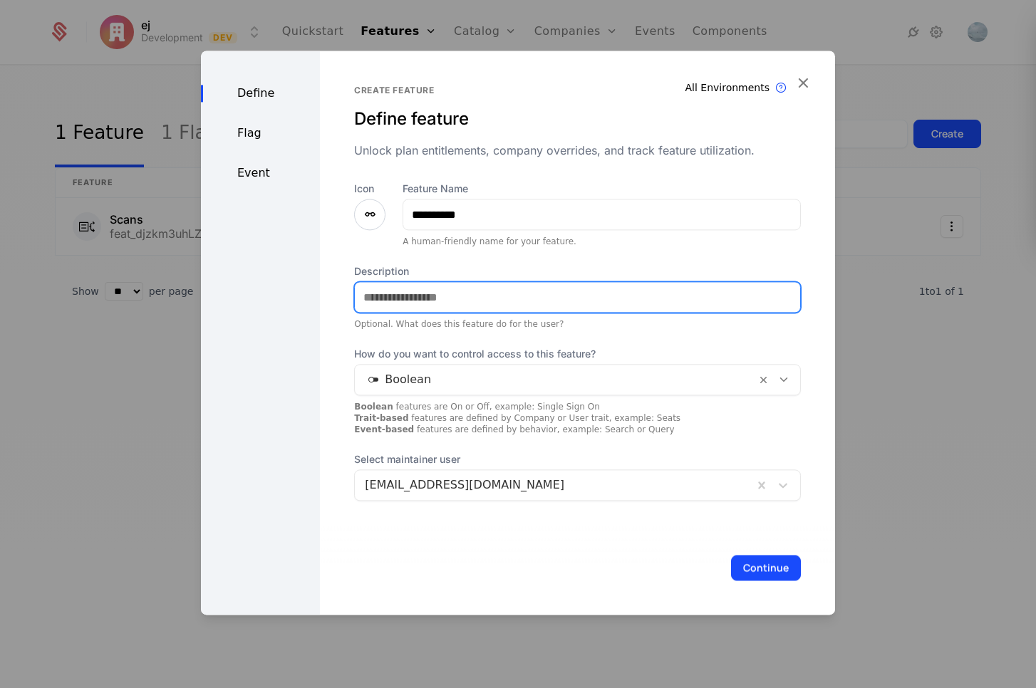
click at [509, 295] on input "Description" at bounding box center [577, 297] width 445 height 30
type input "**********"
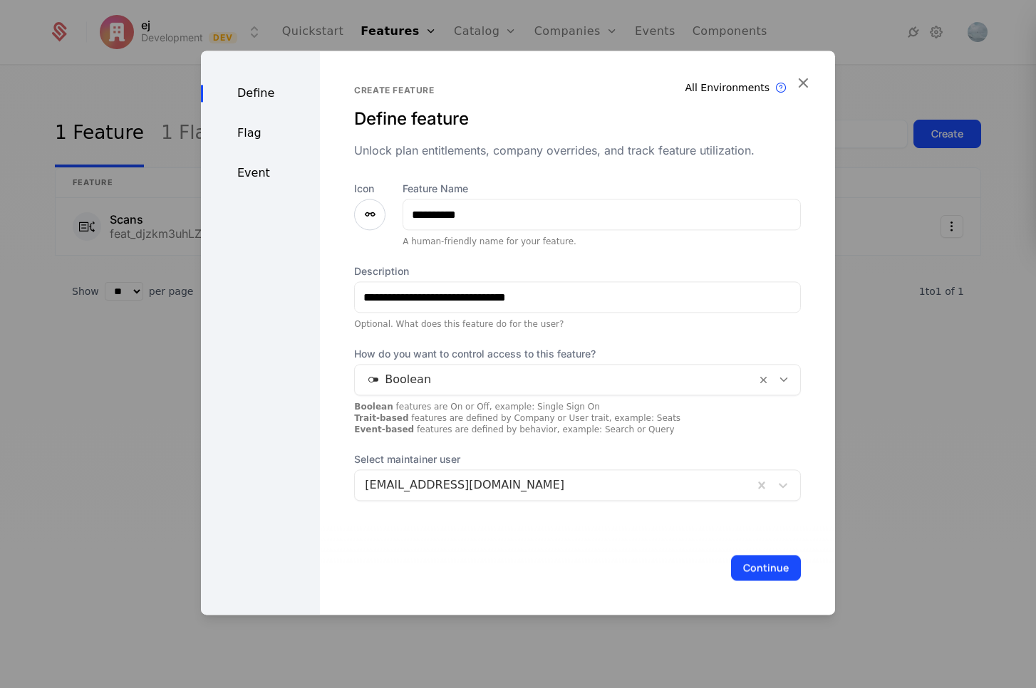
click at [617, 424] on div "Boolean features are On or Off, example: Single Sign On Trait-based features ar…" at bounding box center [577, 418] width 447 height 34
click at [626, 388] on div at bounding box center [555, 380] width 381 height 20
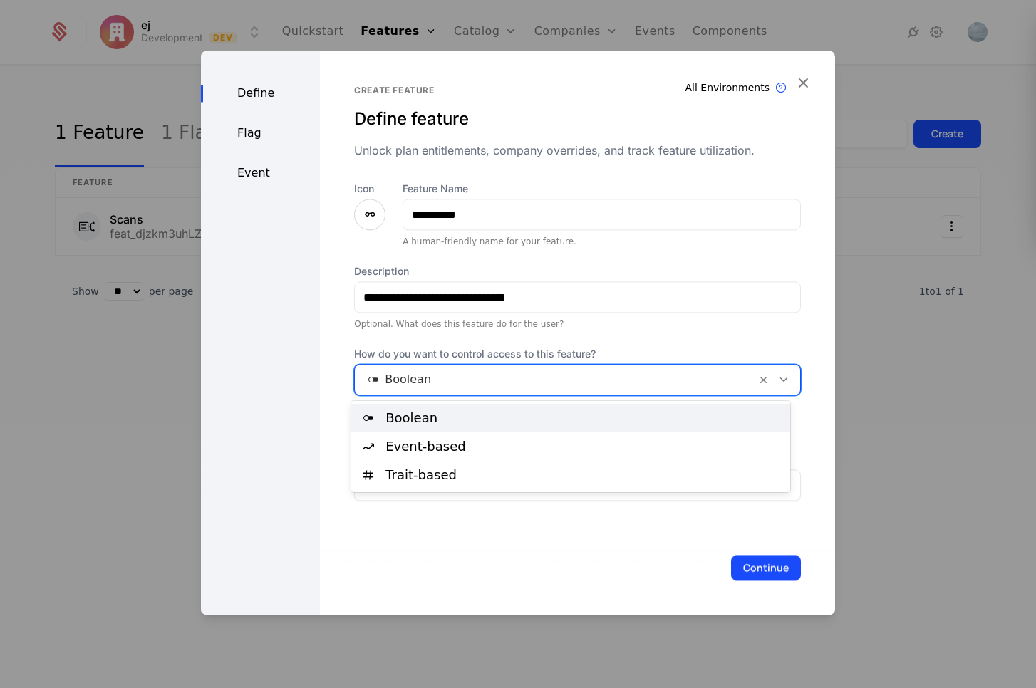
click at [585, 415] on div "Boolean" at bounding box center [583, 418] width 396 height 13
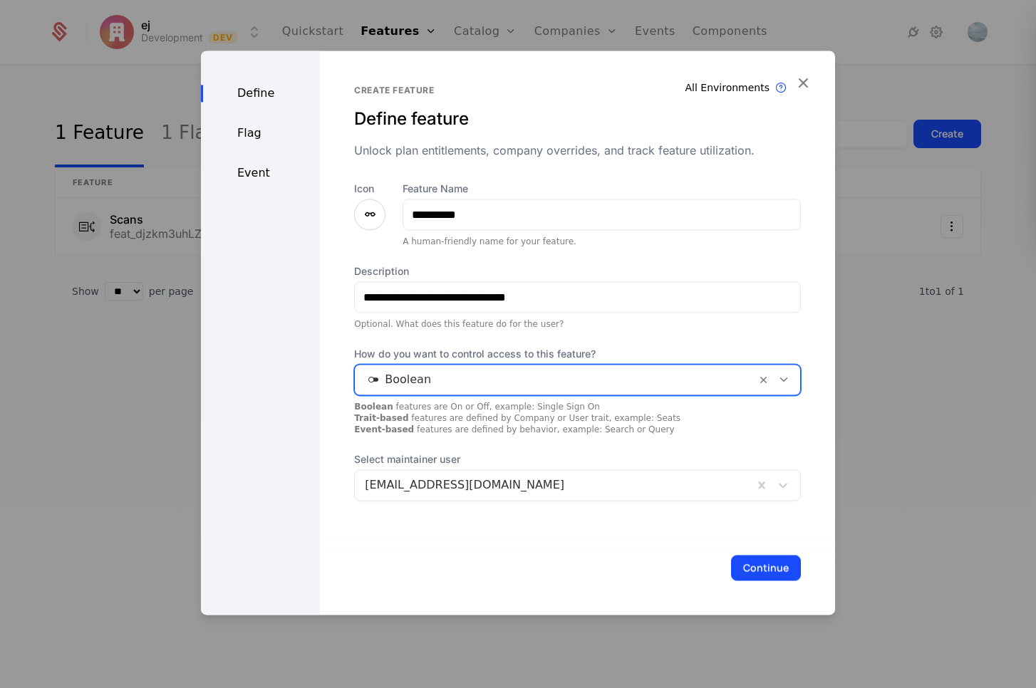
click at [749, 569] on button "Continue" at bounding box center [766, 568] width 70 height 26
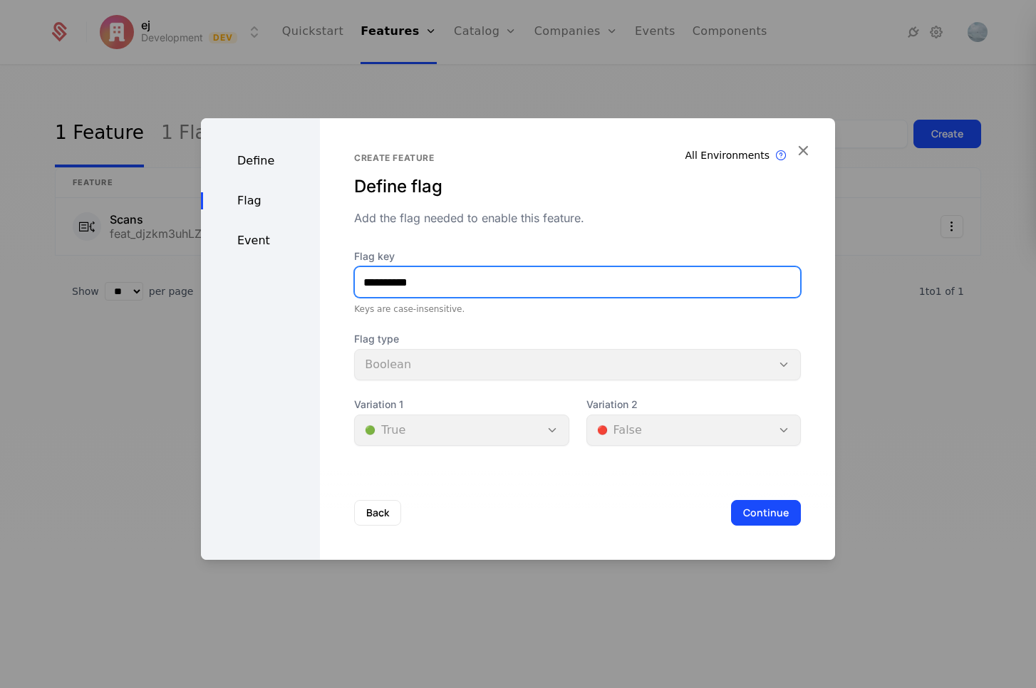
drag, startPoint x: 376, startPoint y: 280, endPoint x: 334, endPoint y: 279, distance: 42.1
click at [335, 279] on div "**********" at bounding box center [577, 339] width 515 height 442
type input "*******"
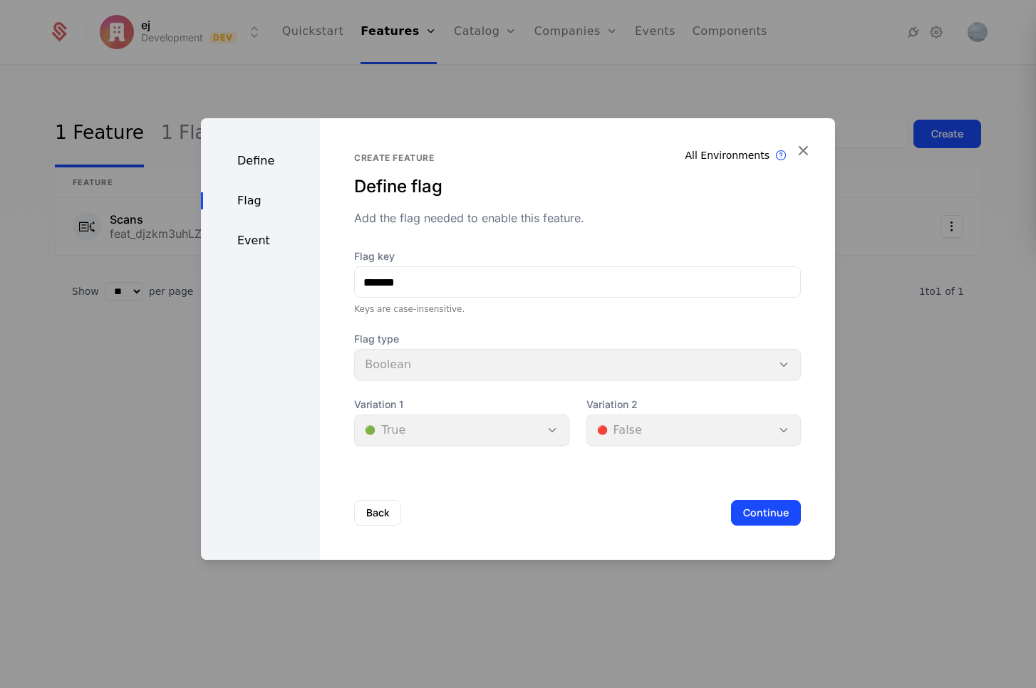
click at [482, 322] on div "Flag key ******* Keys are case-insensitive. Flag type Boolean Variation 1 🟢 Tru…" at bounding box center [577, 347] width 447 height 197
click at [767, 514] on button "Continue" at bounding box center [766, 513] width 70 height 26
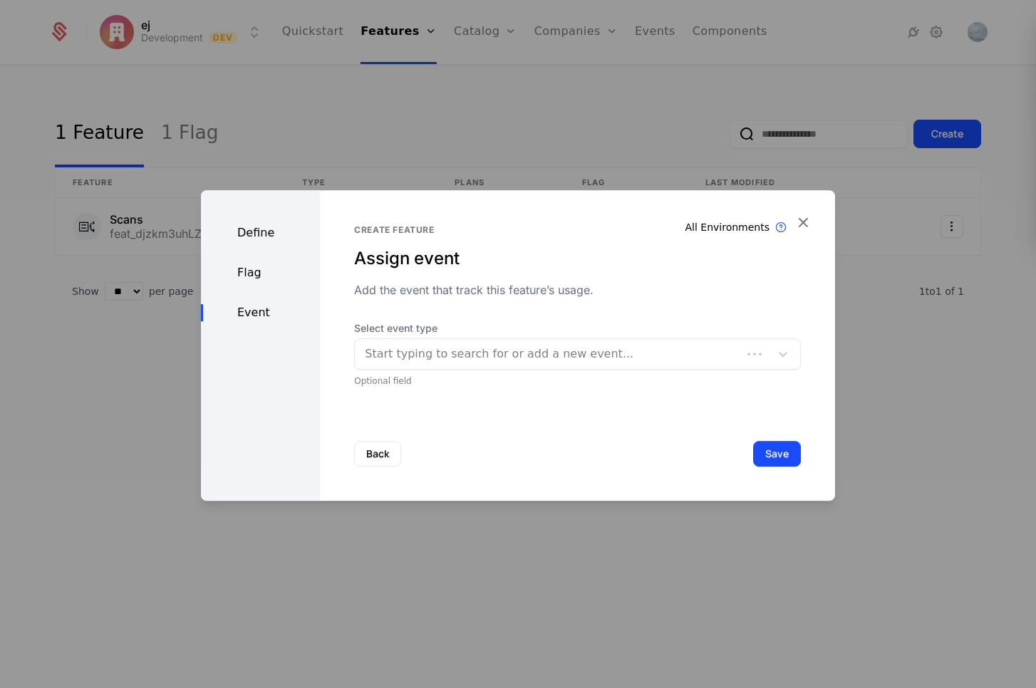
click at [502, 350] on div at bounding box center [548, 354] width 367 height 20
drag, startPoint x: 520, startPoint y: 394, endPoint x: 508, endPoint y: 414, distance: 23.3
click at [520, 394] on div "Create feature Assign event Add the event that track this feature’s usage. Sele…" at bounding box center [577, 345] width 515 height 311
click at [767, 459] on button "Save" at bounding box center [777, 454] width 48 height 26
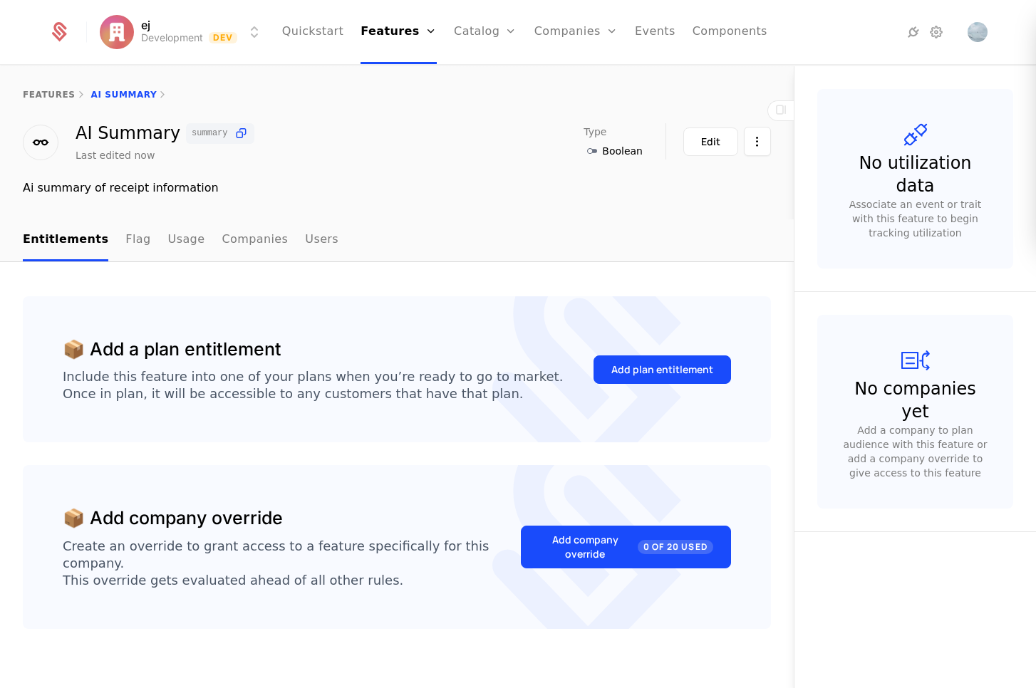
click at [213, 271] on div "📦 Add a plan entitlement Include this feature into one of your plans when you’r…" at bounding box center [397, 485] width 794 height 447
click at [653, 373] on div "Add plan entitlement" at bounding box center [662, 370] width 102 height 14
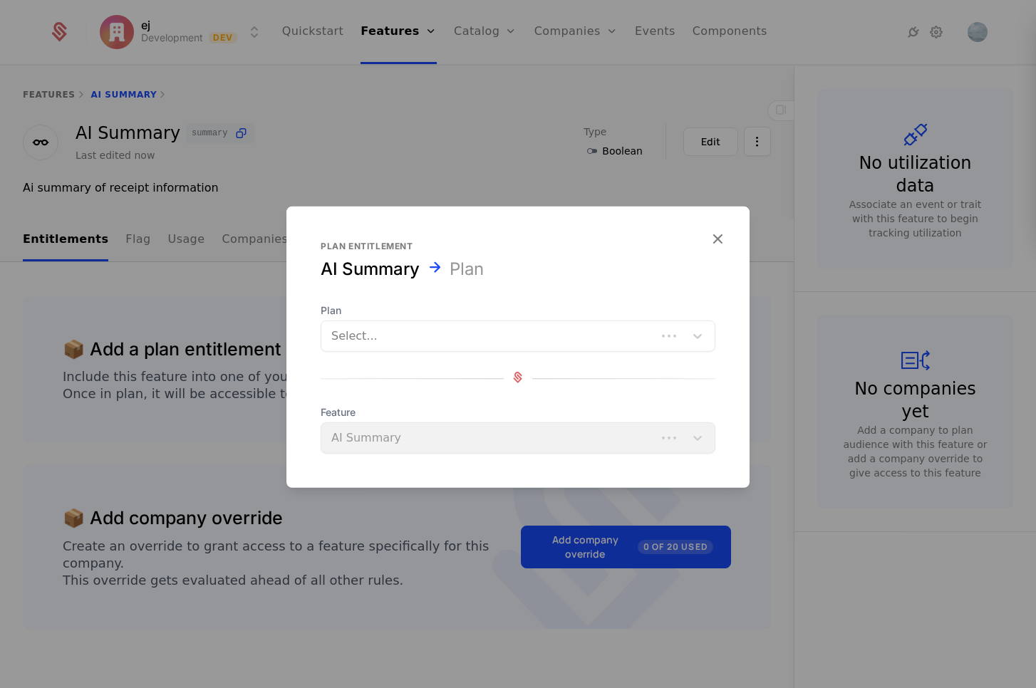
click at [492, 338] on div at bounding box center [488, 336] width 315 height 20
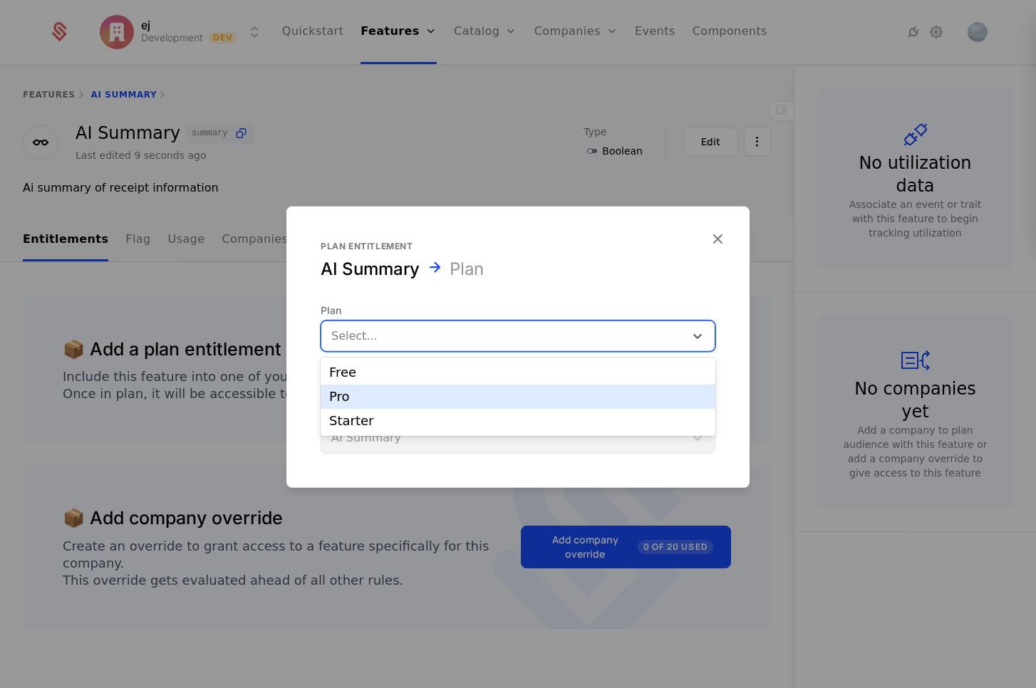
click at [424, 393] on div "Pro" at bounding box center [518, 396] width 378 height 13
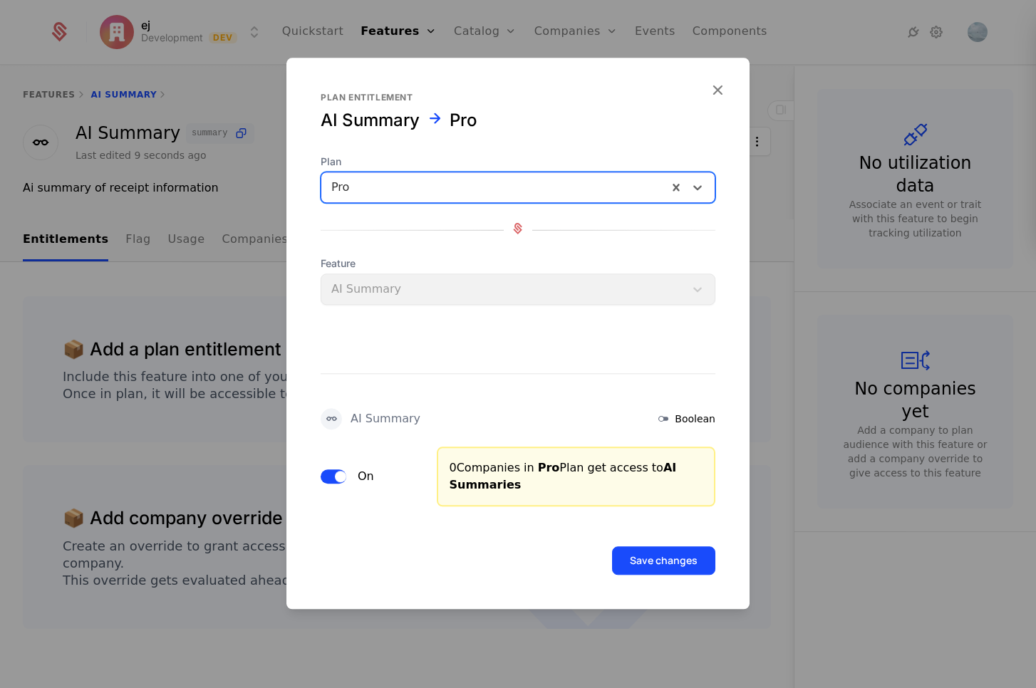
click at [663, 562] on button "Save changes" at bounding box center [663, 560] width 103 height 28
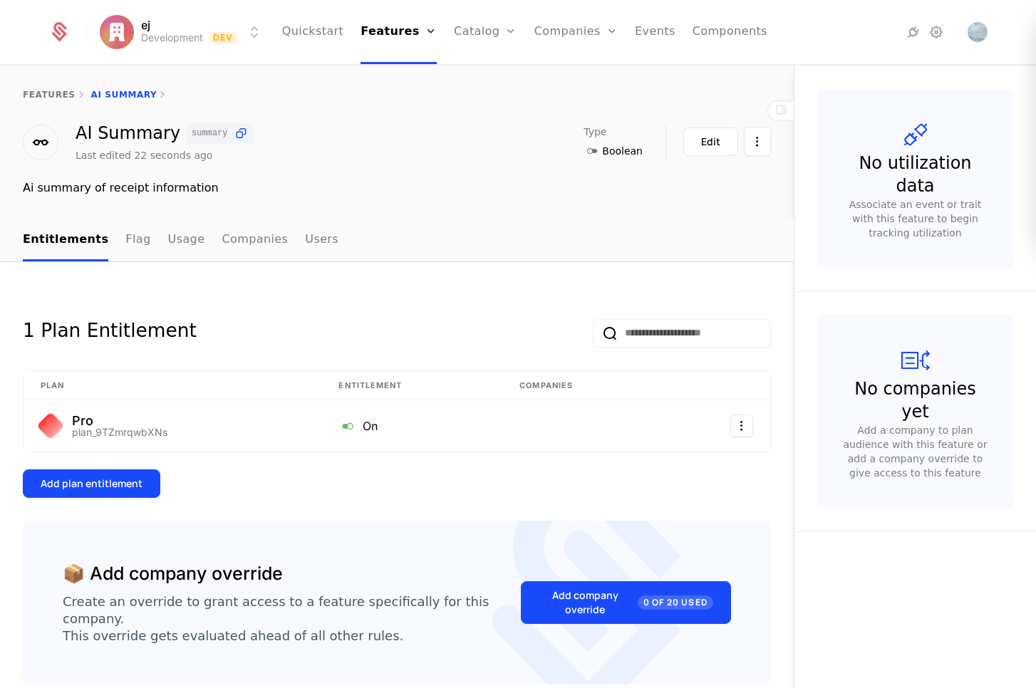
click at [477, 33] on link "Catalog" at bounding box center [485, 32] width 63 height 64
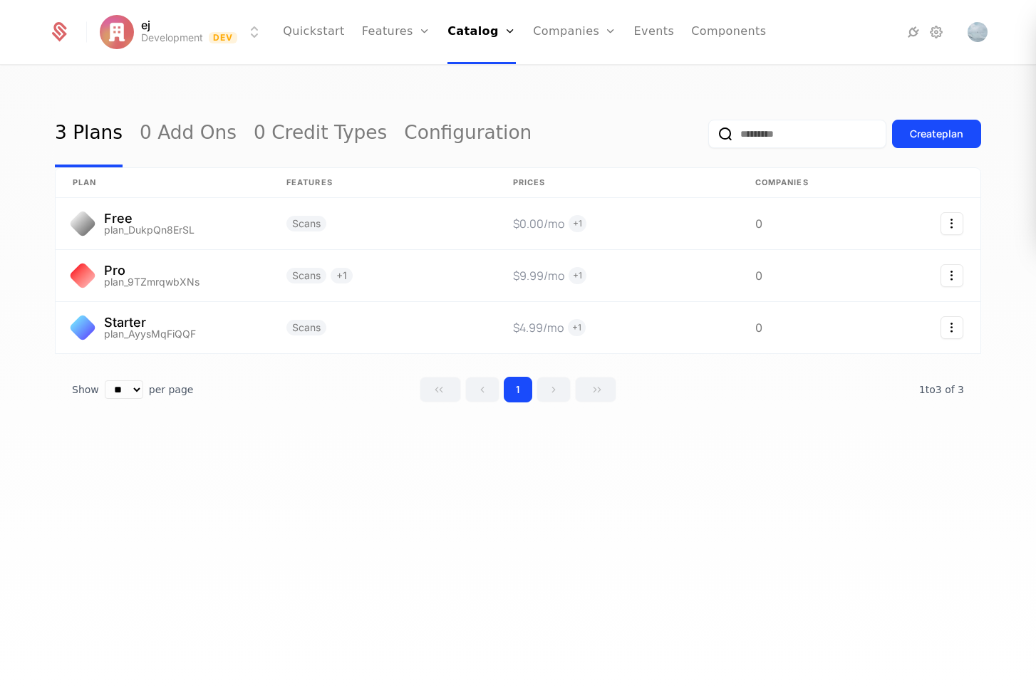
click at [672, 33] on ul "Quickstart Features Features Flags Catalog Plans Add Ons Credits Configuration …" at bounding box center [524, 32] width 483 height 64
click at [726, 33] on link "Components" at bounding box center [728, 32] width 75 height 64
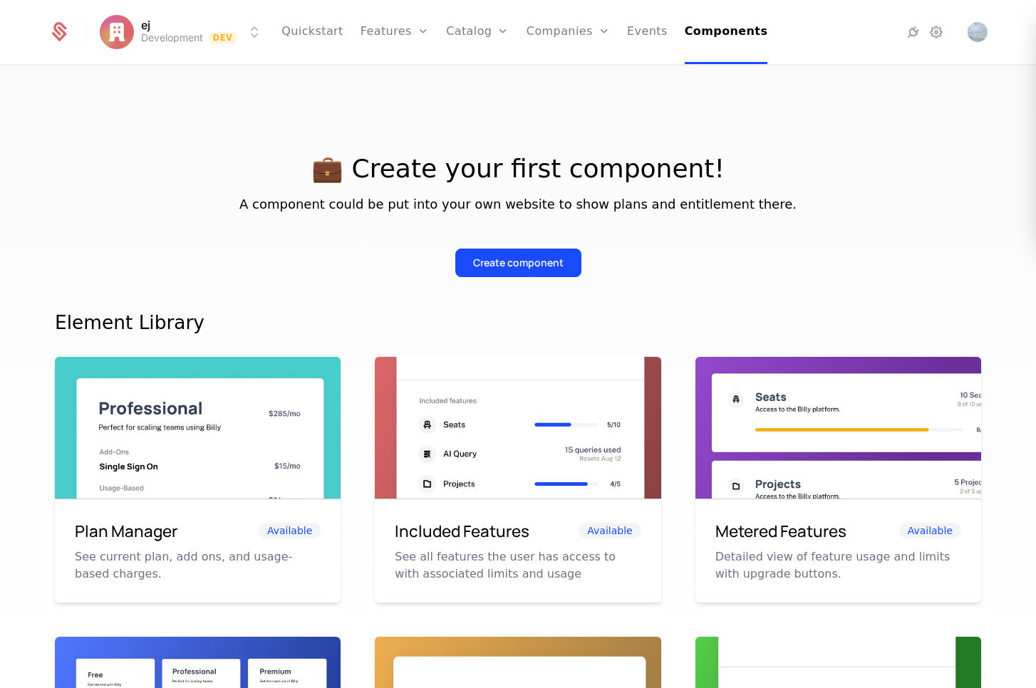
click at [532, 266] on div "Create component" at bounding box center [518, 263] width 90 height 14
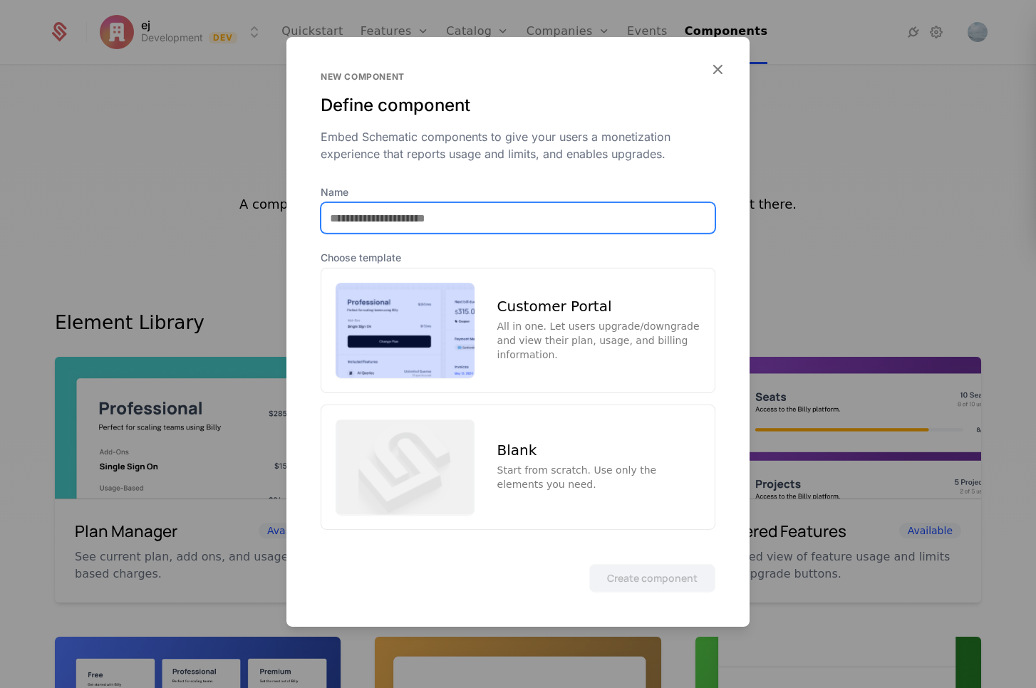
click at [447, 222] on input "Name" at bounding box center [517, 218] width 393 height 30
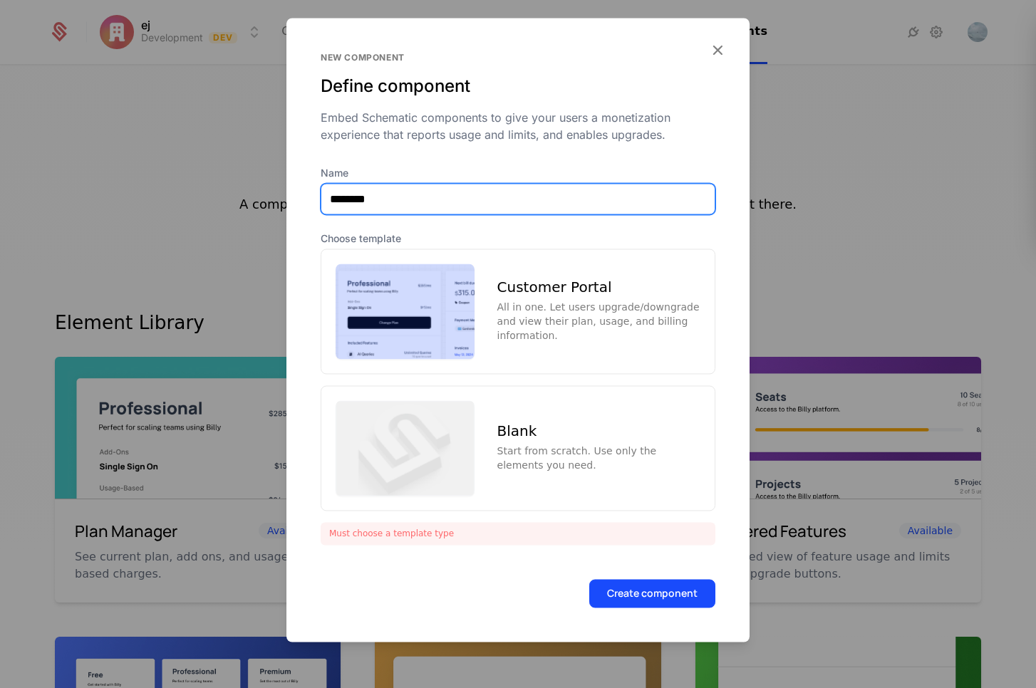
click at [534, 199] on input "********" at bounding box center [517, 199] width 393 height 30
type input "**********"
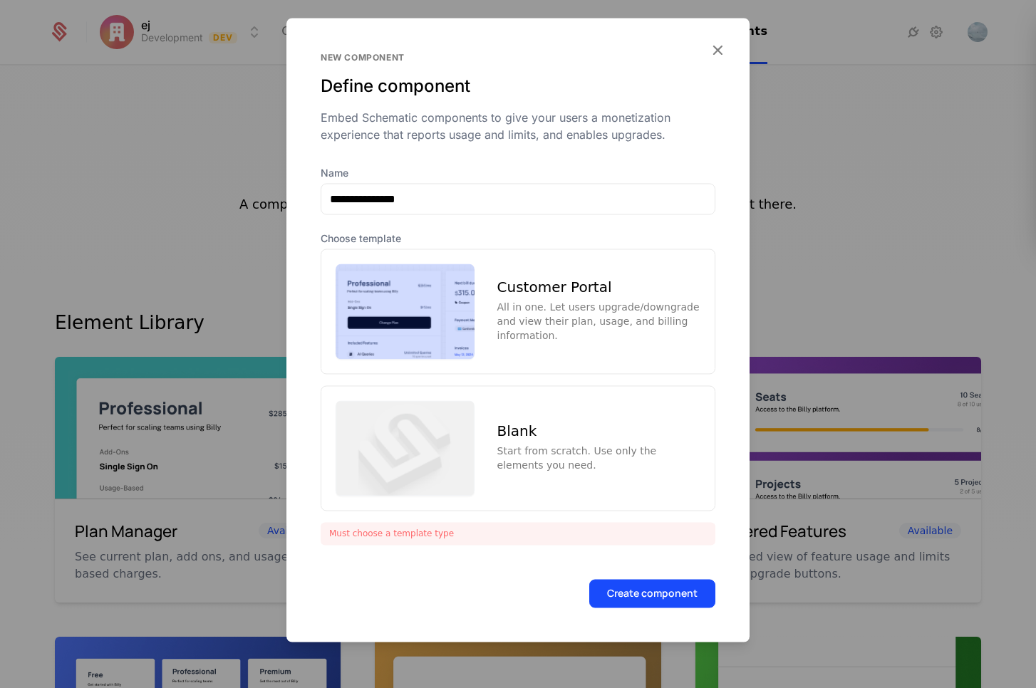
click at [563, 289] on div "Customer Portal" at bounding box center [598, 287] width 203 height 14
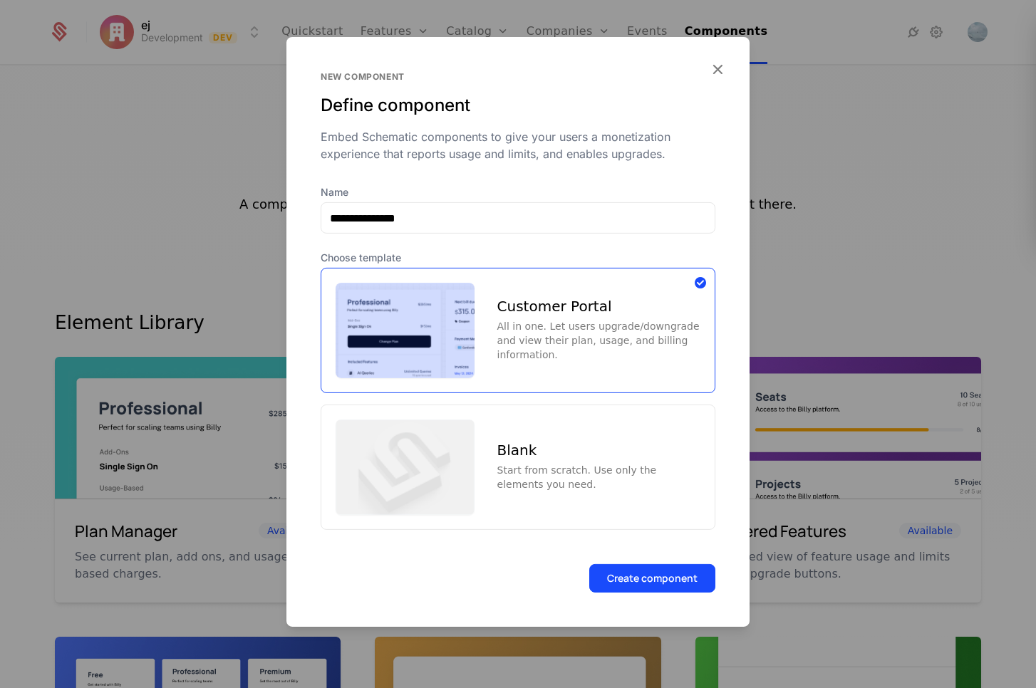
click at [646, 579] on button "Create component" at bounding box center [652, 577] width 126 height 28
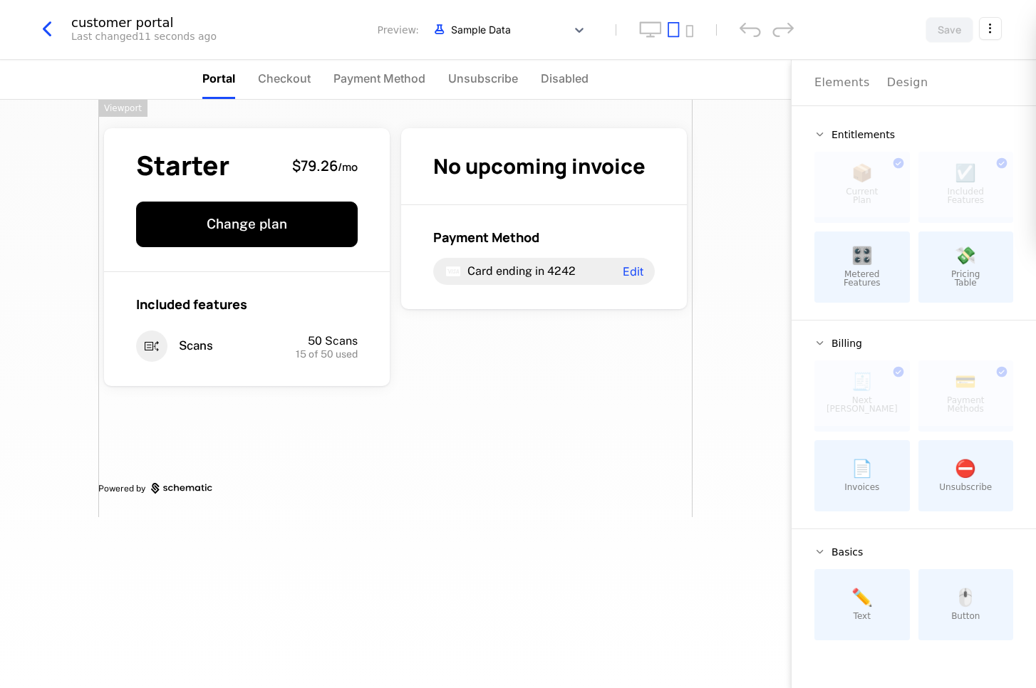
click at [449, 551] on div "Starter $79.26 / mo Change plan Included features Scans 50 Scans 15 of 50 used …" at bounding box center [395, 394] width 791 height 588
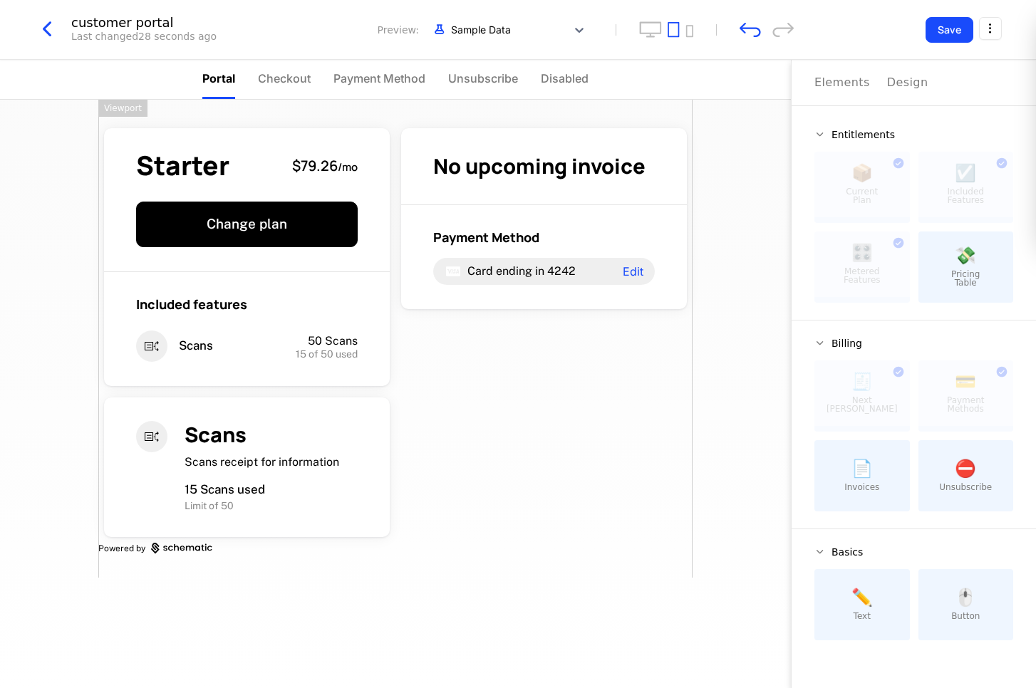
click at [556, 501] on div "Starter $79.26 / mo Change plan Included features Scans 50 Scans 15 of 50 used …" at bounding box center [395, 339] width 594 height 478
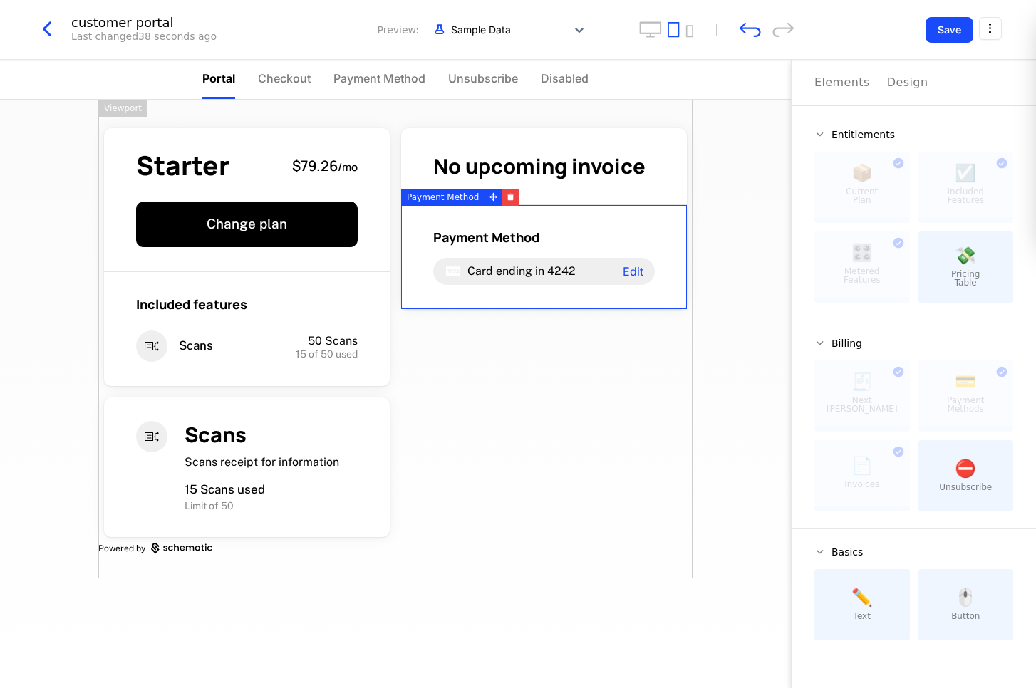
click at [498, 220] on div "Payment Method Card ending in 4242 Edit" at bounding box center [544, 257] width 286 height 104
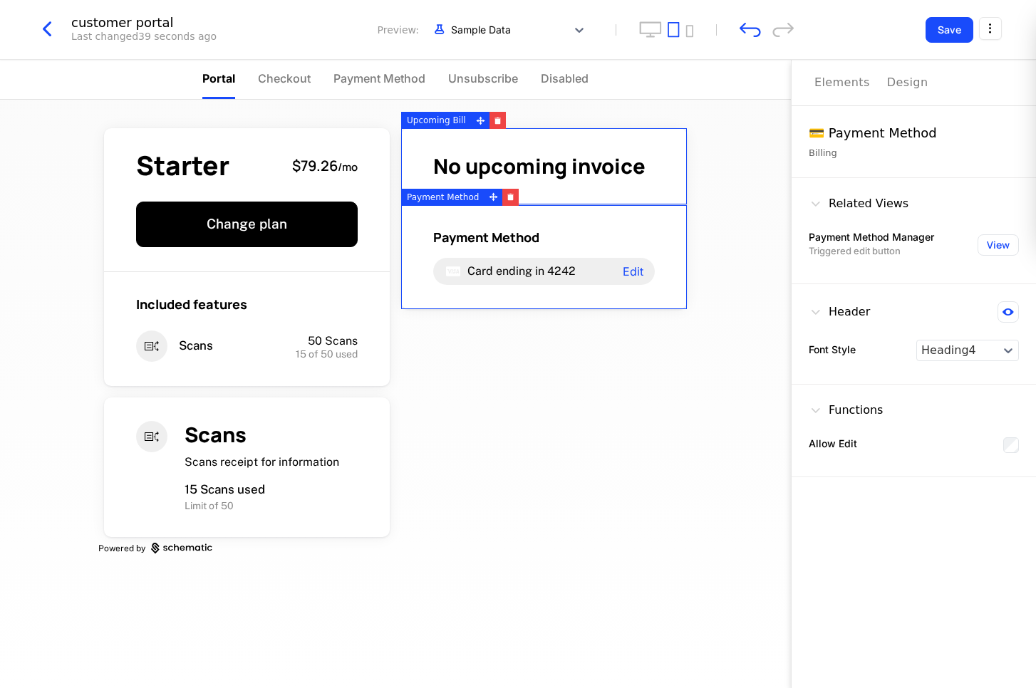
drag, startPoint x: 571, startPoint y: 179, endPoint x: 569, endPoint y: 191, distance: 12.2
click at [571, 179] on span "No upcoming invoice" at bounding box center [539, 166] width 212 height 28
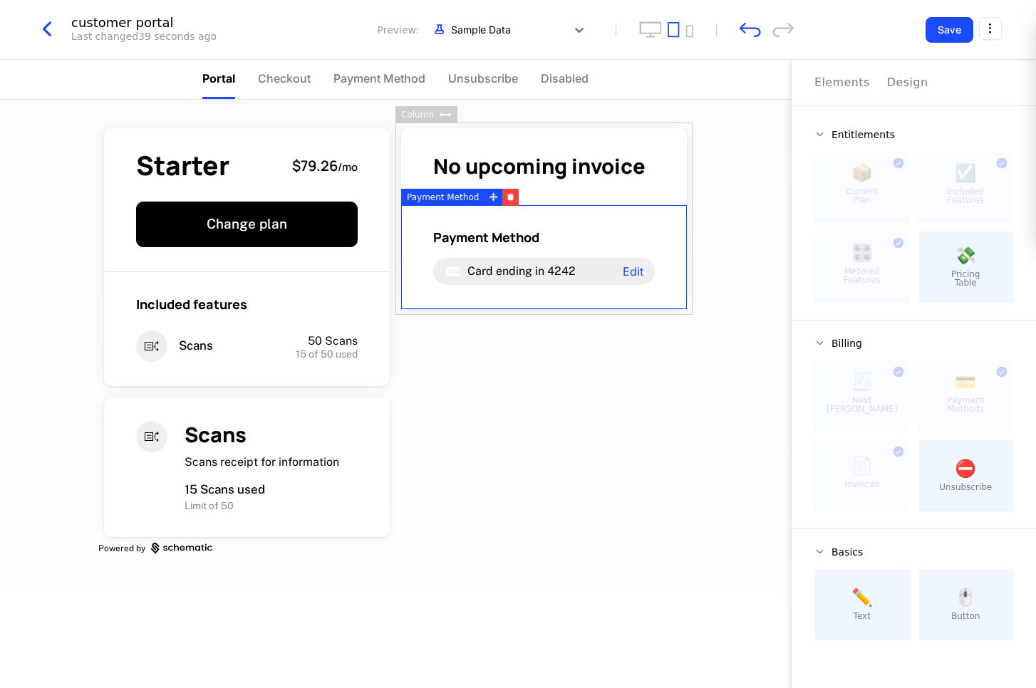
drag, startPoint x: 544, startPoint y: 308, endPoint x: 541, endPoint y: 316, distance: 7.4
click at [543, 308] on div "No upcoming invoice Payment Method Card ending in 4242 Edit" at bounding box center [543, 219] width 297 height 192
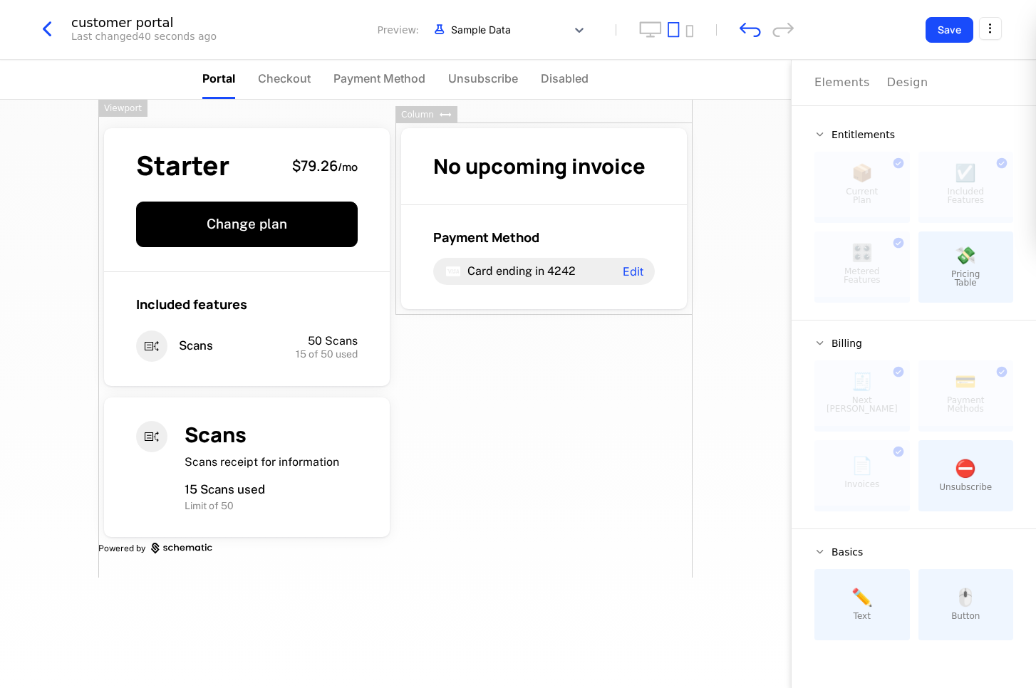
click at [534, 362] on div "Starter $79.26 / mo Change plan Included features Scans 50 Scans 15 of 50 used …" at bounding box center [395, 339] width 594 height 478
drag, startPoint x: 509, startPoint y: 331, endPoint x: 587, endPoint y: 333, distance: 78.4
click at [587, 333] on div "Starter $79.26 / mo Change plan Included features Scans 50 Scans 15 of 50 used …" at bounding box center [395, 339] width 594 height 478
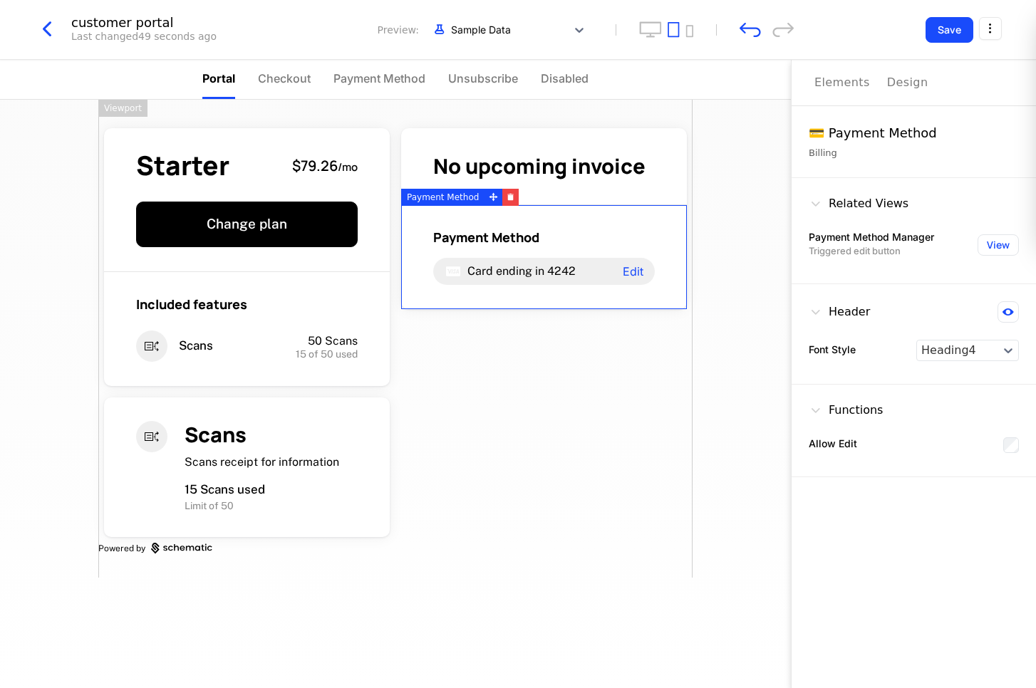
drag, startPoint x: 832, startPoint y: 63, endPoint x: 826, endPoint y: 68, distance: 8.1
click at [767, 63] on button "Elements" at bounding box center [842, 83] width 56 height 46
drag, startPoint x: 825, startPoint y: 75, endPoint x: 826, endPoint y: 85, distance: 10.0
click at [767, 76] on div "Elements" at bounding box center [842, 82] width 56 height 17
click at [767, 84] on div "Elements" at bounding box center [842, 82] width 56 height 17
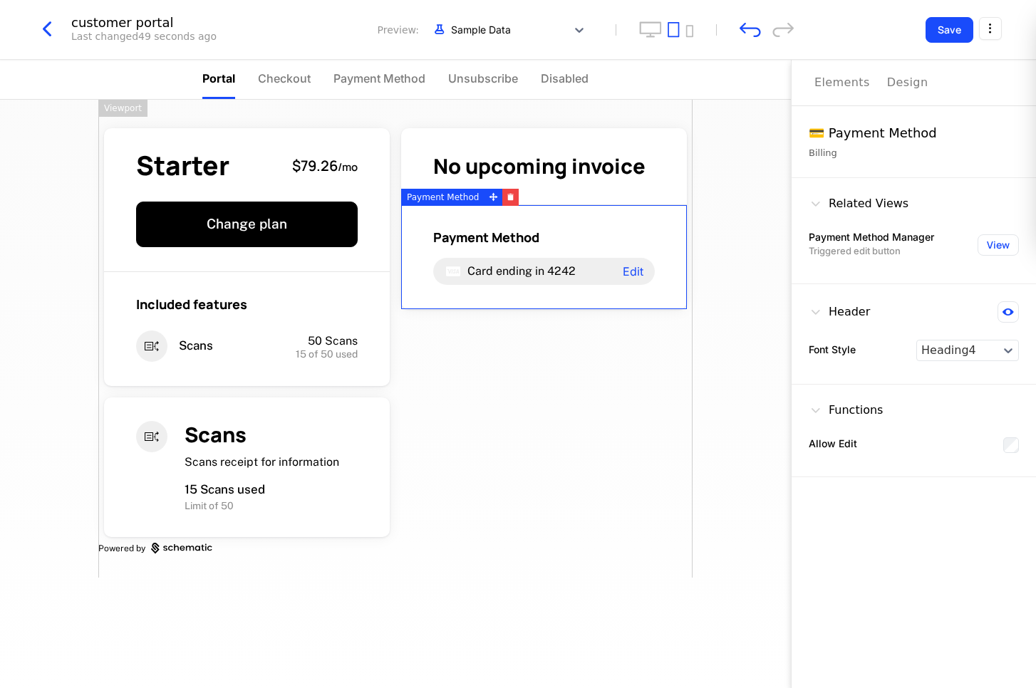
click at [767, 85] on div "Elements" at bounding box center [842, 82] width 56 height 17
click at [767, 83] on div "Design" at bounding box center [907, 82] width 41 height 17
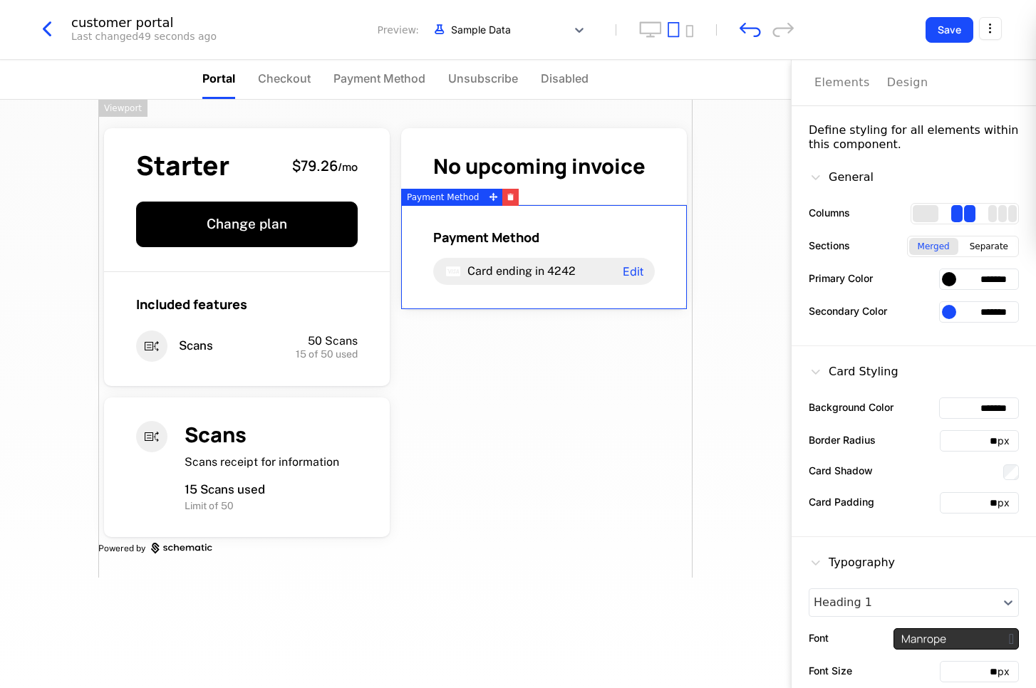
click at [767, 84] on div "Elements" at bounding box center [842, 82] width 56 height 17
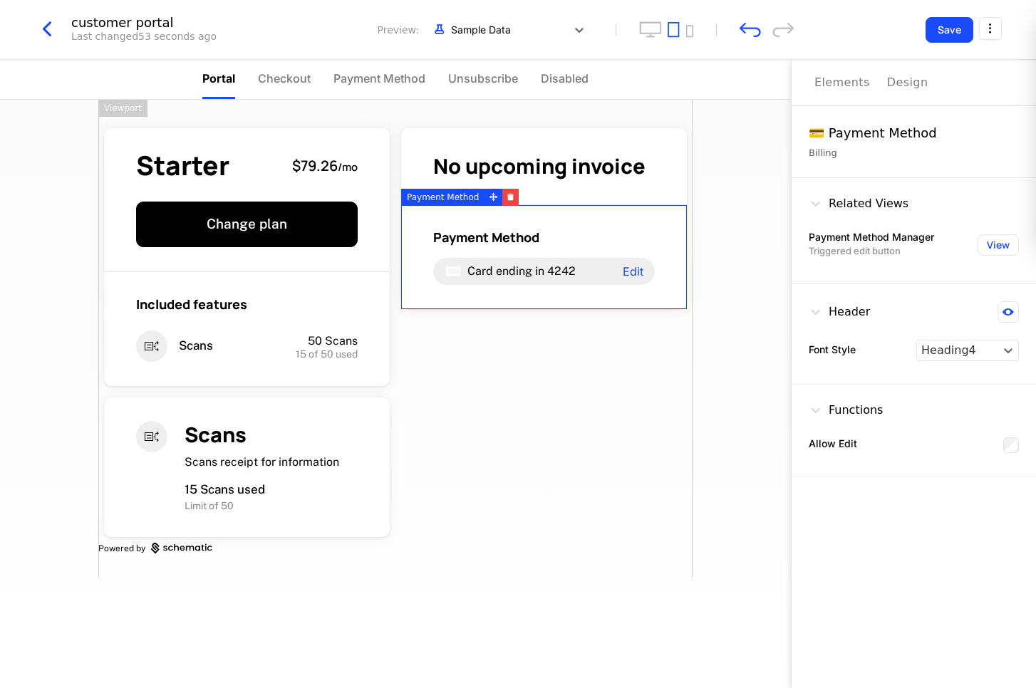
click at [570, 395] on div "Starter $79.26 / mo Change plan Included features Scans 50 Scans 15 of 50 used …" at bounding box center [395, 339] width 594 height 478
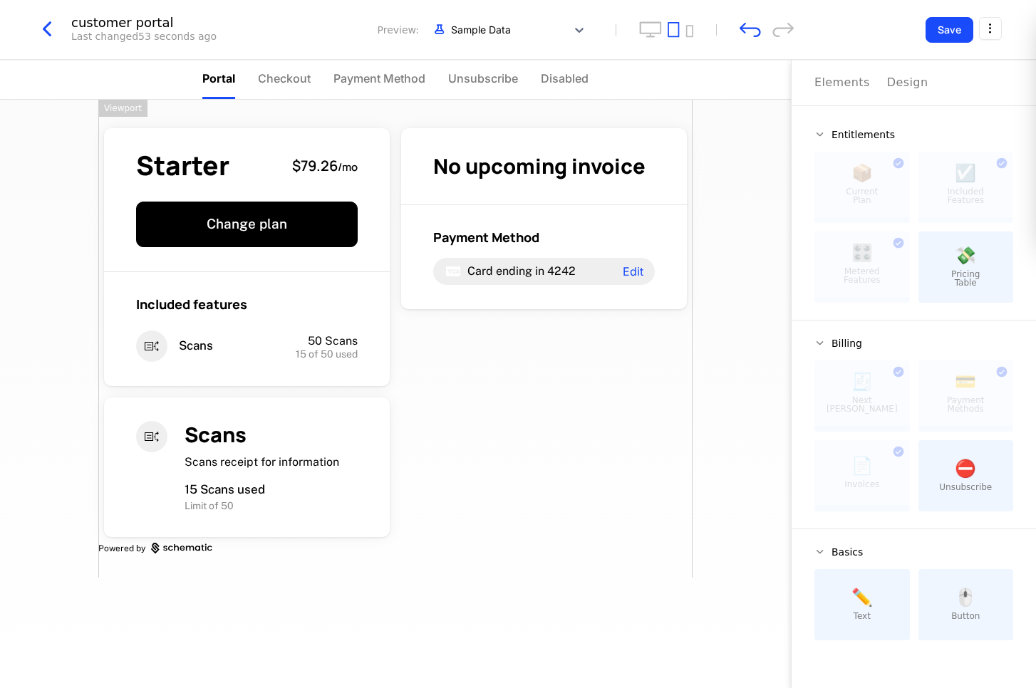
click at [767, 471] on div at bounding box center [861, 473] width 95 height 66
click at [491, 343] on div "Starter $79.26 / mo Change plan Included features Scans 50 Scans 15 of 50 used …" at bounding box center [395, 339] width 594 height 478
click at [767, 469] on div at bounding box center [861, 473] width 95 height 66
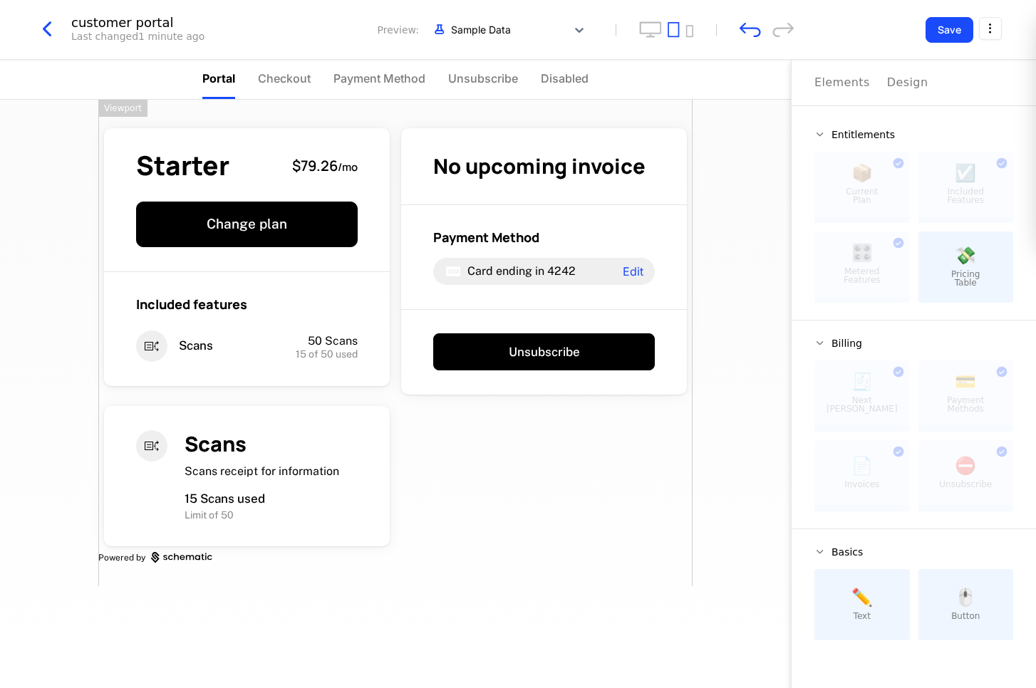
click at [599, 450] on div "Starter $79.26 / mo Change plan Included features Scans 50 Scans 15 of 50 used …" at bounding box center [395, 343] width 594 height 487
click at [767, 468] on div at bounding box center [861, 473] width 95 height 66
click at [298, 83] on span "Checkout" at bounding box center [284, 78] width 53 height 17
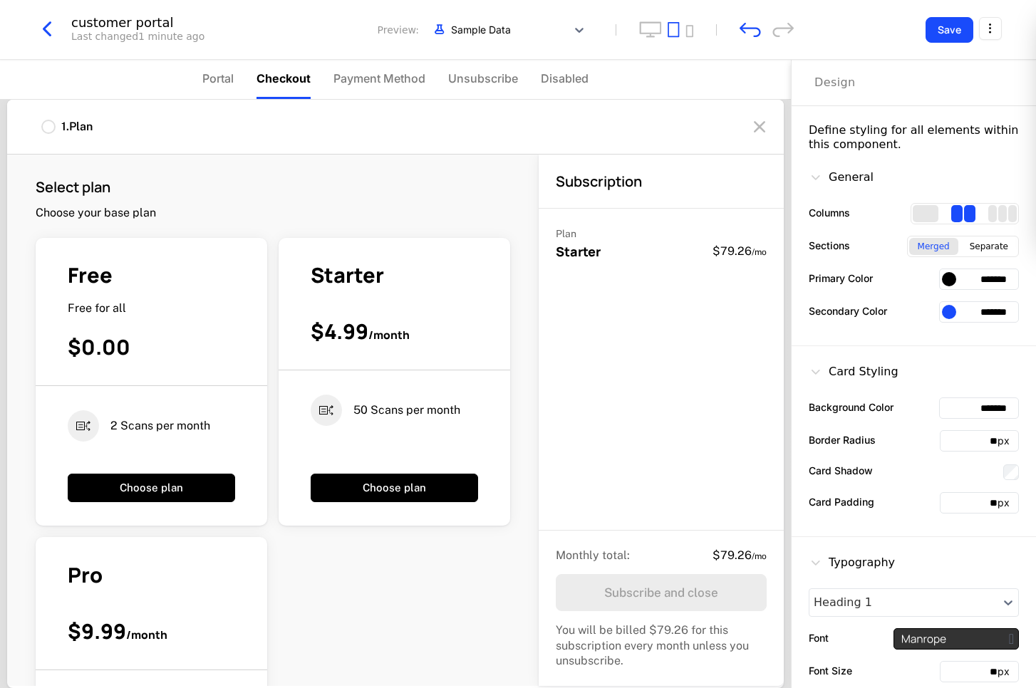
click at [212, 73] on span "Portal" at bounding box center [217, 78] width 31 height 17
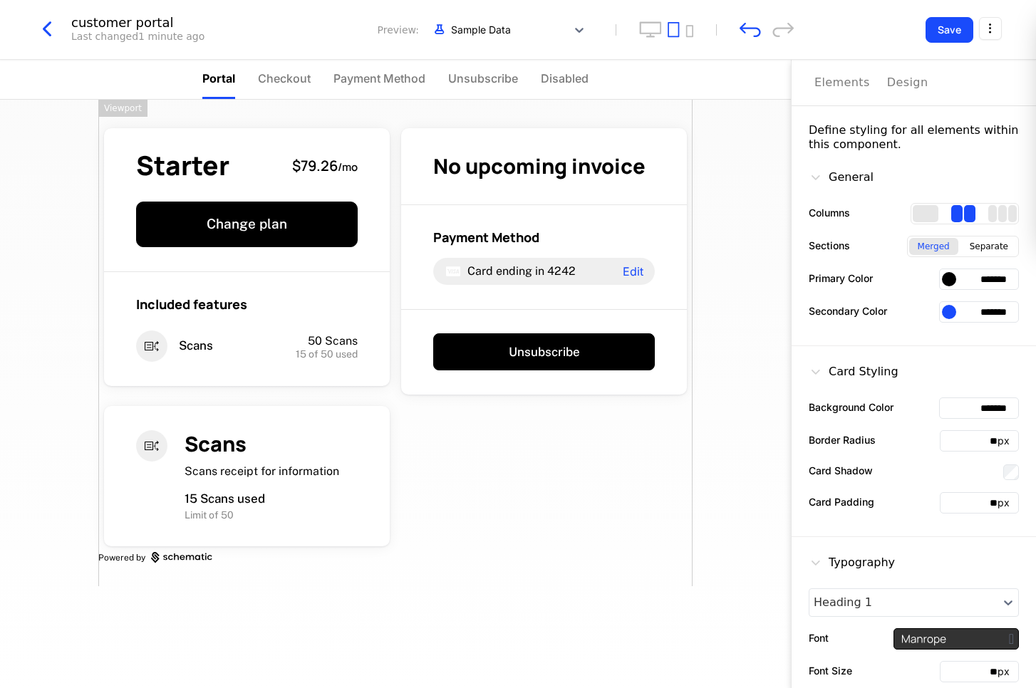
click at [361, 87] on li "Payment Method" at bounding box center [379, 79] width 92 height 39
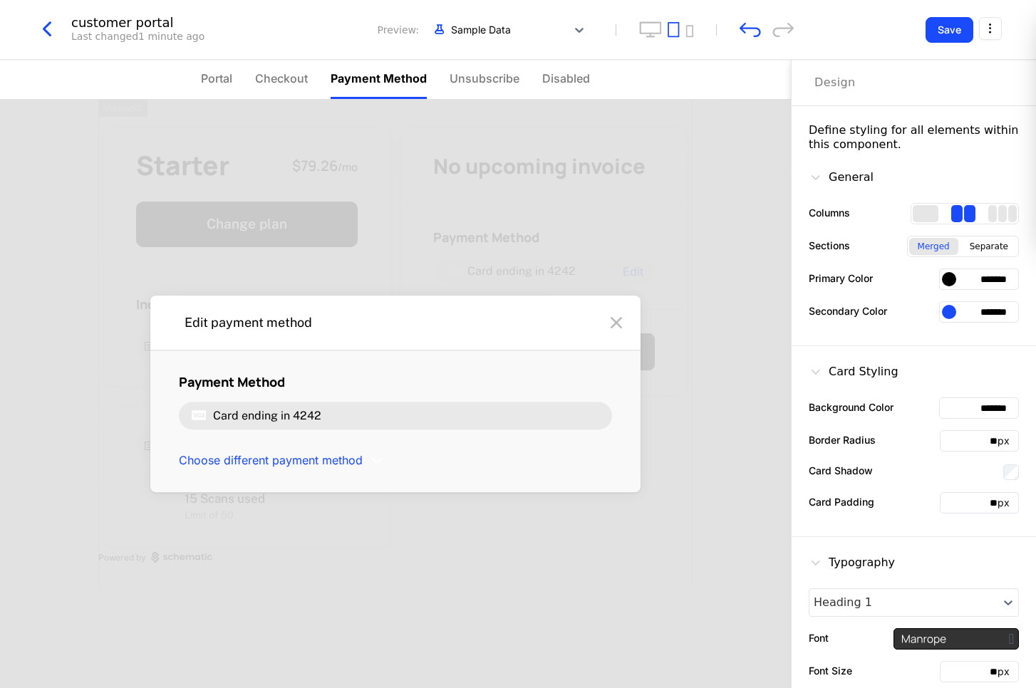
click at [273, 81] on span "Checkout" at bounding box center [281, 78] width 53 height 17
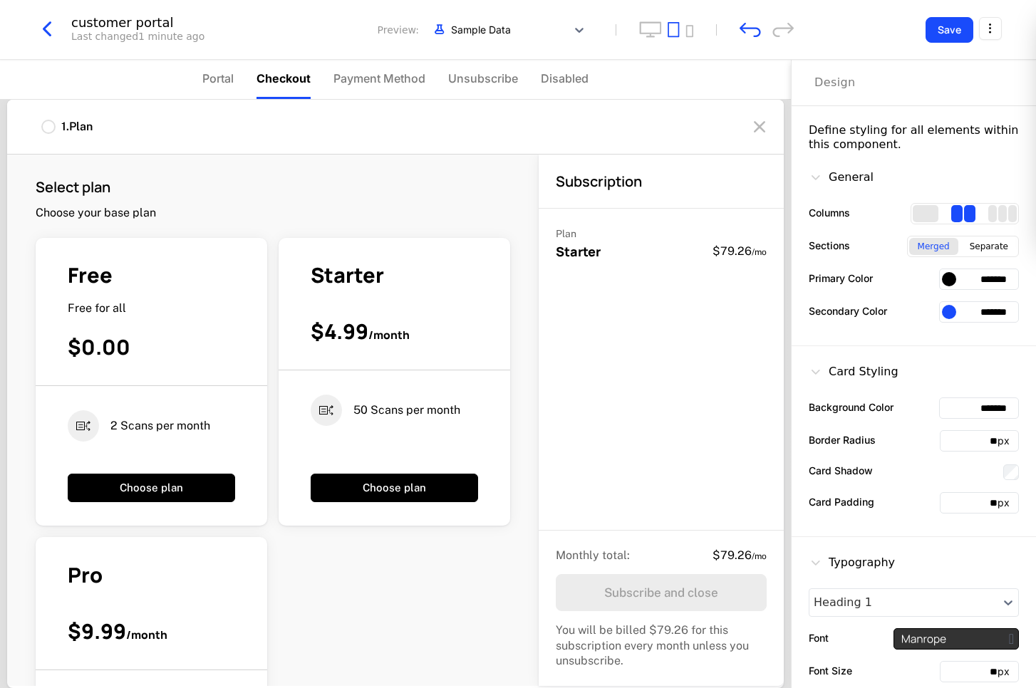
click at [223, 81] on span "Portal" at bounding box center [217, 78] width 31 height 17
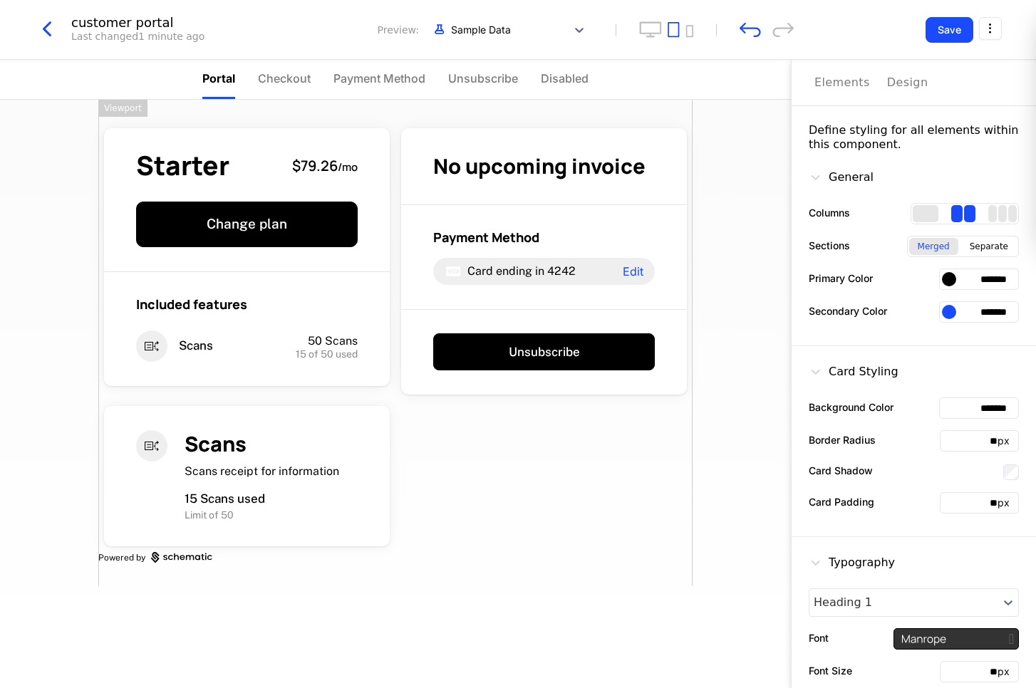
drag, startPoint x: 462, startPoint y: 507, endPoint x: 477, endPoint y: 552, distance: 47.3
click at [476, 551] on div "Starter $79.26 / mo Change plan Included features Scans 50 Scans 15 of 50 used …" at bounding box center [395, 343] width 594 height 487
click at [296, 80] on span "Checkout" at bounding box center [284, 78] width 53 height 17
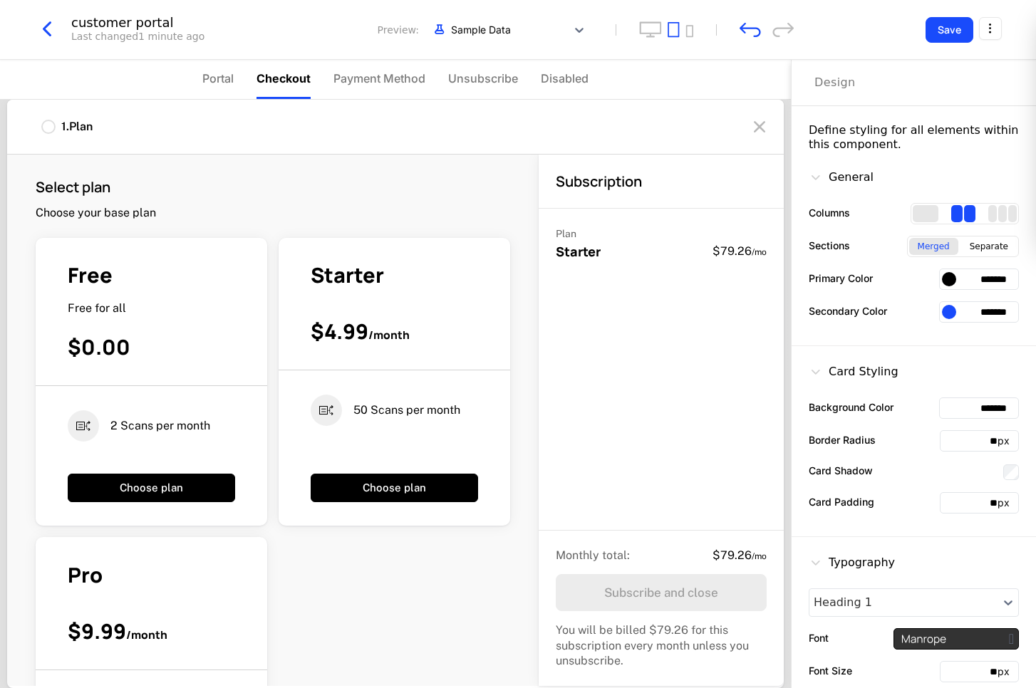
click at [364, 69] on li "Payment Method" at bounding box center [379, 79] width 92 height 39
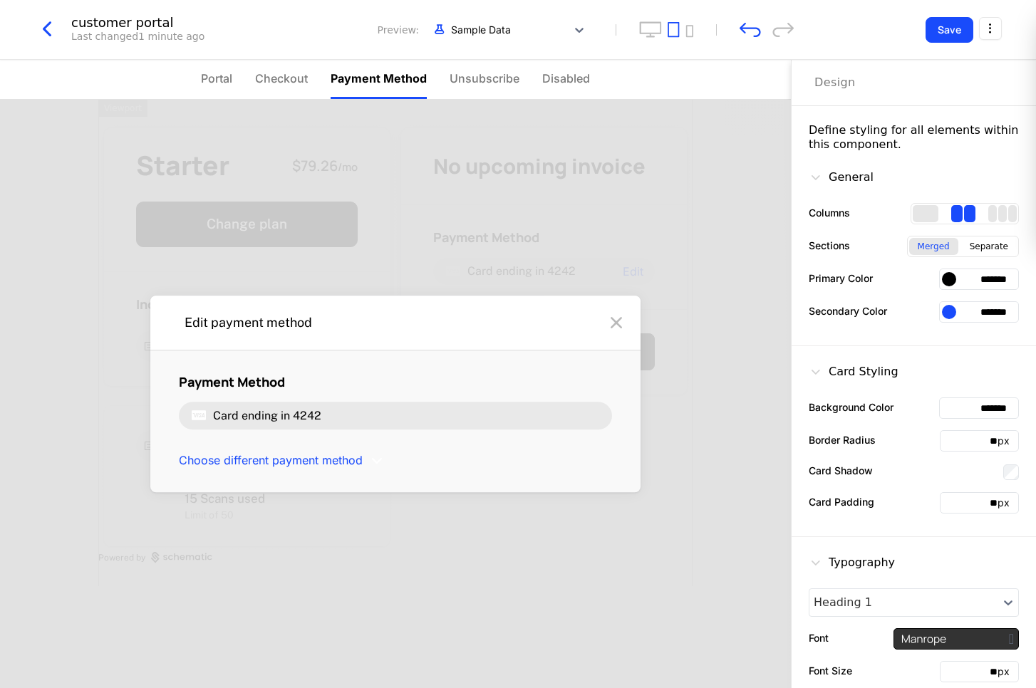
click at [221, 76] on span "Portal" at bounding box center [216, 78] width 31 height 17
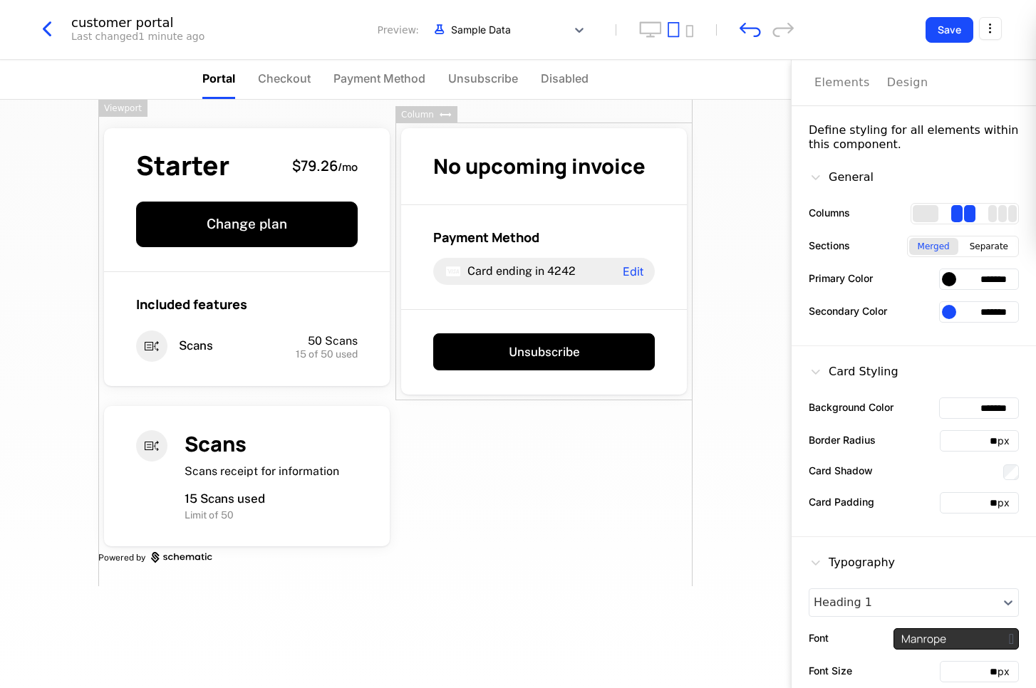
click at [767, 83] on div "Design" at bounding box center [907, 82] width 41 height 17
click at [767, 77] on div "Design" at bounding box center [907, 82] width 41 height 17
click at [767, 78] on div "Design" at bounding box center [907, 82] width 41 height 17
click at [767, 283] on div at bounding box center [949, 279] width 14 height 14
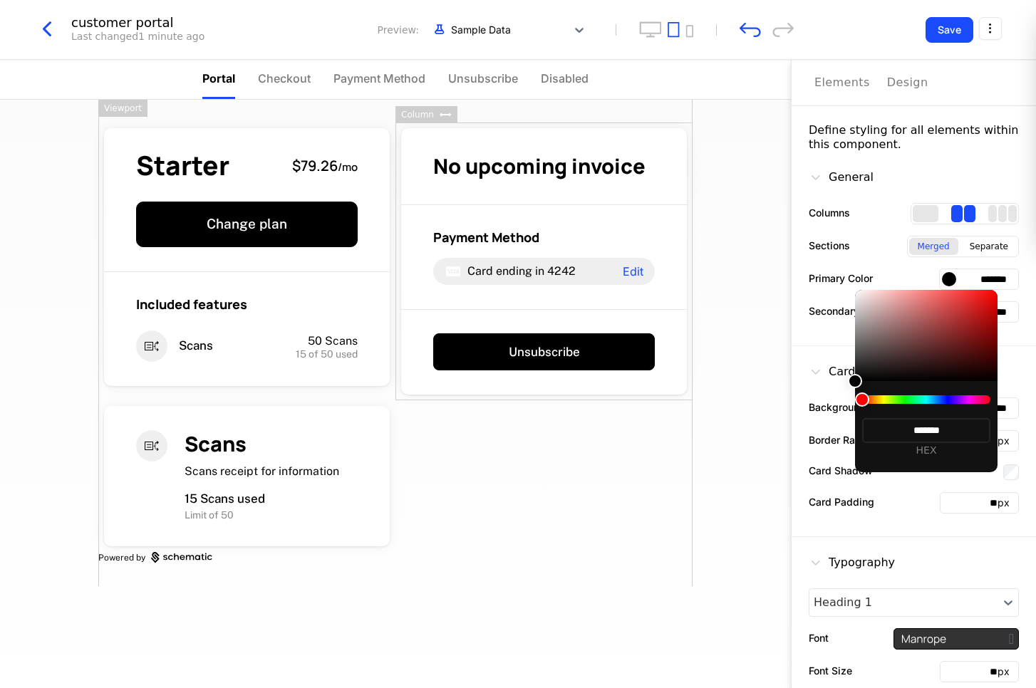
drag, startPoint x: 871, startPoint y: 404, endPoint x: 909, endPoint y: 401, distance: 38.6
click at [767, 401] on div "******* HEX" at bounding box center [926, 426] width 142 height 91
click at [767, 401] on div at bounding box center [926, 399] width 128 height 9
click at [767, 400] on div at bounding box center [926, 399] width 128 height 9
click at [767, 402] on div at bounding box center [926, 399] width 128 height 9
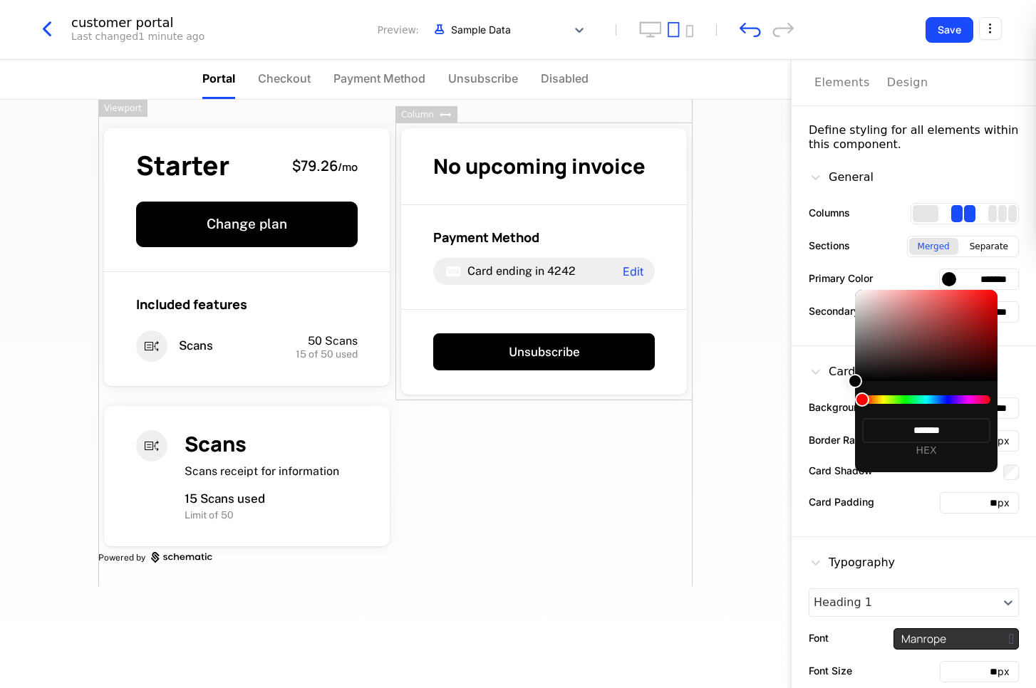
drag, startPoint x: 918, startPoint y: 430, endPoint x: 940, endPoint y: 432, distance: 22.3
click at [767, 432] on input "*******" at bounding box center [926, 430] width 128 height 25
click at [767, 435] on input "*******" at bounding box center [926, 430] width 128 height 25
click at [767, 398] on div at bounding box center [926, 399] width 128 height 9
drag, startPoint x: 937, startPoint y: 398, endPoint x: 920, endPoint y: 398, distance: 17.1
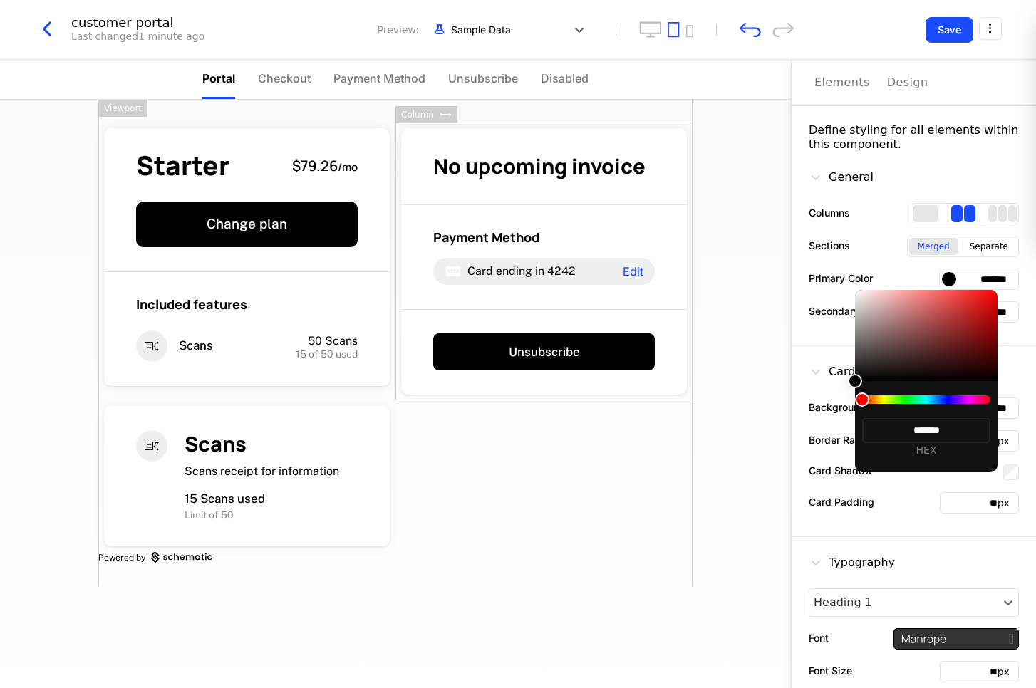
click at [767, 398] on div at bounding box center [926, 399] width 128 height 9
click at [767, 401] on div at bounding box center [926, 399] width 128 height 9
click at [767, 379] on div at bounding box center [855, 381] width 14 height 14
type input "*******"
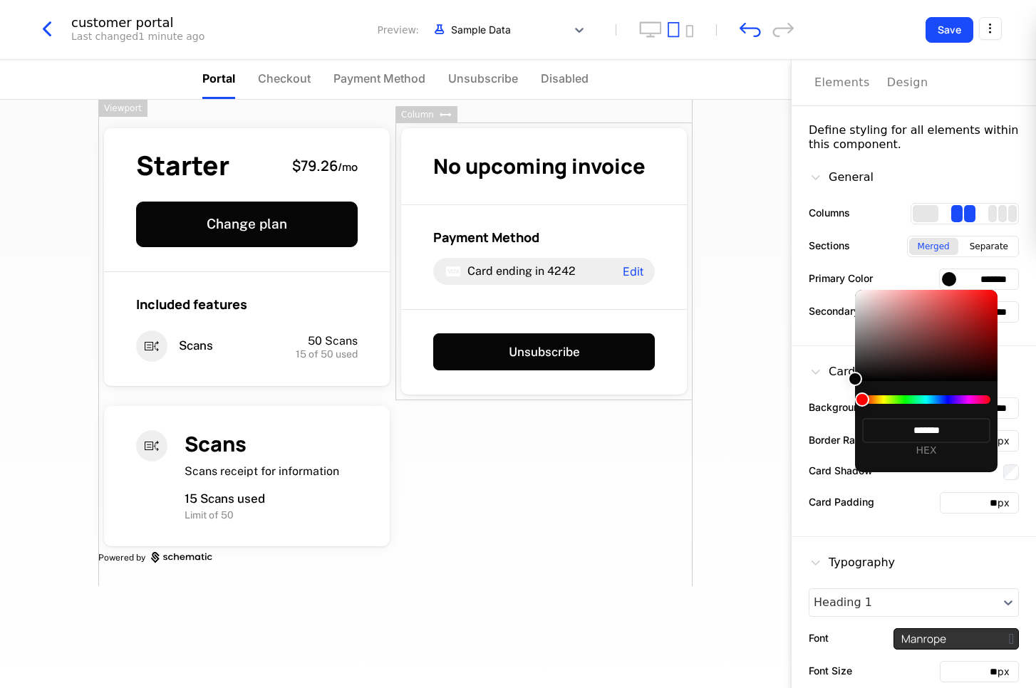
type input "*******"
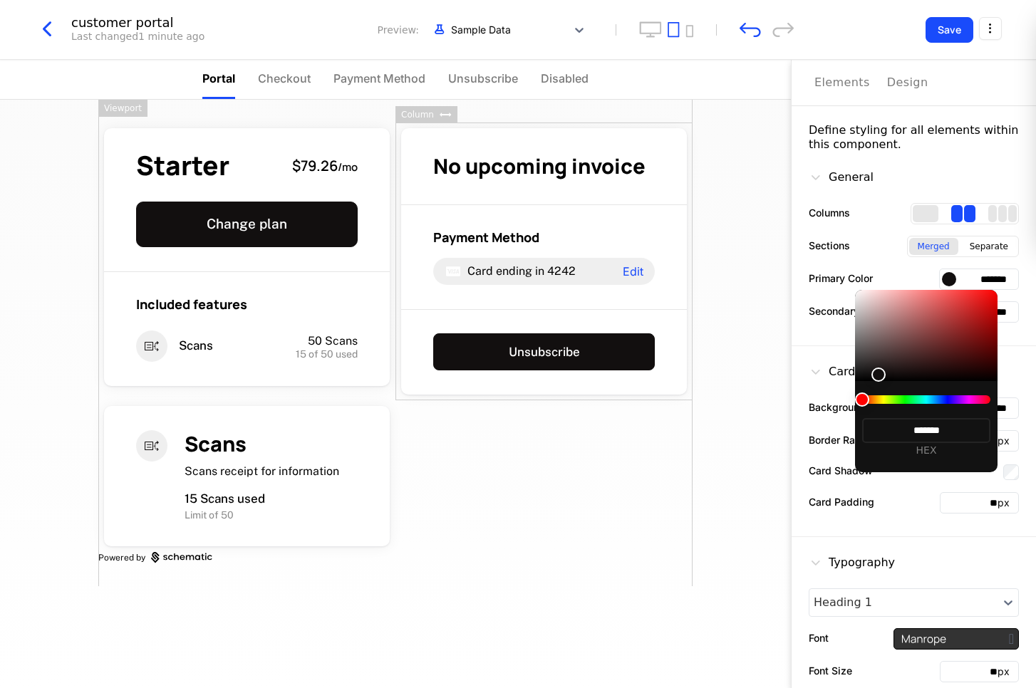
type input "*******"
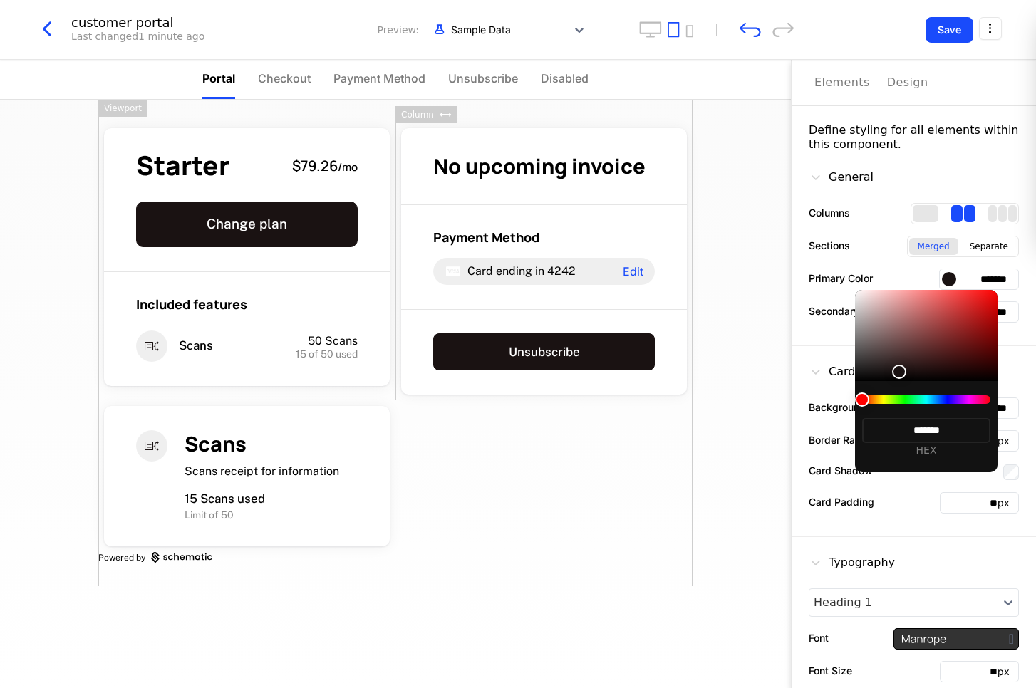
type input "*******"
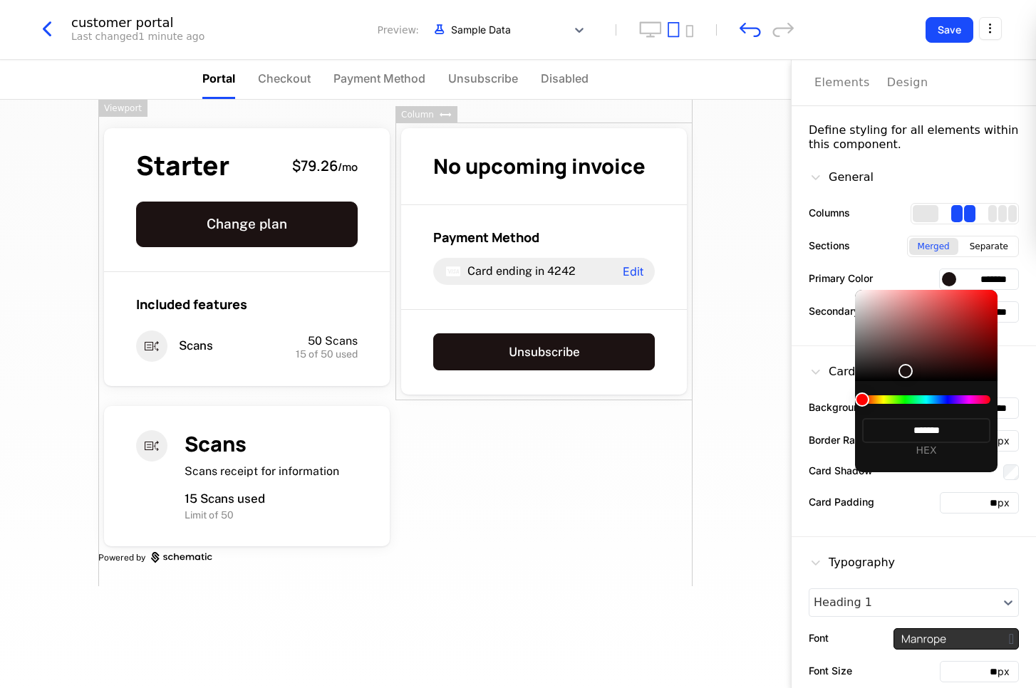
type input "*******"
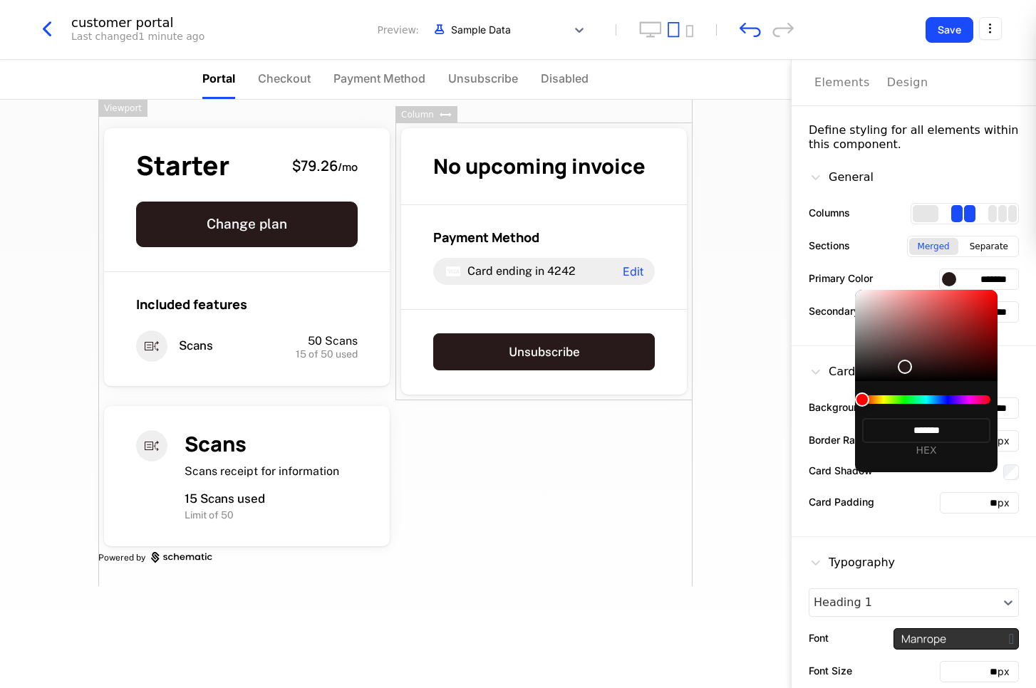
type input "*******"
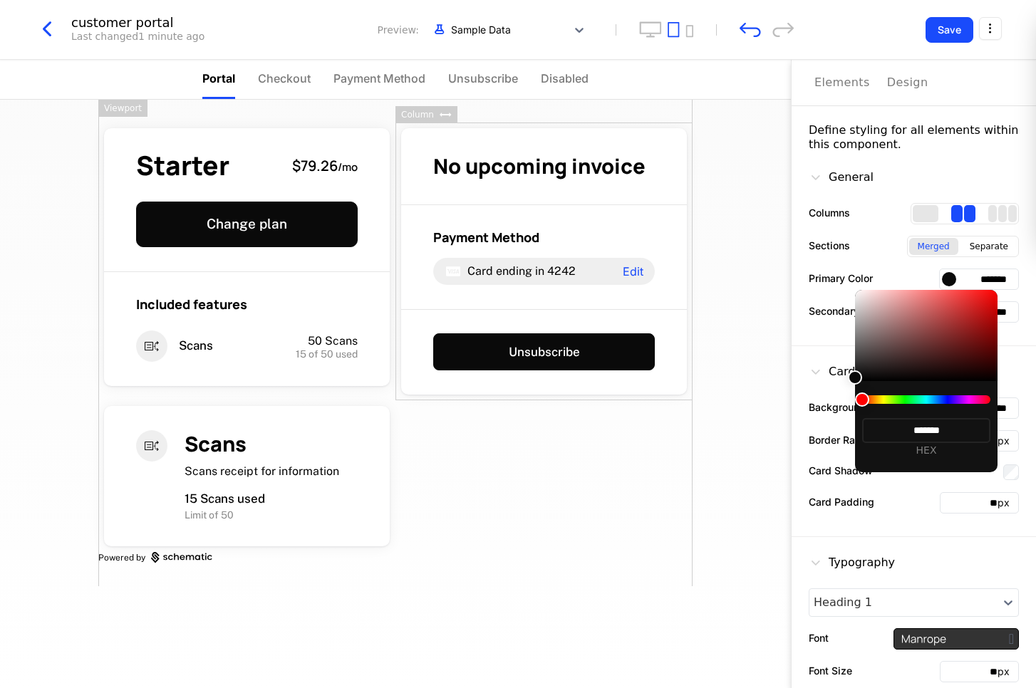
type input "*******"
drag, startPoint x: 859, startPoint y: 383, endPoint x: 849, endPoint y: 388, distance: 11.2
click at [767, 388] on body "ej Development Dev Quickstart Features Features Flags Catalog Plans Add Ons Cre…" at bounding box center [518, 344] width 1036 height 688
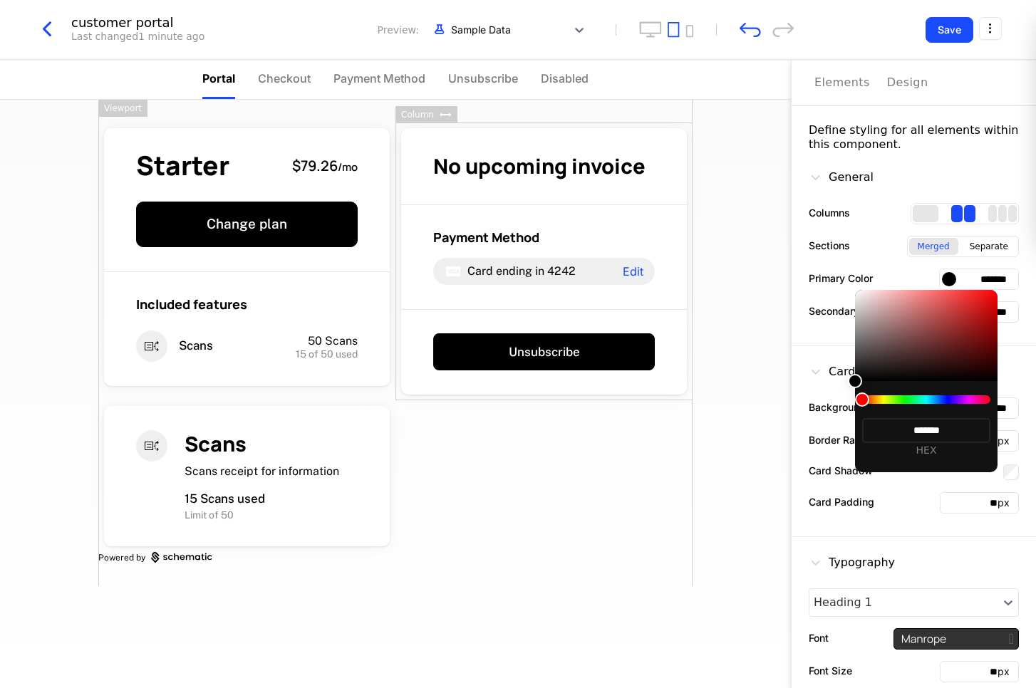
drag, startPoint x: 895, startPoint y: 396, endPoint x: 945, endPoint y: 402, distance: 50.9
click at [767, 402] on div at bounding box center [926, 399] width 128 height 9
click at [767, 403] on div at bounding box center [926, 399] width 128 height 9
click at [767, 437] on input "*******" at bounding box center [926, 430] width 128 height 25
drag, startPoint x: 933, startPoint y: 438, endPoint x: 909, endPoint y: 432, distance: 24.4
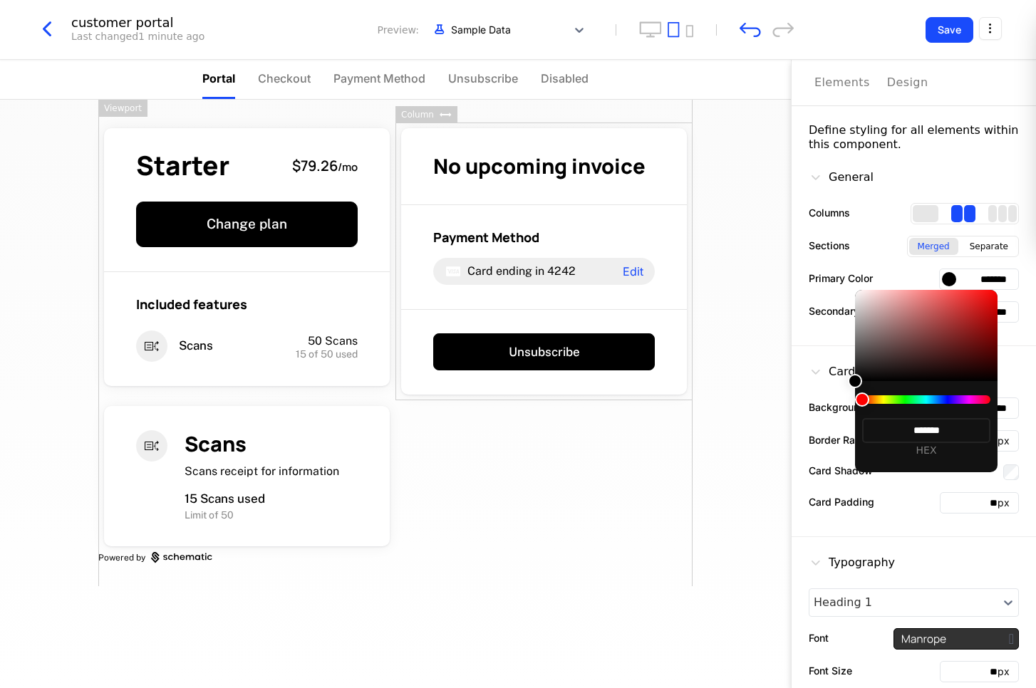
click at [767, 432] on input "*******" at bounding box center [926, 430] width 128 height 25
click at [767, 440] on input "**" at bounding box center [926, 430] width 128 height 25
click at [767, 435] on input "**" at bounding box center [926, 430] width 128 height 25
type input "*"
type input "*******"
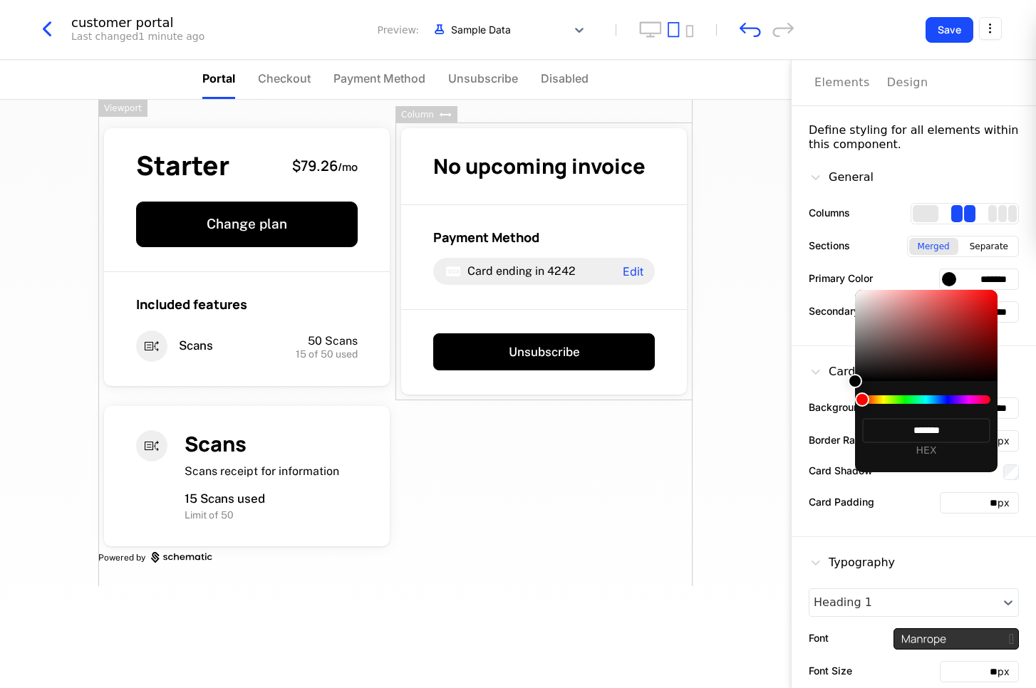
click at [44, 30] on div at bounding box center [518, 344] width 1036 height 688
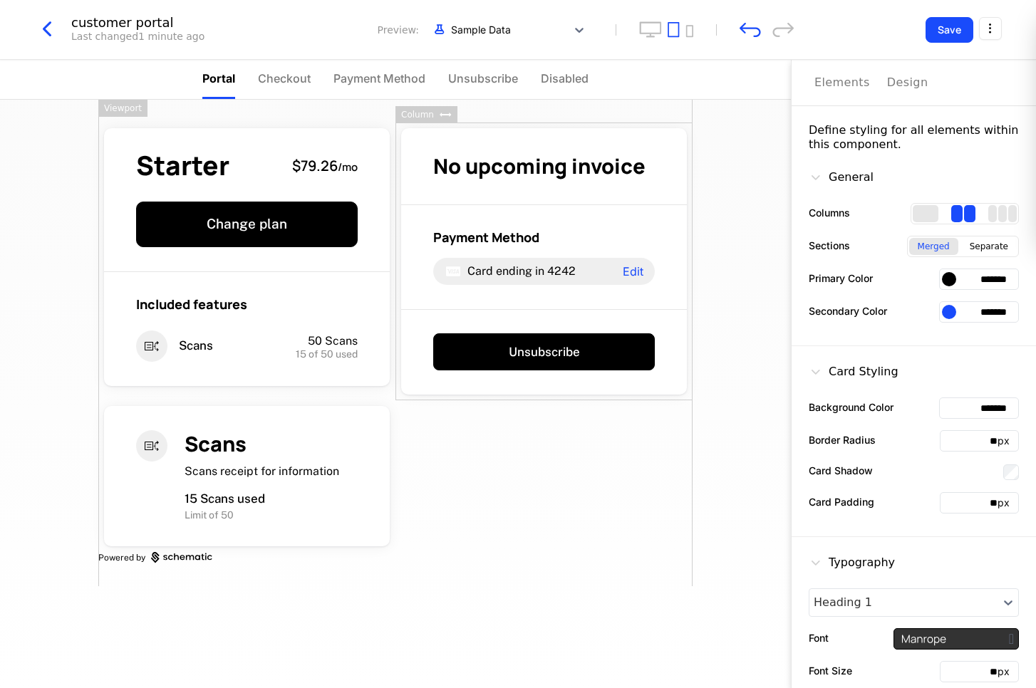
click at [49, 32] on icon "button" at bounding box center [47, 29] width 26 height 26
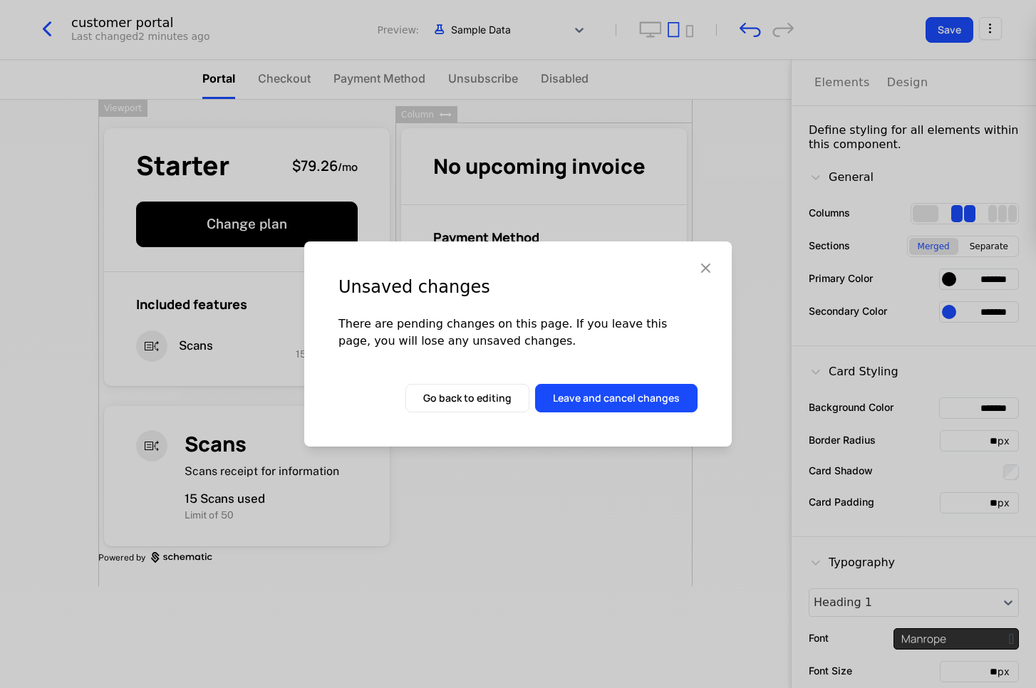
click at [625, 400] on button "Leave and cancel changes" at bounding box center [616, 398] width 162 height 28
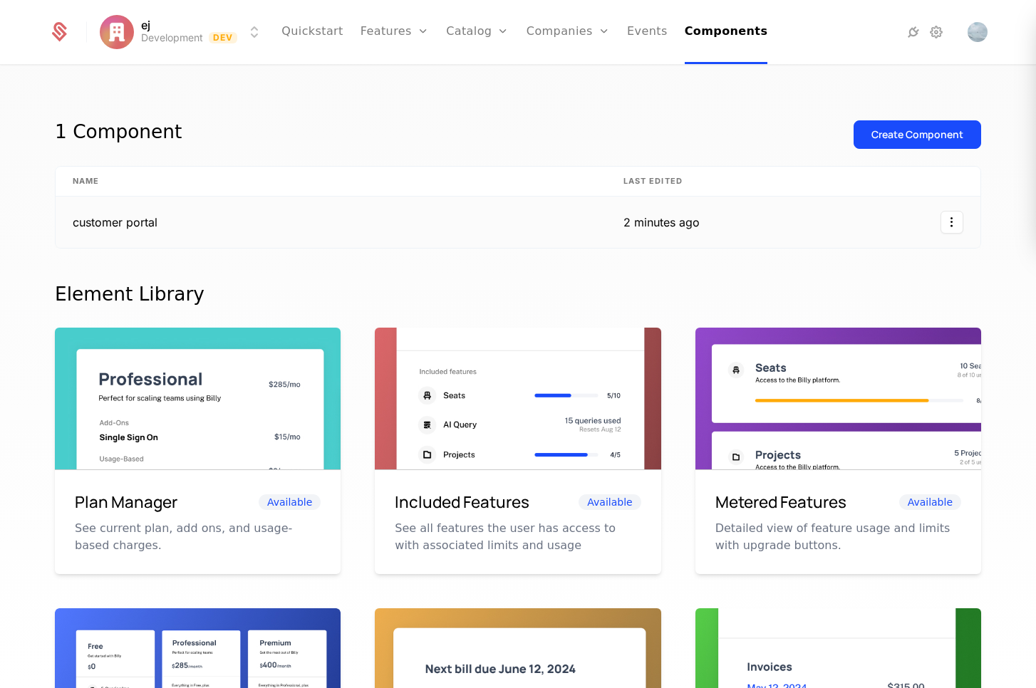
click at [767, 212] on div at bounding box center [848, 222] width 229 height 23
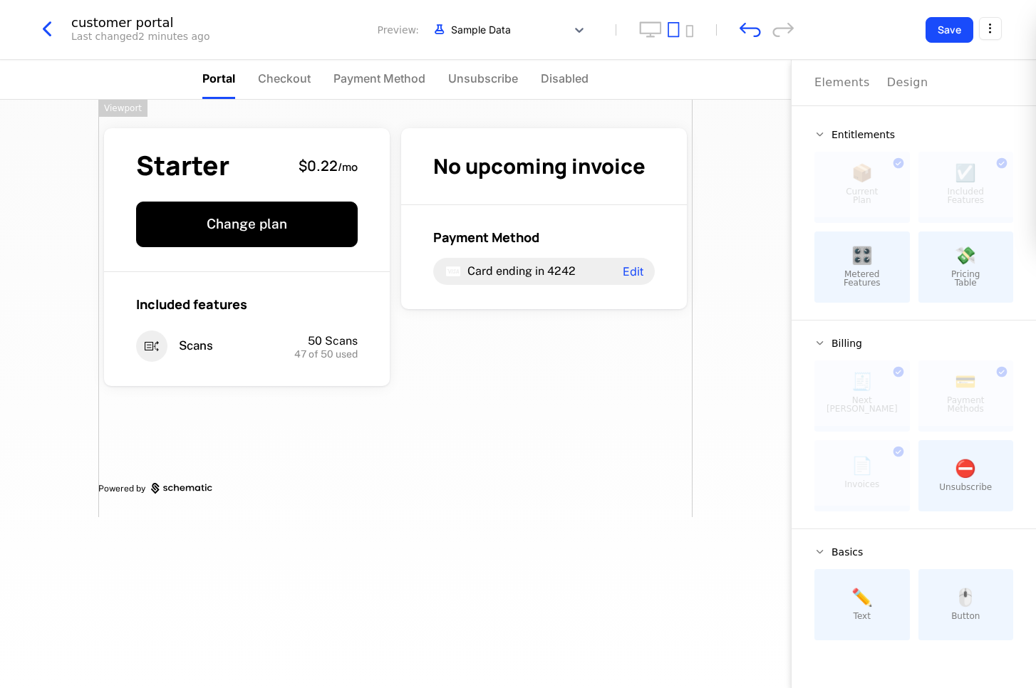
click at [767, 464] on div at bounding box center [861, 473] width 95 height 66
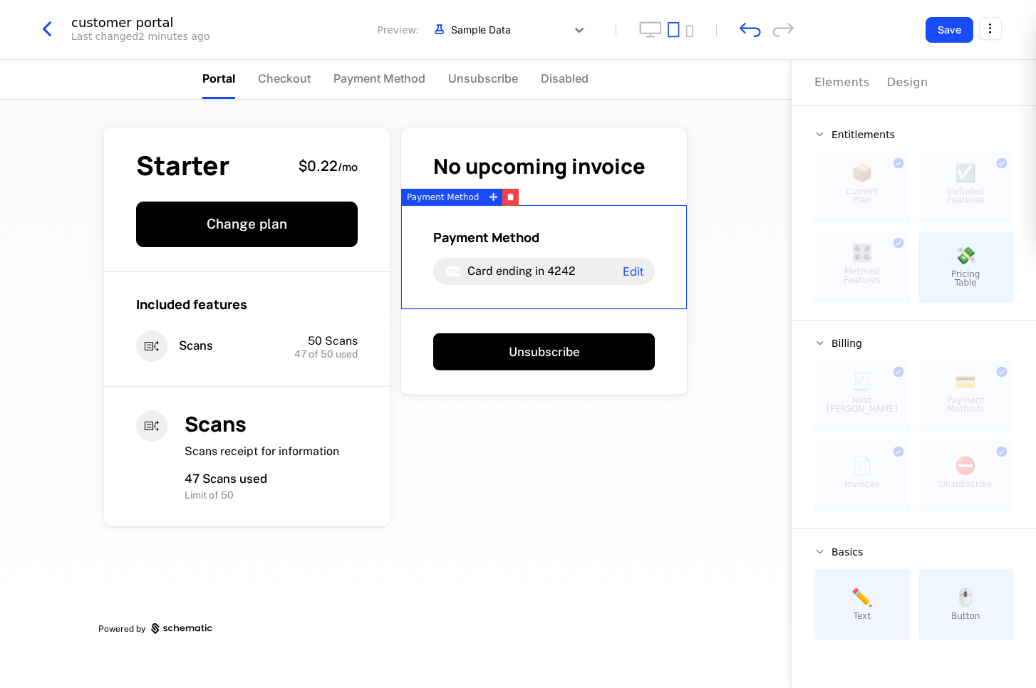
click at [767, 87] on div "Design" at bounding box center [907, 82] width 41 height 17
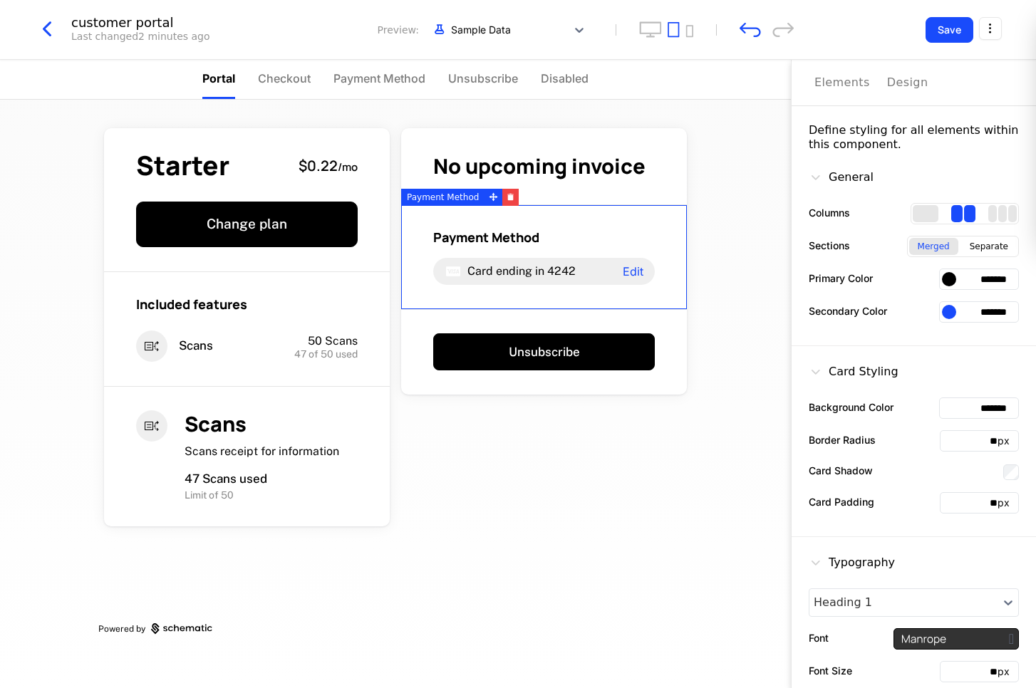
drag, startPoint x: 990, startPoint y: 281, endPoint x: 960, endPoint y: 276, distance: 30.2
click at [767, 276] on input "*******" at bounding box center [979, 279] width 80 height 21
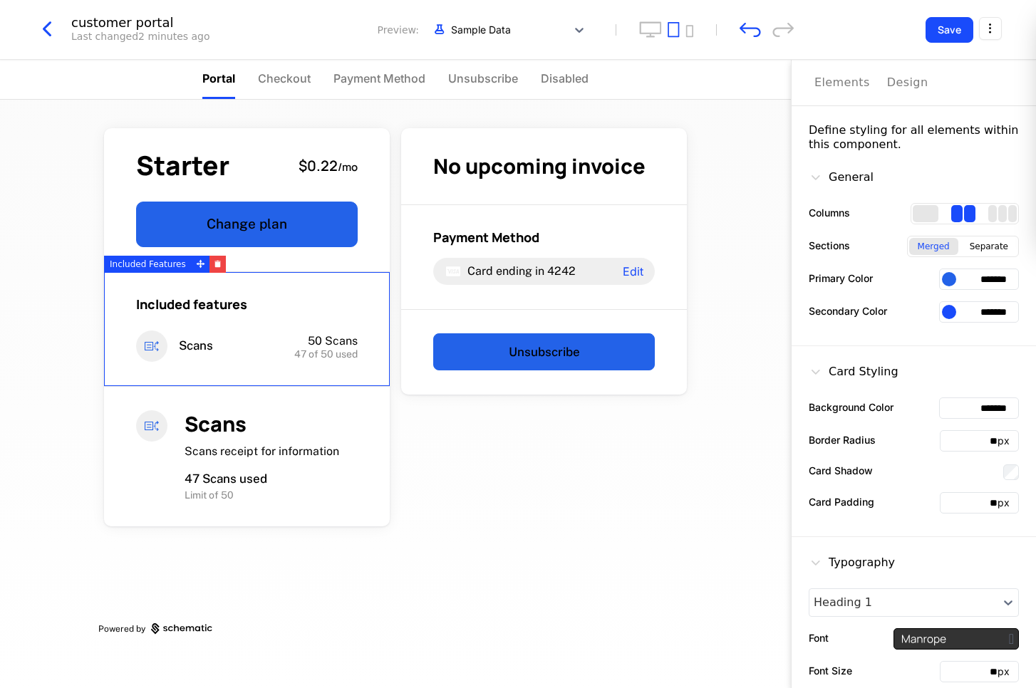
type input "*******"
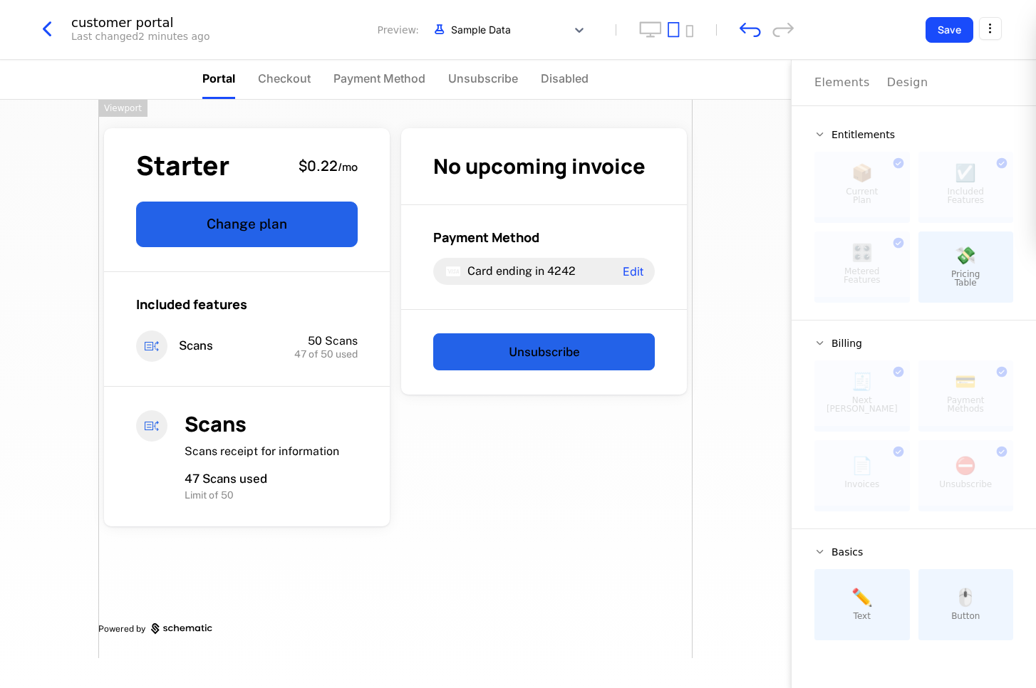
drag, startPoint x: 578, startPoint y: 466, endPoint x: 742, endPoint y: 457, distance: 163.4
click at [580, 466] on div "Starter $0.22 / mo Change plan Included features Scans 50 Scans 47 of 50 used S…" at bounding box center [395, 379] width 594 height 559
click at [767, 93] on button "Design" at bounding box center [907, 83] width 41 height 46
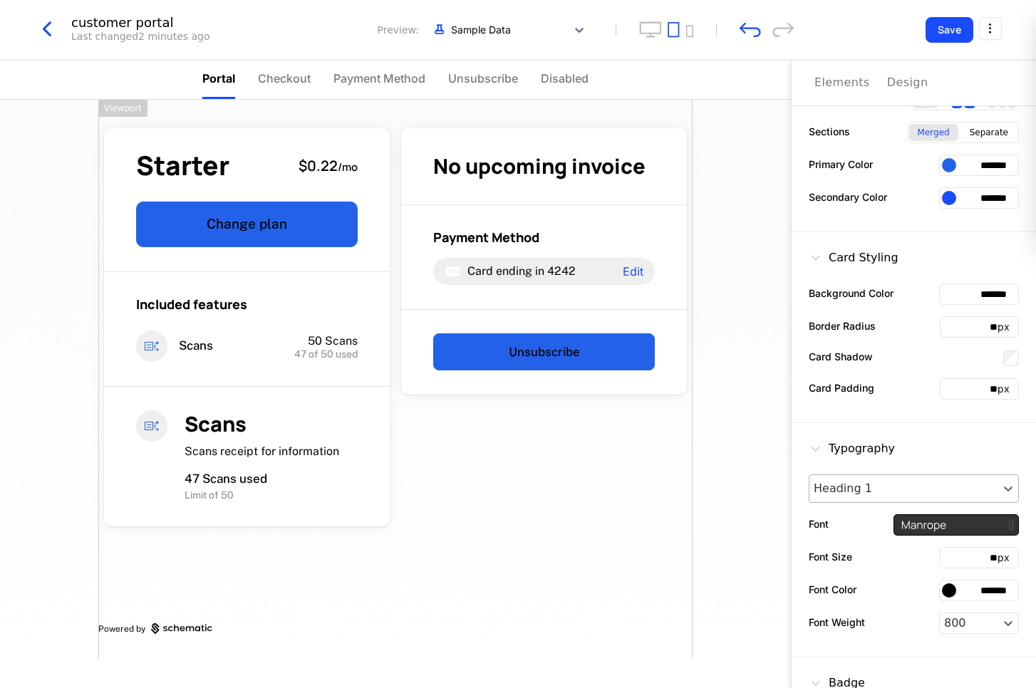
scroll to position [212, 0]
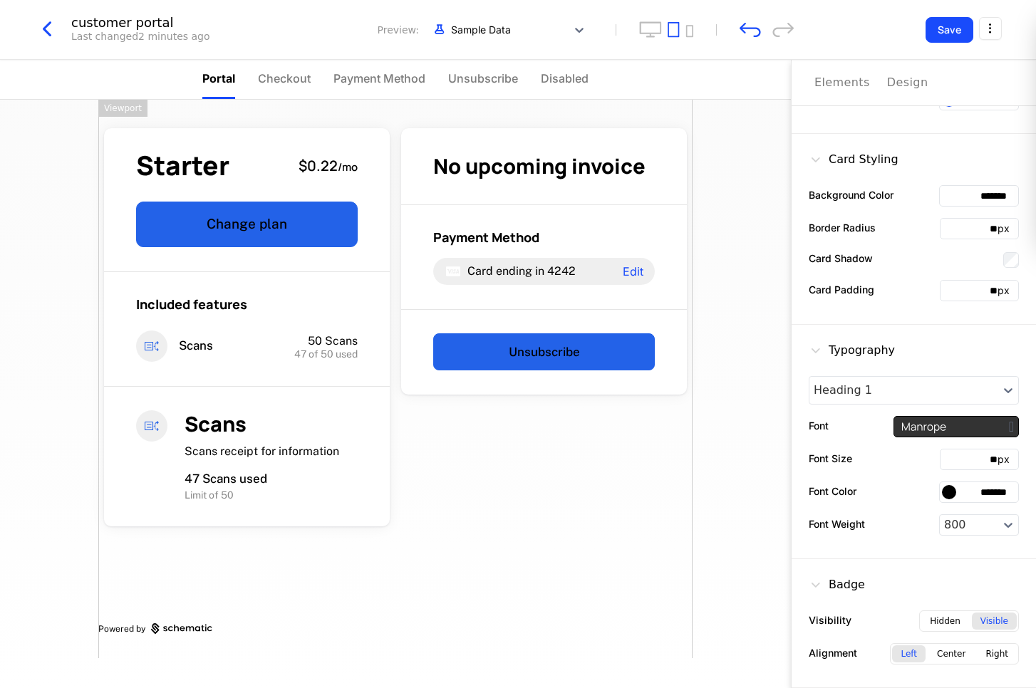
drag, startPoint x: 995, startPoint y: 491, endPoint x: 957, endPoint y: 488, distance: 37.9
click at [767, 488] on input "*******" at bounding box center [979, 492] width 80 height 21
drag, startPoint x: 994, startPoint y: 492, endPoint x: 975, endPoint y: 490, distance: 20.0
click at [767, 490] on input "*******" at bounding box center [979, 492] width 80 height 21
click at [730, 490] on div "Starter $0.22 / mo Change plan Included features Scans 50 Scans 47 of 50 used S…" at bounding box center [395, 394] width 791 height 588
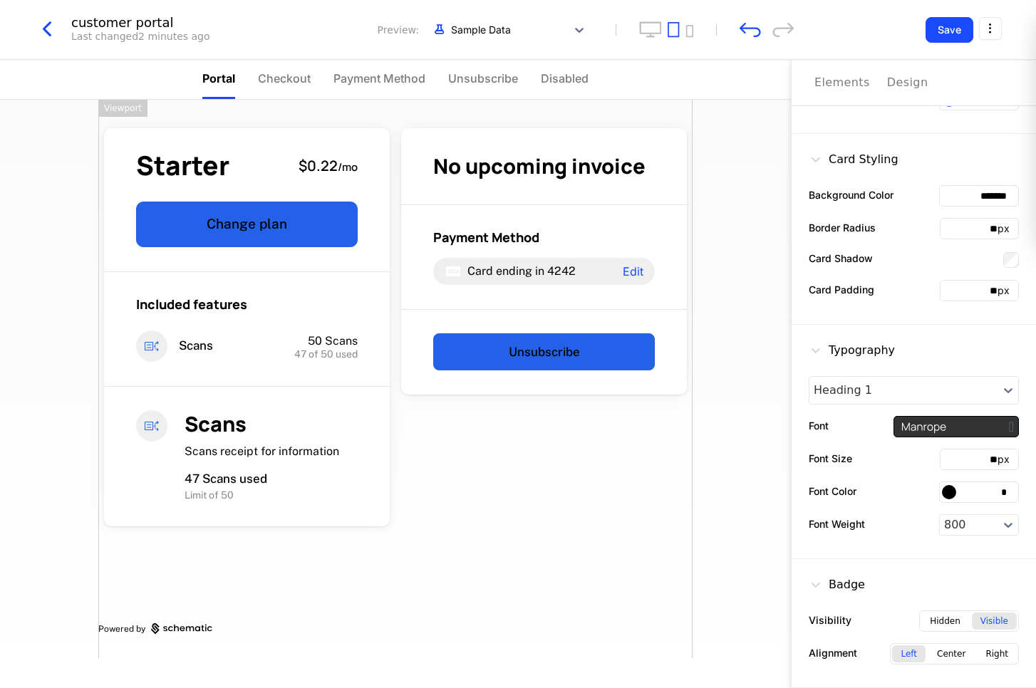
click at [767, 492] on input "*" at bounding box center [979, 492] width 80 height 21
type input "****"
click at [767, 531] on div "Starter $0.22 / mo Change plan Included features Scans 50 Scans 47 of 50 used S…" at bounding box center [395, 394] width 791 height 588
click at [767, 387] on div at bounding box center [904, 390] width 180 height 17
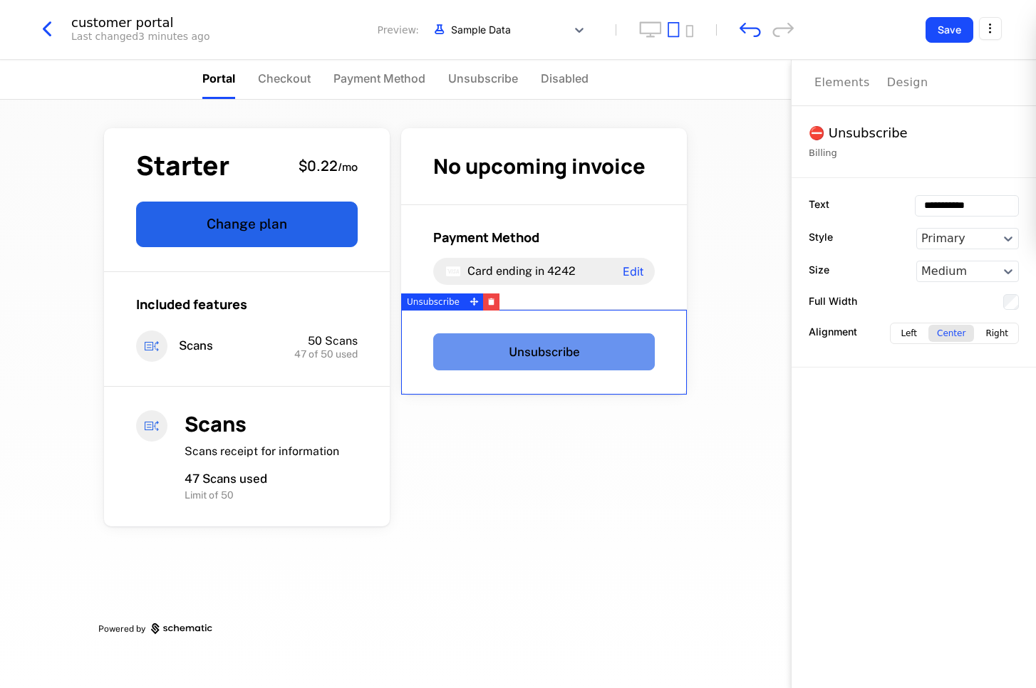
scroll to position [0, 0]
click at [526, 360] on button "Unsubscribe" at bounding box center [544, 351] width 222 height 37
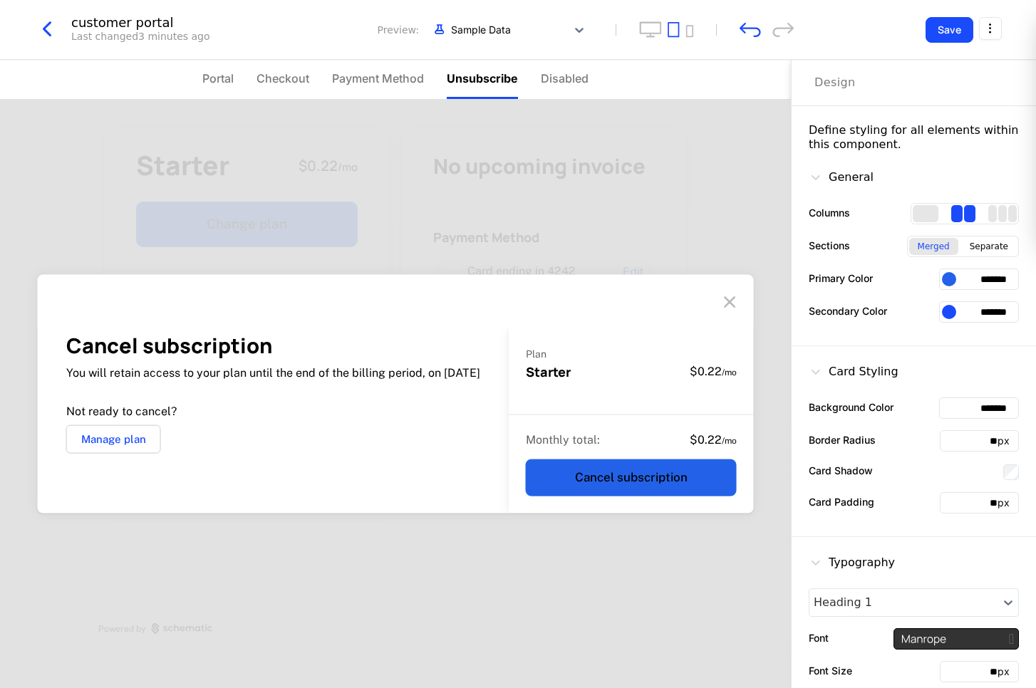
click at [739, 300] on icon at bounding box center [729, 302] width 23 height 23
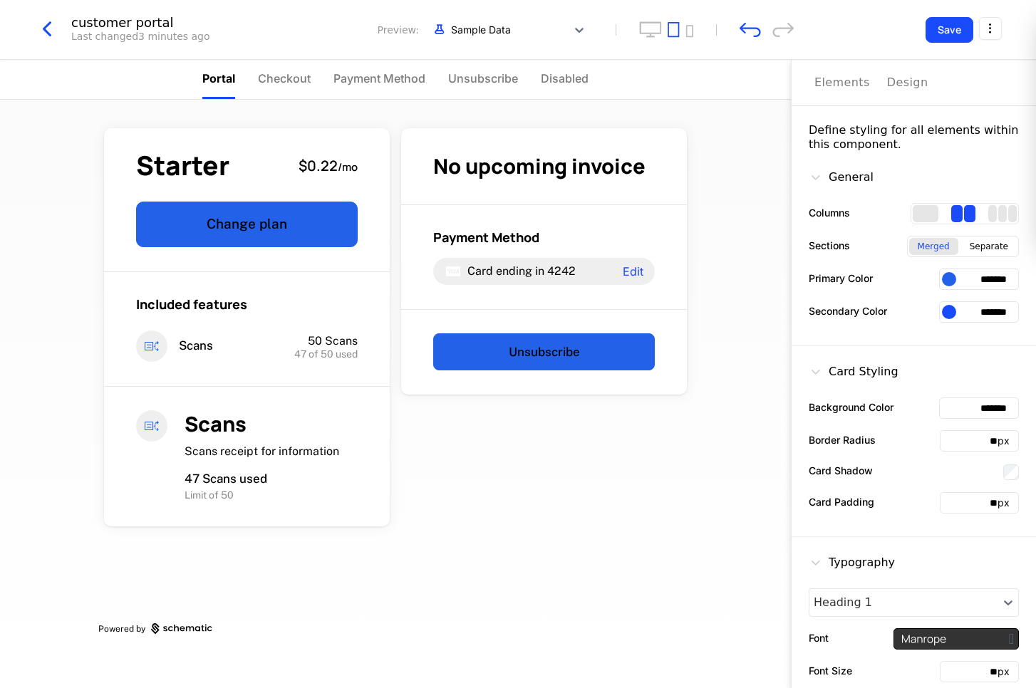
drag, startPoint x: 863, startPoint y: 189, endPoint x: 878, endPoint y: 210, distance: 26.1
click at [767, 190] on div "General" at bounding box center [914, 180] width 210 height 23
click at [767, 280] on input "*******" at bounding box center [979, 279] width 80 height 21
click at [767, 244] on div "Separate" at bounding box center [989, 246] width 56 height 17
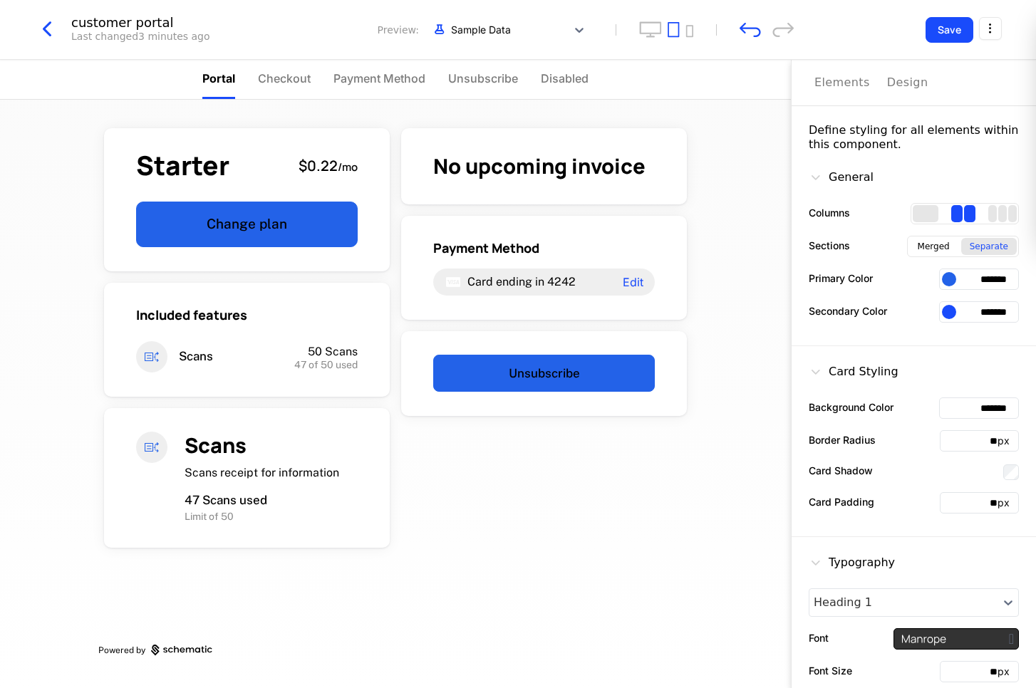
click at [767, 244] on div "Merged" at bounding box center [933, 246] width 49 height 17
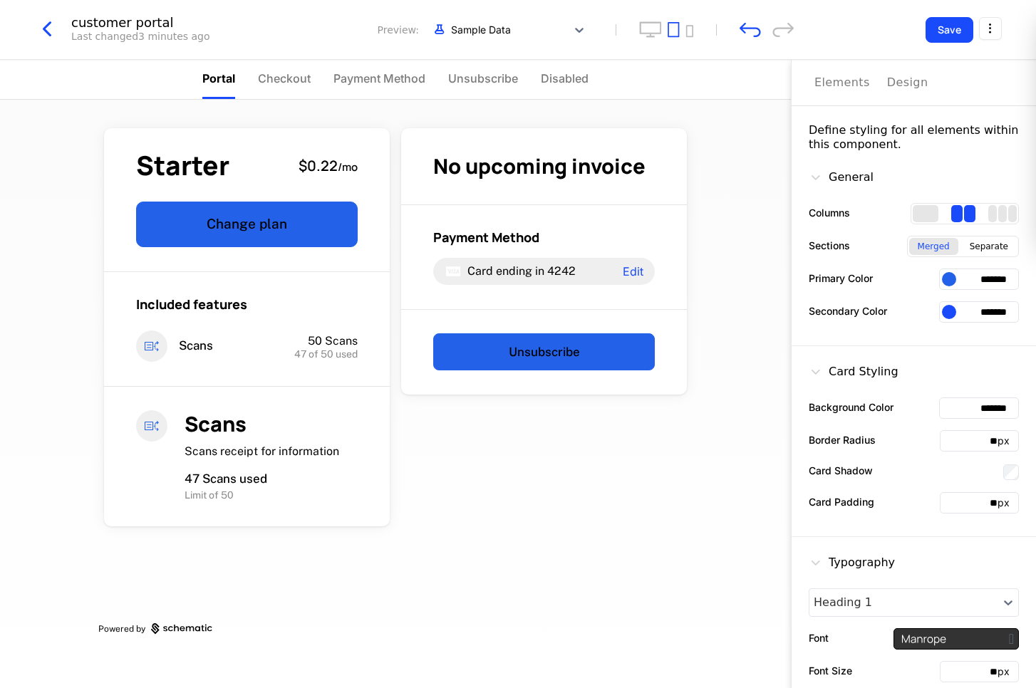
click at [767, 244] on div "Separate" at bounding box center [989, 246] width 56 height 17
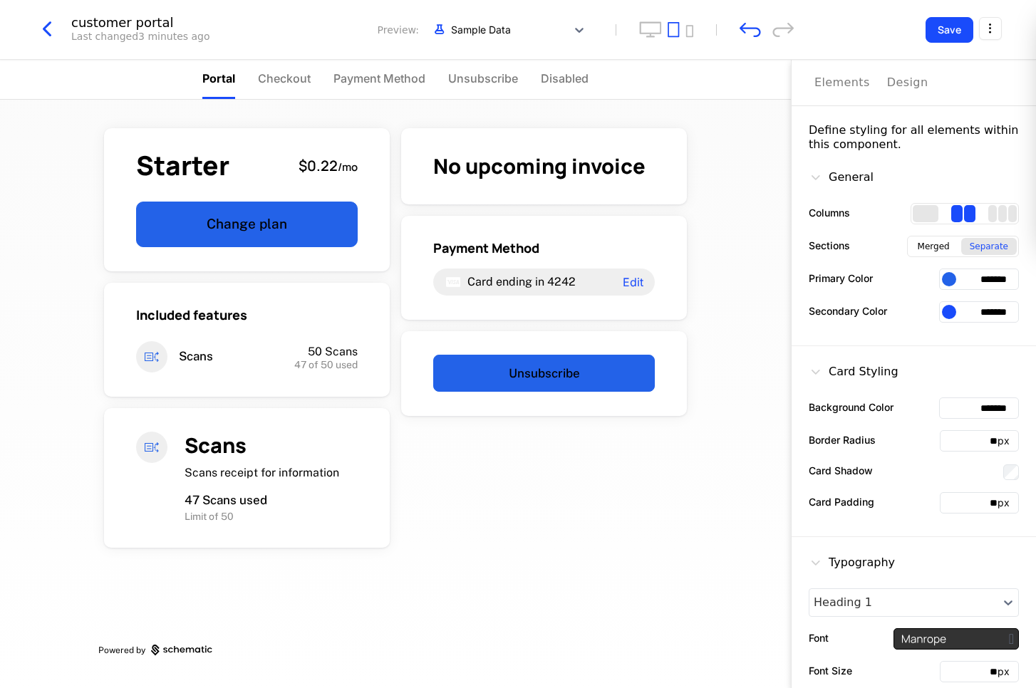
click at [767, 241] on div "Sections Merged Separate" at bounding box center [914, 246] width 210 height 21
drag, startPoint x: 932, startPoint y: 246, endPoint x: 923, endPoint y: 232, distance: 17.0
click at [767, 246] on div "Merged" at bounding box center [933, 246] width 49 height 17
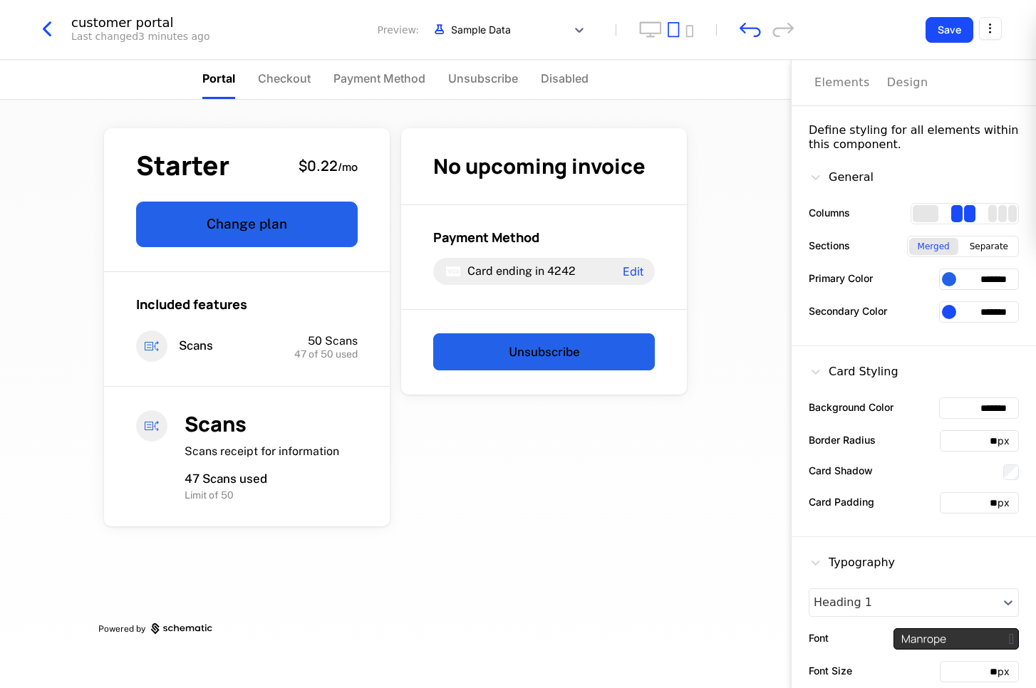
click at [767, 214] on div "1 columns" at bounding box center [926, 213] width 26 height 17
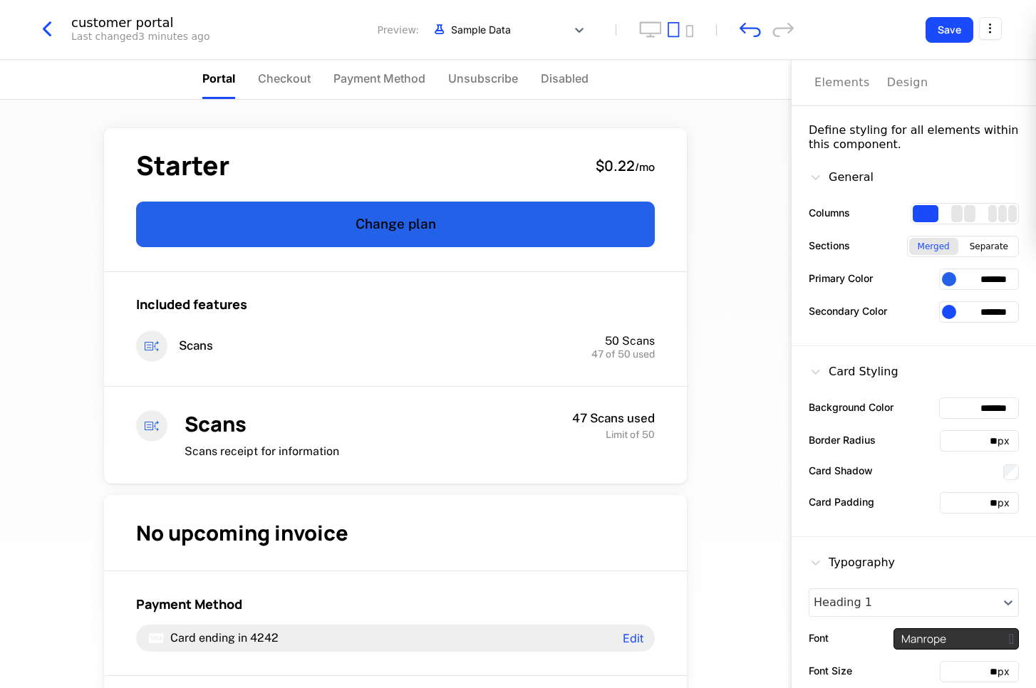
click at [767, 216] on div "2 columns" at bounding box center [969, 213] width 11 height 17
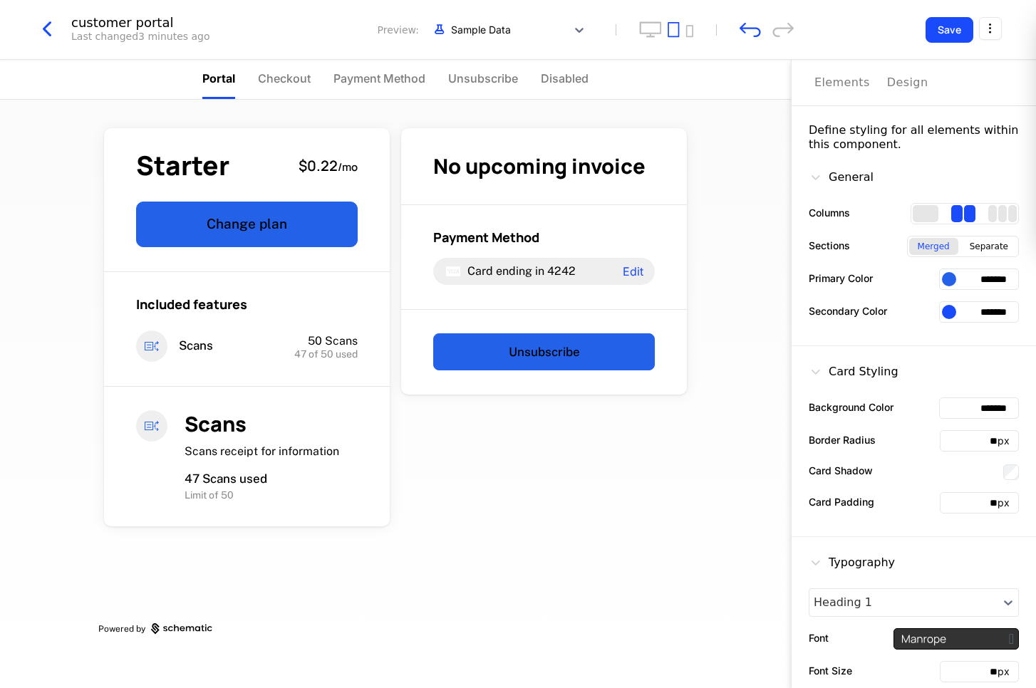
click at [767, 214] on div "3 columns" at bounding box center [992, 213] width 9 height 17
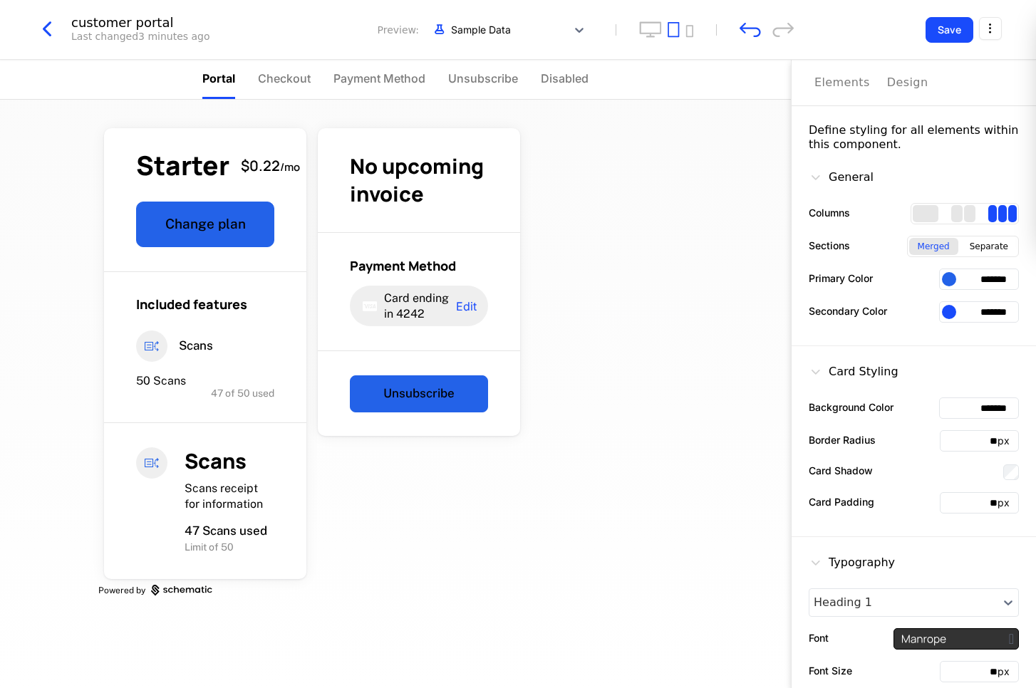
click at [767, 214] on div "2 columns" at bounding box center [969, 213] width 11 height 17
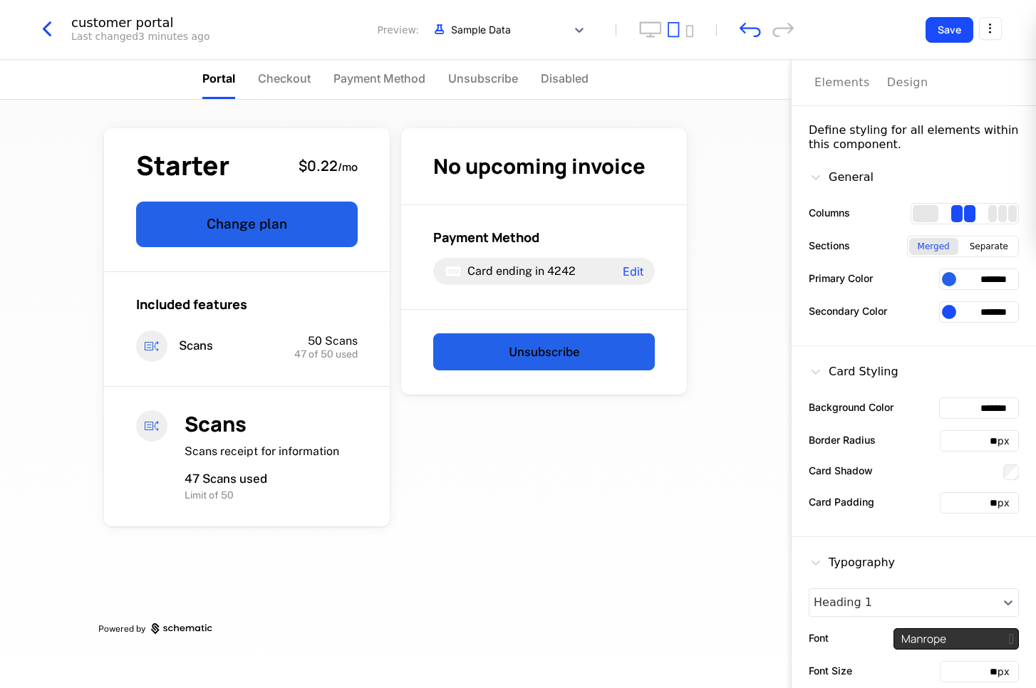
click at [767, 281] on div at bounding box center [949, 279] width 14 height 14
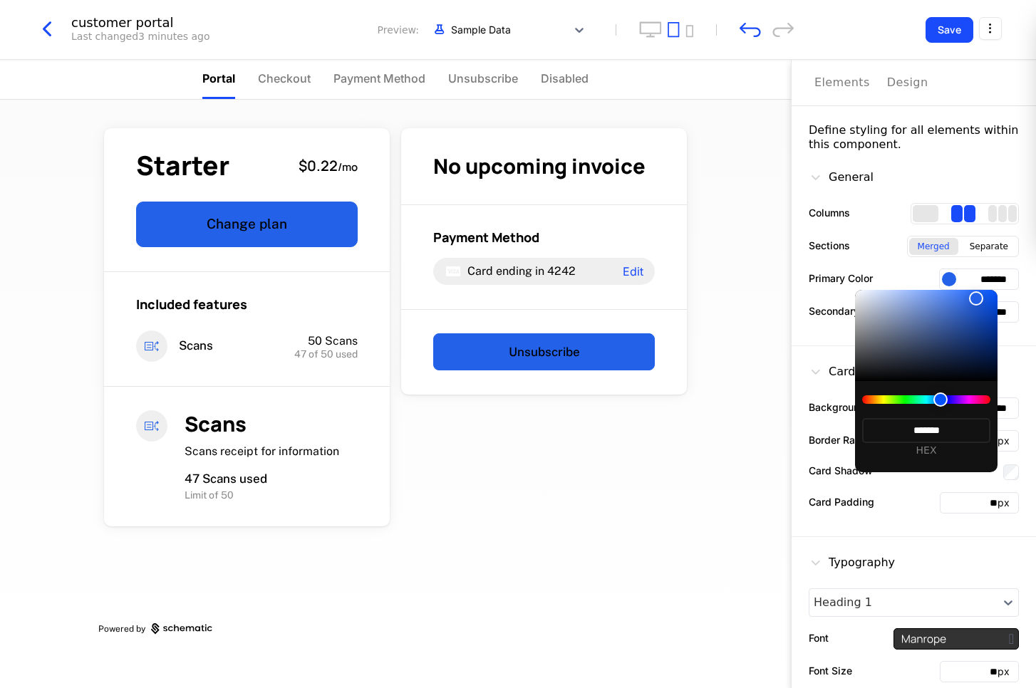
click at [767, 398] on div at bounding box center [940, 400] width 14 height 14
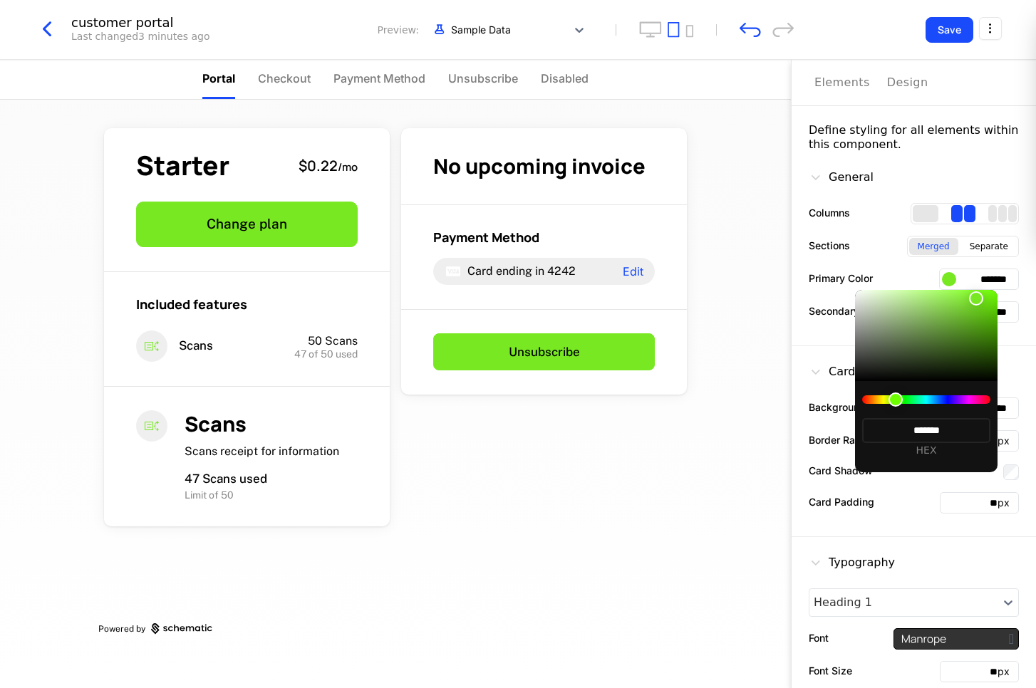
type input "*******"
click at [767, 399] on div at bounding box center [895, 400] width 14 height 14
type input "*******"
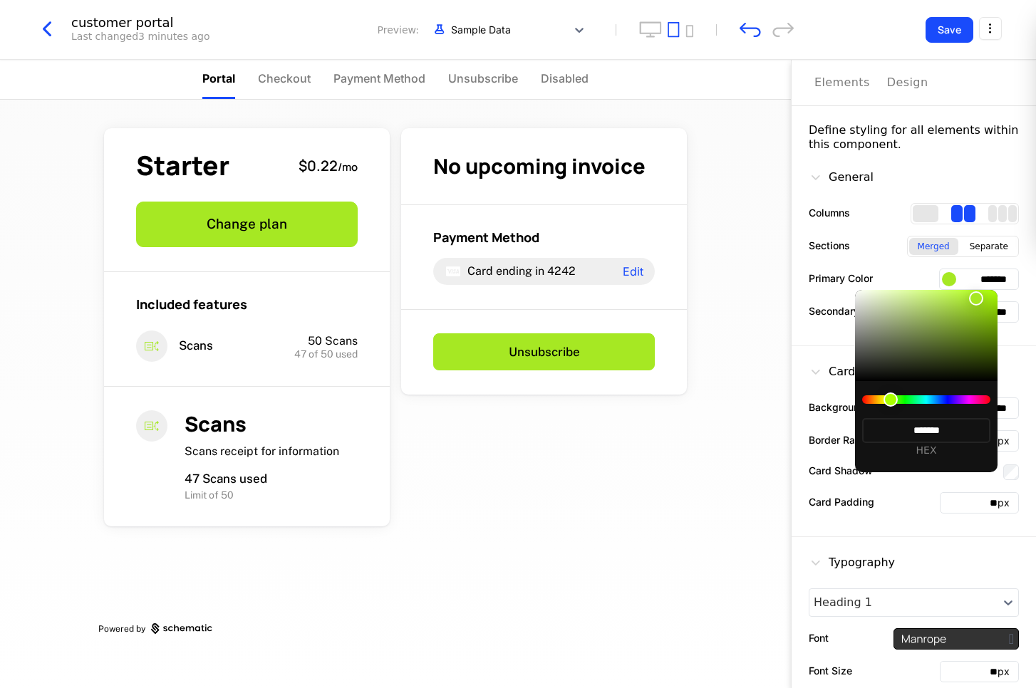
type input "*******"
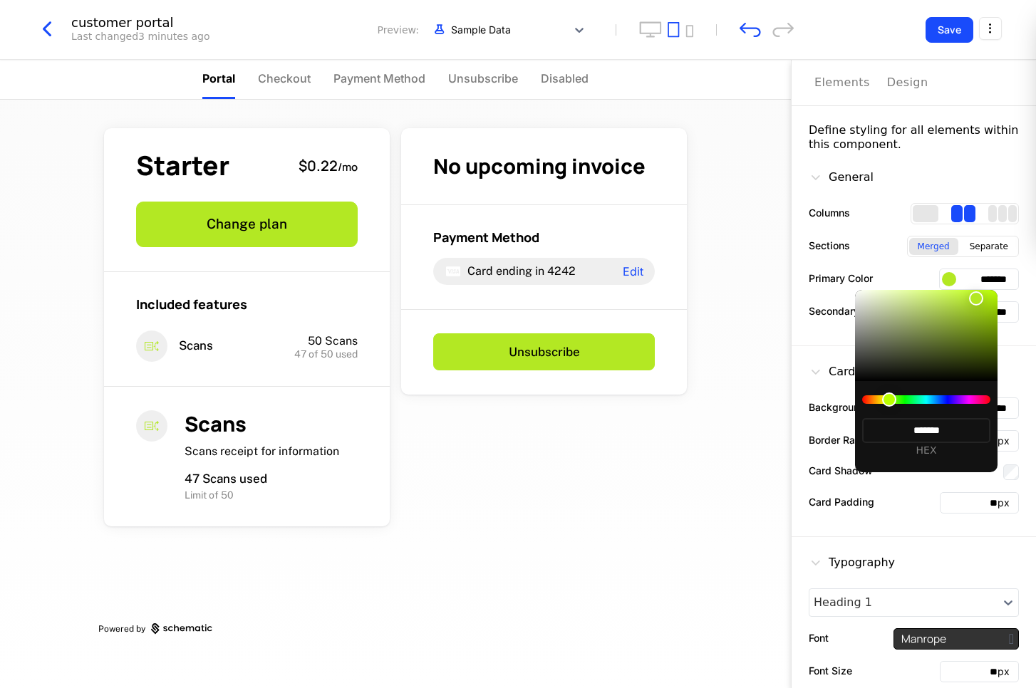
type input "*******"
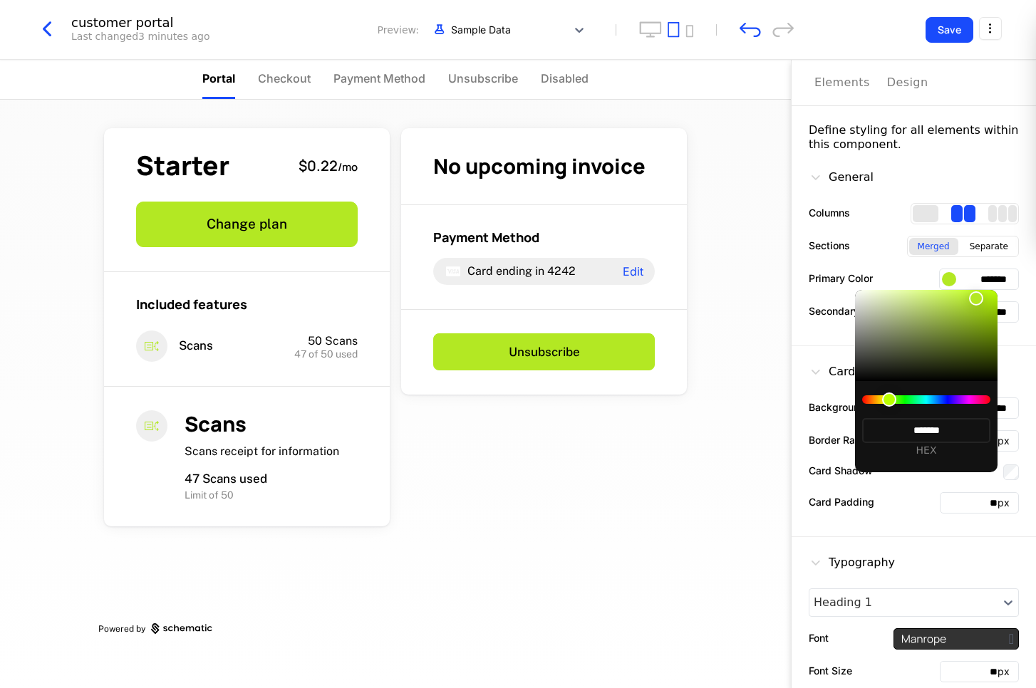
type input "*******"
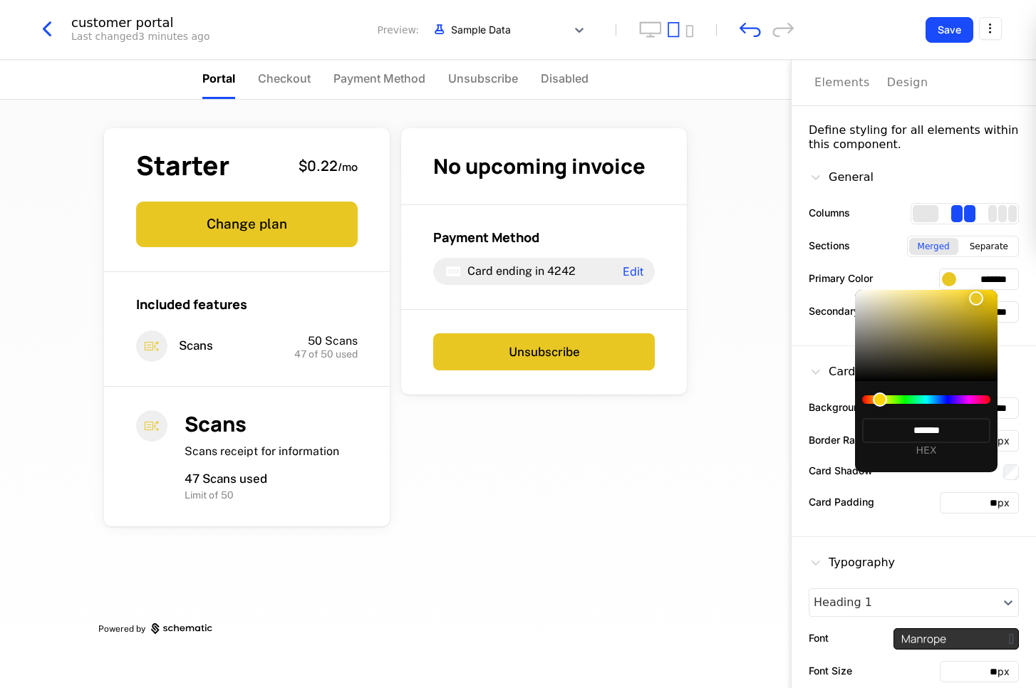
type input "*******"
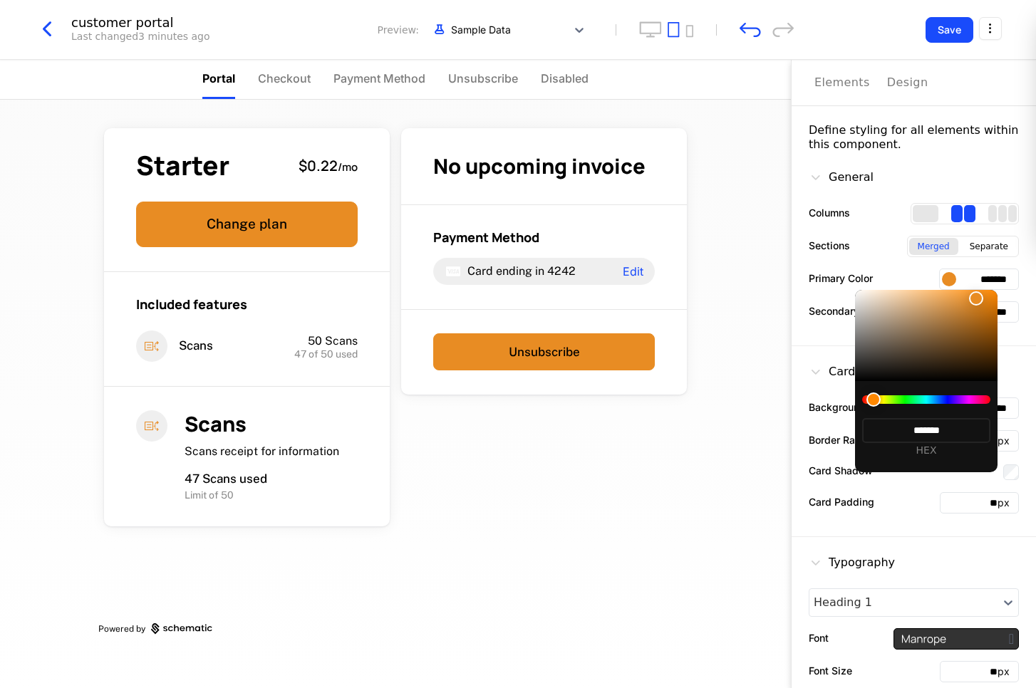
type input "*******"
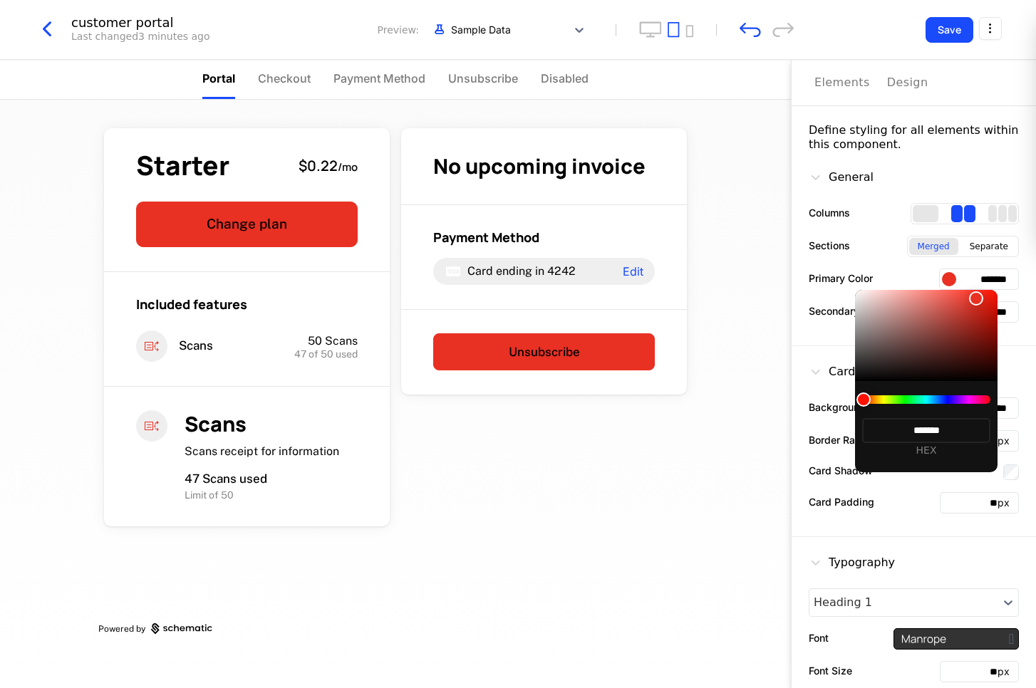
type input "*******"
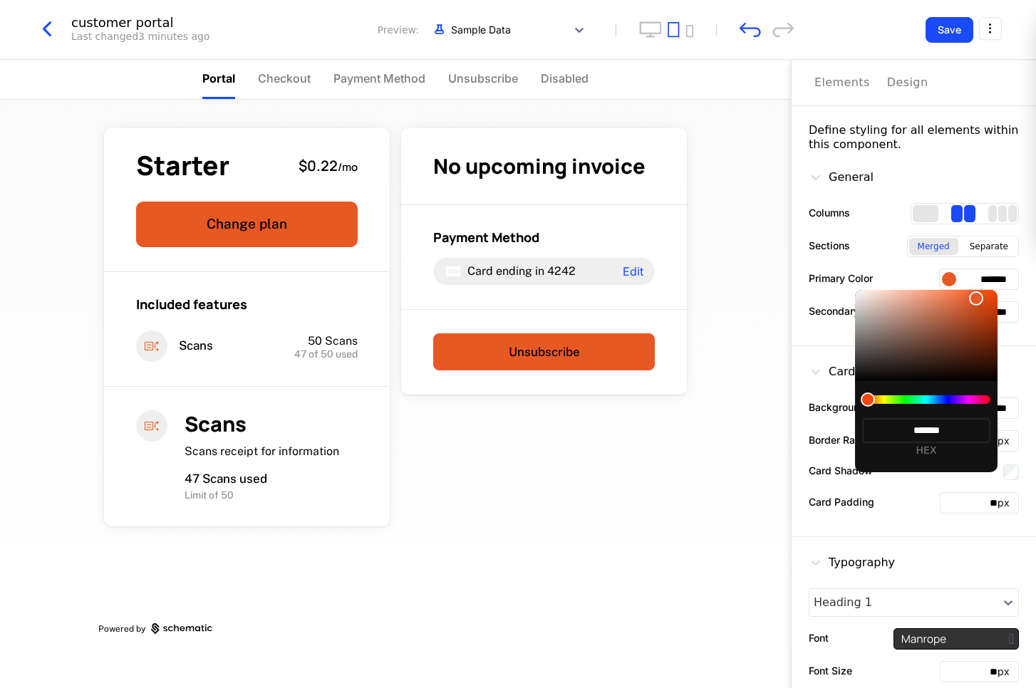
type input "*******"
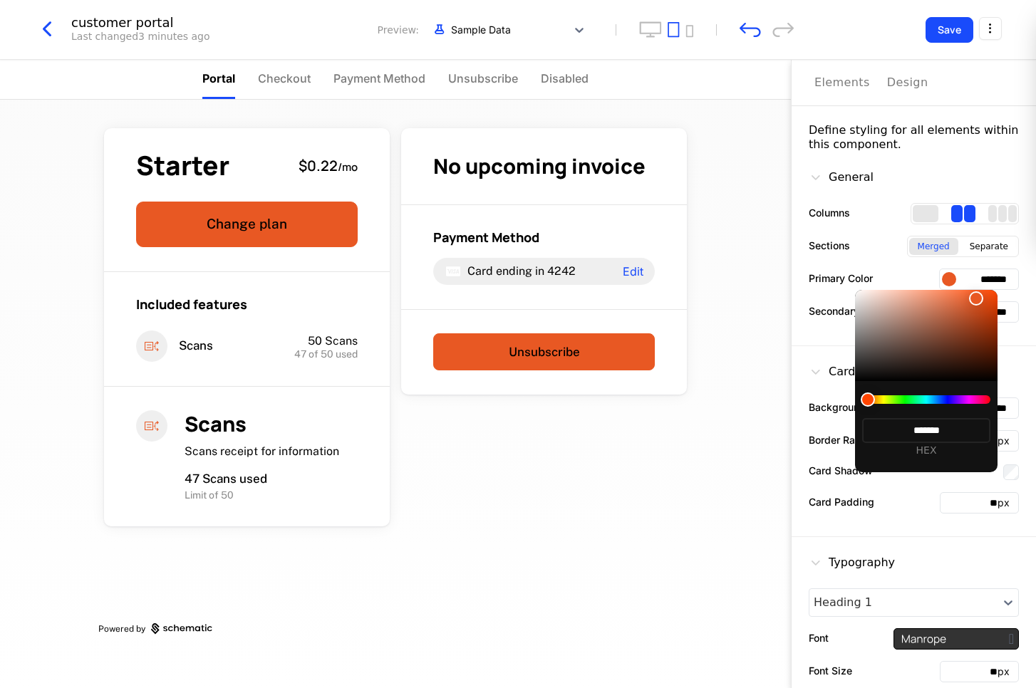
type input "*******"
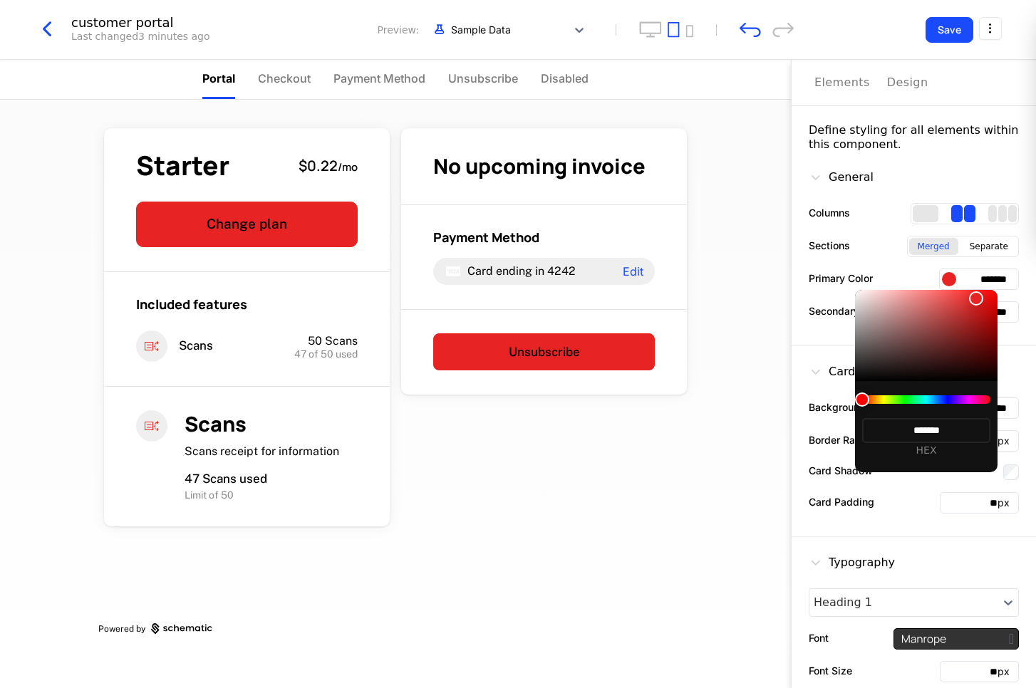
type input "*******"
drag, startPoint x: 897, startPoint y: 400, endPoint x: 789, endPoint y: 397, distance: 108.3
click at [767, 398] on body "ej Development Dev Quickstart Features Features Flags Catalog Plans Add Ons Cre…" at bounding box center [518, 344] width 1036 height 688
drag, startPoint x: 896, startPoint y: 365, endPoint x: 868, endPoint y: 388, distance: 36.1
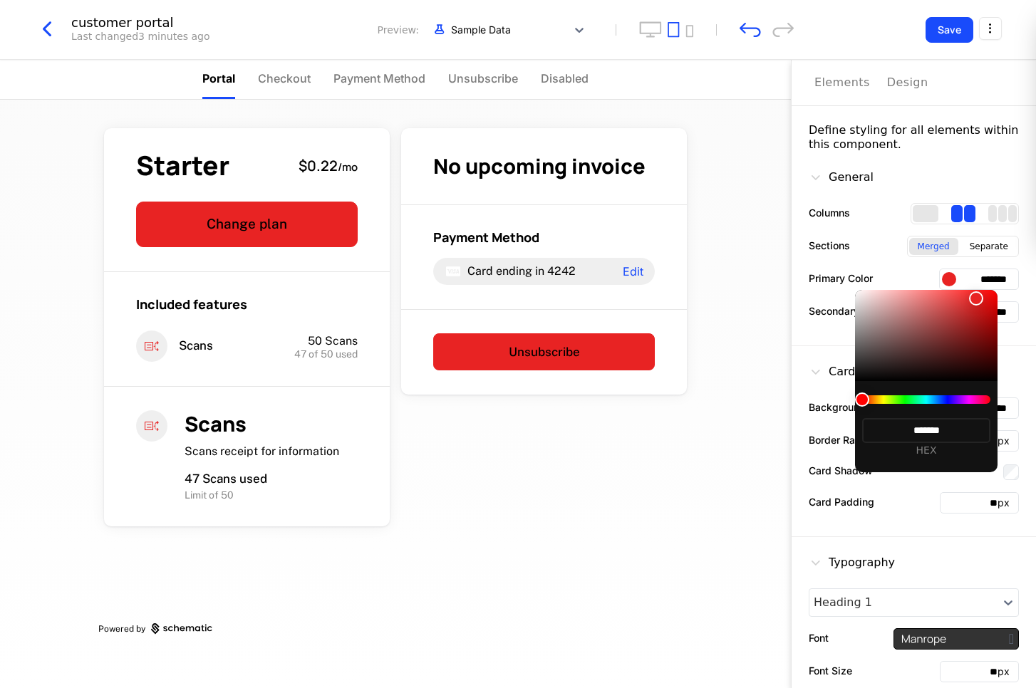
click at [767, 387] on div "******* HEX" at bounding box center [926, 381] width 142 height 182
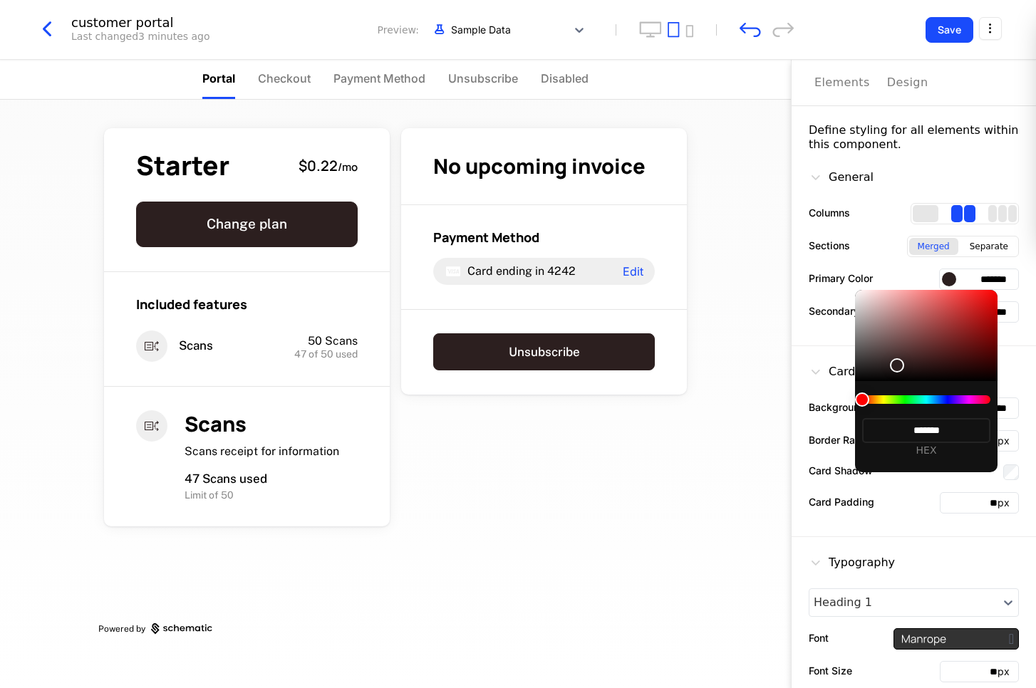
type input "*******"
click at [767, 388] on div "******* HEX" at bounding box center [926, 426] width 142 height 91
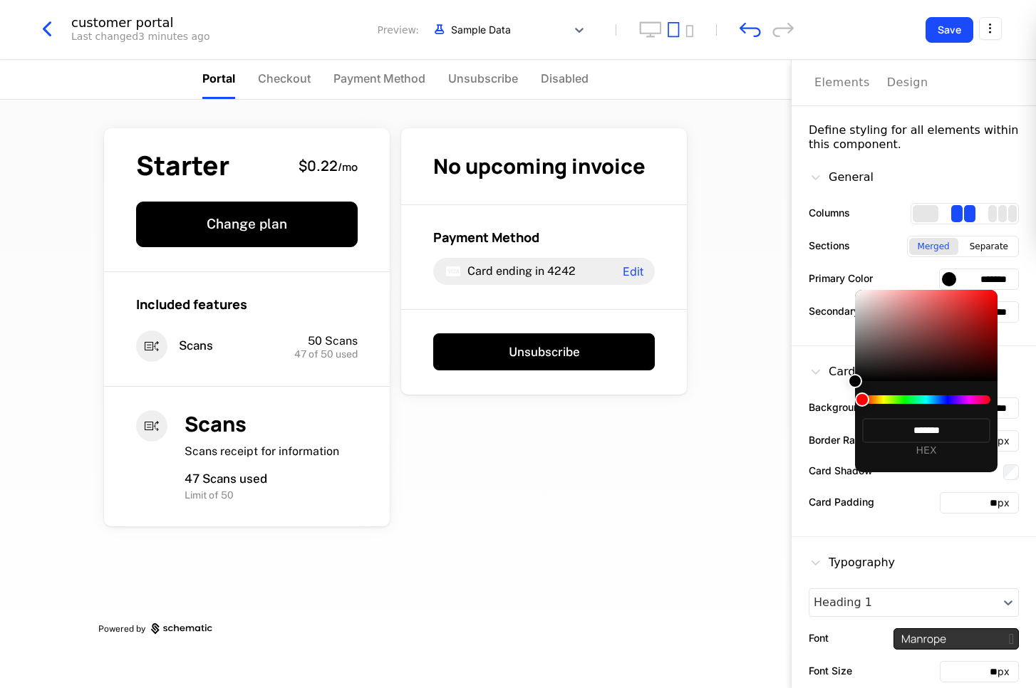
click at [767, 399] on div at bounding box center [926, 399] width 128 height 9
click at [767, 400] on div at bounding box center [926, 399] width 128 height 9
drag, startPoint x: 869, startPoint y: 398, endPoint x: 952, endPoint y: 399, distance: 82.6
click at [767, 399] on div at bounding box center [926, 399] width 128 height 9
click at [767, 400] on div at bounding box center [926, 399] width 128 height 9
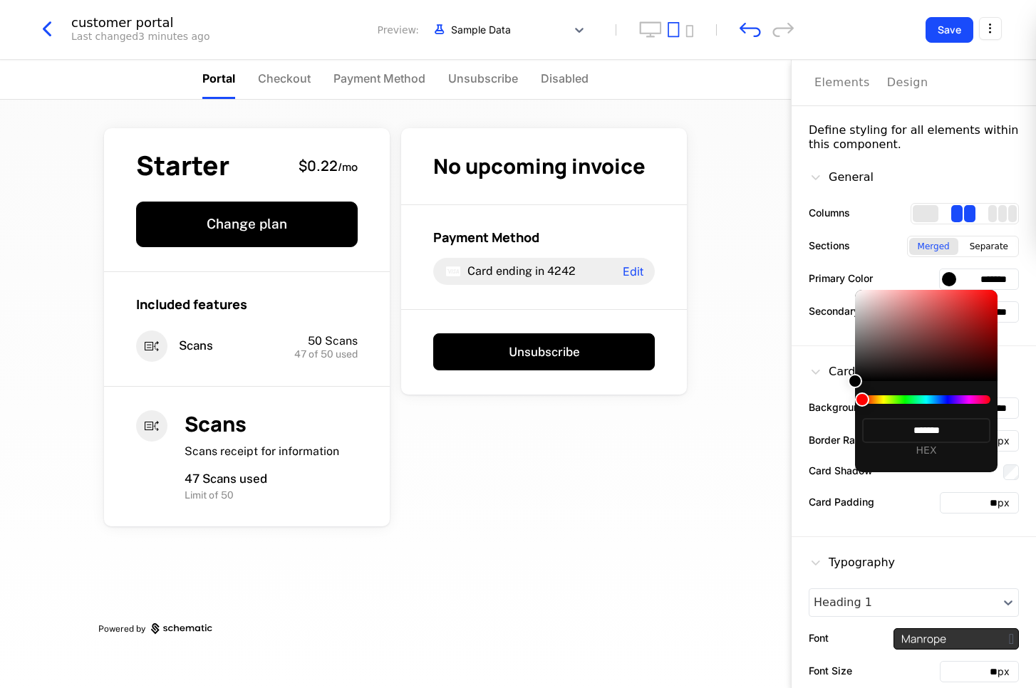
click at [767, 400] on div at bounding box center [926, 399] width 128 height 9
drag, startPoint x: 880, startPoint y: 399, endPoint x: 948, endPoint y: 402, distance: 68.4
click at [767, 398] on div at bounding box center [926, 399] width 128 height 9
drag, startPoint x: 862, startPoint y: 383, endPoint x: 848, endPoint y: 394, distance: 17.2
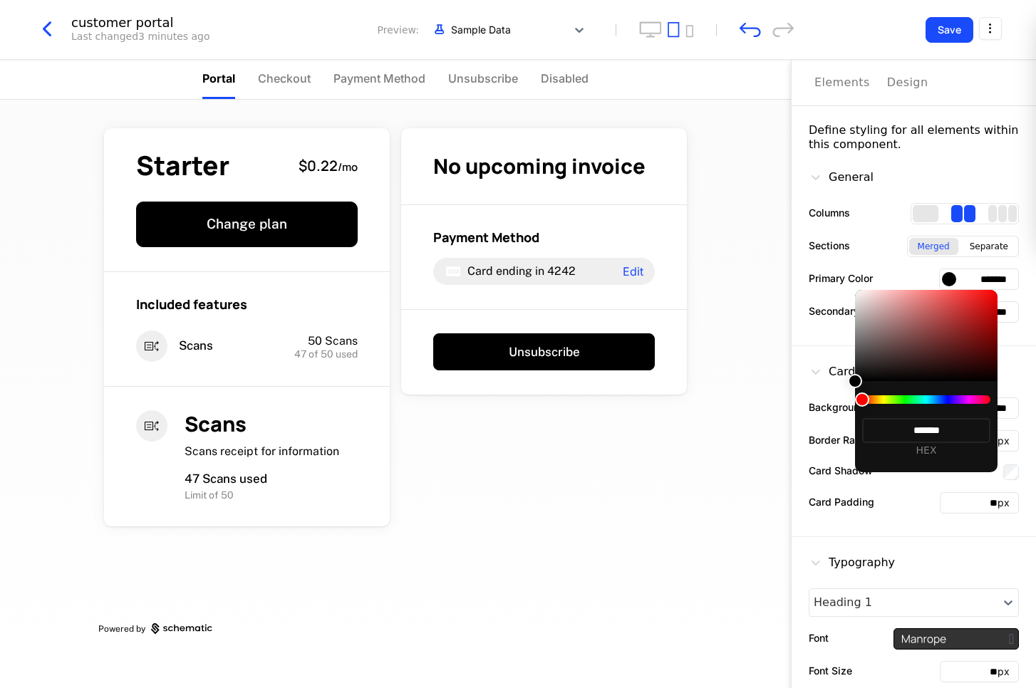
click at [767, 343] on div "******* HEX" at bounding box center [926, 381] width 142 height 182
click at [767, 389] on body "ej Development Dev Quickstart Features Features Flags Catalog Plans Add Ons Cre…" at bounding box center [518, 344] width 1036 height 688
drag, startPoint x: 858, startPoint y: 383, endPoint x: 933, endPoint y: 331, distance: 91.5
click at [767, 331] on div at bounding box center [926, 335] width 142 height 91
drag, startPoint x: 933, startPoint y: 331, endPoint x: 946, endPoint y: 323, distance: 15.3
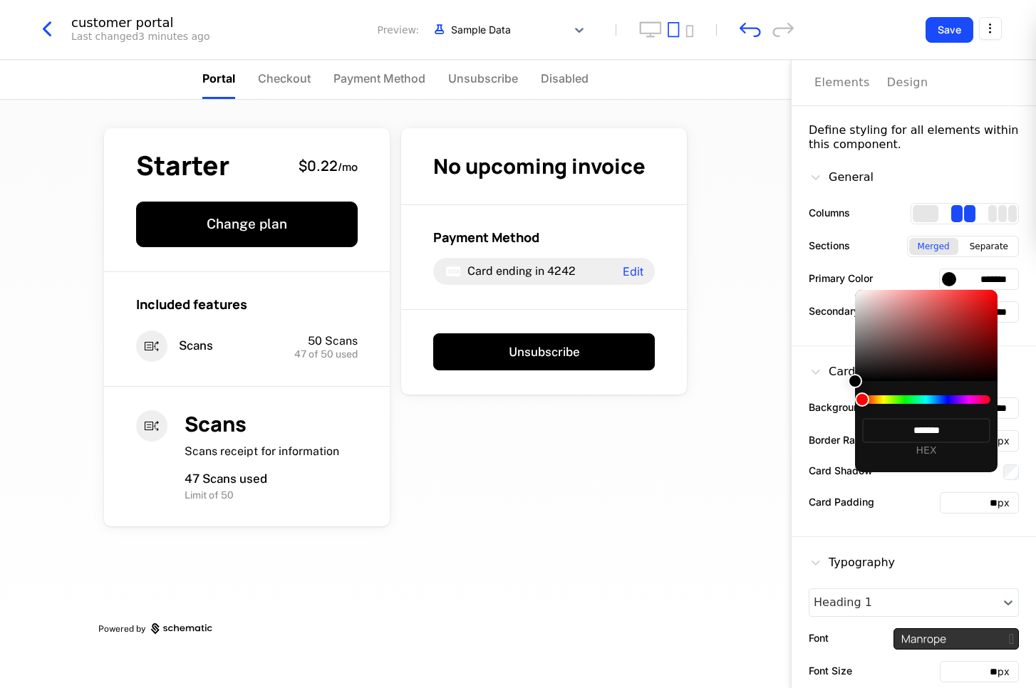
click at [767, 374] on div at bounding box center [855, 381] width 14 height 14
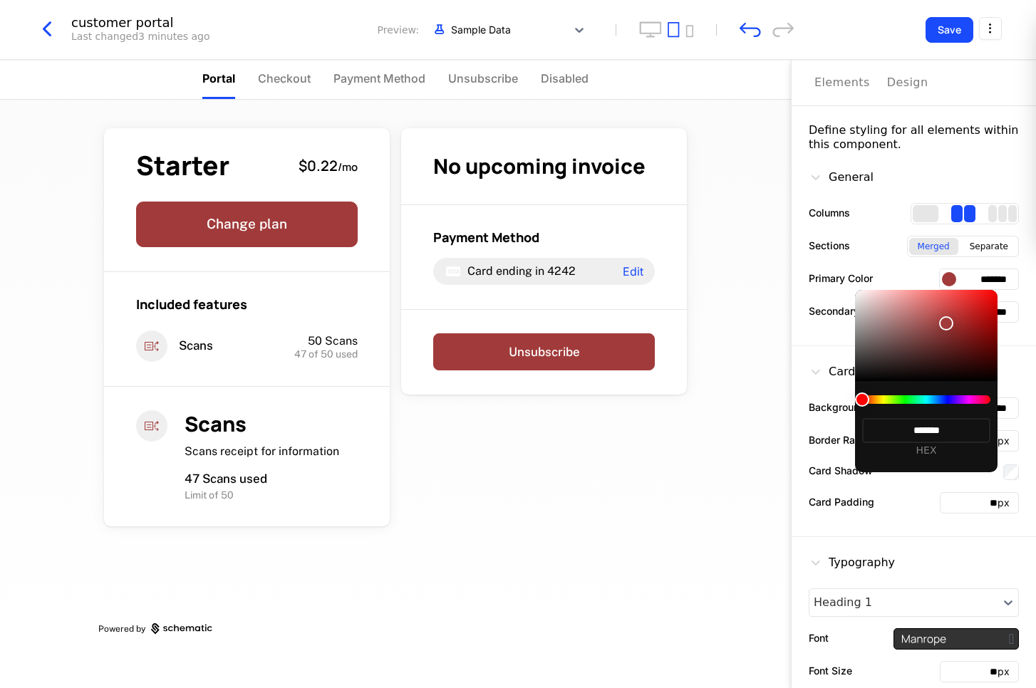
type input "*******"
